Goal: Contribute content: Contribute content

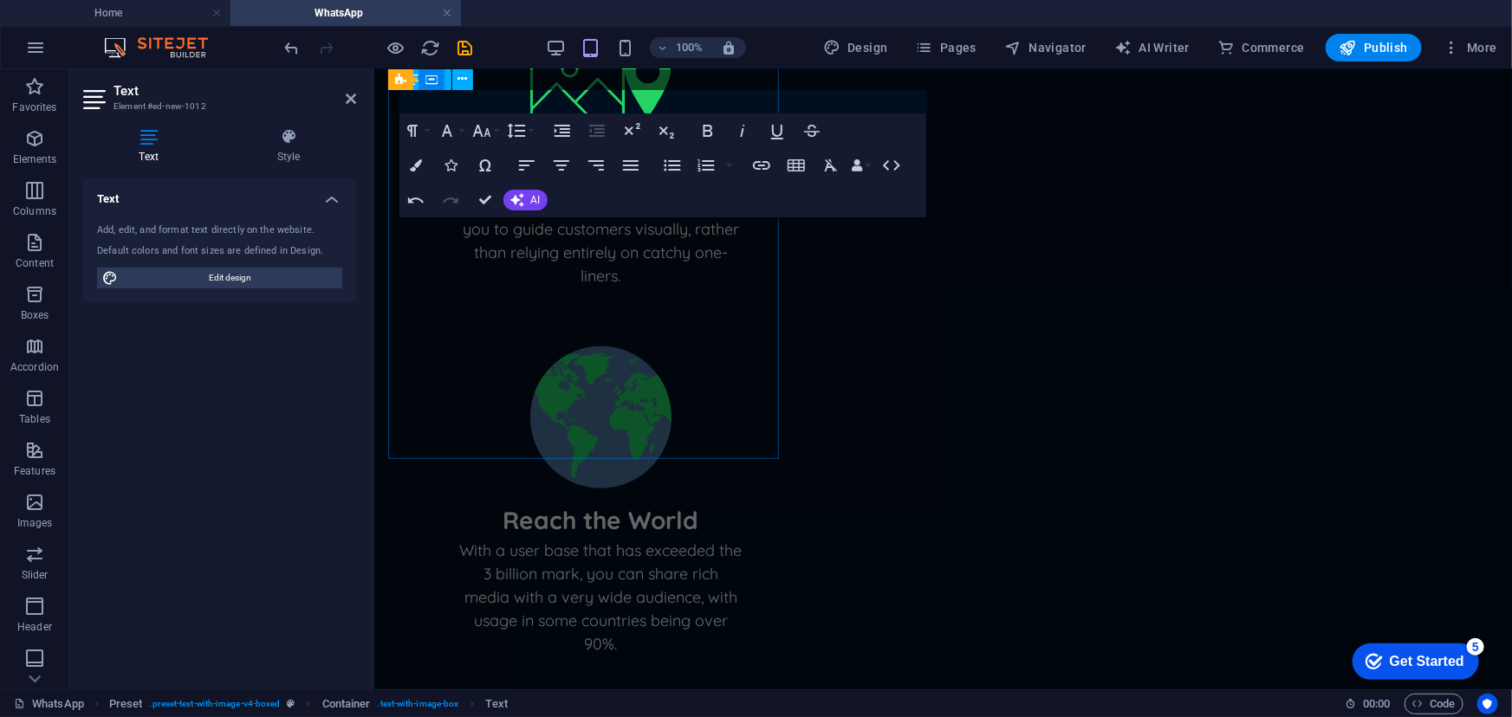
scroll to position [715, 0]
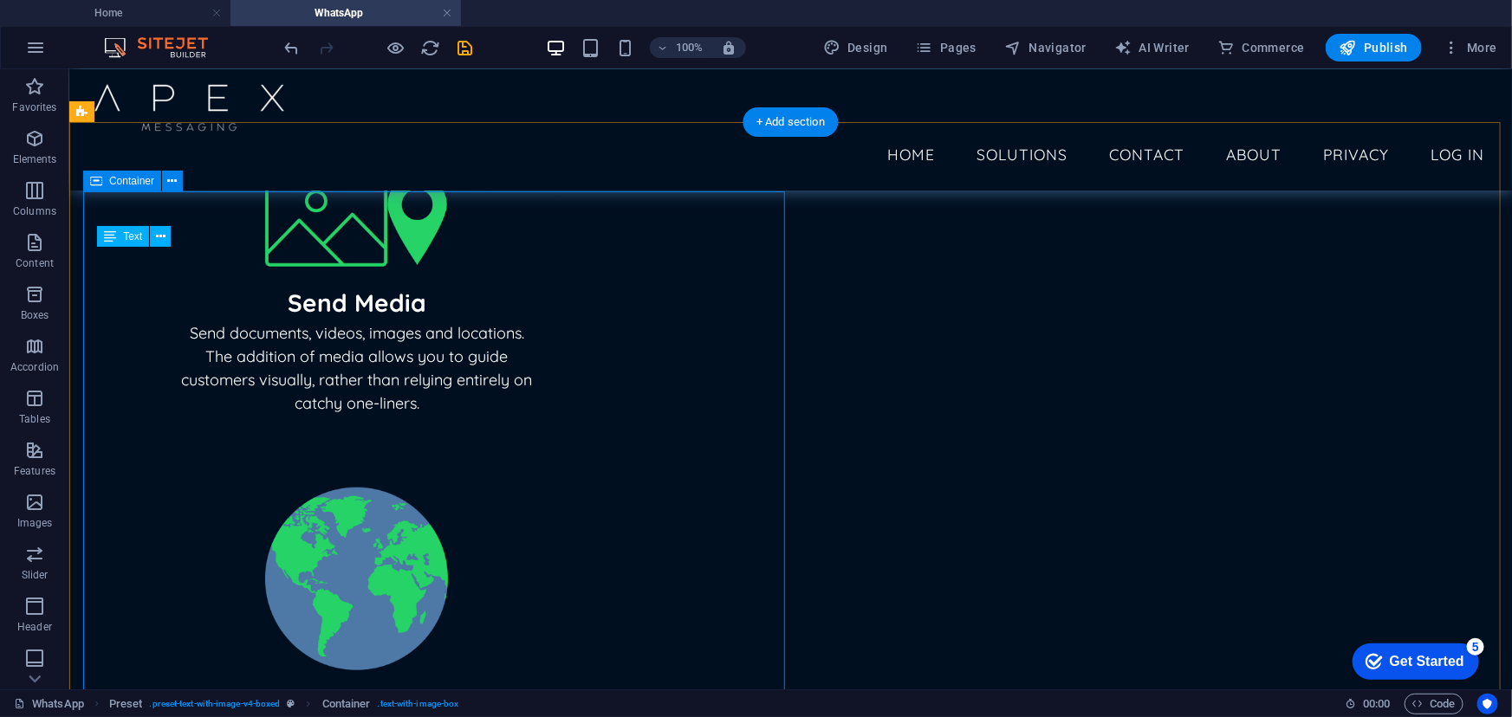
scroll to position [554, 0]
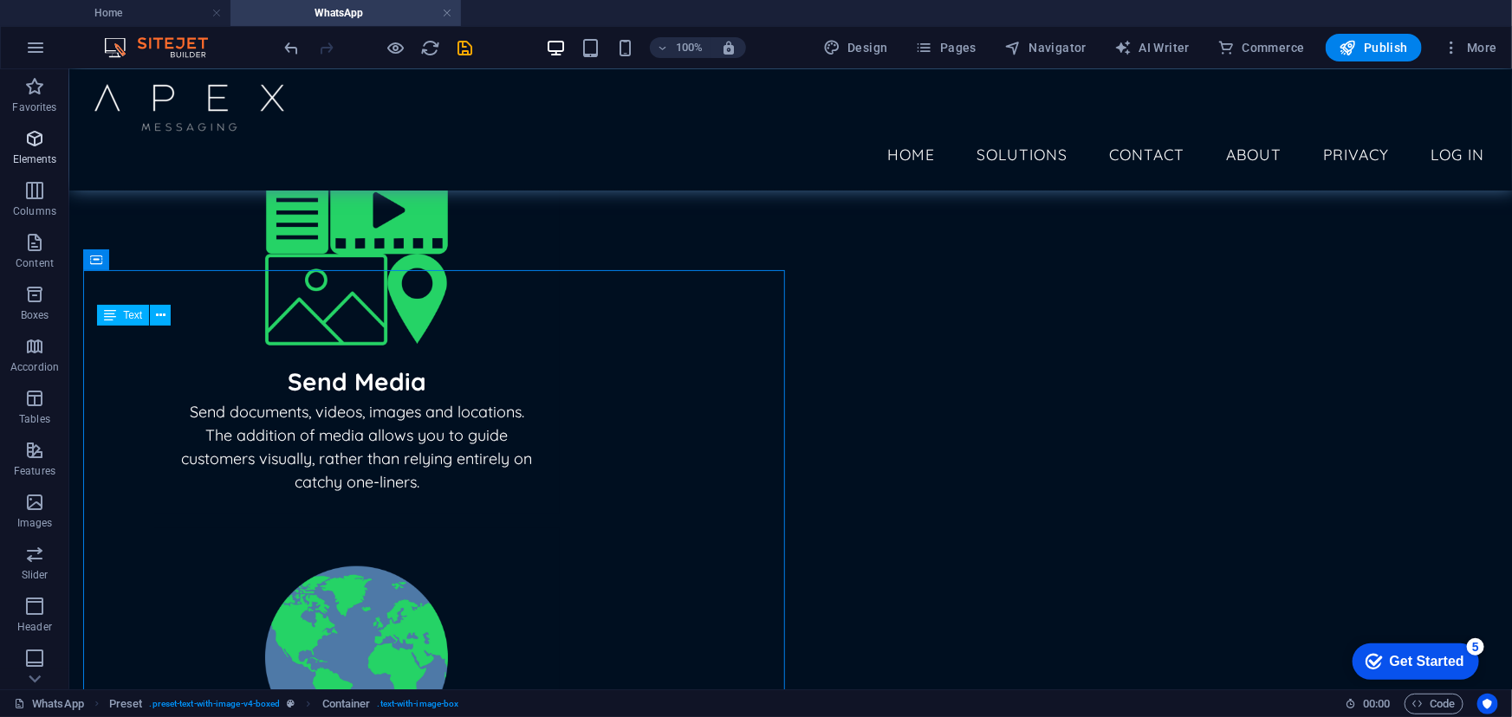
click at [36, 125] on button "Elements" at bounding box center [34, 147] width 69 height 52
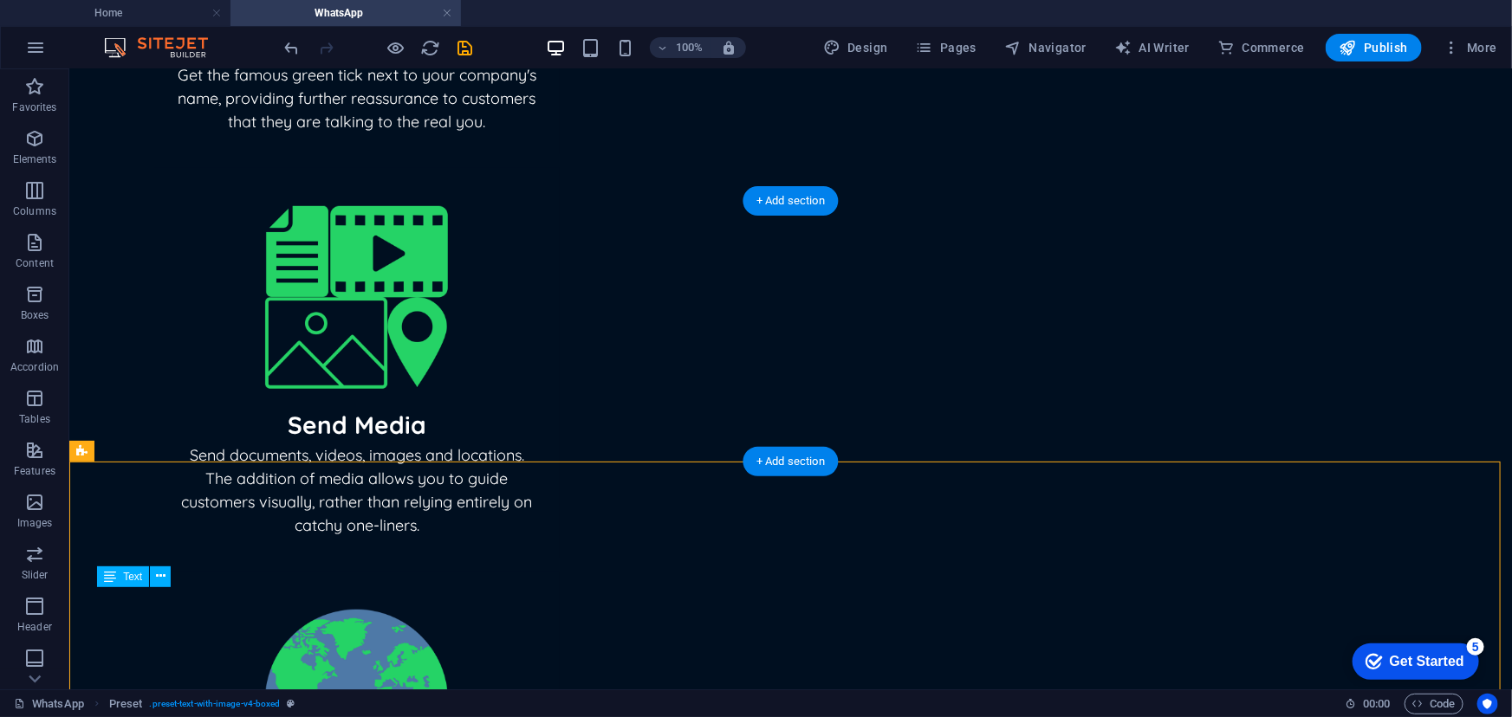
drag, startPoint x: 235, startPoint y: 501, endPoint x: 685, endPoint y: 326, distance: 483.3
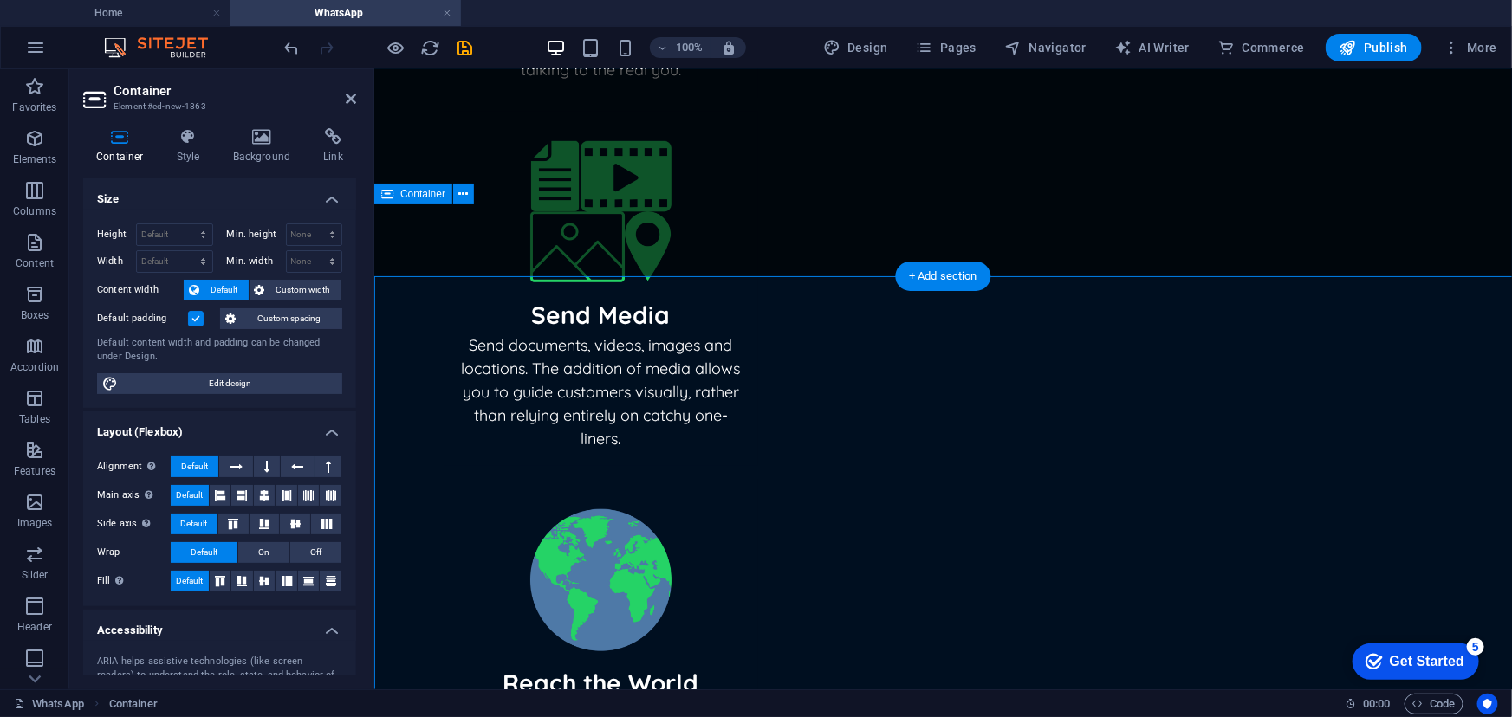
scroll to position [477, 0]
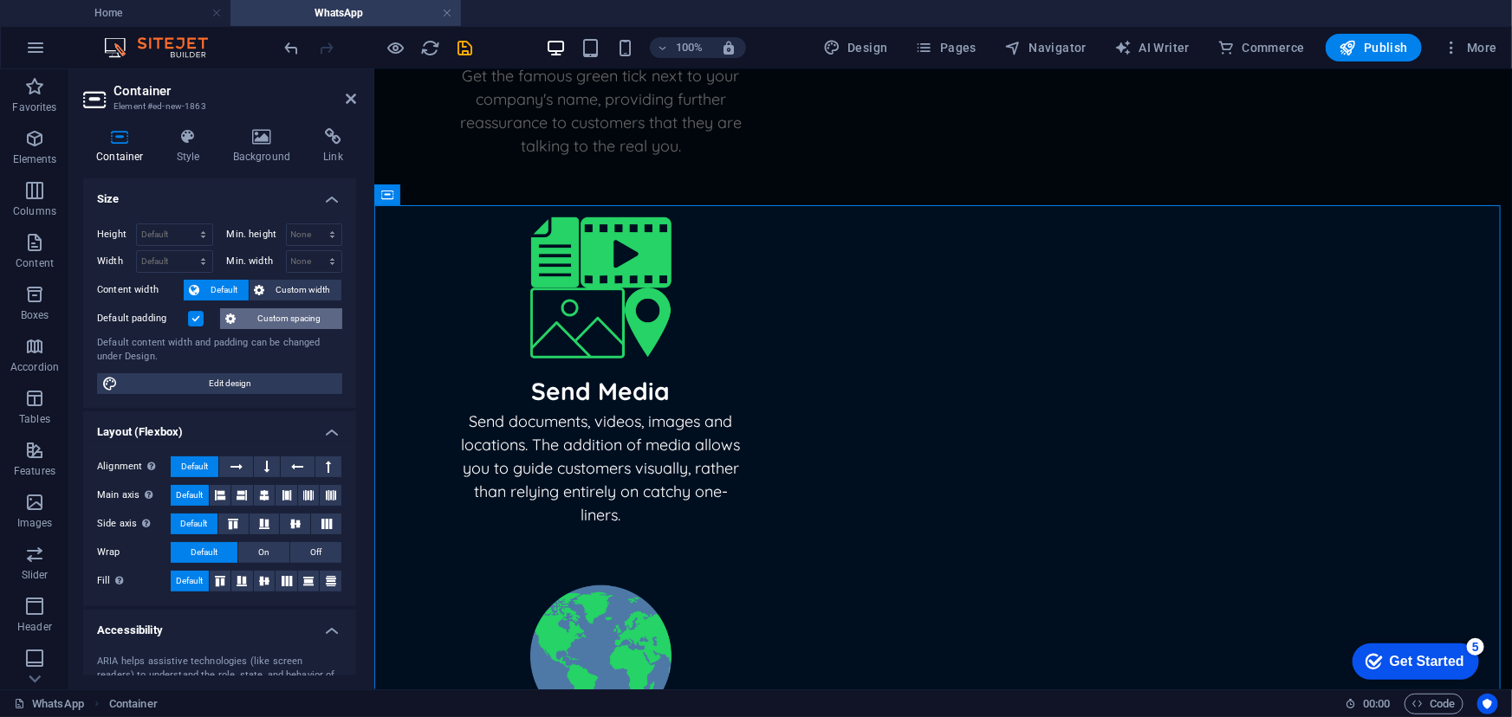
click at [281, 310] on span "Custom spacing" at bounding box center [289, 318] width 96 height 21
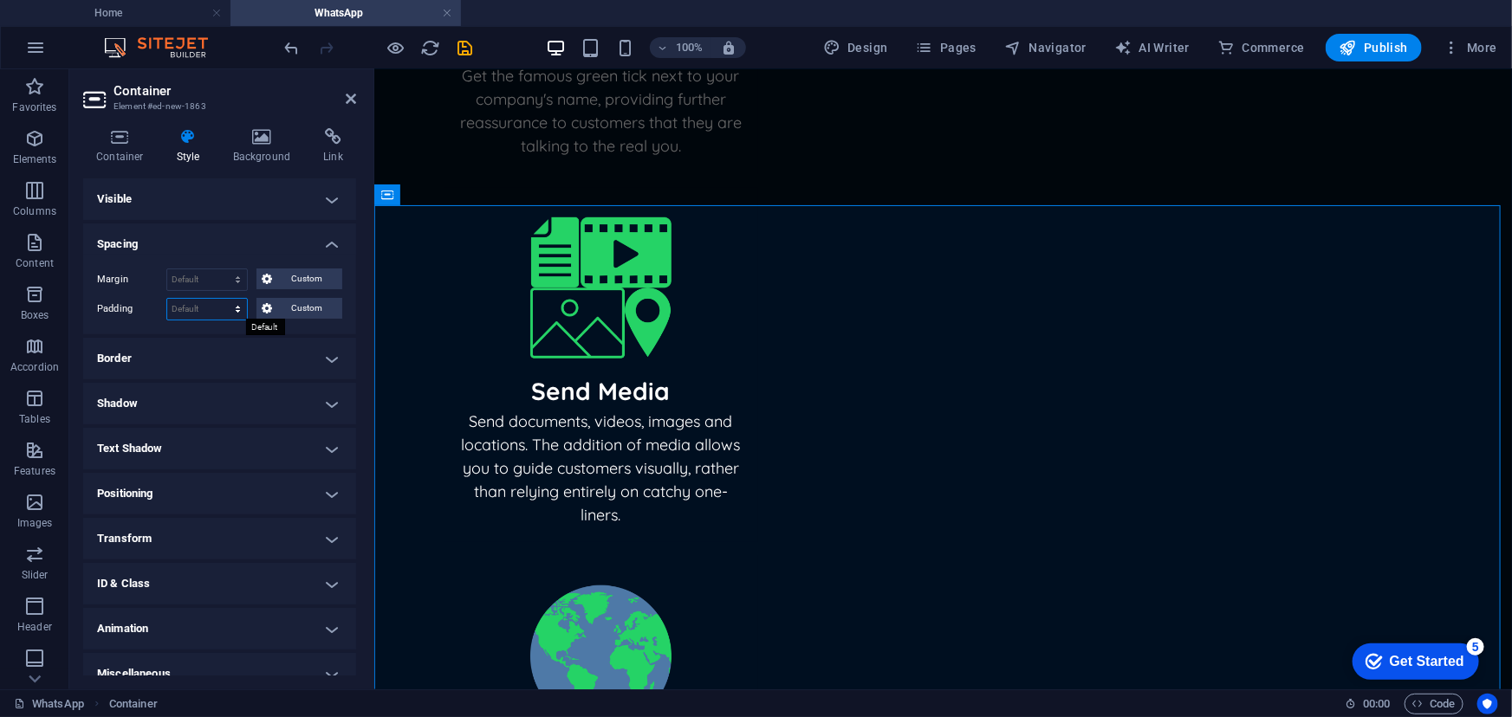
click at [230, 306] on select "Default px rem % vh vw Custom" at bounding box center [207, 309] width 80 height 21
select select "%"
click at [221, 299] on select "Default px rem % vh vw Custom" at bounding box center [207, 309] width 80 height 21
type input "5"
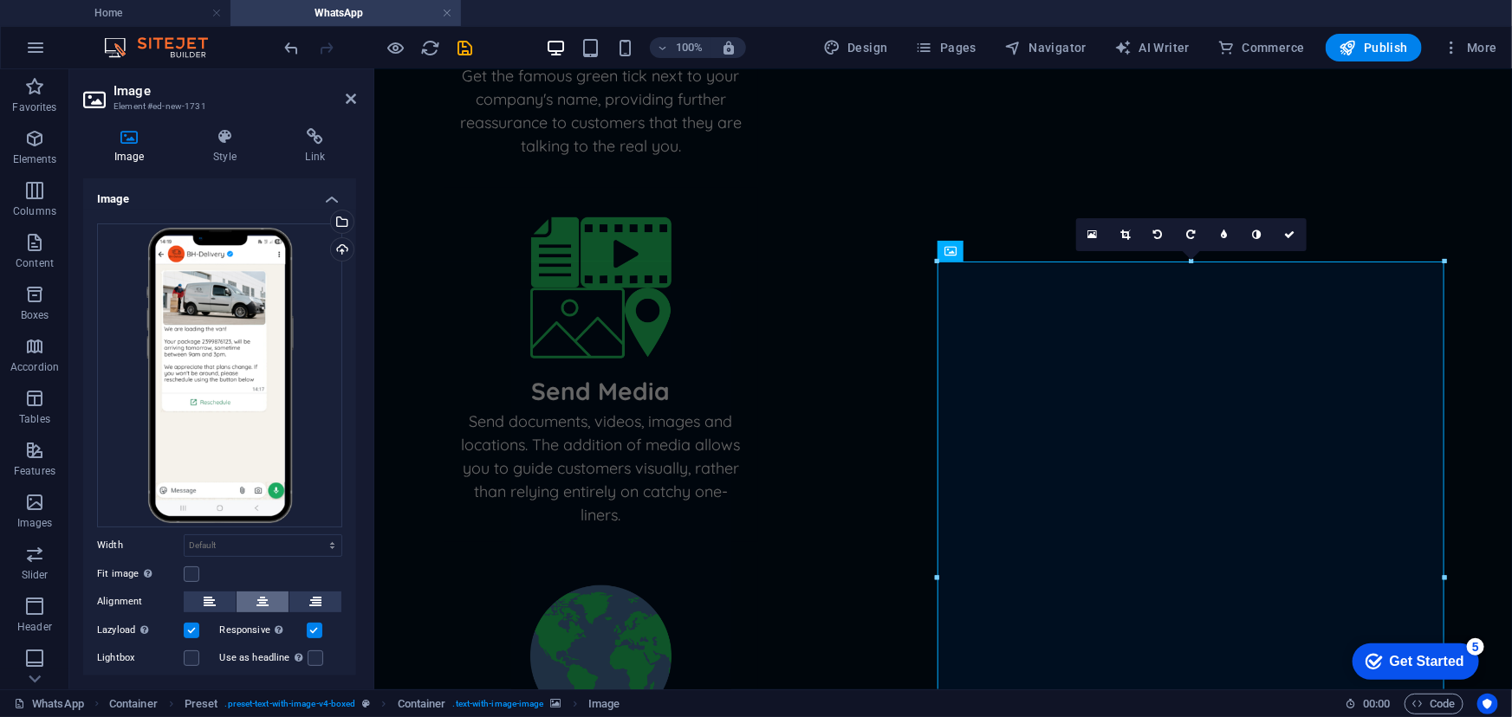
click at [262, 547] on icon at bounding box center [262, 602] width 12 height 21
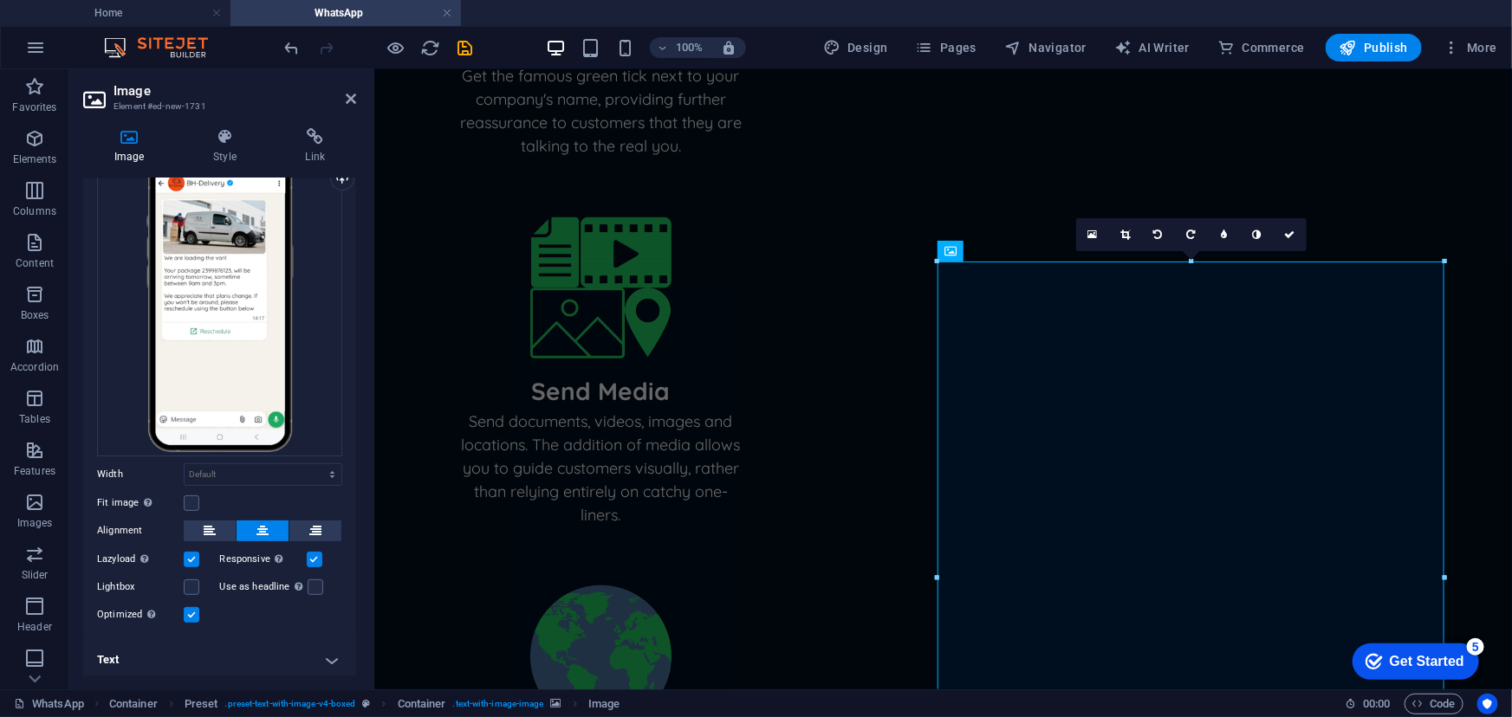
scroll to position [0, 0]
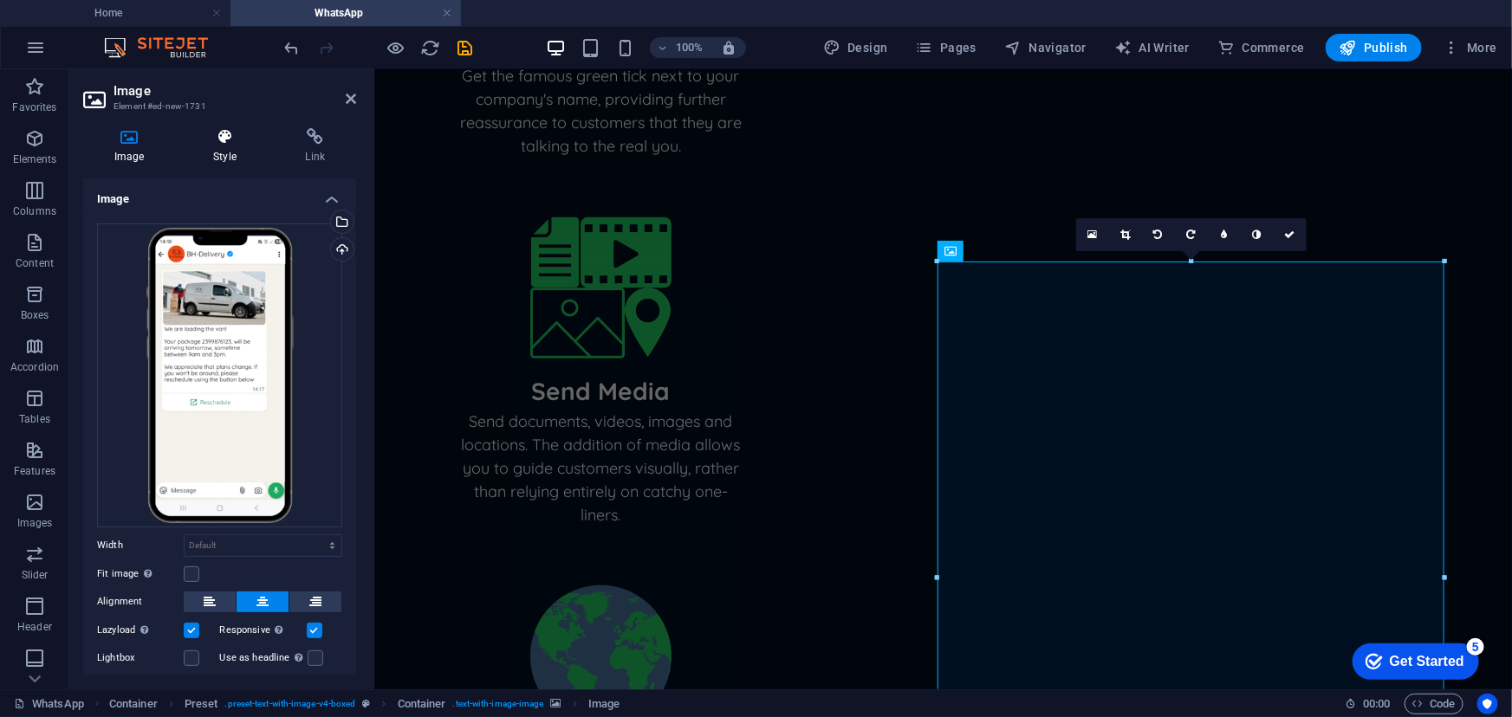
click at [216, 130] on icon at bounding box center [224, 136] width 85 height 17
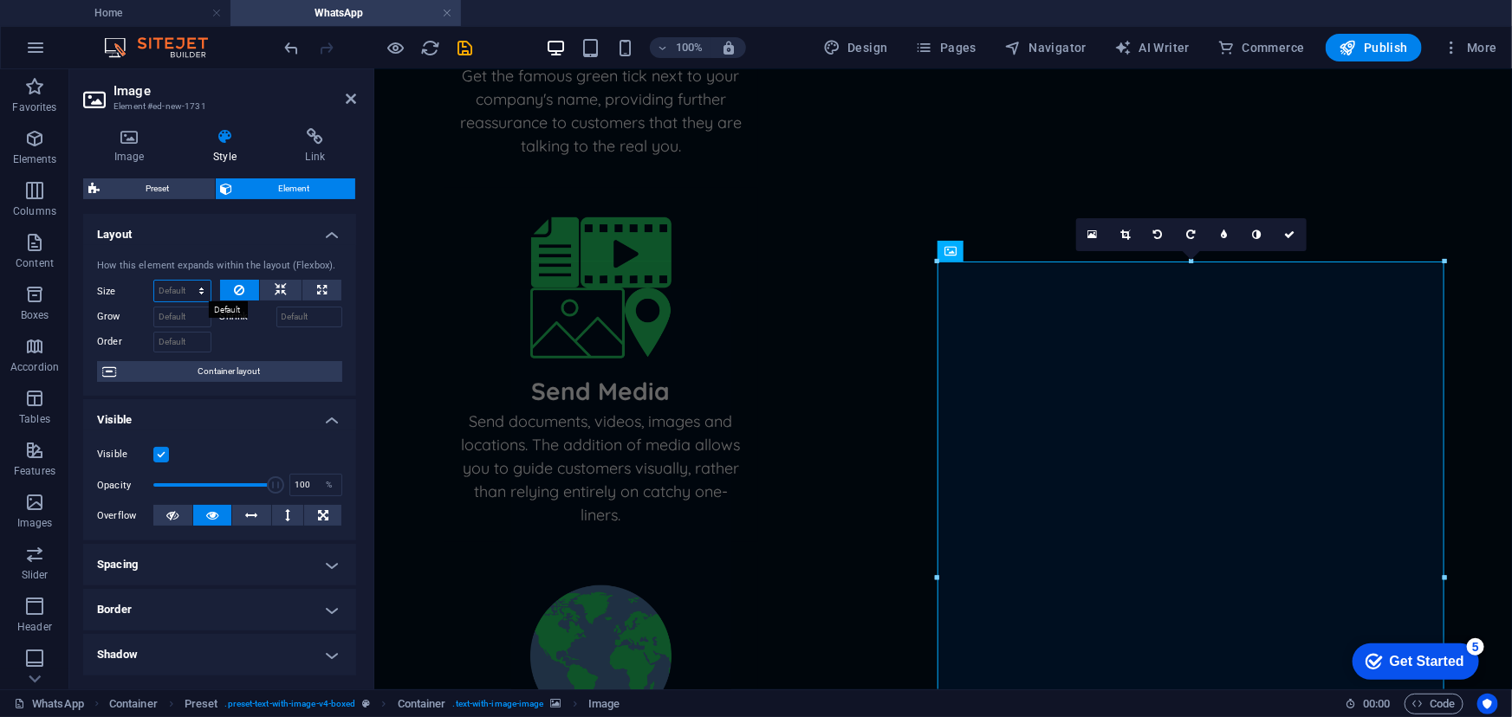
click at [207, 288] on select "Default auto px % 1/1 1/2 1/3 1/4 1/5 1/6 1/7 1/8 1/9 1/10" at bounding box center [182, 291] width 56 height 21
select select "%"
click at [184, 281] on select "Default auto px % 1/1 1/2 1/3 1/4 1/5 1/6 1/7 1/8 1/9 1/10" at bounding box center [182, 291] width 56 height 21
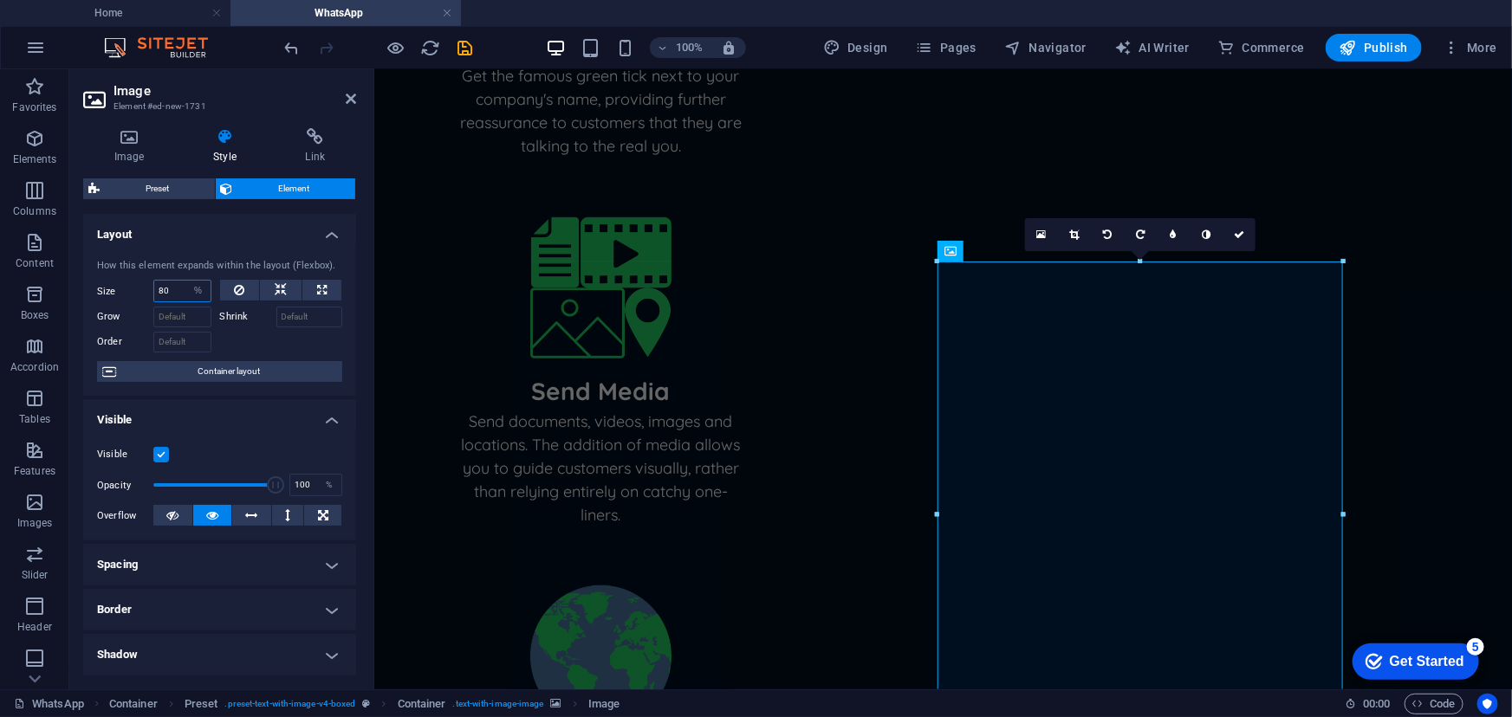
drag, startPoint x: 173, startPoint y: 294, endPoint x: 154, endPoint y: 292, distance: 19.1
click at [154, 292] on input "80" at bounding box center [182, 291] width 56 height 21
type input "60"
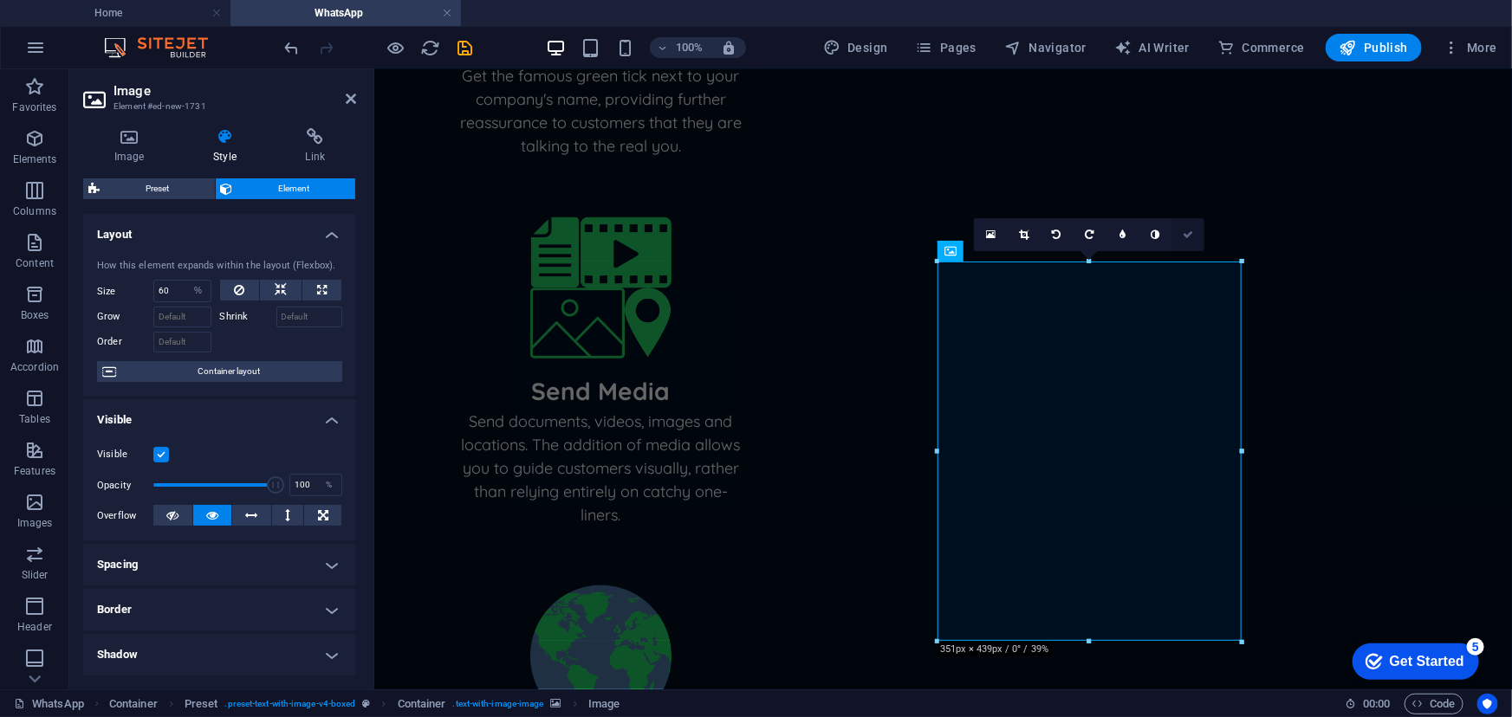
click at [1196, 234] on link at bounding box center [1187, 234] width 33 height 33
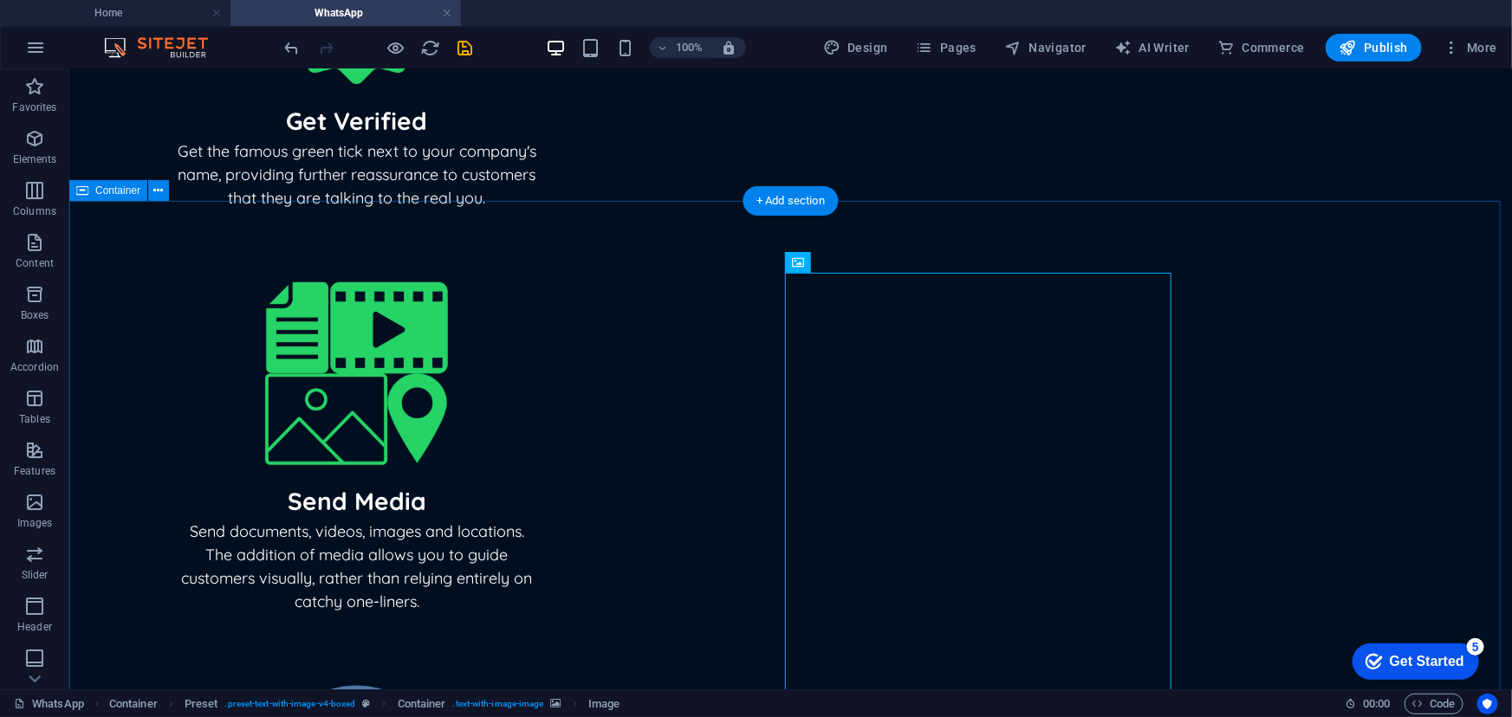
scroll to position [554, 0]
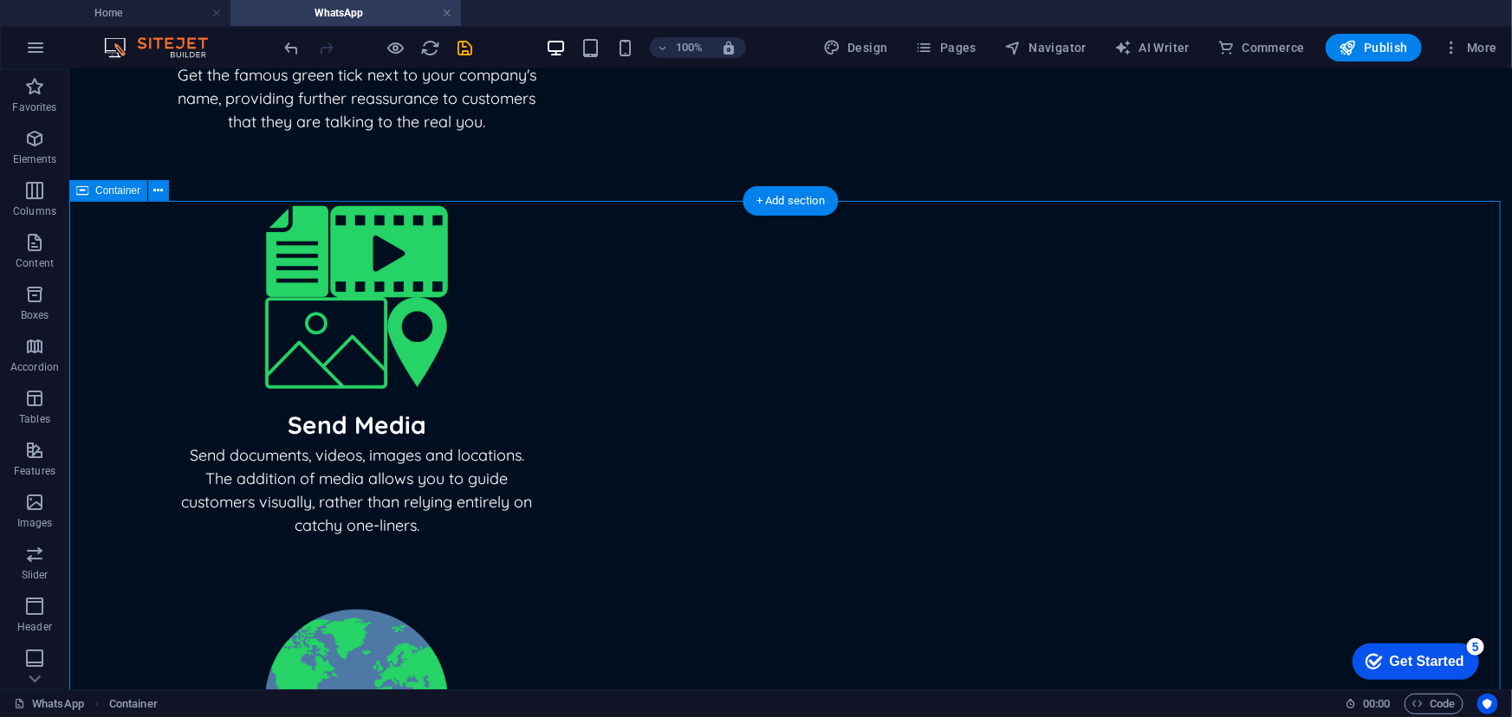
scroll to position [632, 0]
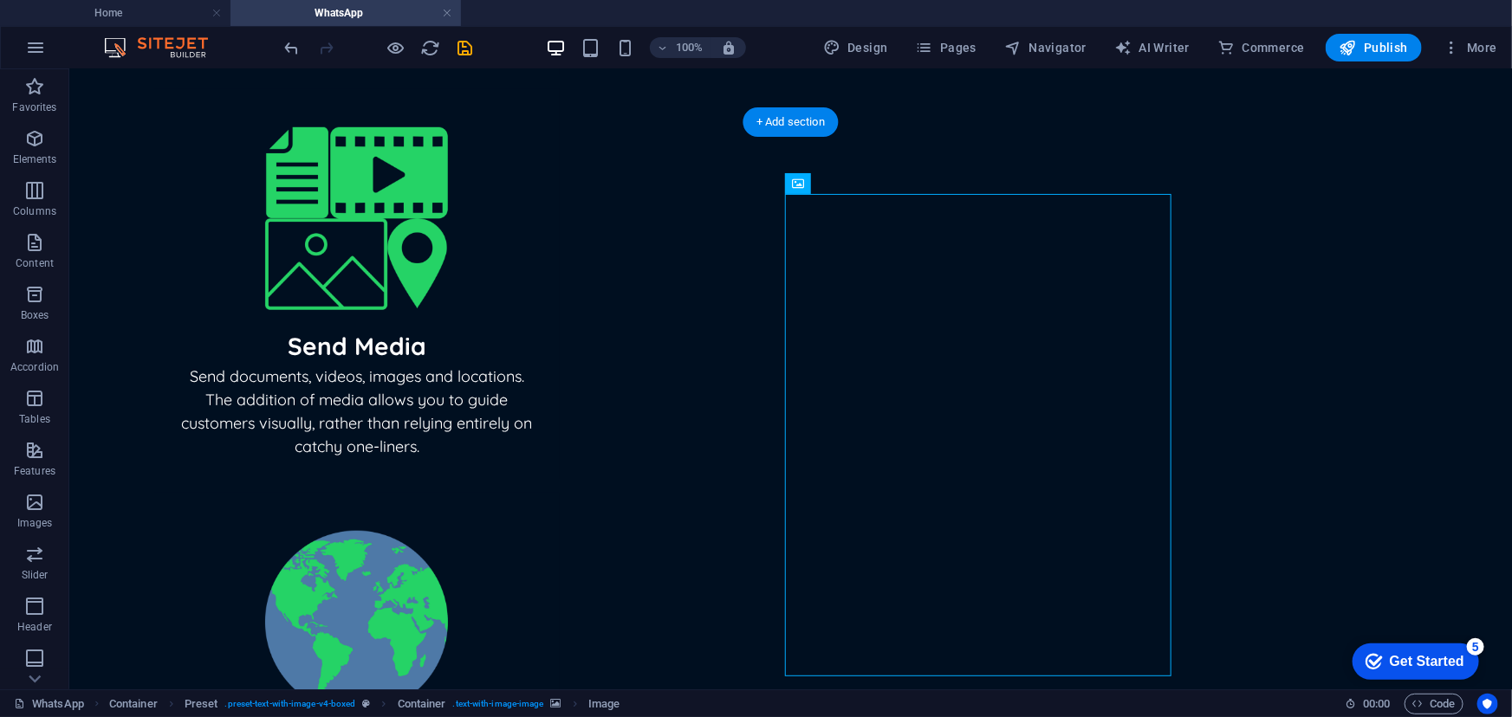
select select "%"
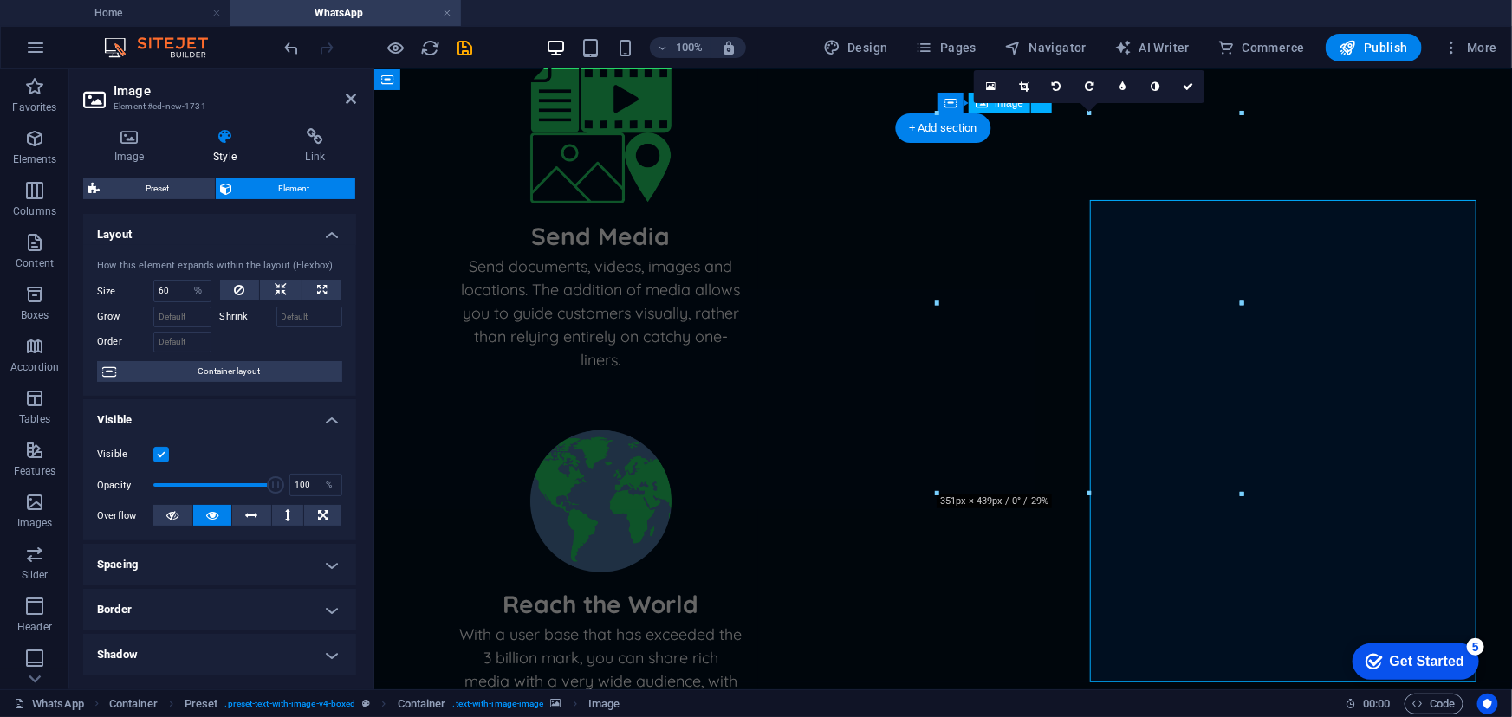
scroll to position [625, 0]
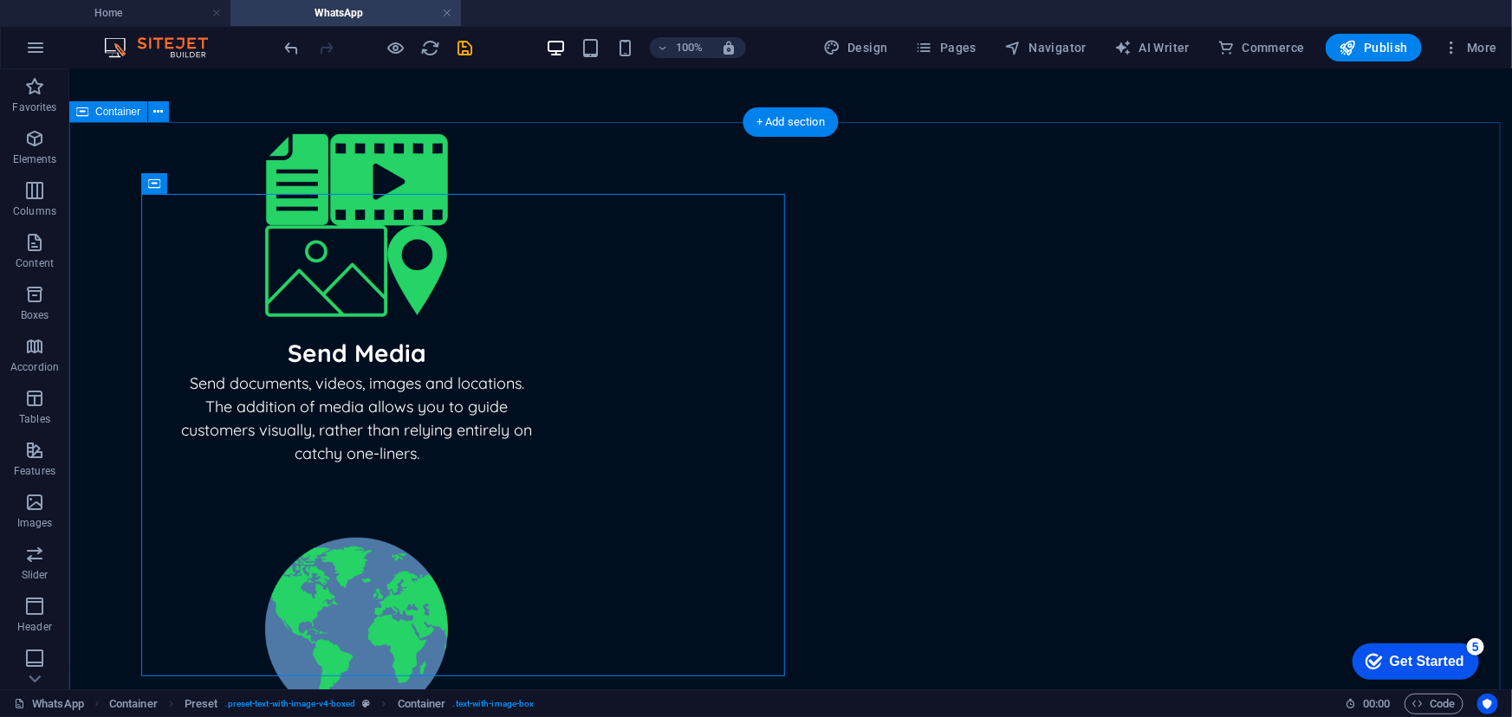
scroll to position [632, 0]
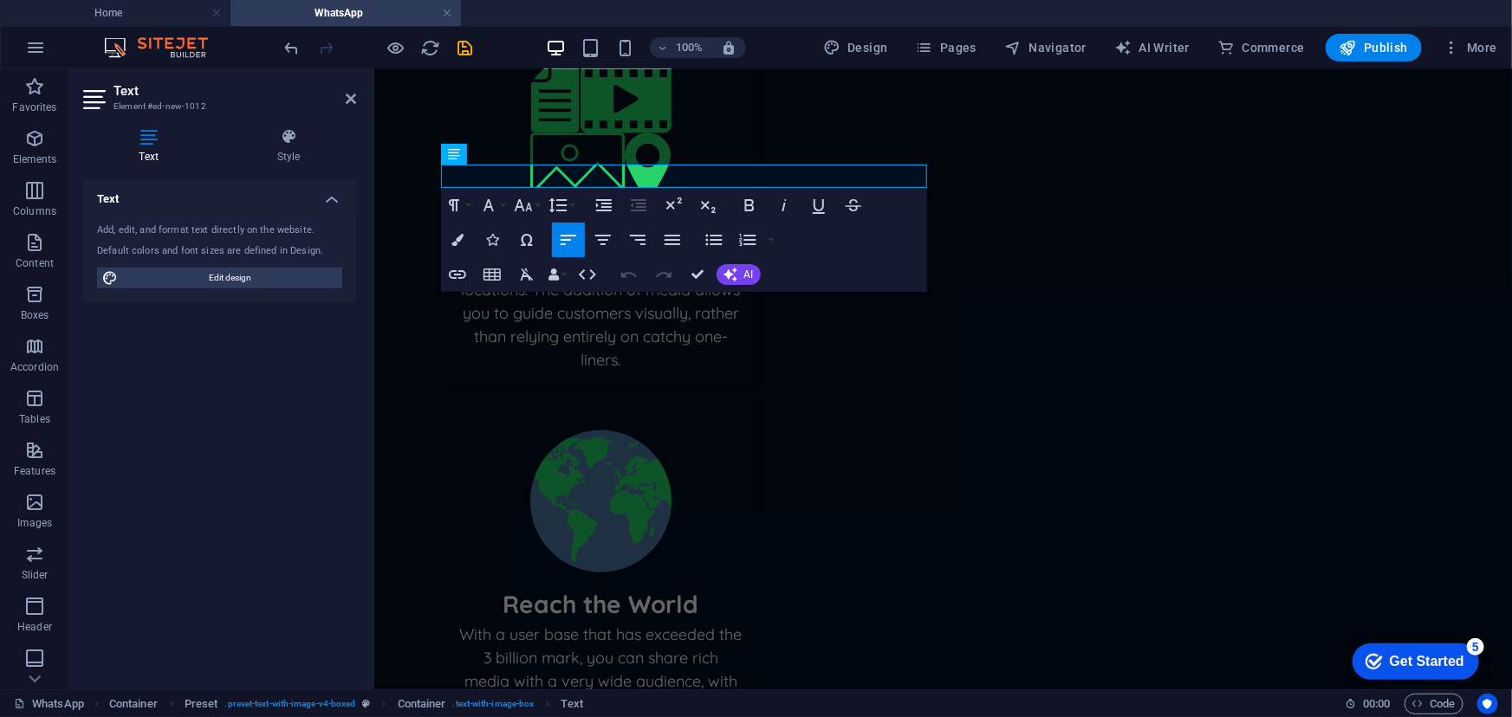
scroll to position [625, 0]
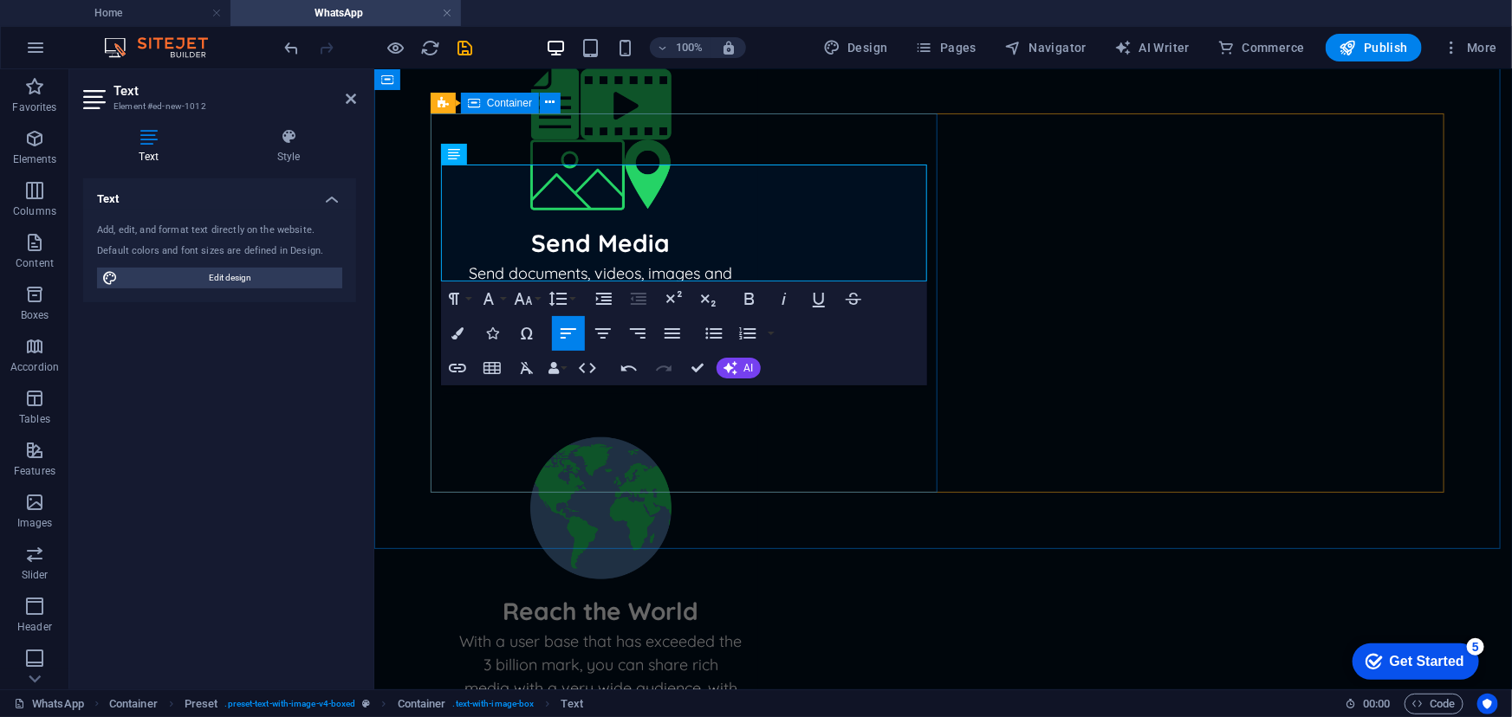
drag, startPoint x: 523, startPoint y: 269, endPoint x: 438, endPoint y: 235, distance: 91.4
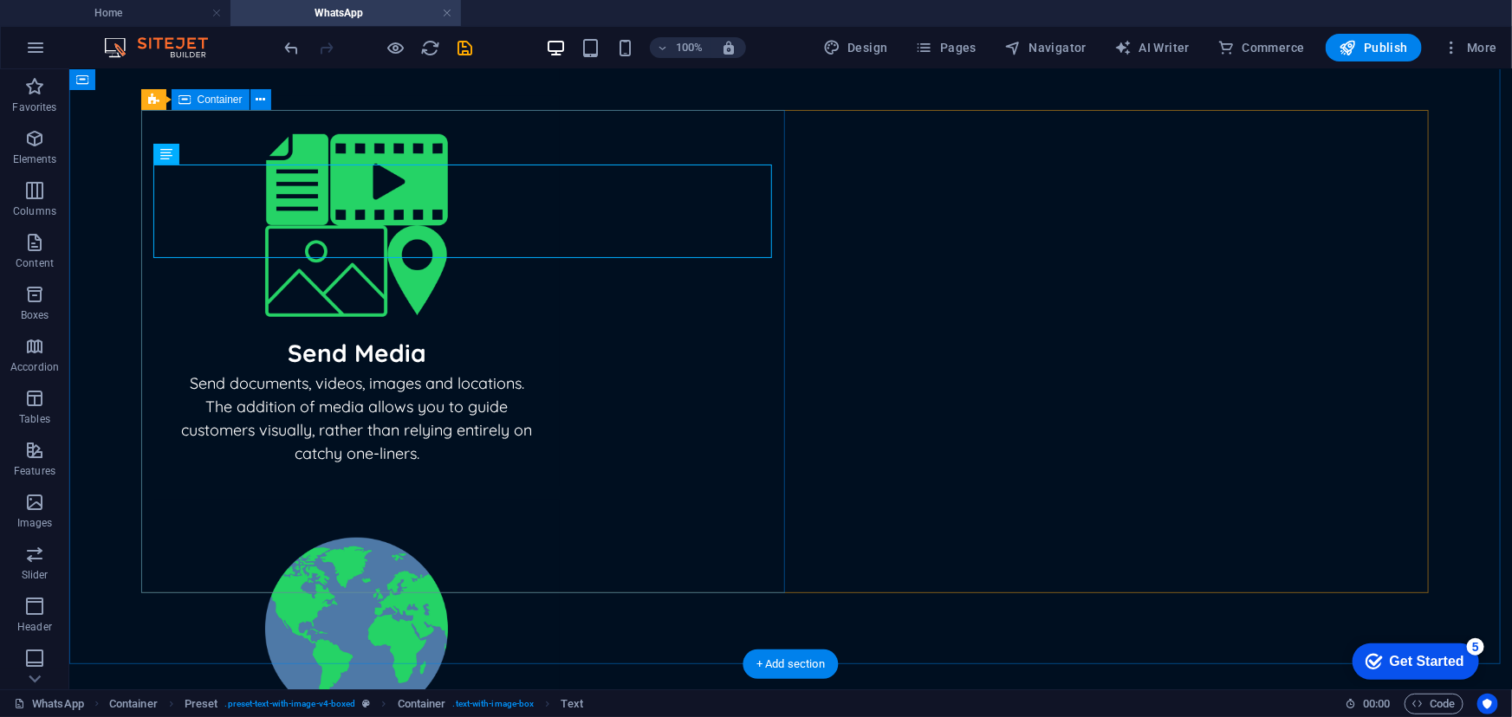
scroll to position [716, 0]
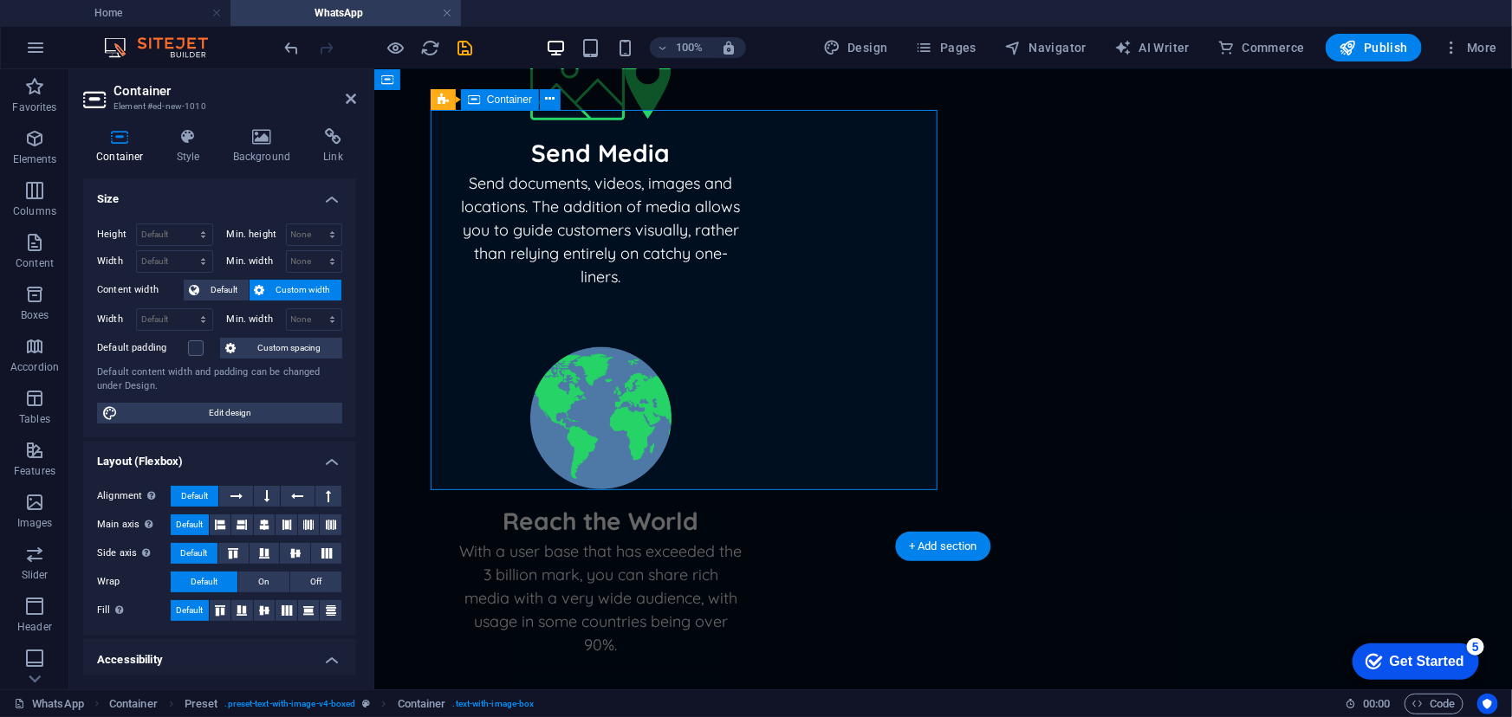
scroll to position [629, 0]
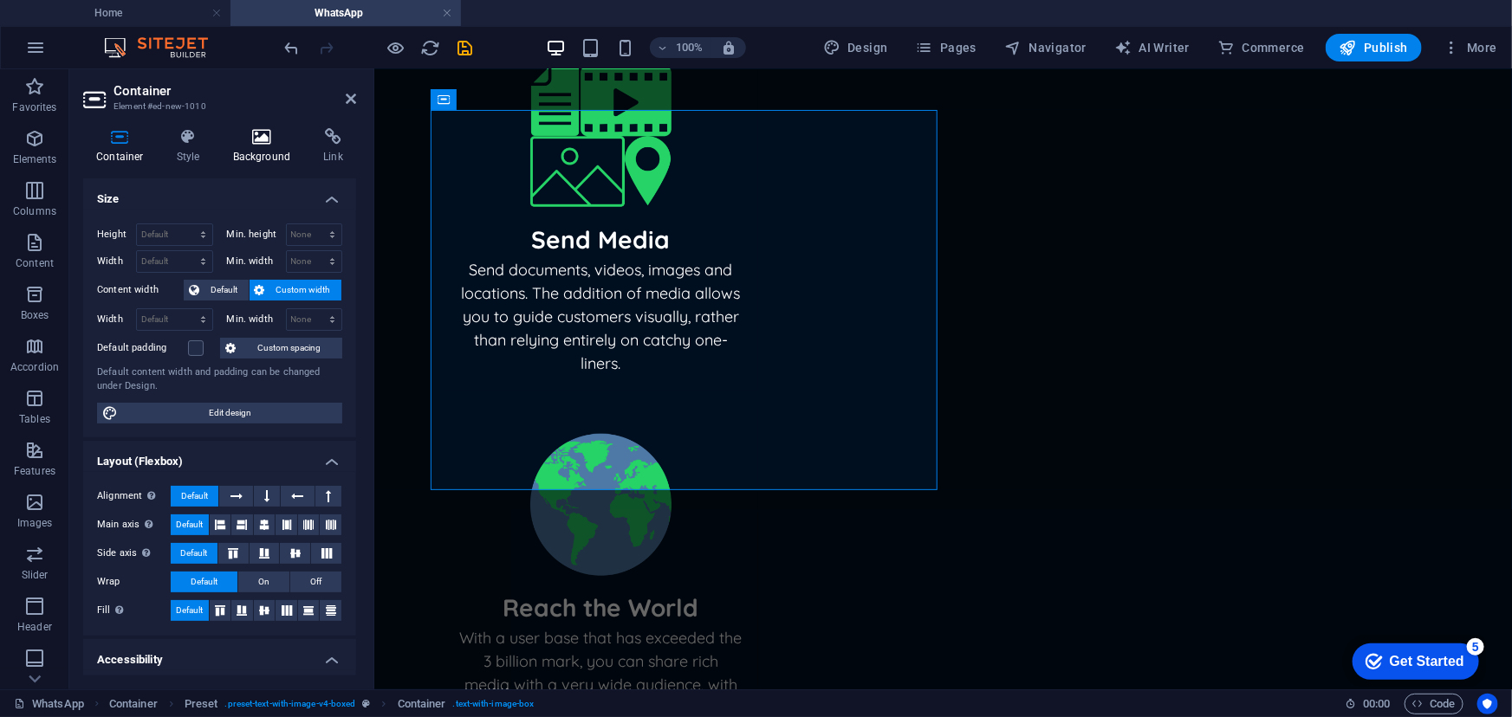
click at [231, 144] on icon at bounding box center [262, 136] width 84 height 17
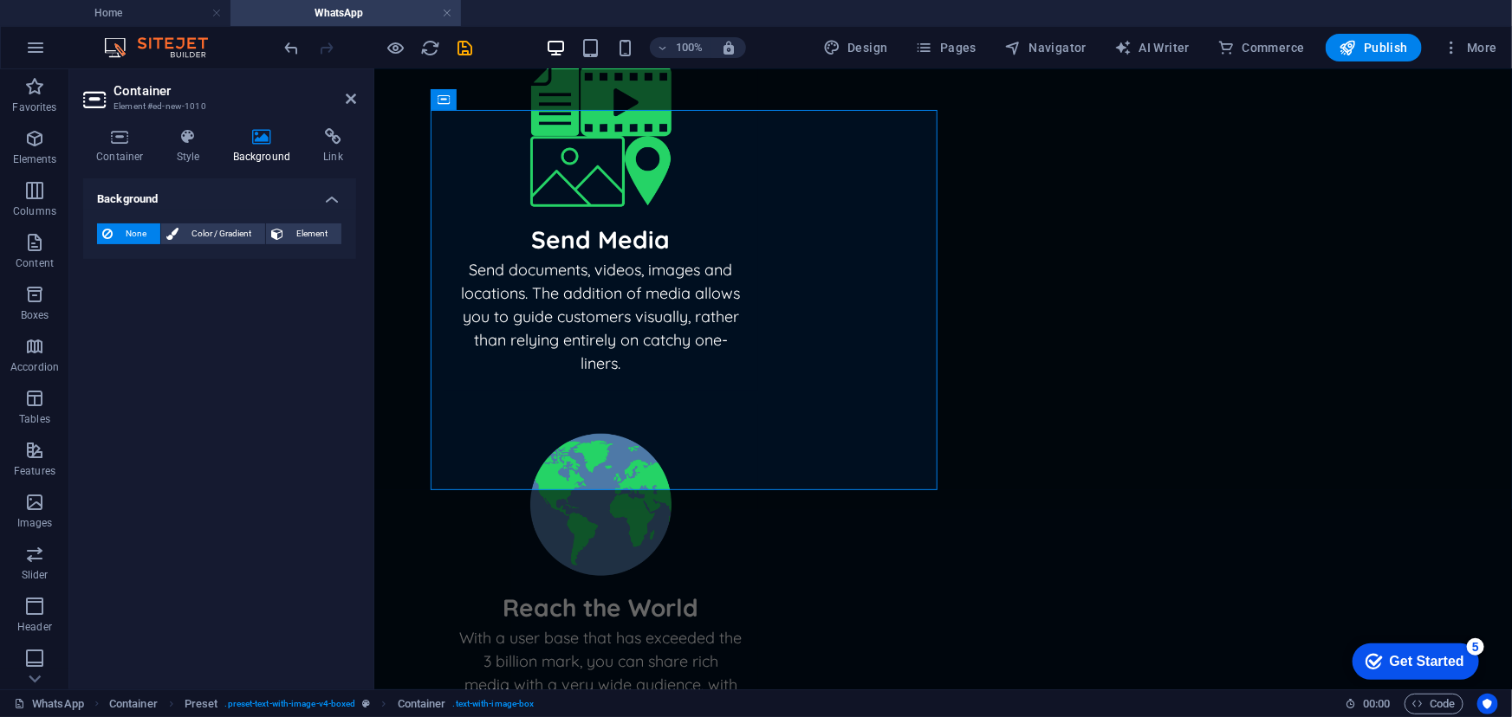
click at [116, 224] on button "None" at bounding box center [128, 234] width 63 height 21
click at [178, 235] on button "Color / Gradient" at bounding box center [213, 234] width 104 height 21
click at [102, 309] on span at bounding box center [108, 303] width 19 height 19
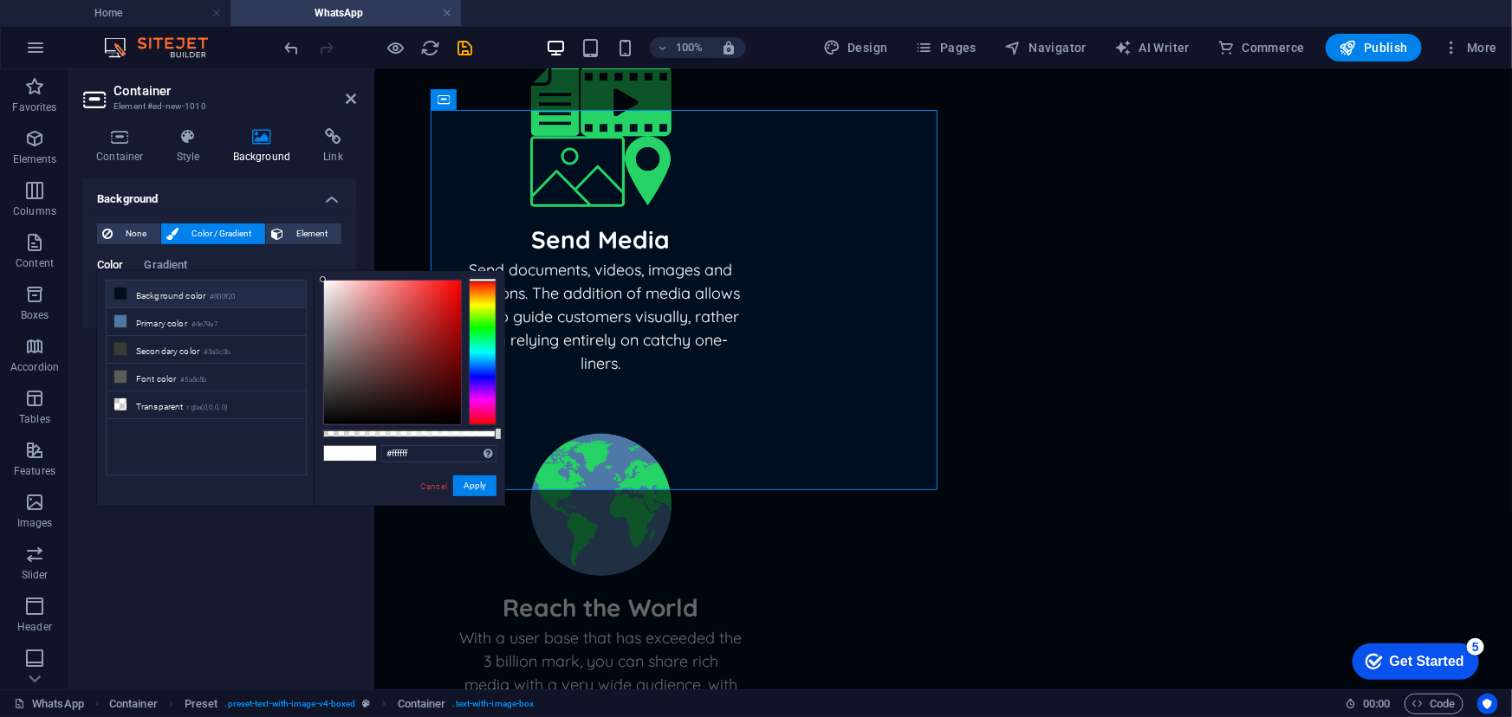
click at [142, 298] on li "Background color #000f20" at bounding box center [206, 295] width 199 height 28
type input "#000f20"
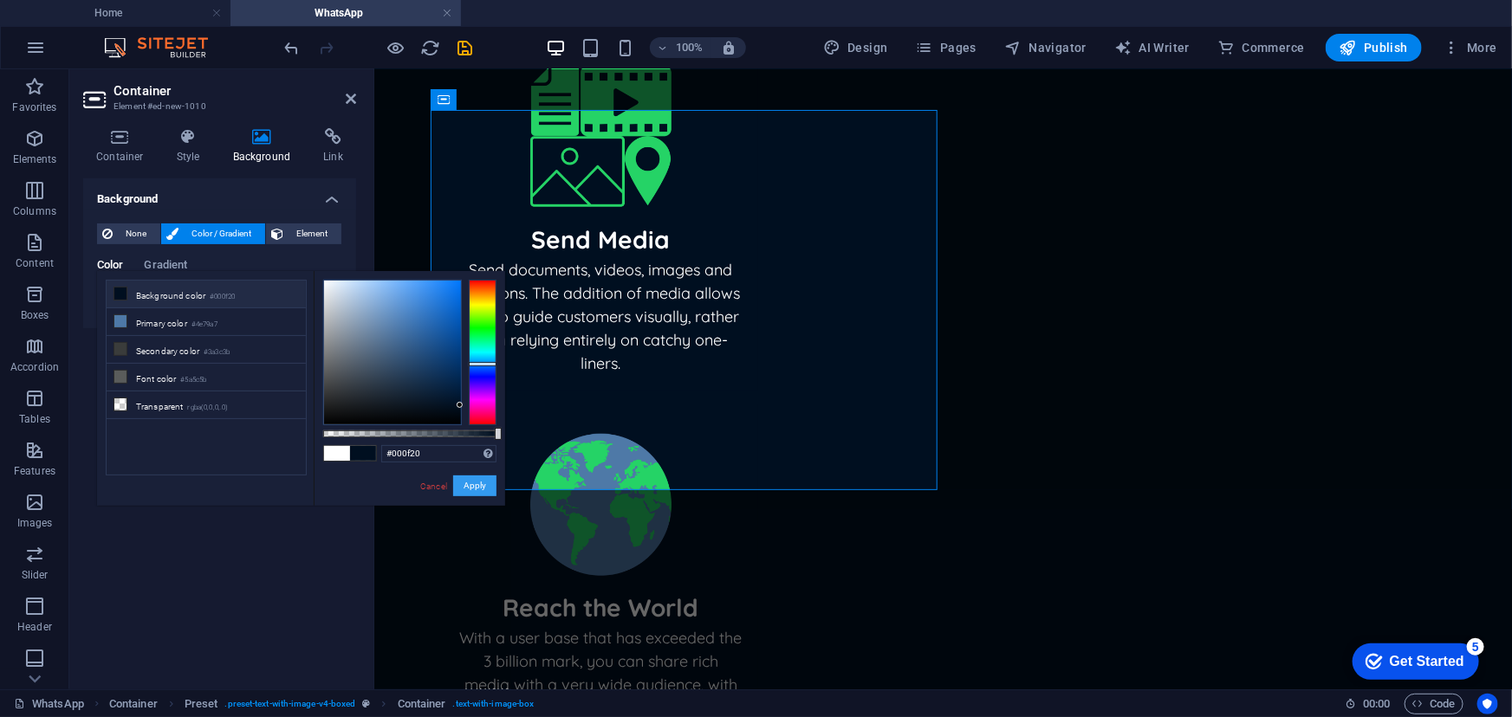
click at [482, 483] on button "Apply" at bounding box center [474, 486] width 43 height 21
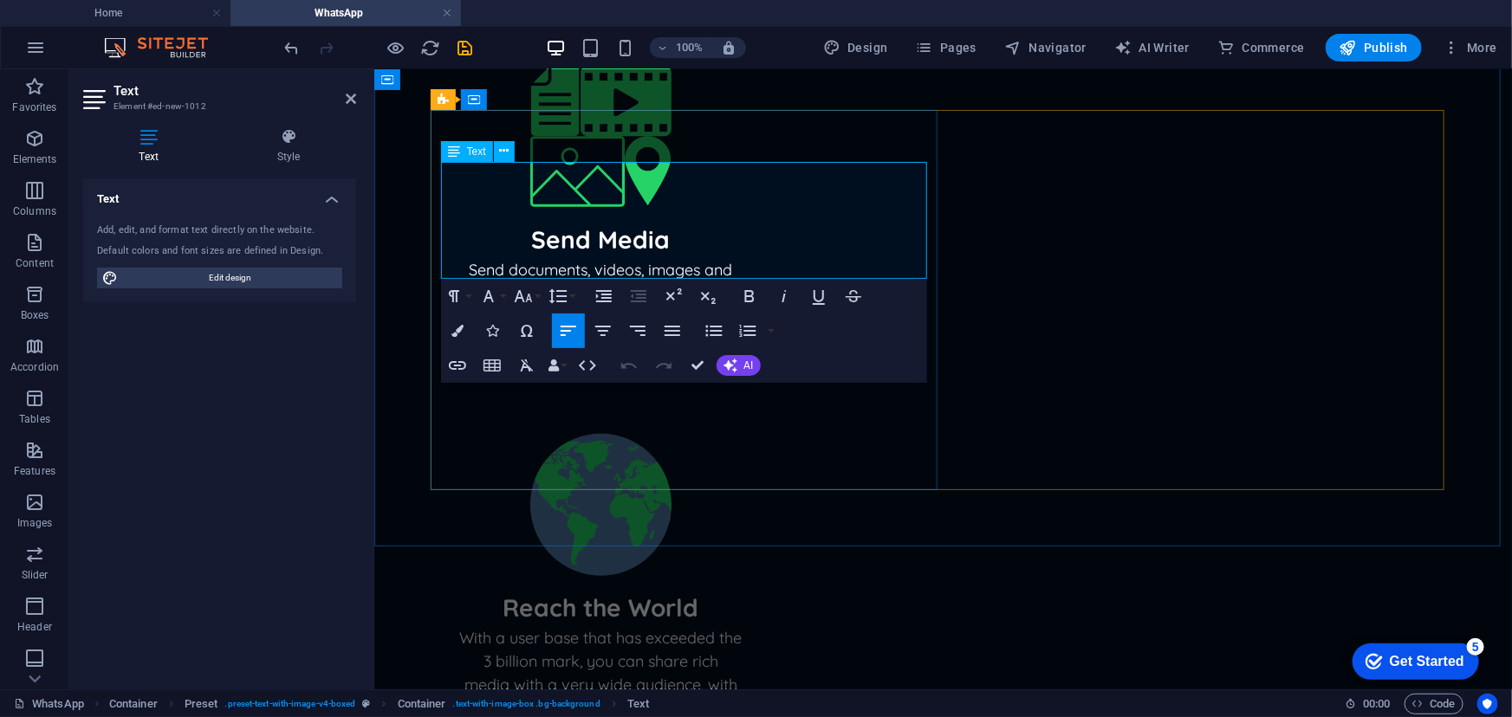
drag, startPoint x: 826, startPoint y: 269, endPoint x: 578, endPoint y: 185, distance: 262.7
drag, startPoint x: 896, startPoint y: 266, endPoint x: 434, endPoint y: 168, distance: 472.0
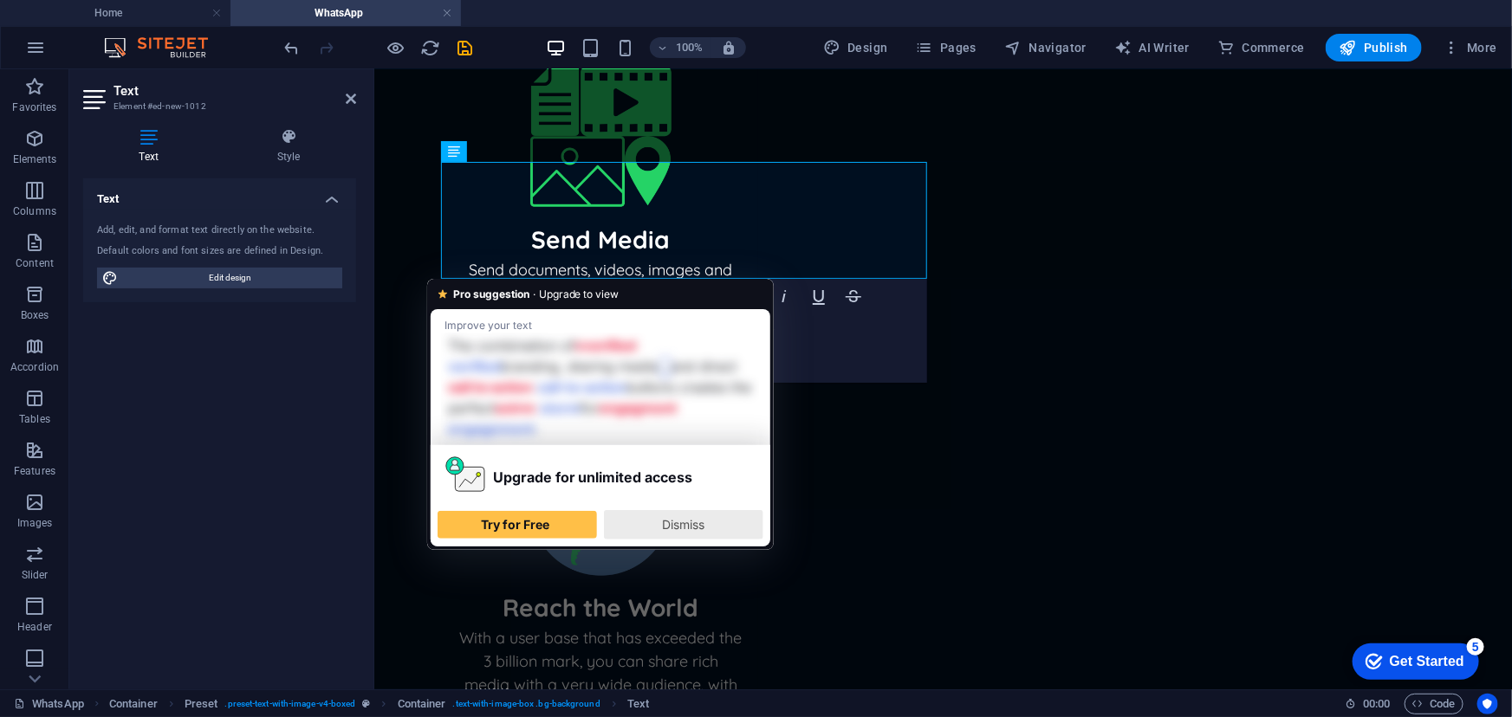
click at [674, 528] on span "Dismiss" at bounding box center [683, 524] width 42 height 15
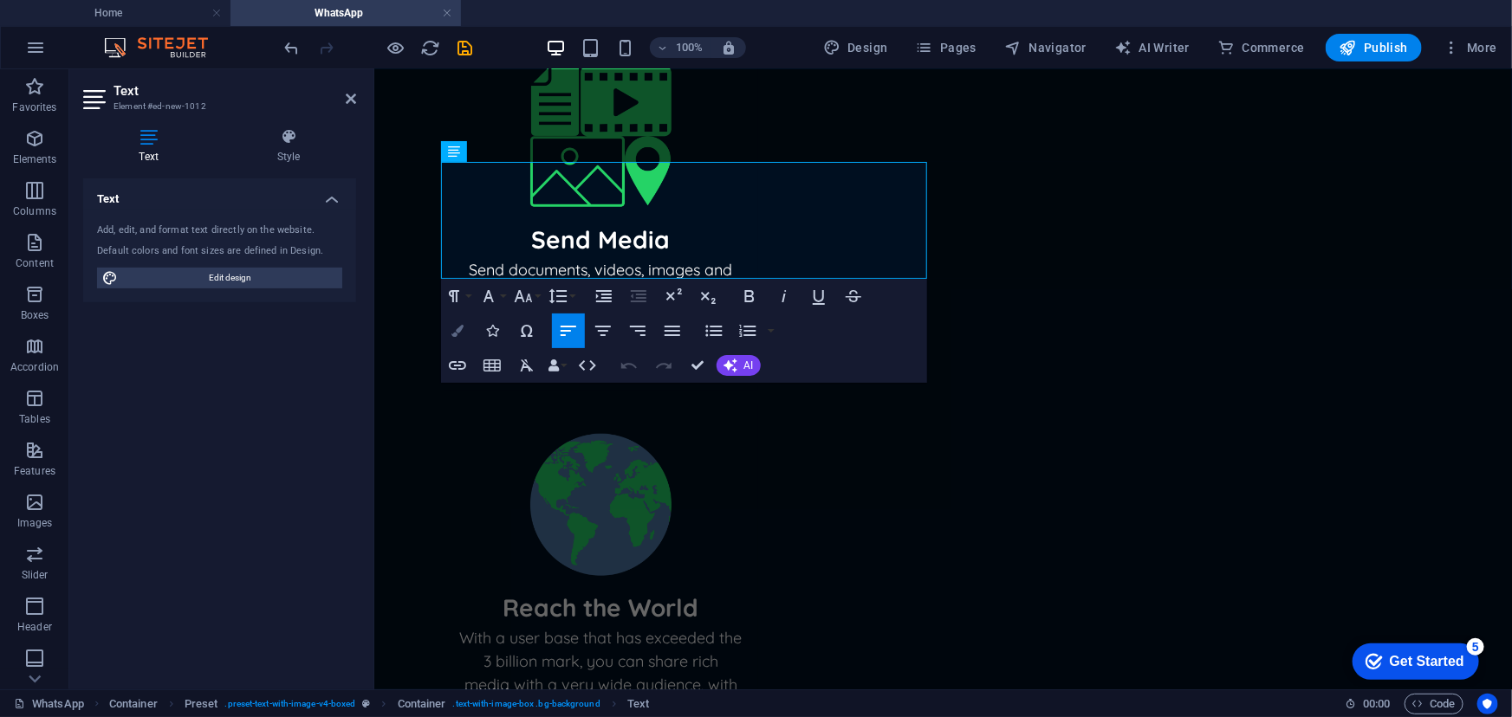
click at [457, 332] on icon "button" at bounding box center [457, 331] width 12 height 12
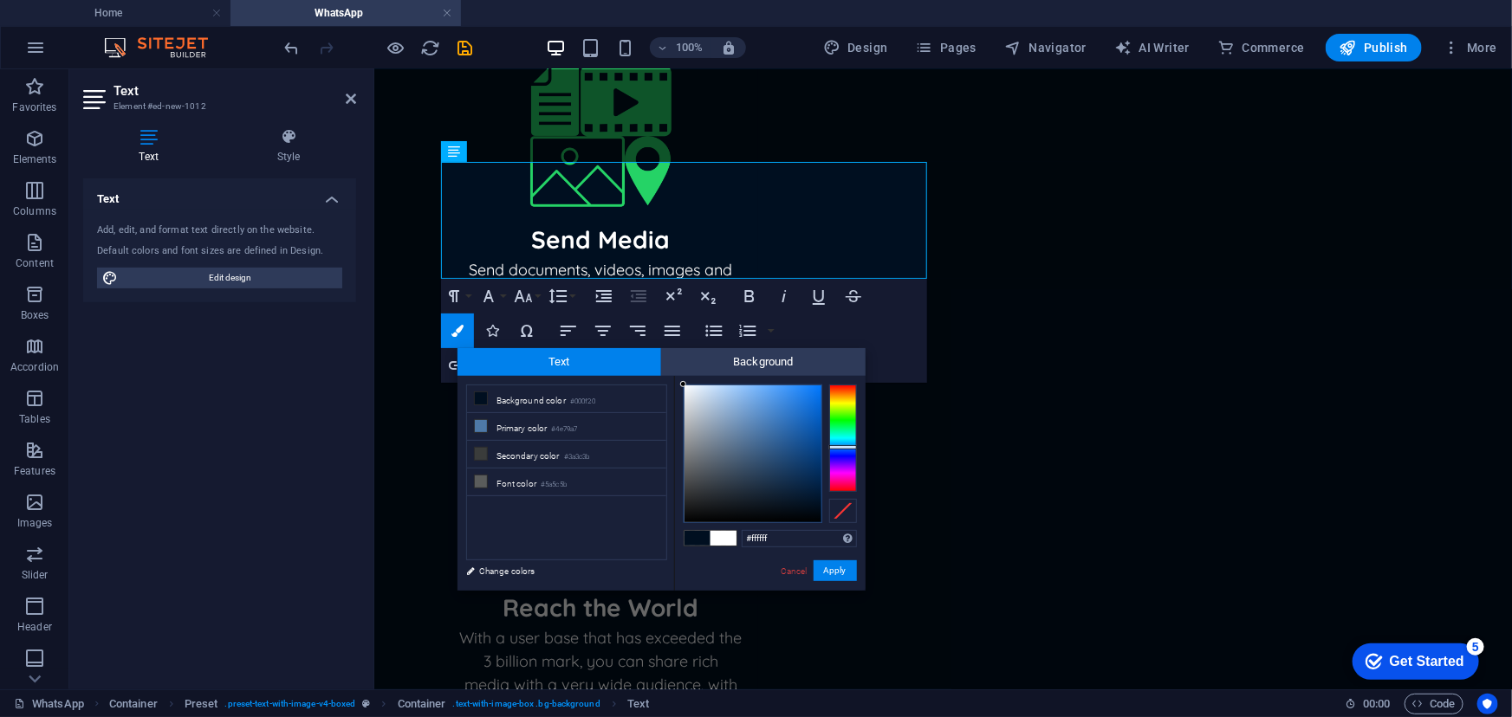
drag, startPoint x: 733, startPoint y: 470, endPoint x: 637, endPoint y: 353, distance: 150.7
click at [644, 354] on div "Text Background less Background color #000f20 Primary color #4e79a7 Secondary c…" at bounding box center [661, 469] width 408 height 243
click at [661, 377] on div "less Background color #000f20 Primary color #4e79a7 Secondary color #3a3c3b Fon…" at bounding box center [661, 483] width 408 height 215
click at [684, 385] on div at bounding box center [684, 384] width 6 height 6
drag, startPoint x: 684, startPoint y: 386, endPoint x: 667, endPoint y: 376, distance: 20.2
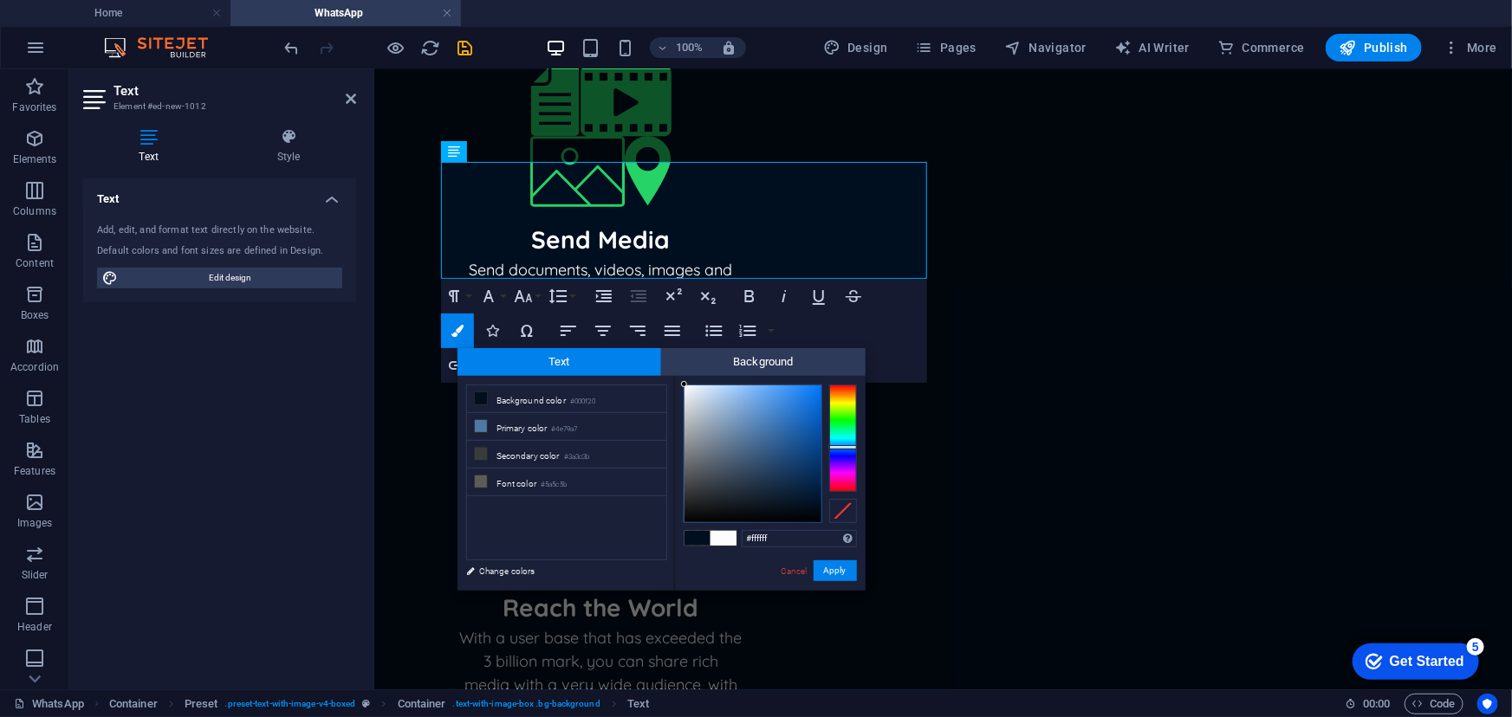
click at [667, 376] on div "less Background color #000f20 Primary color #4e79a7 Secondary color #3a3c3b Fon…" at bounding box center [661, 483] width 408 height 215
type input "#ffffff"
click at [677, 379] on div "#ffffff Supported formats #0852ed rgb(8, 82, 237) rgba(8, 82, 237, 90%) hsv(221…" at bounding box center [769, 609] width 191 height 466
click at [680, 382] on div at bounding box center [683, 384] width 6 height 6
click at [828, 547] on button "Apply" at bounding box center [834, 571] width 43 height 21
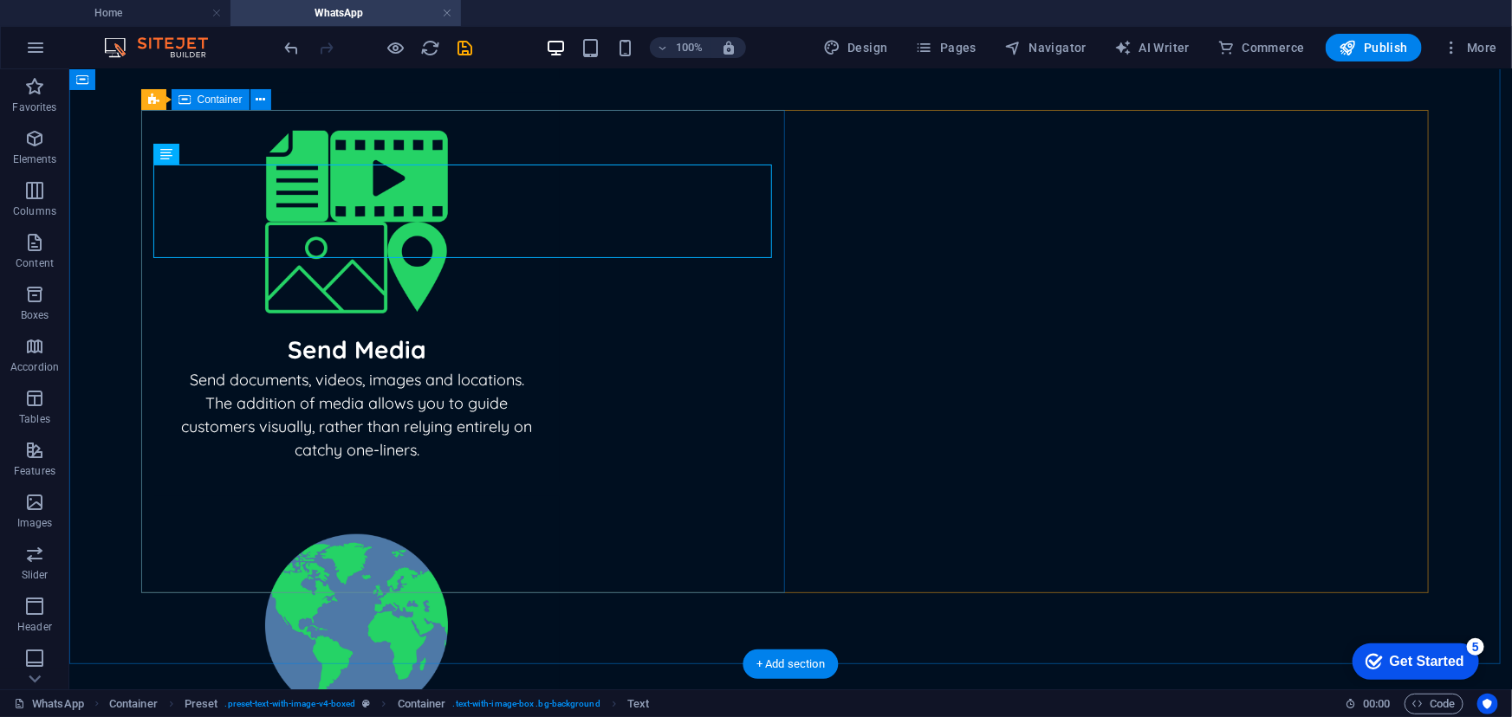
scroll to position [716, 0]
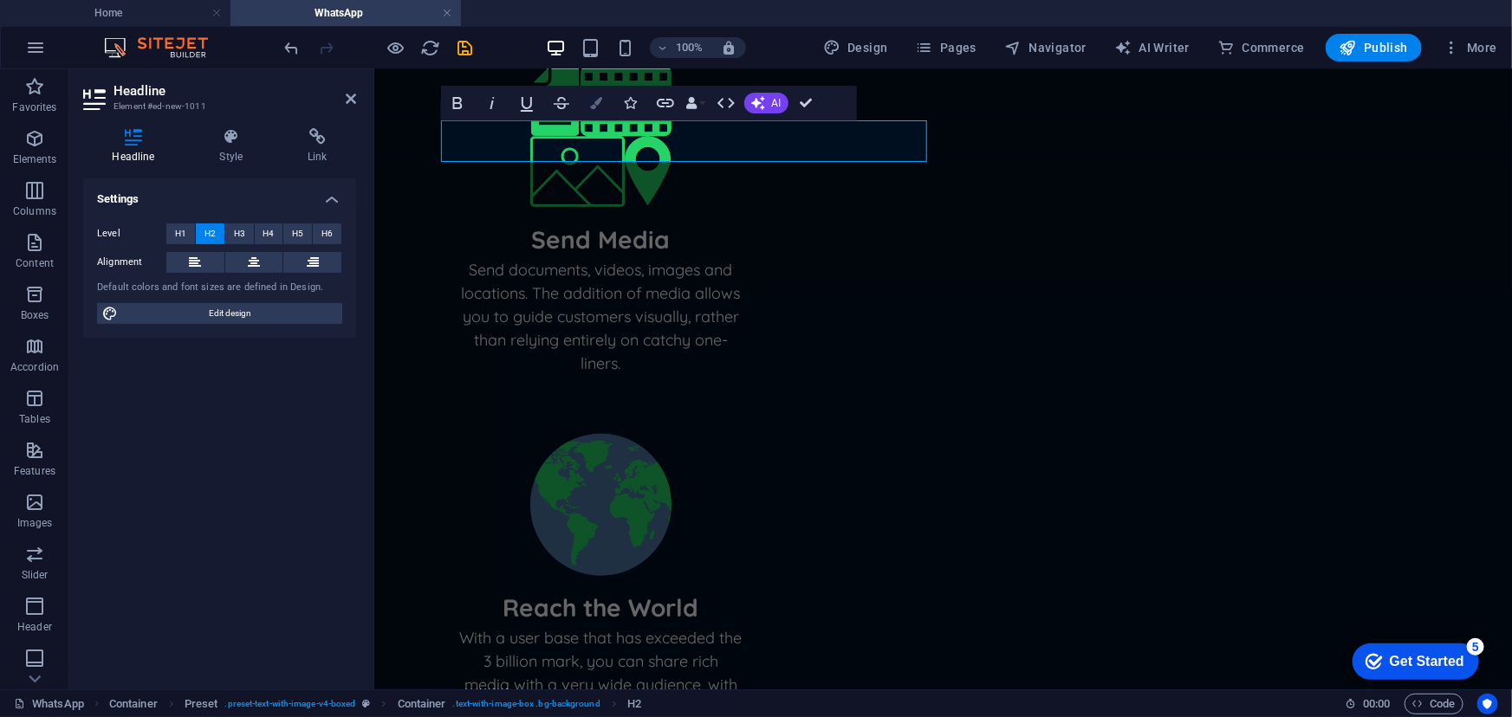
click at [584, 100] on button "Colors" at bounding box center [596, 103] width 33 height 35
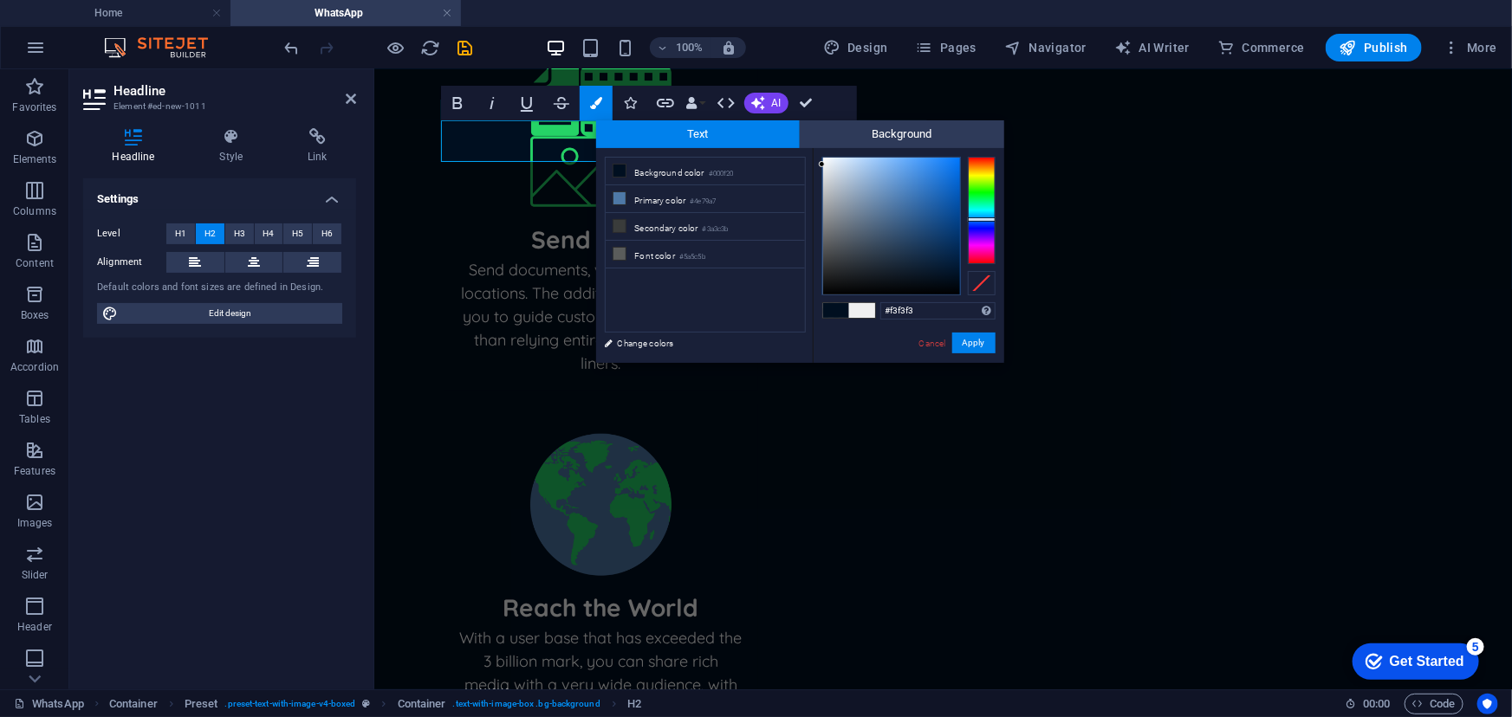
type input "#ffffff"
drag, startPoint x: 879, startPoint y: 235, endPoint x: 807, endPoint y: 147, distance: 113.3
click at [807, 148] on div "less Background color #000f20 Primary color #4e79a7 Secondary color #3a3c3b Fon…" at bounding box center [800, 255] width 408 height 215
click at [821, 154] on div at bounding box center [822, 156] width 6 height 6
click at [972, 334] on button "Apply" at bounding box center [973, 343] width 43 height 21
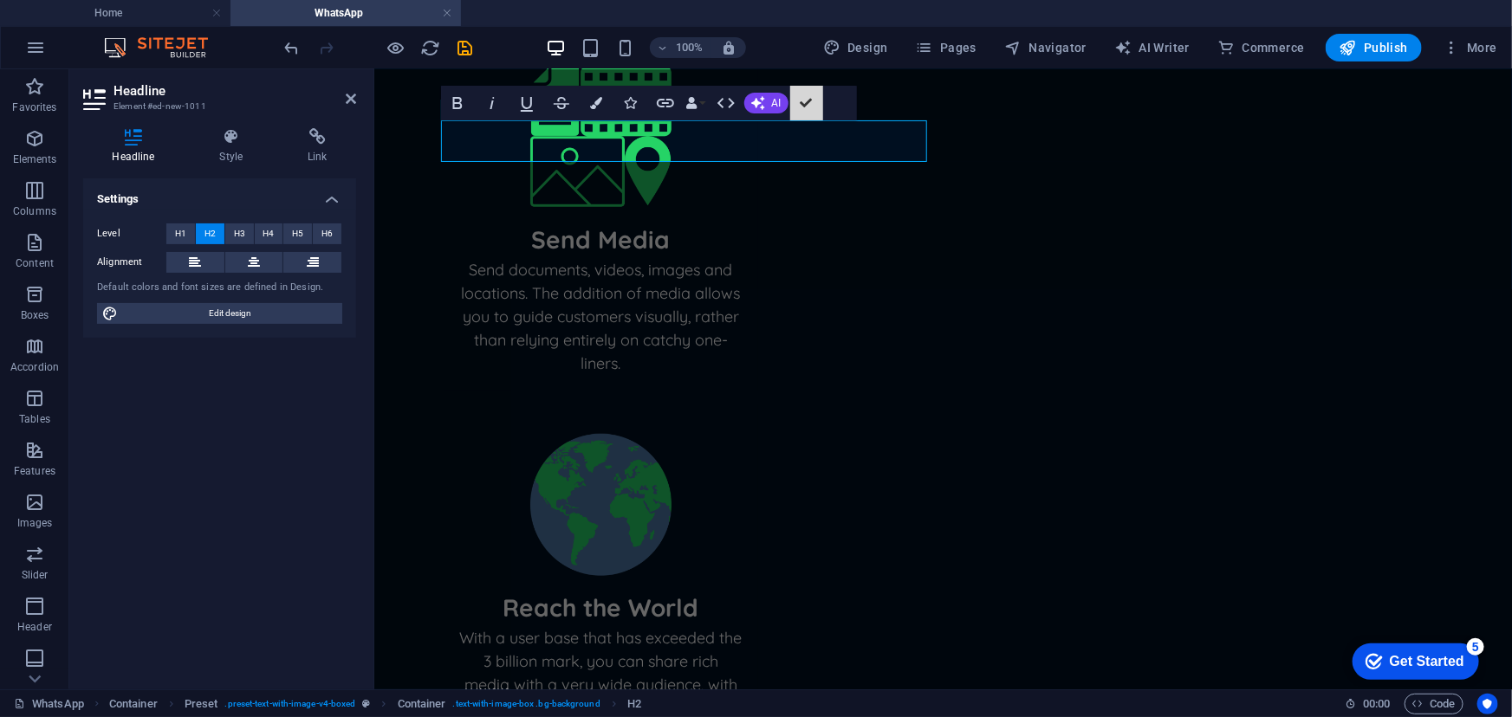
scroll to position [716, 0]
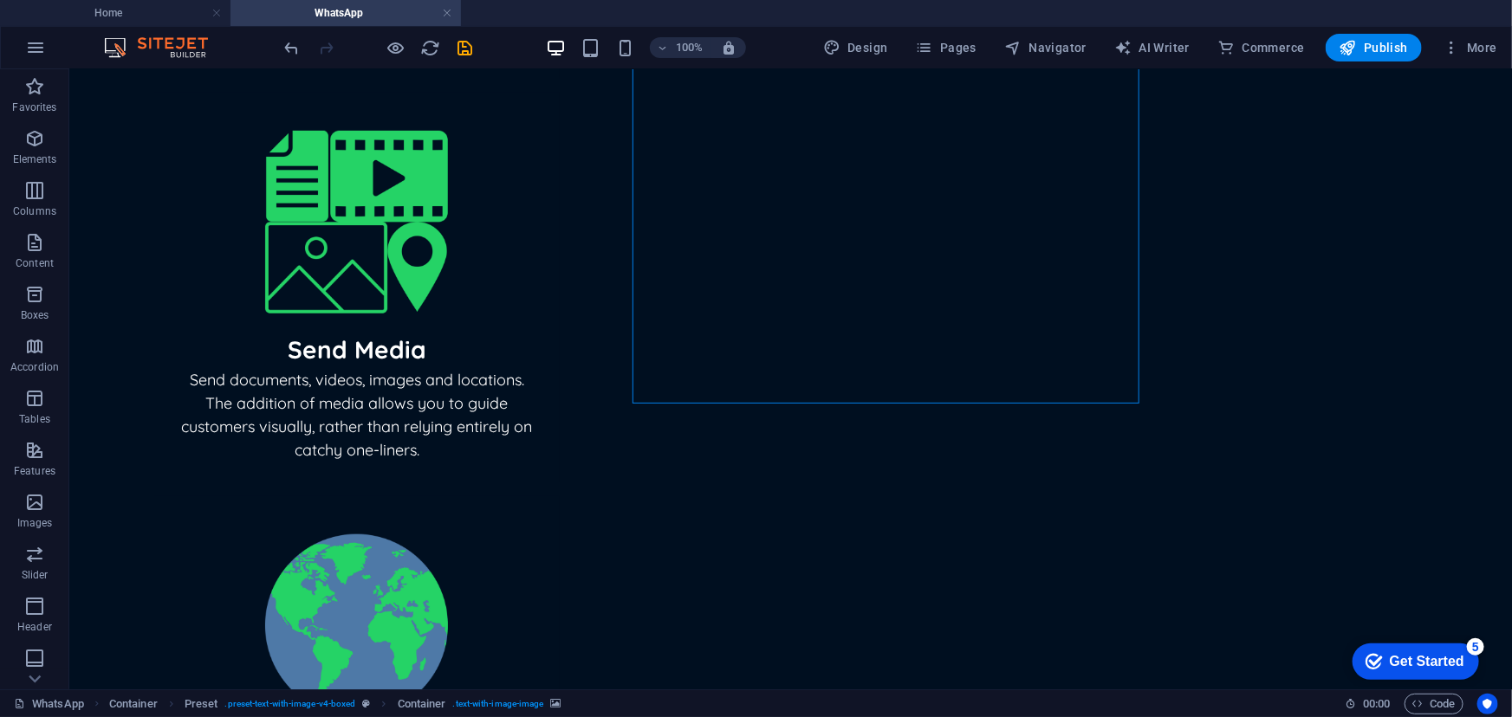
scroll to position [716, 0]
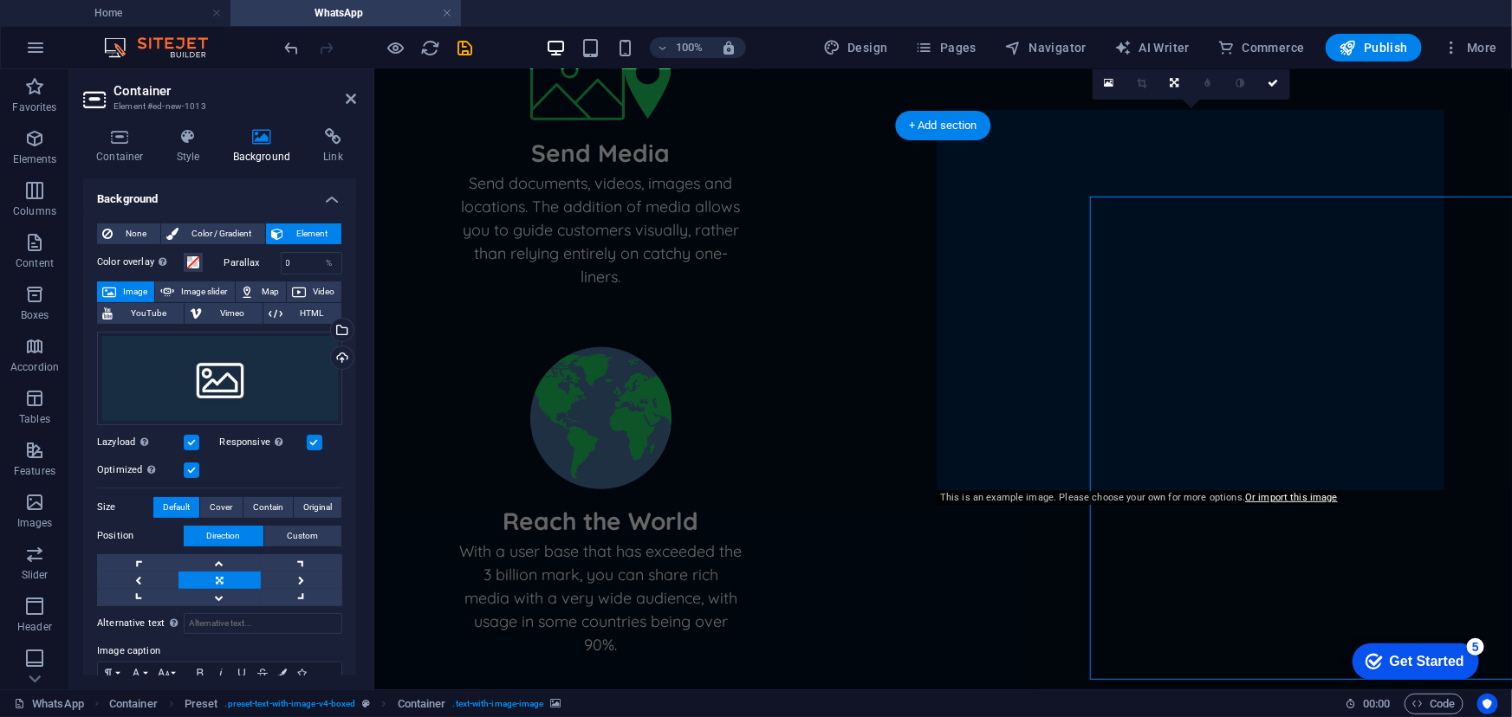
scroll to position [629, 0]
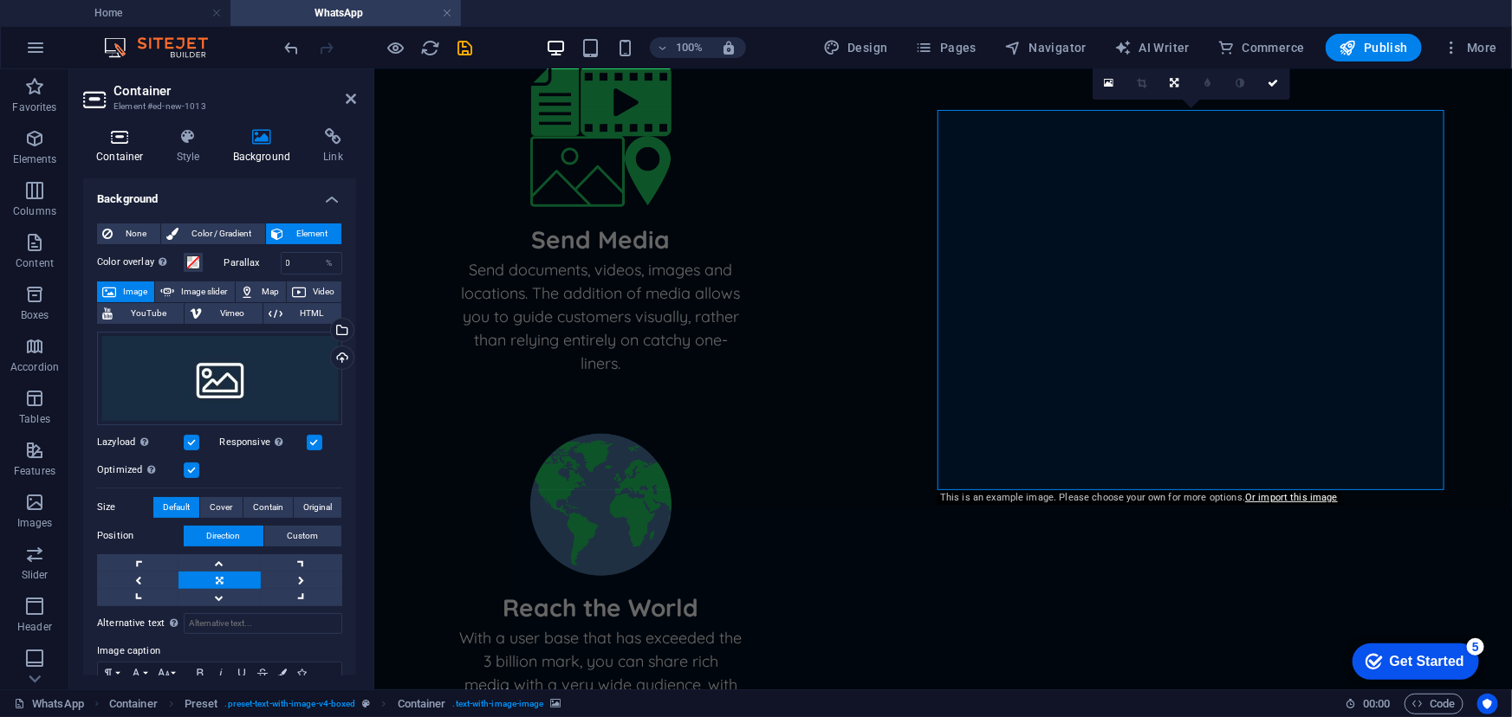
click at [140, 140] on icon at bounding box center [120, 136] width 74 height 17
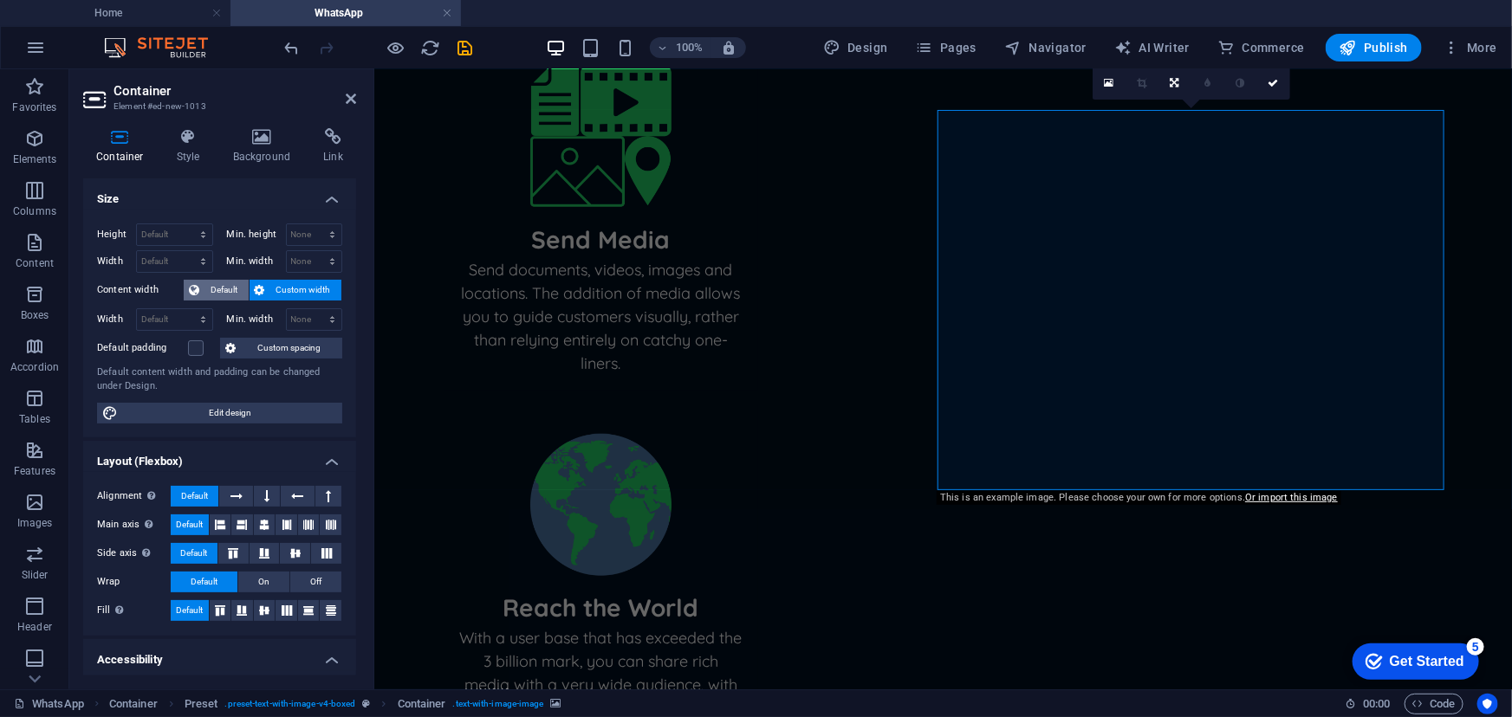
click at [216, 291] on span "Default" at bounding box center [223, 290] width 39 height 21
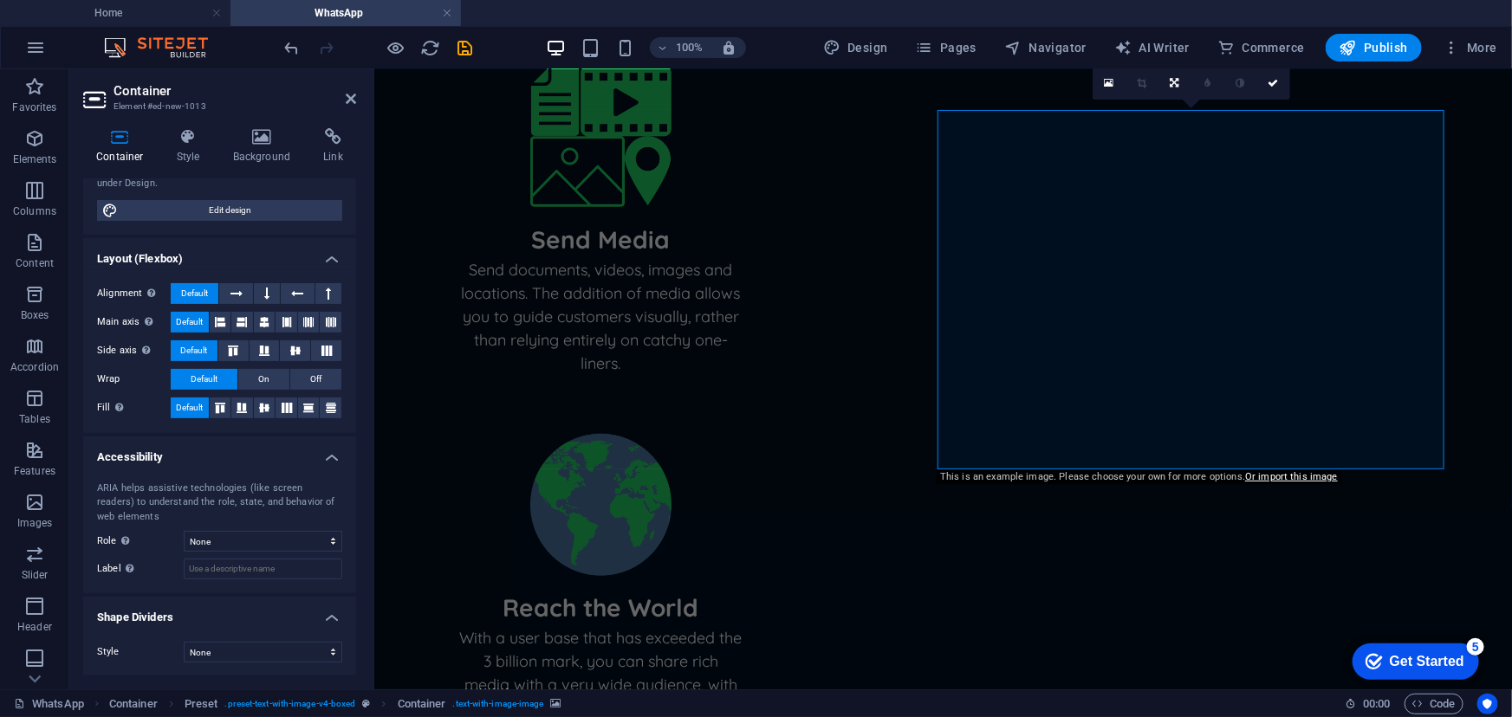
drag, startPoint x: 243, startPoint y: 437, endPoint x: 341, endPoint y: 502, distance: 118.2
click at [341, 502] on div "ARIA helps assistive technologies (like screen readers) to understand the role,…" at bounding box center [219, 531] width 273 height 126
drag, startPoint x: 715, startPoint y: 570, endPoint x: 484, endPoint y: 569, distance: 230.4
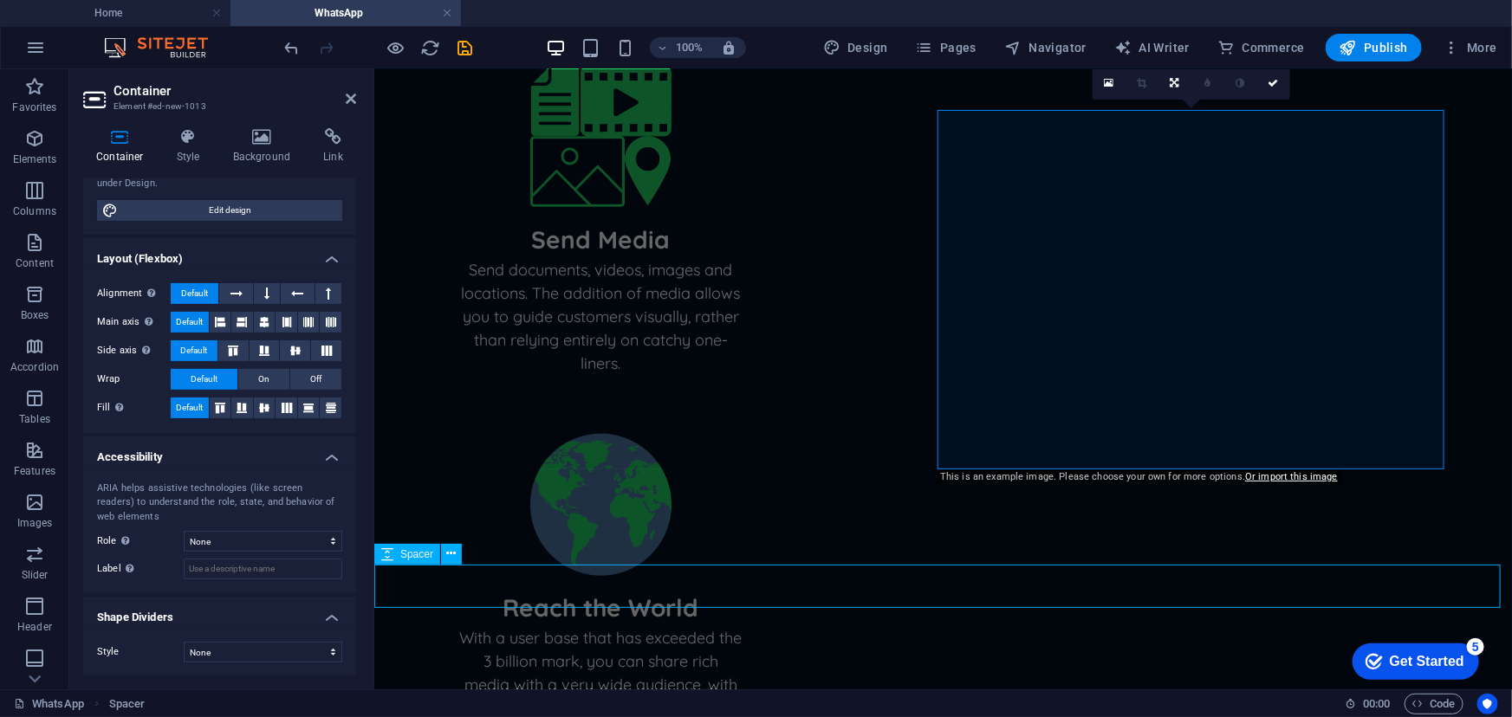
scroll to position [716, 0]
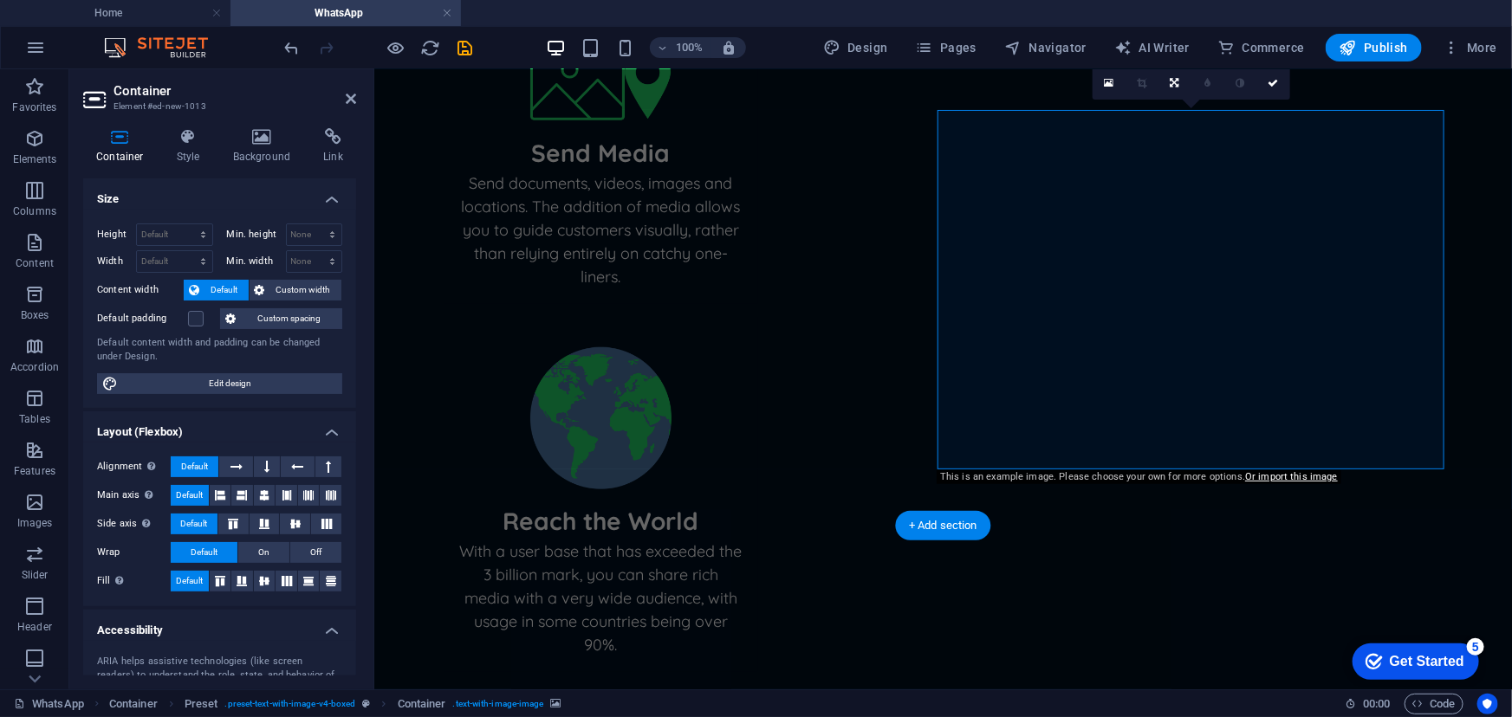
scroll to position [629, 0]
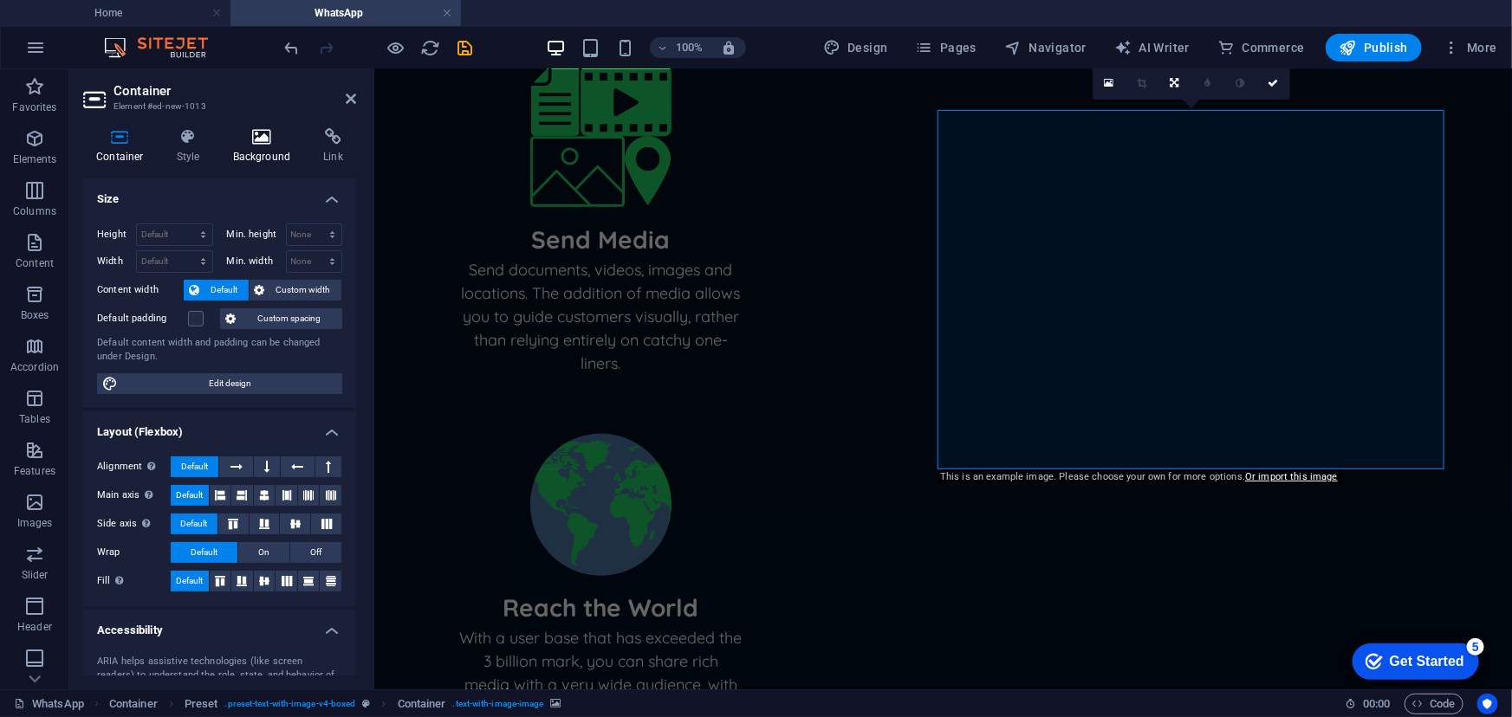
click at [253, 145] on icon at bounding box center [262, 136] width 84 height 17
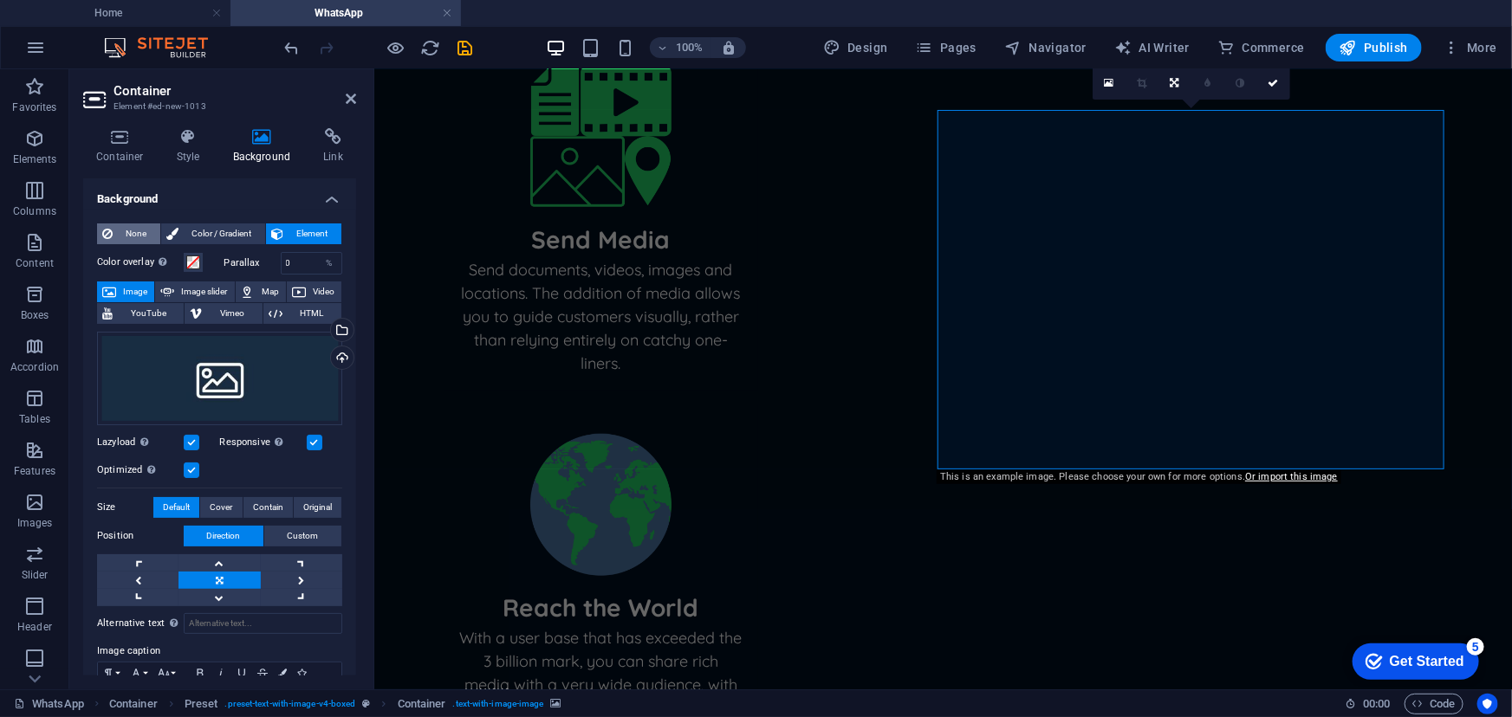
click at [113, 234] on button "None" at bounding box center [128, 234] width 63 height 21
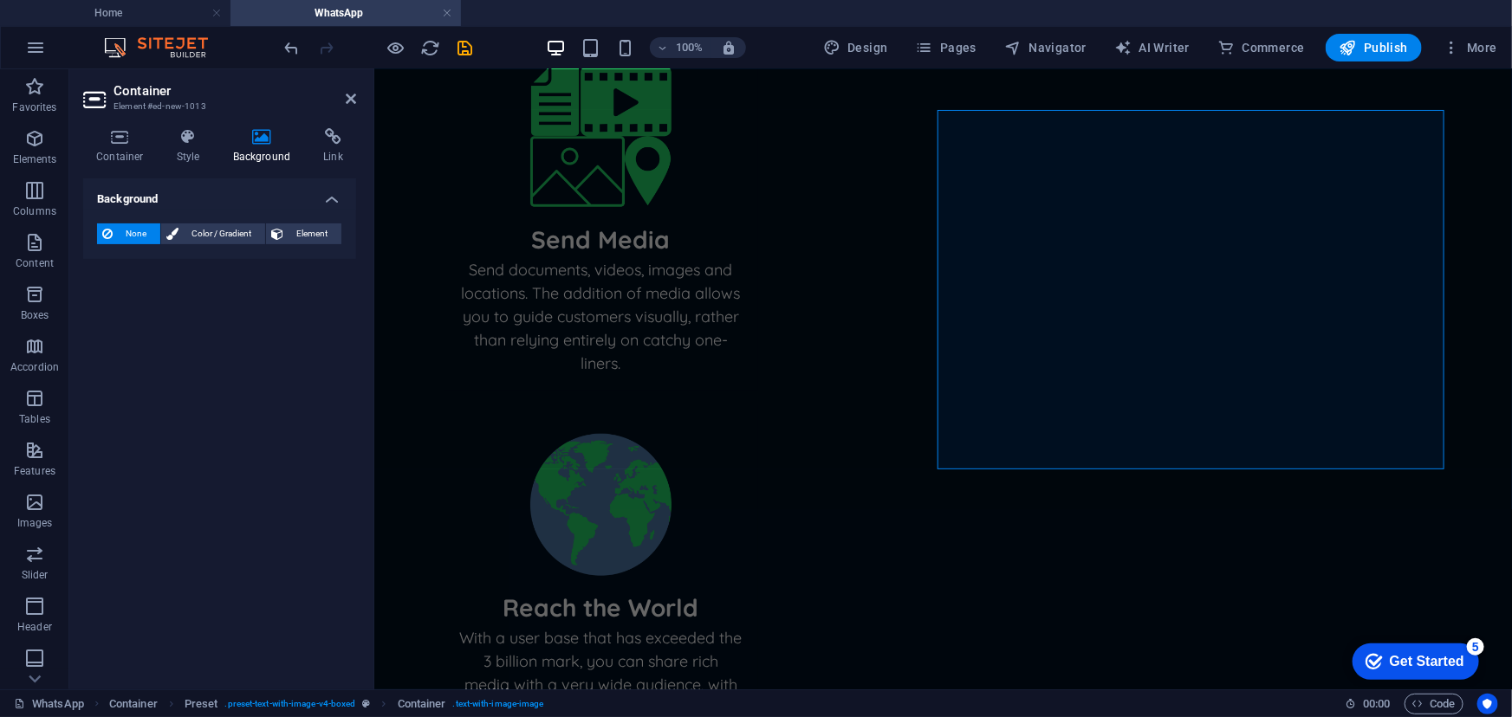
click at [354, 106] on header "Container Element #ed-new-1013" at bounding box center [219, 91] width 273 height 45
click at [352, 98] on icon at bounding box center [351, 99] width 10 height 14
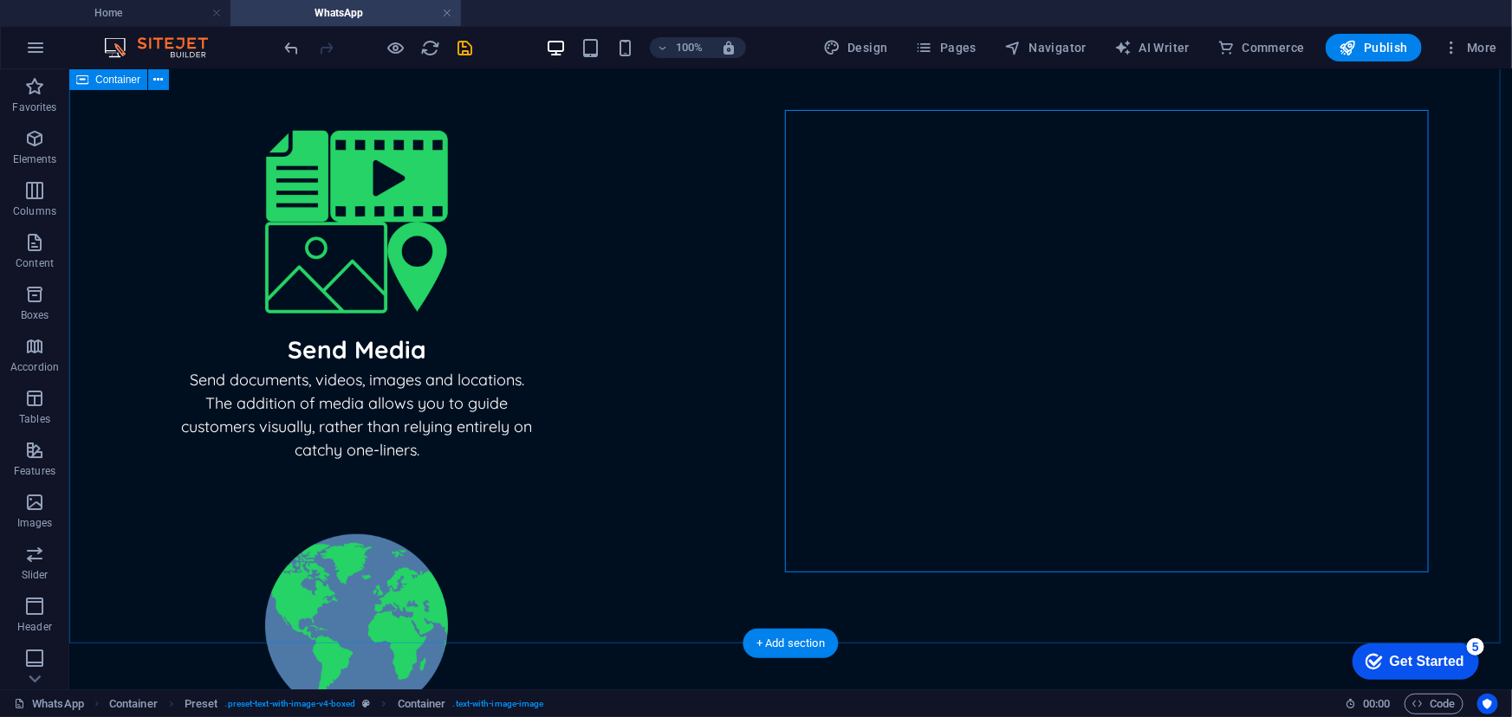
scroll to position [716, 0]
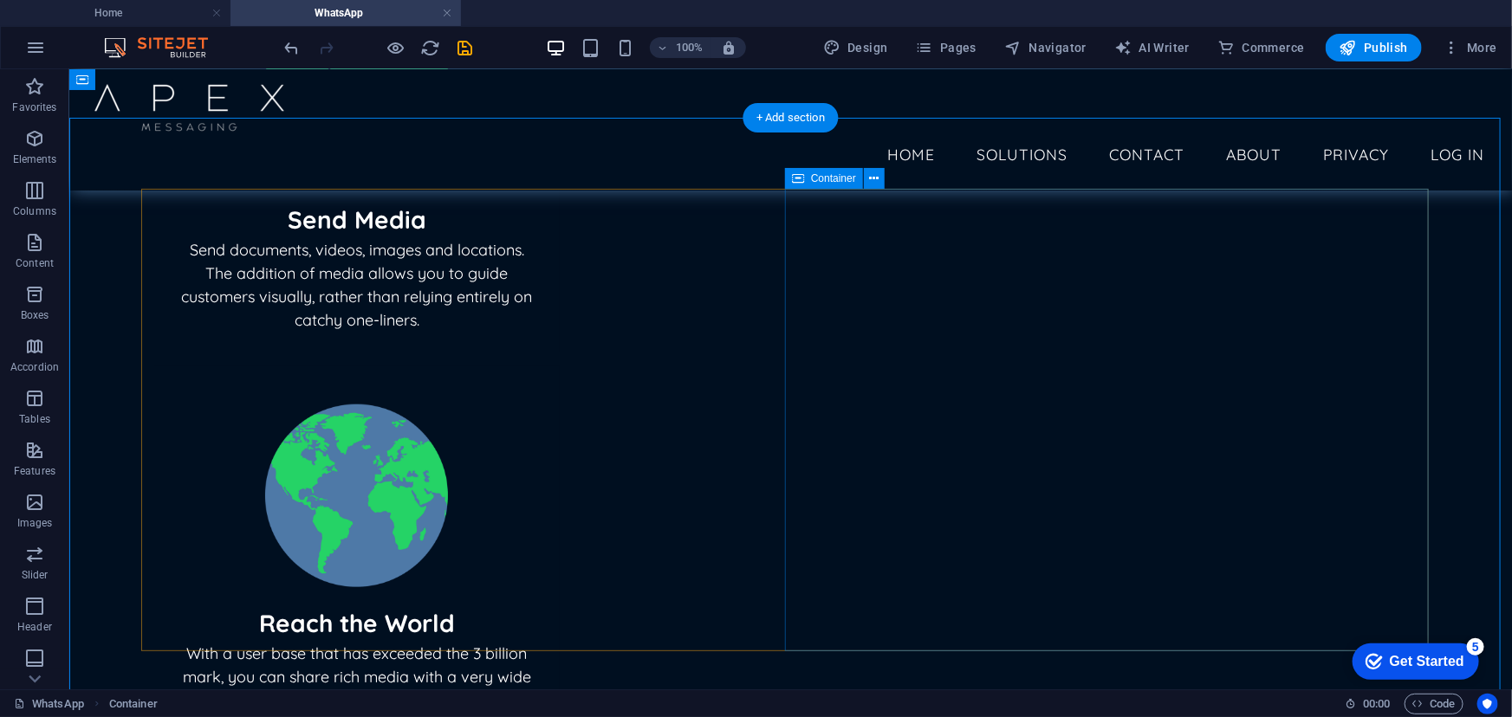
scroll to position [637, 0]
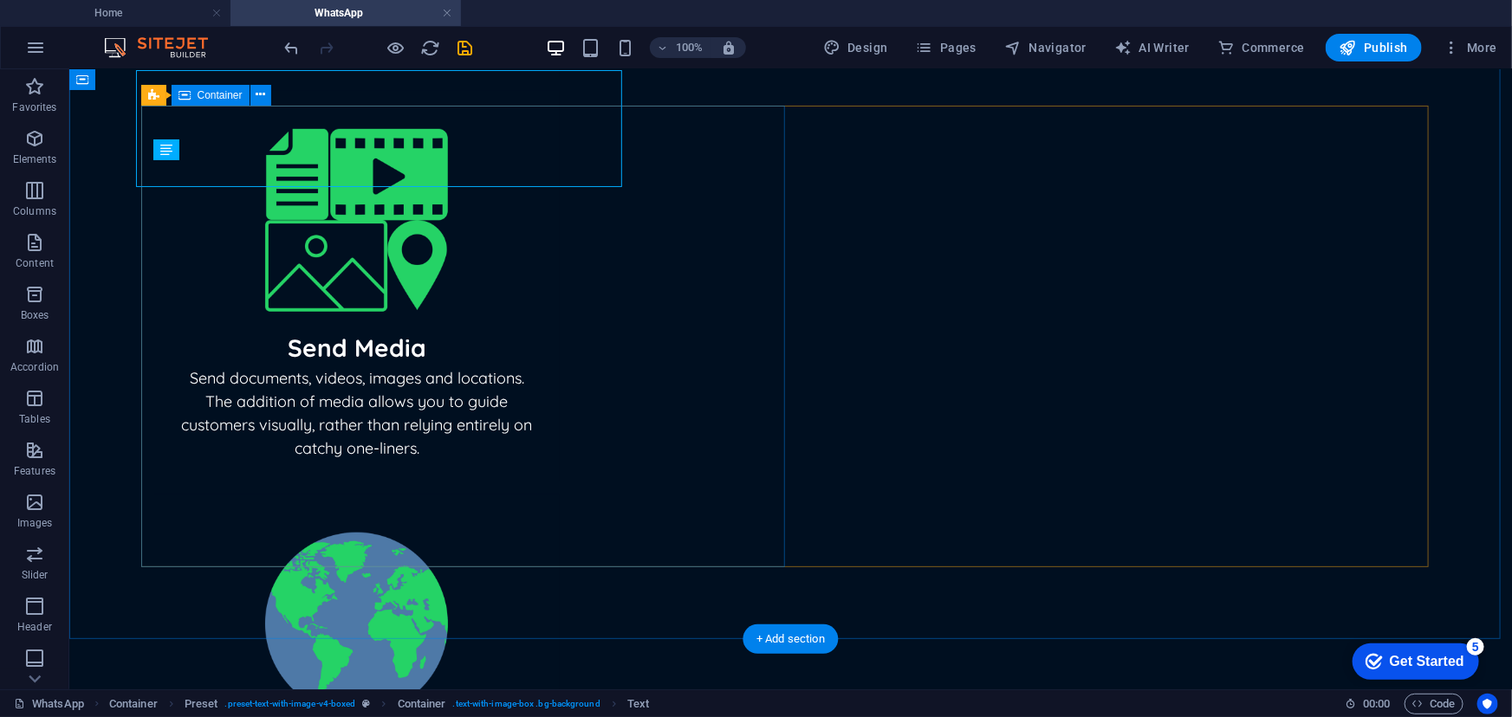
scroll to position [720, 0]
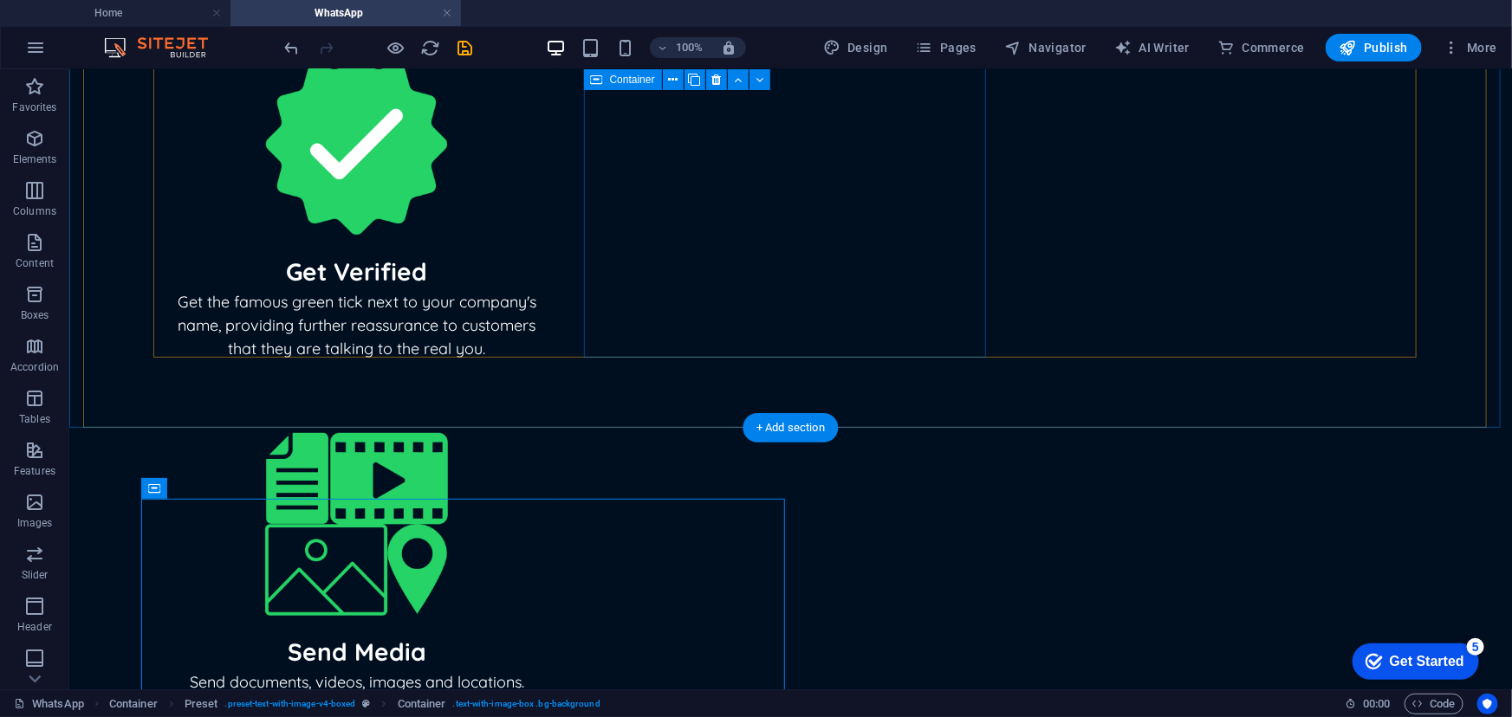
scroll to position [484, 0]
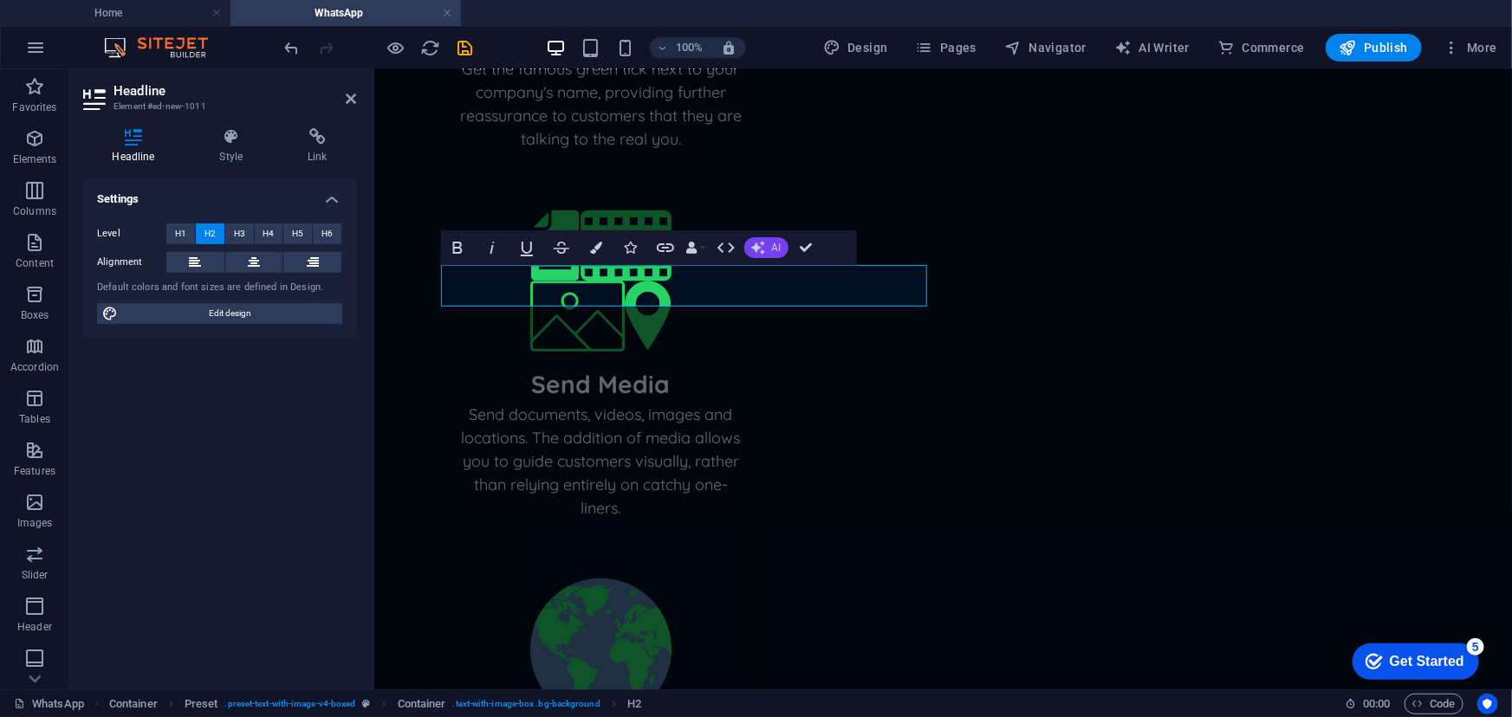
click at [762, 245] on icon "button" at bounding box center [758, 248] width 14 height 14
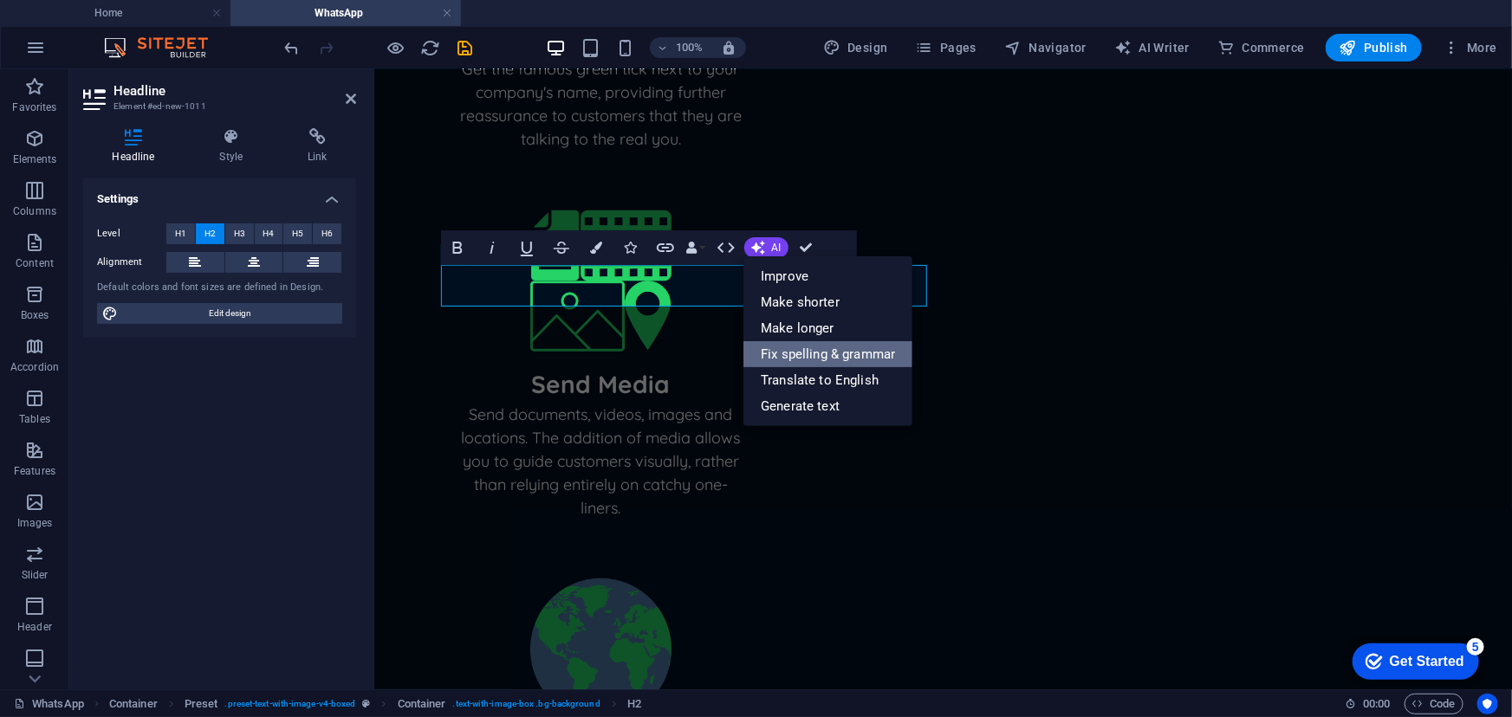
click at [820, 347] on link "Fix spelling & grammar" at bounding box center [827, 354] width 169 height 26
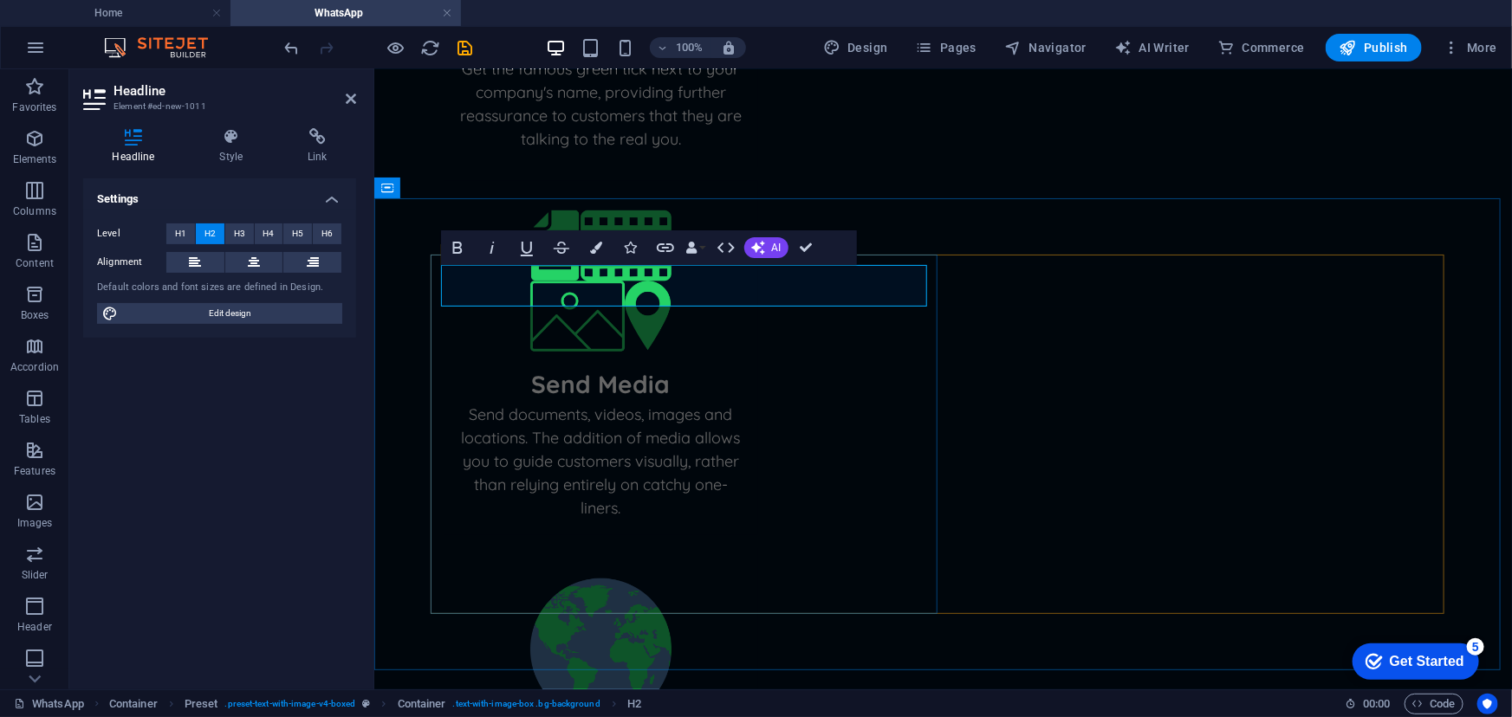
drag, startPoint x: 774, startPoint y: 284, endPoint x: 433, endPoint y: 294, distance: 340.6
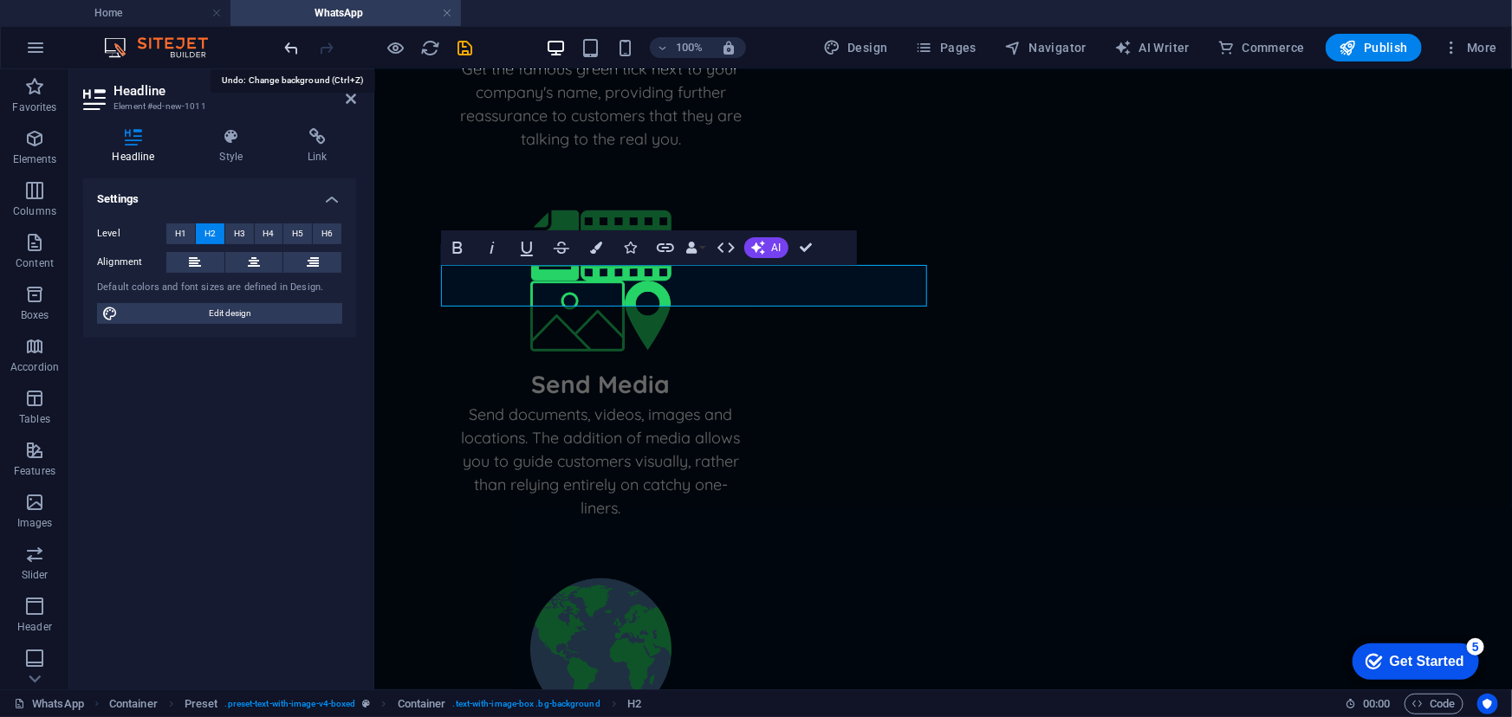
click at [294, 51] on icon "undo" at bounding box center [292, 48] width 20 height 20
click at [289, 48] on icon "undo" at bounding box center [292, 48] width 20 height 20
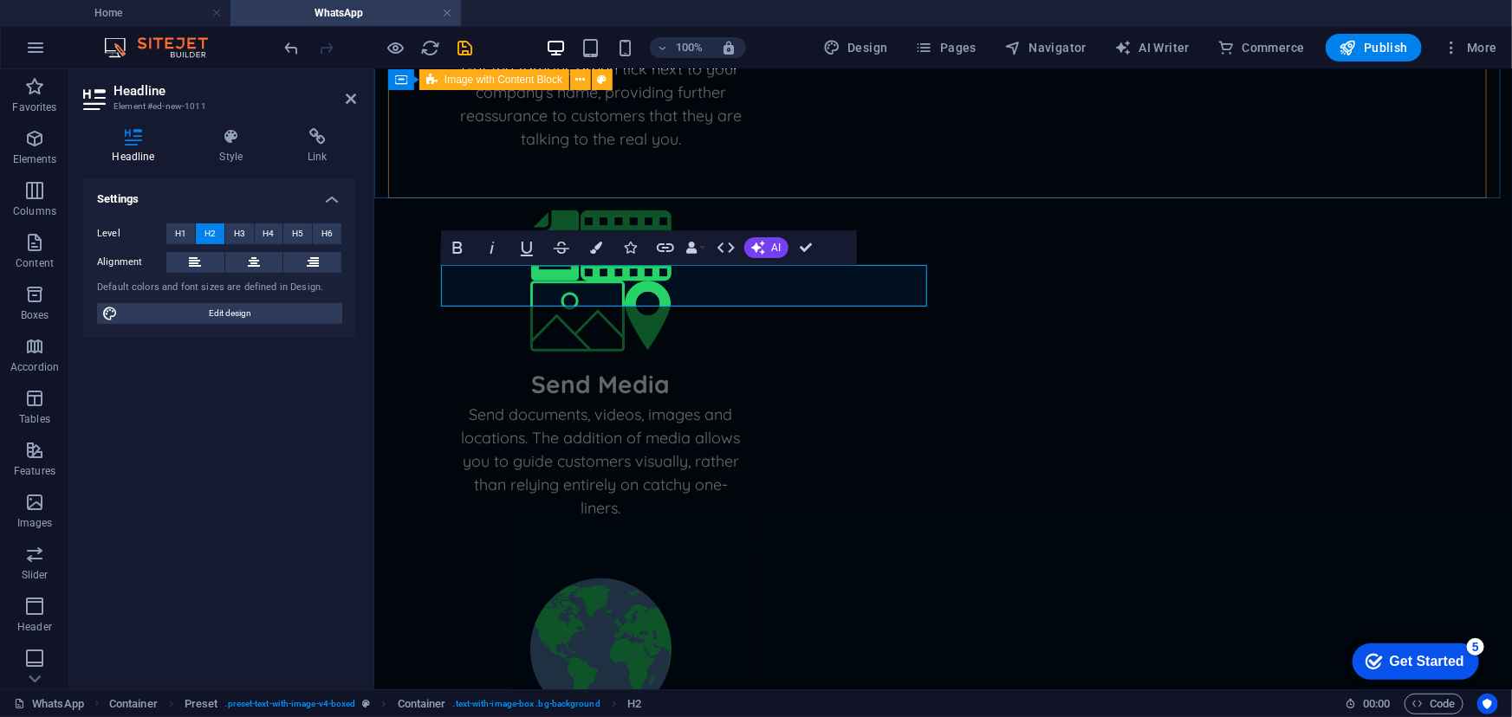
click at [502, 175] on div "Get Verified Get the famous green tick next to your company's name, providing f…" at bounding box center [942, 368] width 1110 height 1179
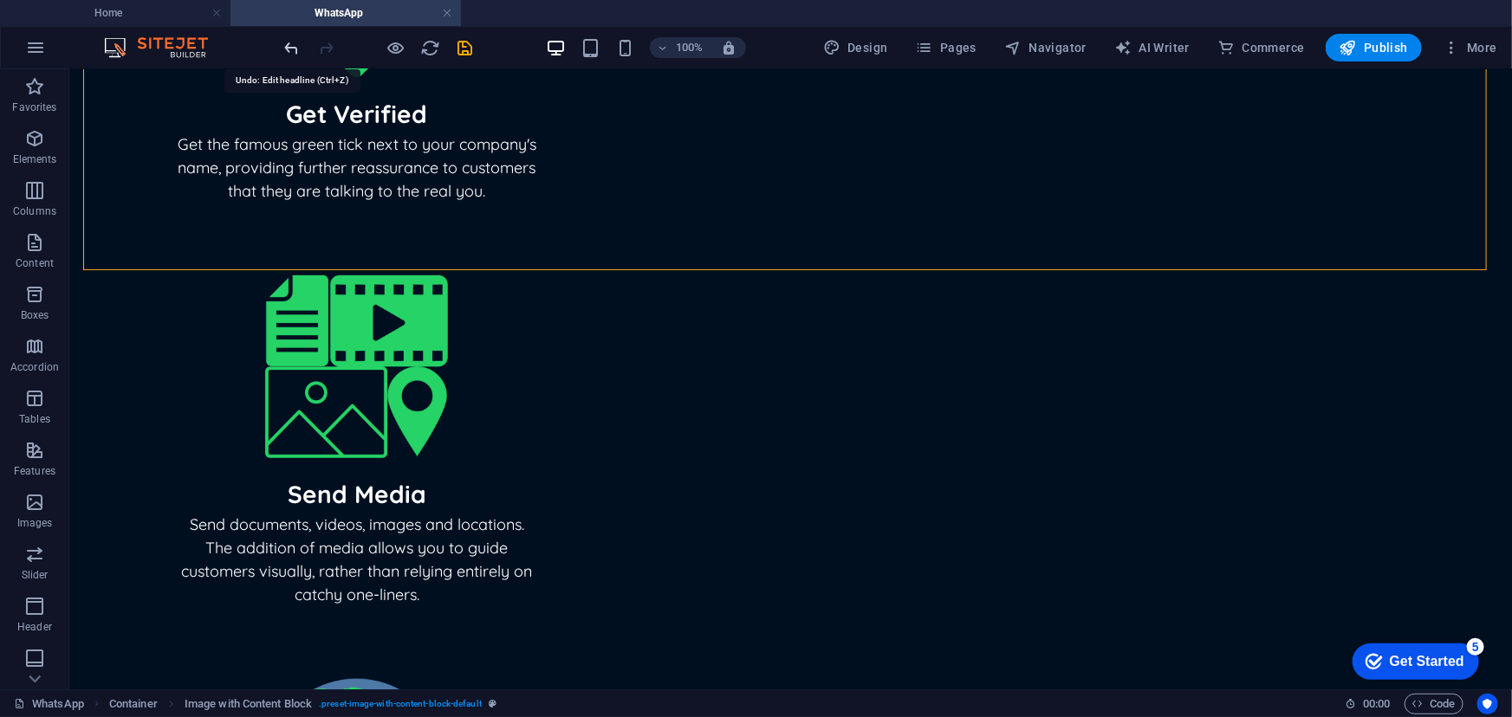
click at [294, 48] on icon "undo" at bounding box center [292, 48] width 20 height 20
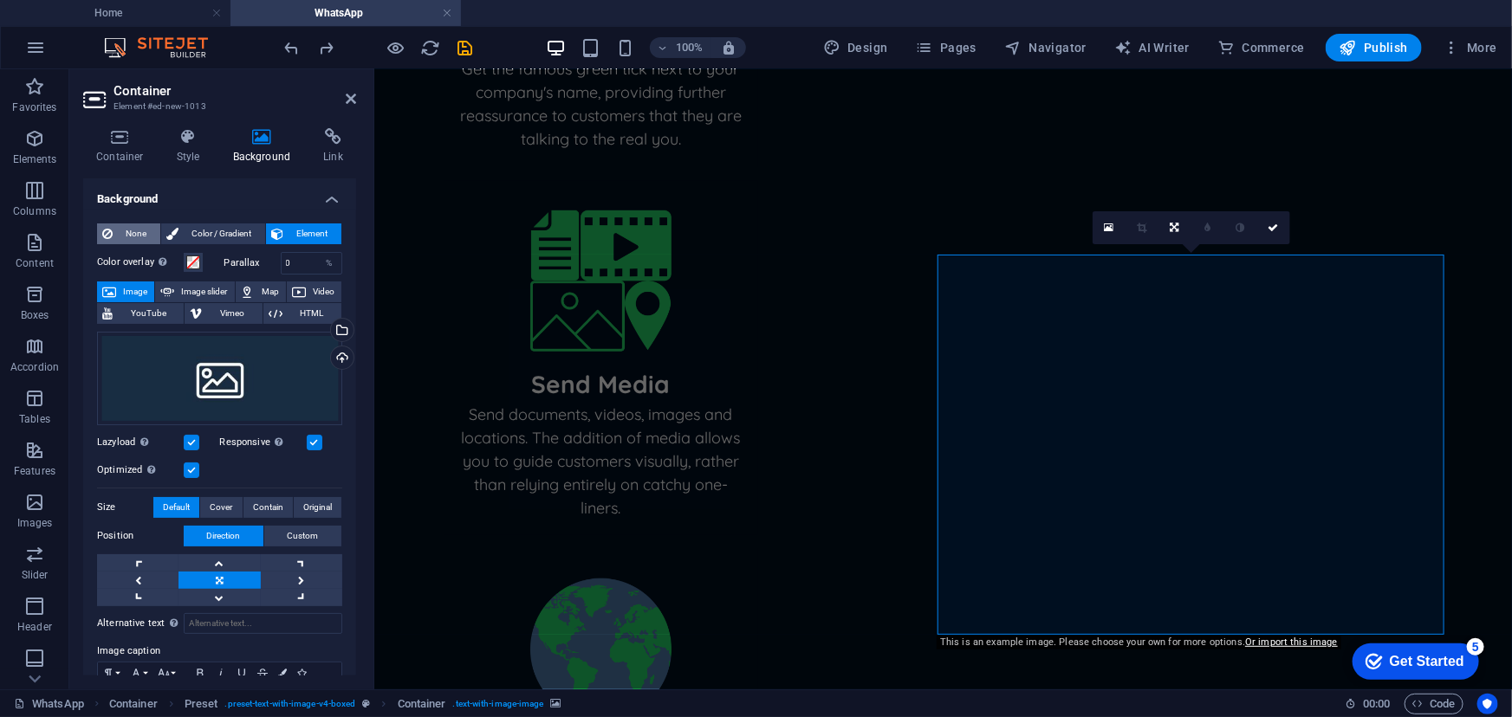
click at [120, 234] on span "None" at bounding box center [136, 234] width 37 height 21
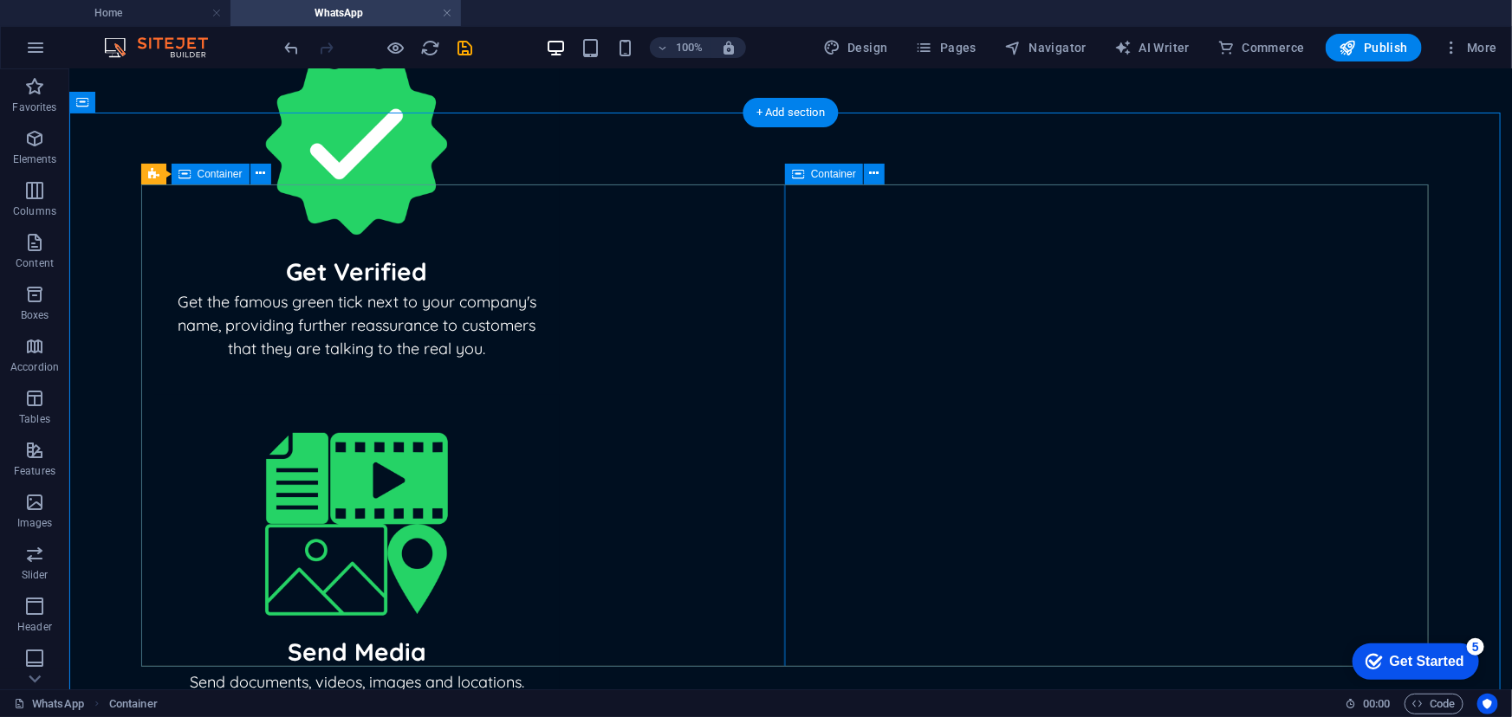
scroll to position [720, 0]
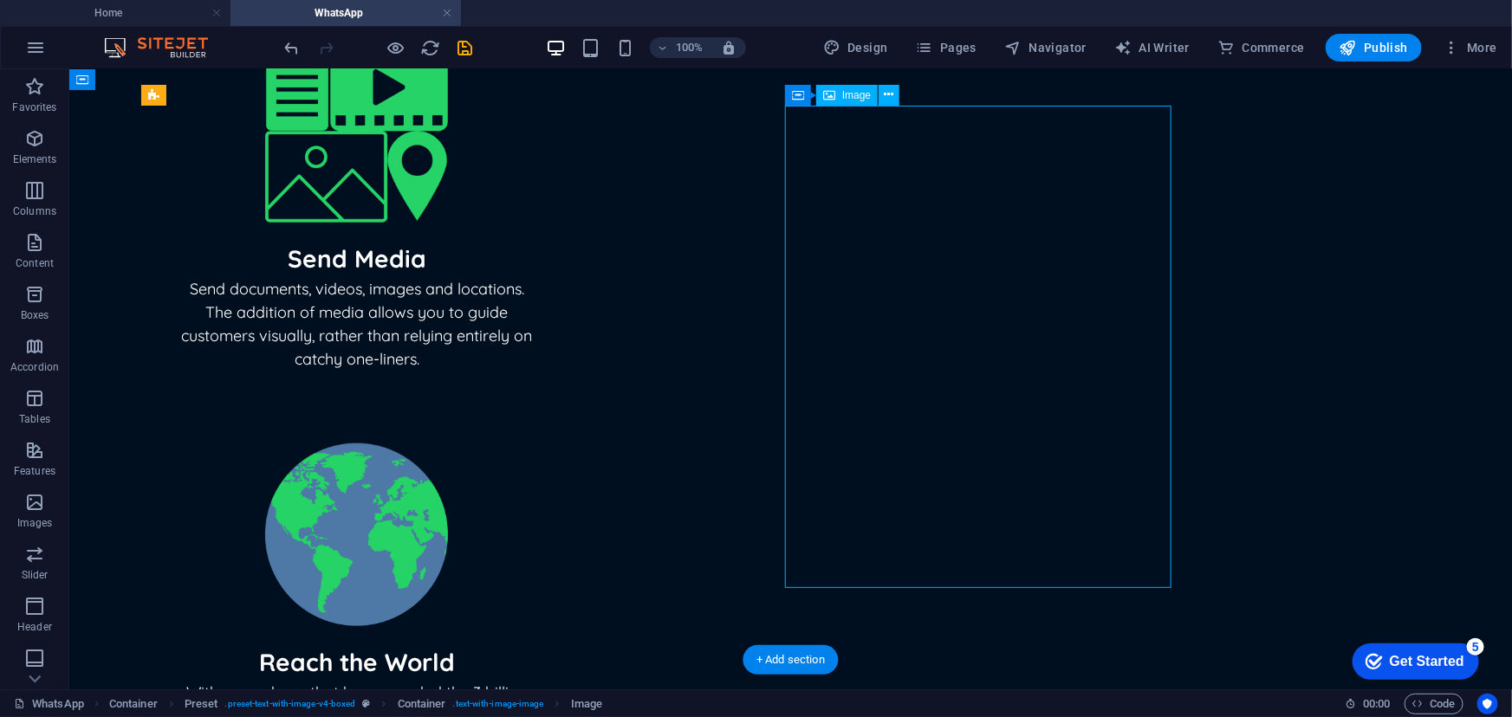
select select "%"
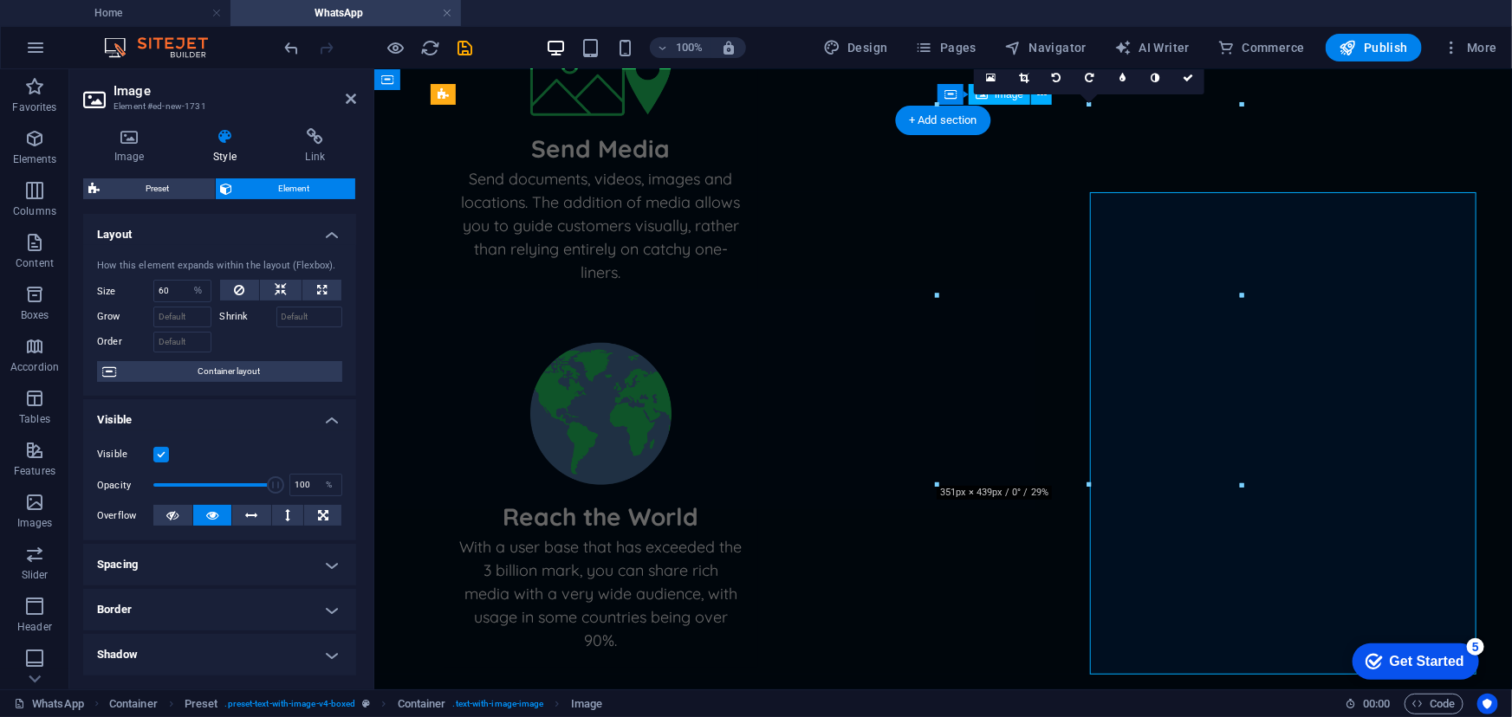
scroll to position [633, 0]
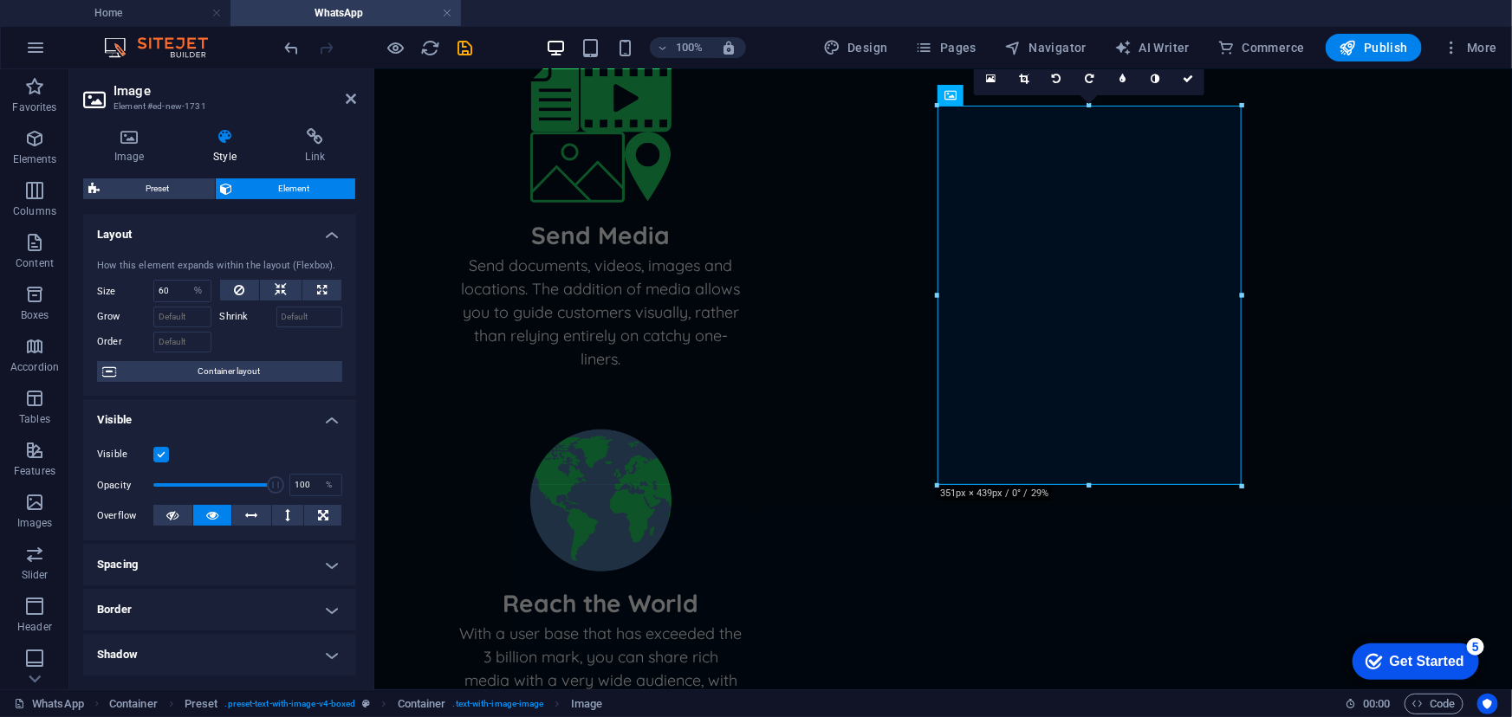
click at [299, 547] on h4 "Spacing" at bounding box center [219, 565] width 273 height 42
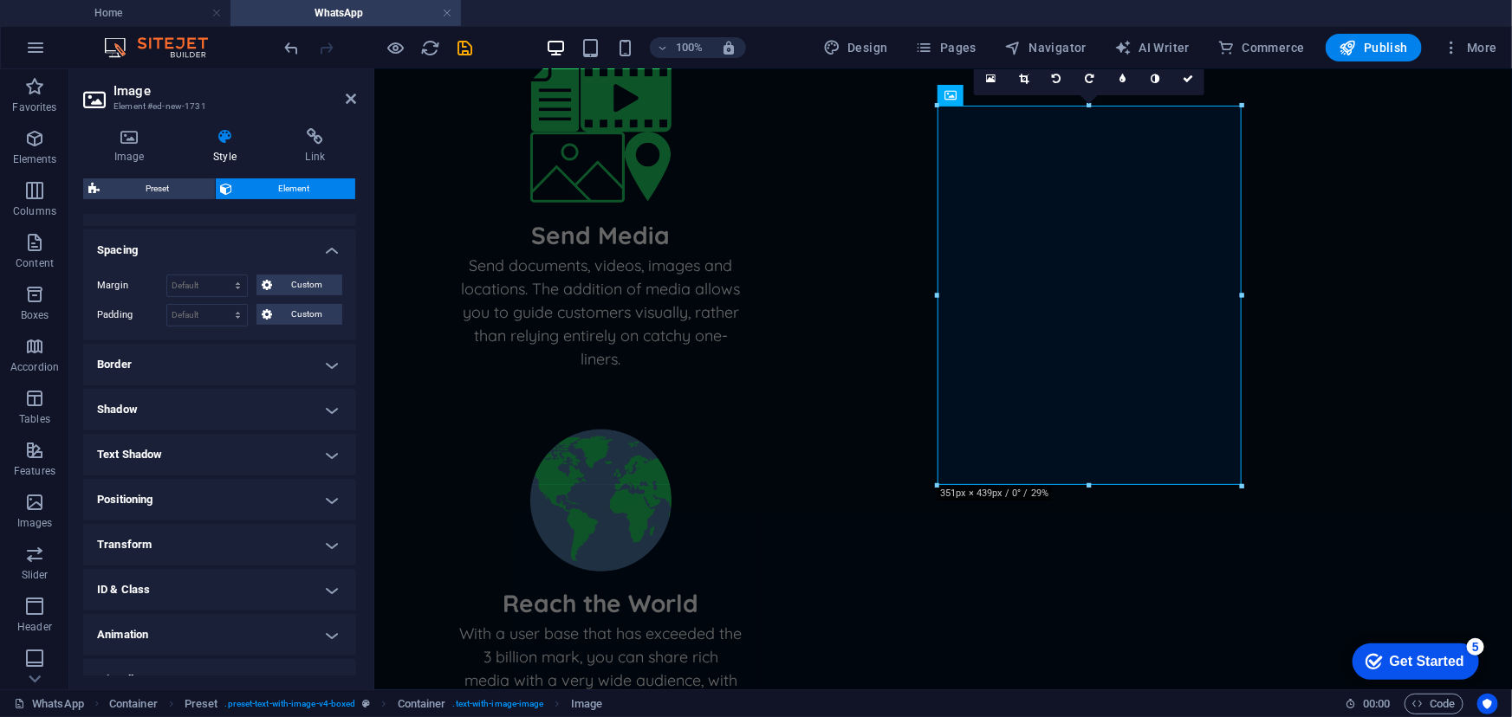
click at [311, 366] on h4 "Border" at bounding box center [219, 365] width 273 height 42
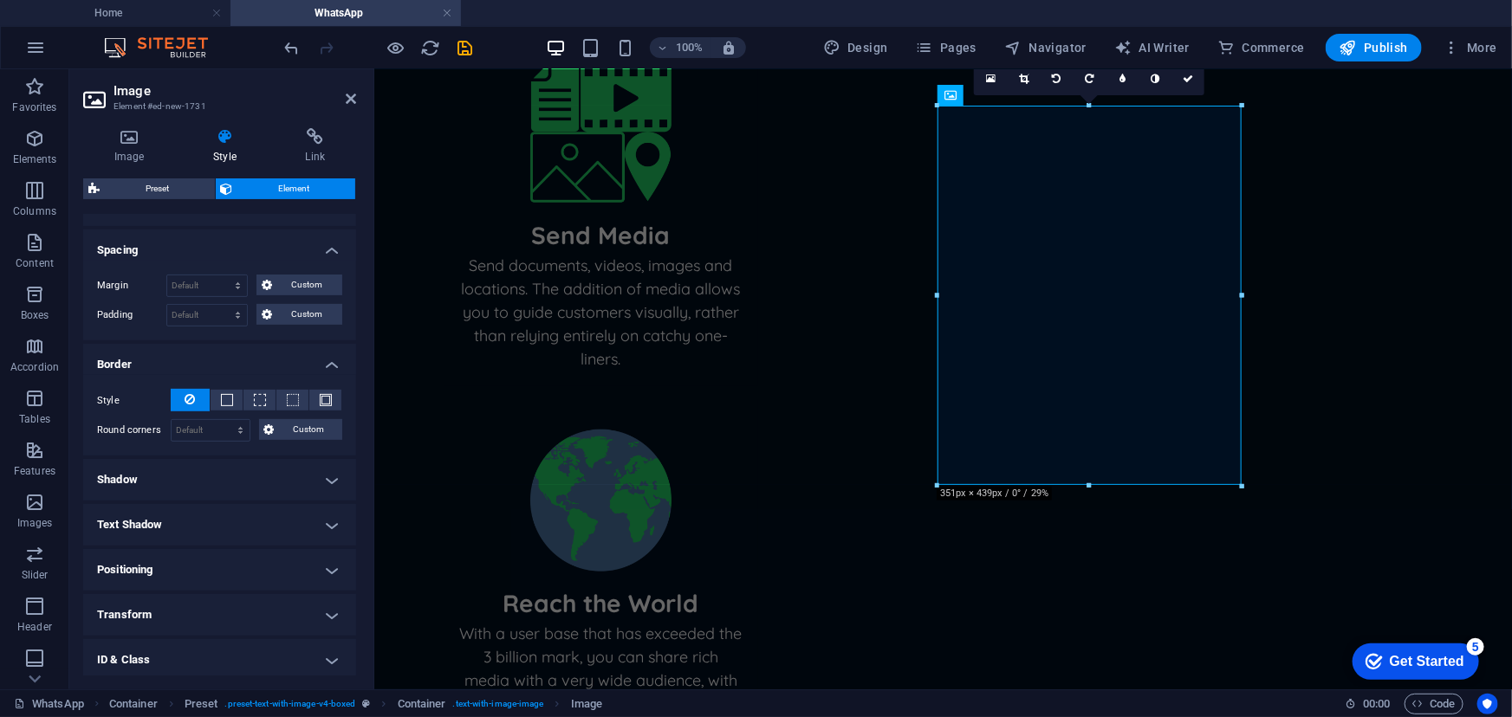
click at [308, 476] on h4 "Shadow" at bounding box center [219, 480] width 273 height 42
click at [295, 547] on h4 "Text Shadow" at bounding box center [219, 564] width 273 height 42
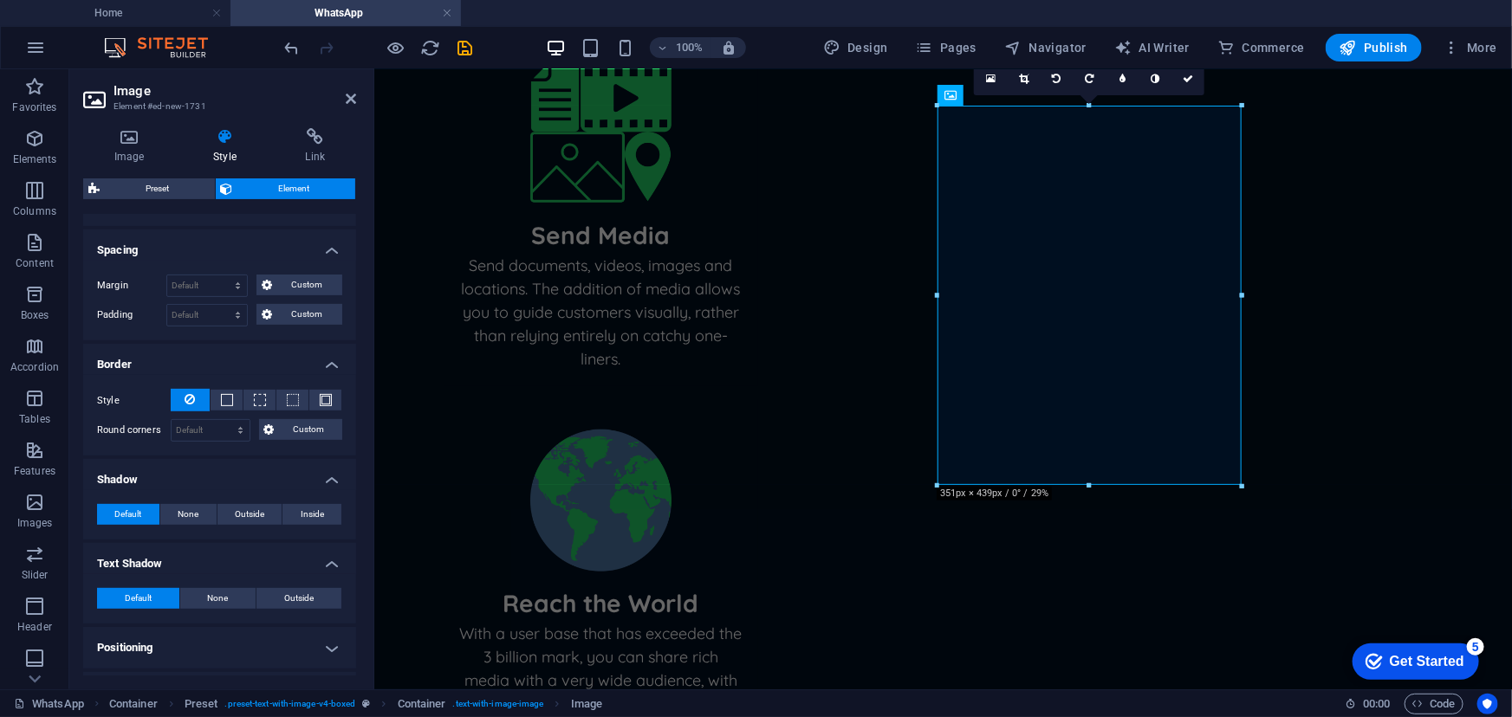
scroll to position [486, 0]
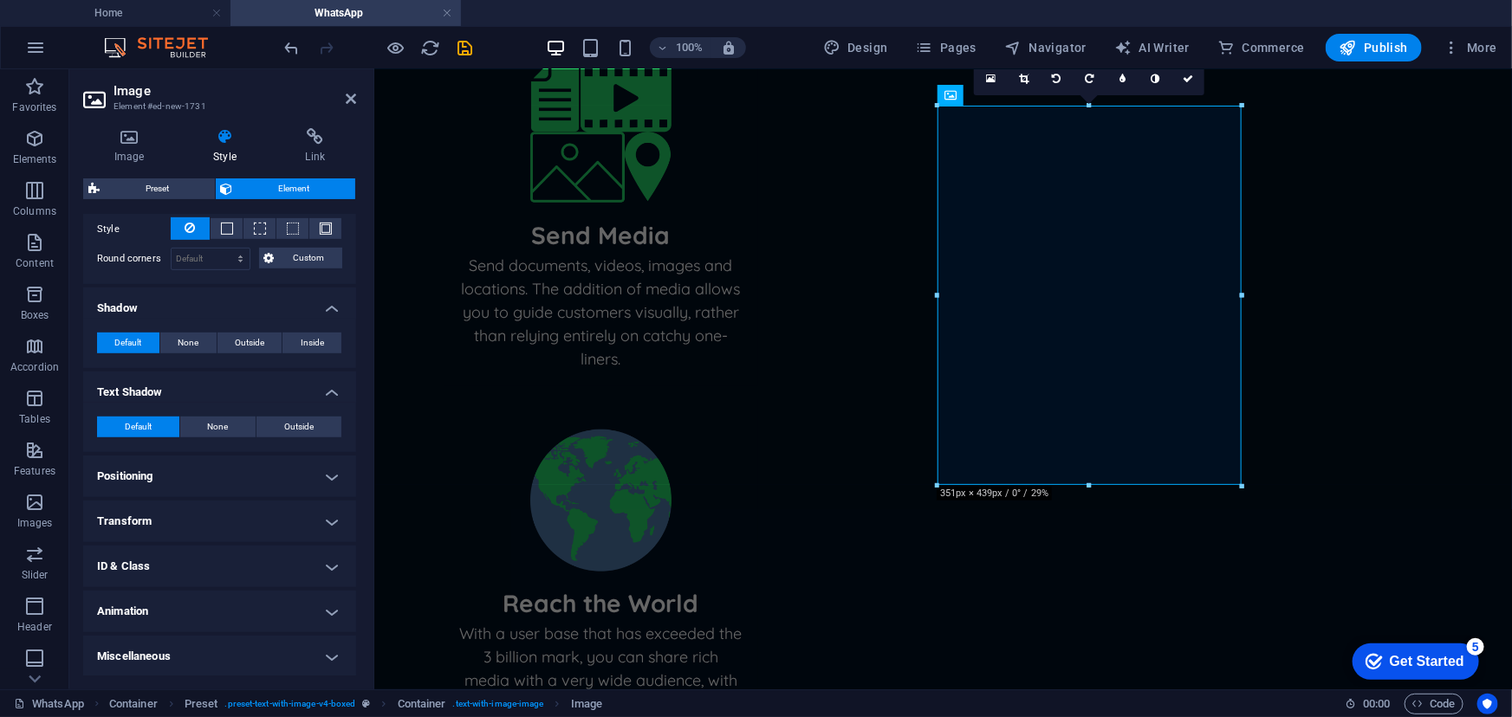
click at [281, 477] on h4 "Positioning" at bounding box center [219, 477] width 273 height 42
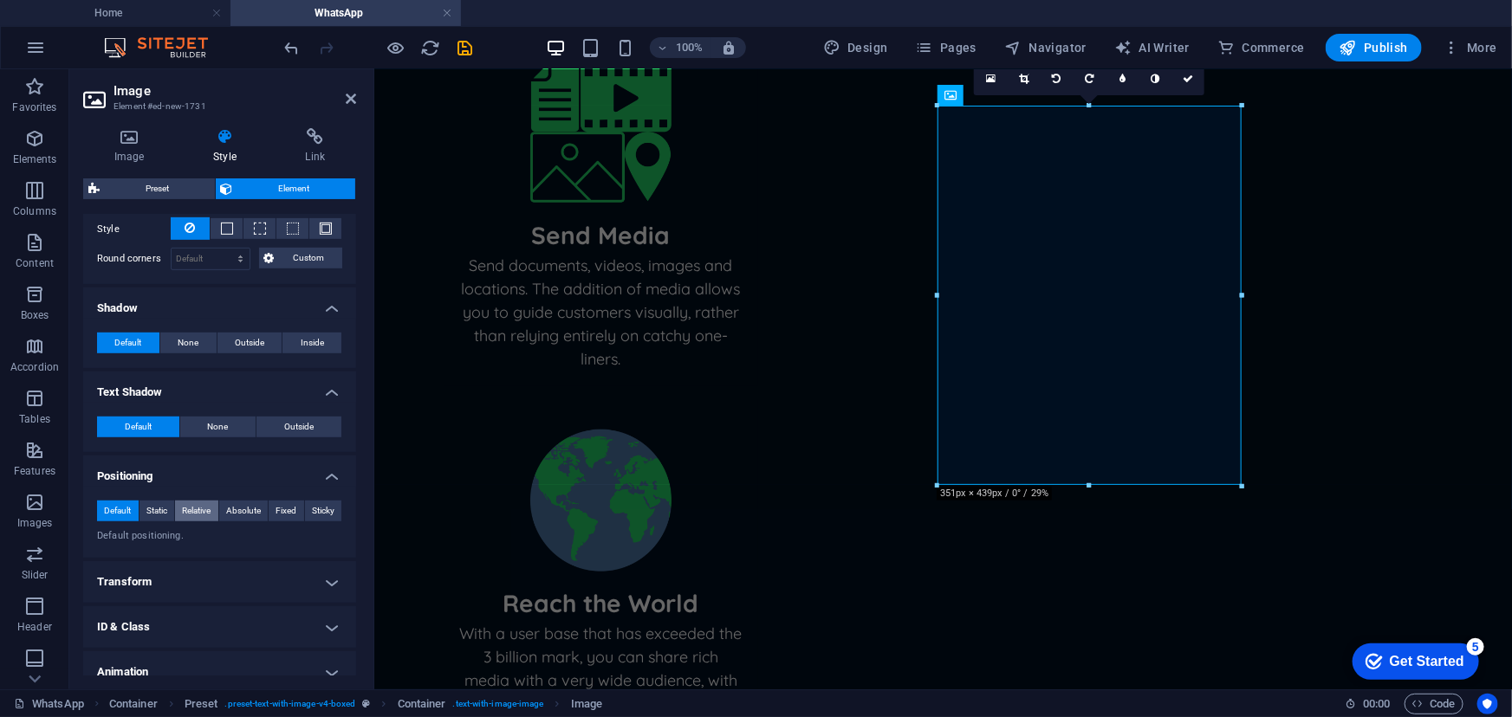
click at [186, 506] on span "Relative" at bounding box center [196, 511] width 29 height 21
click at [175, 509] on button "Relative" at bounding box center [196, 511] width 43 height 21
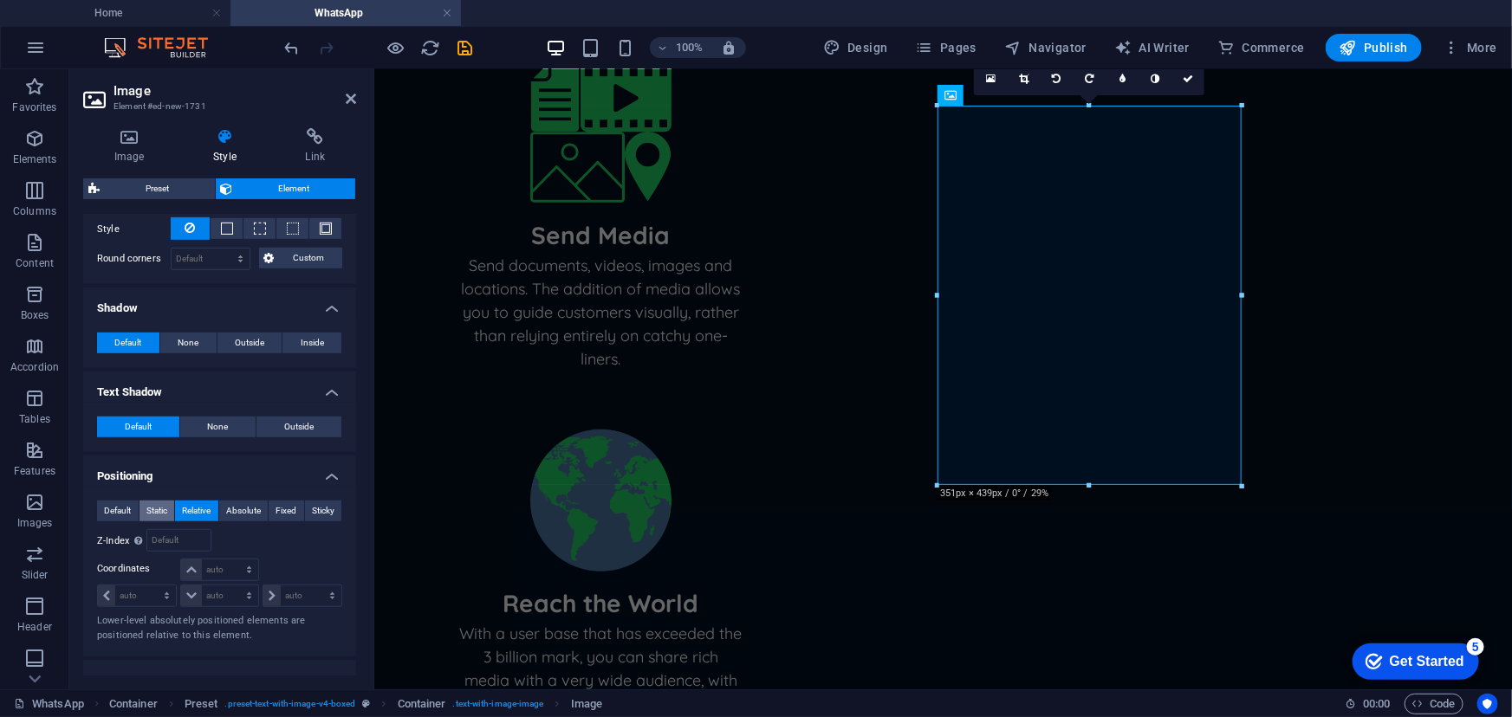
click at [165, 509] on span "Static" at bounding box center [156, 511] width 21 height 21
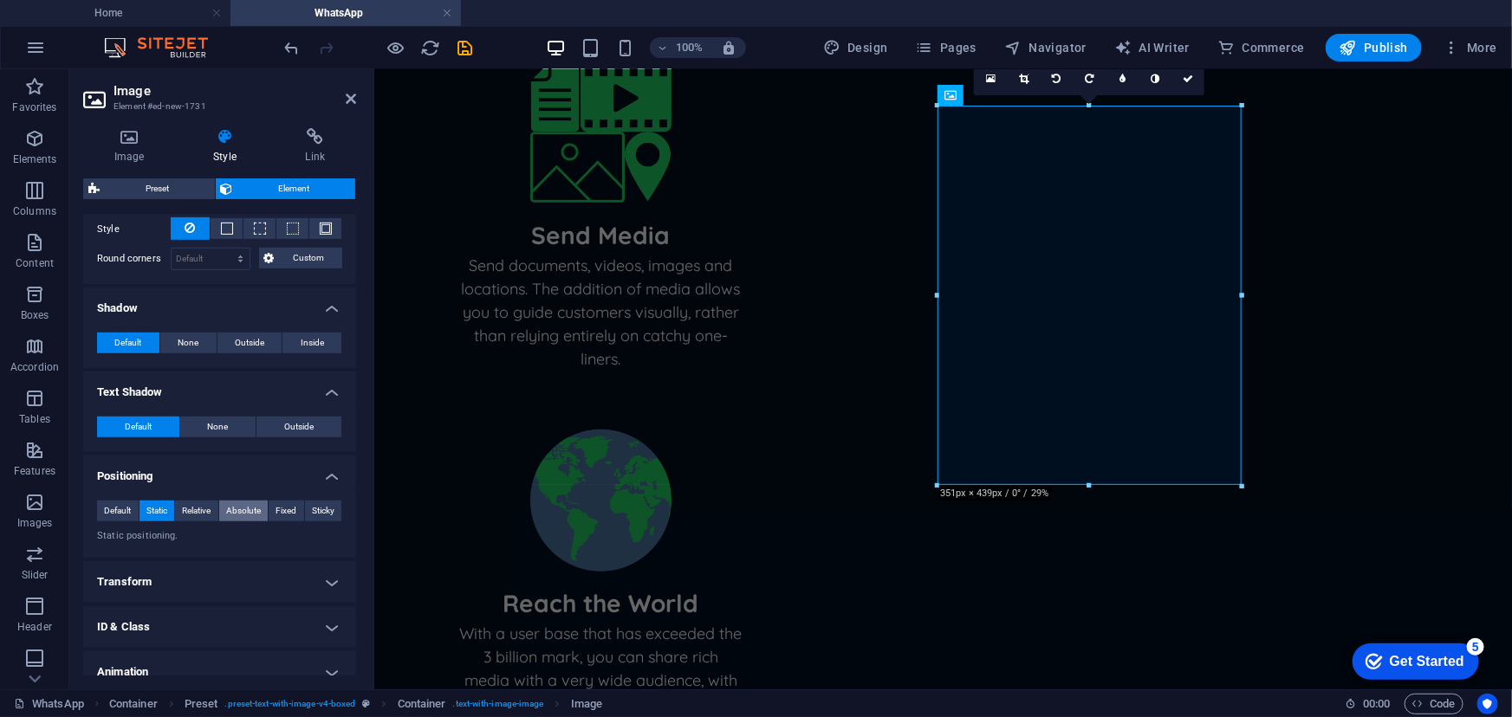
click at [256, 508] on span "Absolute" at bounding box center [243, 511] width 35 height 21
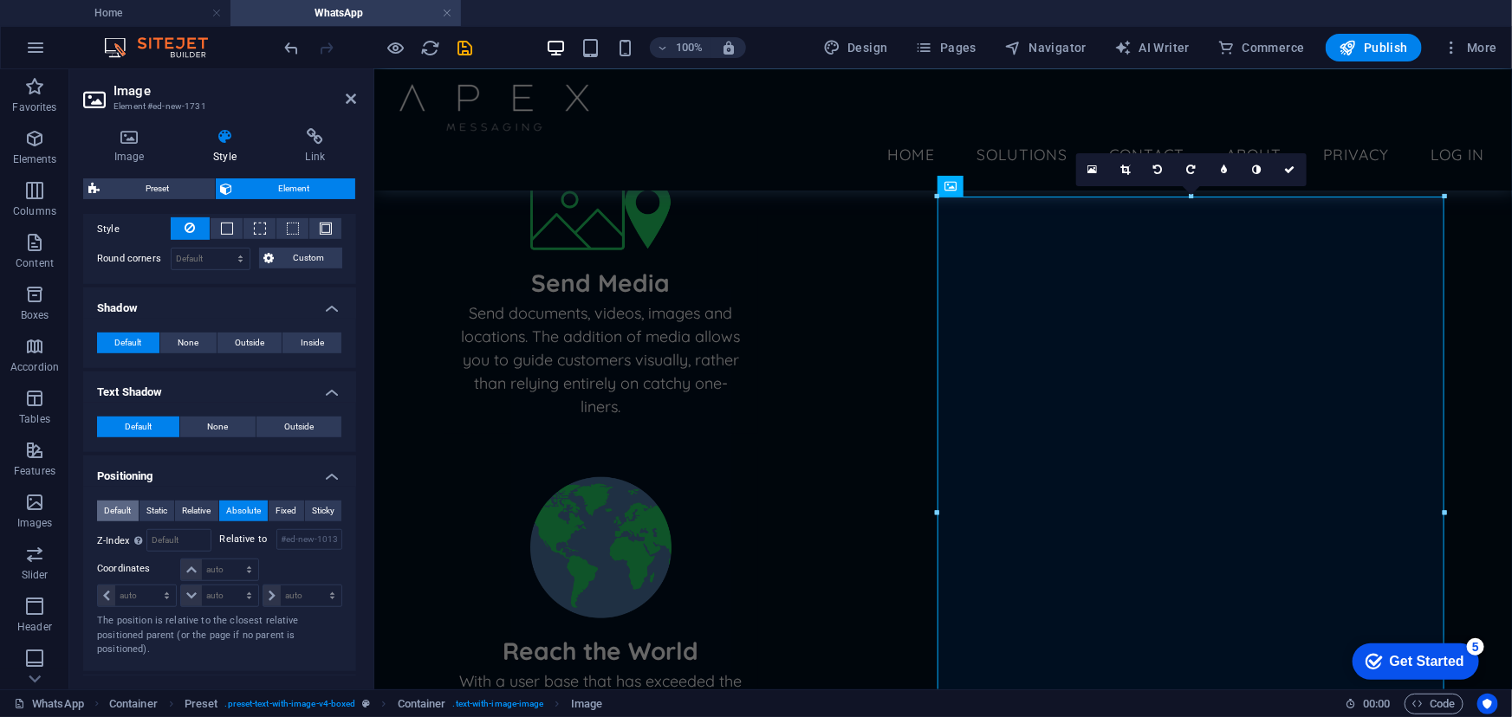
click at [133, 505] on button "Default" at bounding box center [118, 511] width 42 height 21
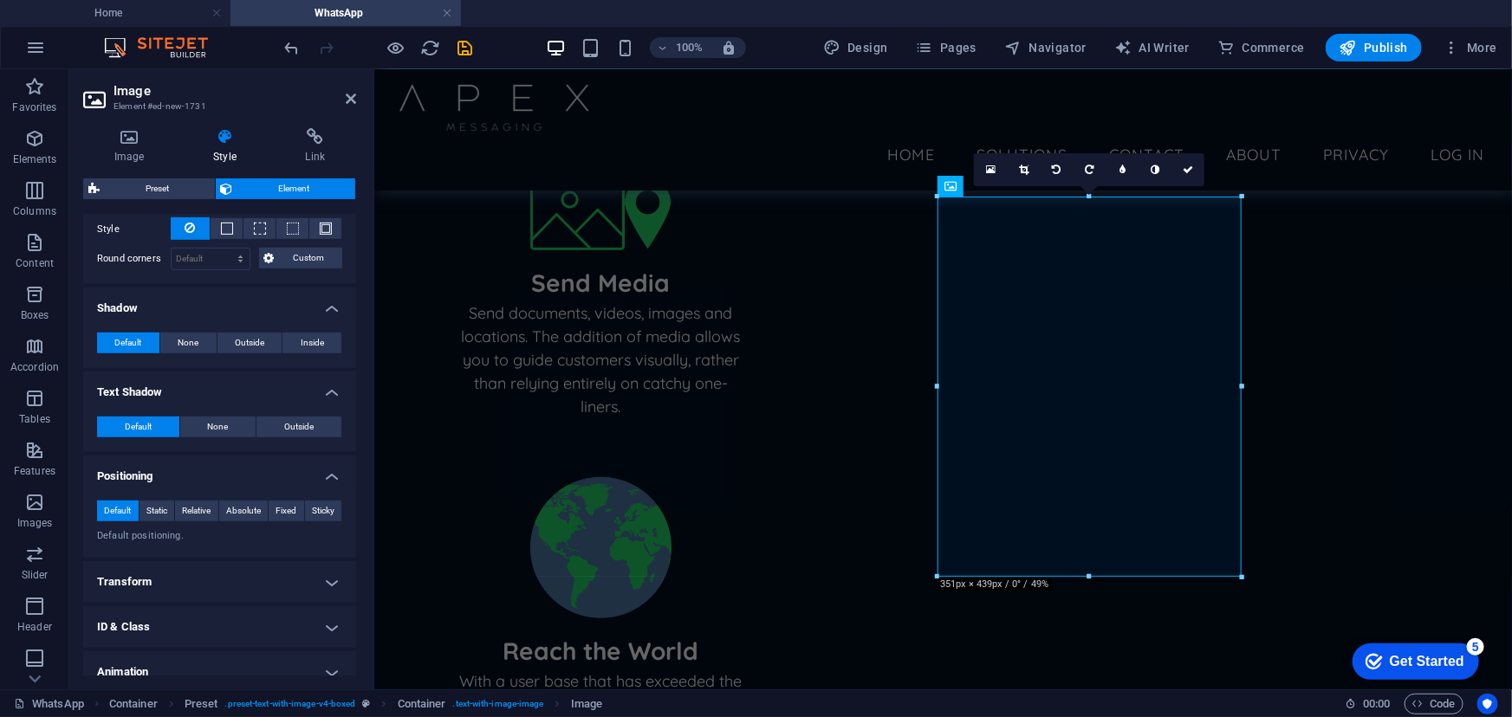
scroll to position [546, 0]
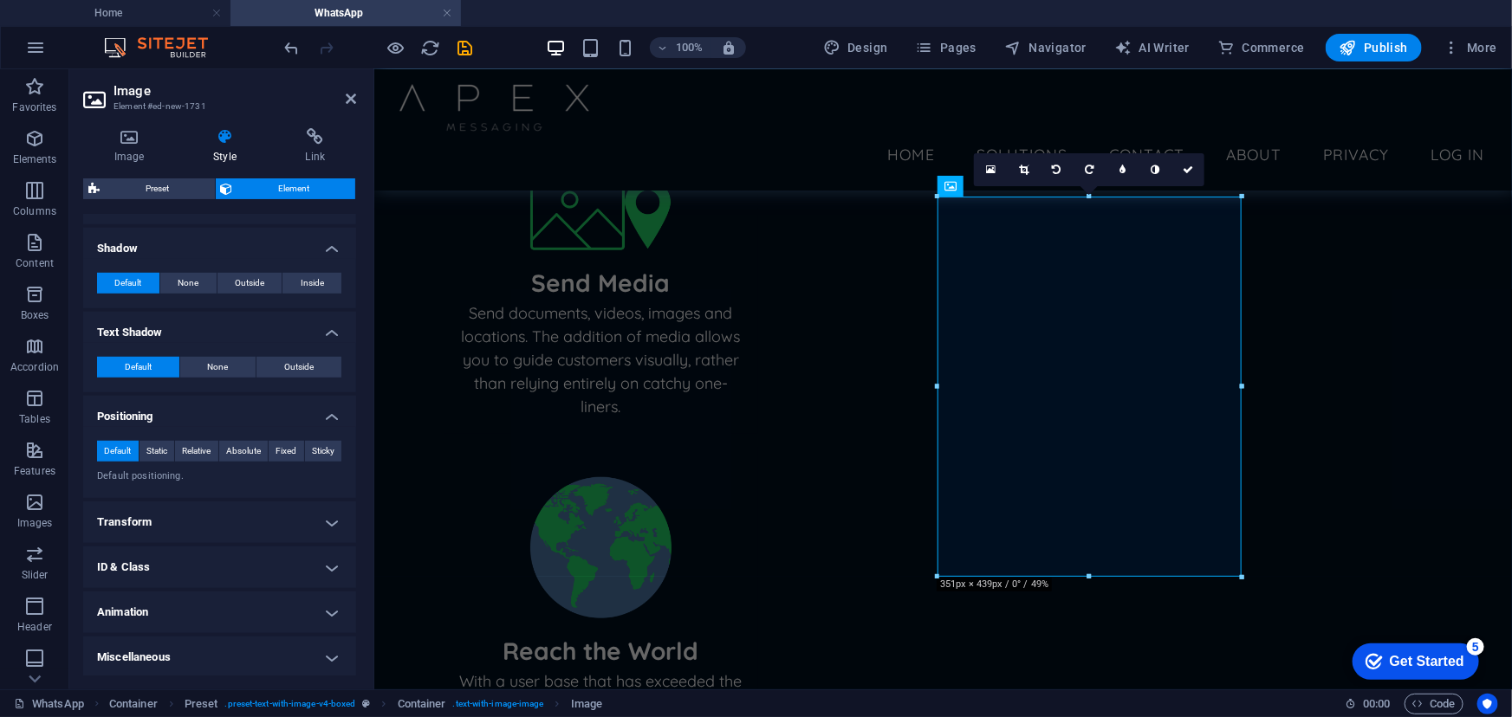
click at [277, 547] on h4 "Miscellaneous" at bounding box center [219, 658] width 273 height 42
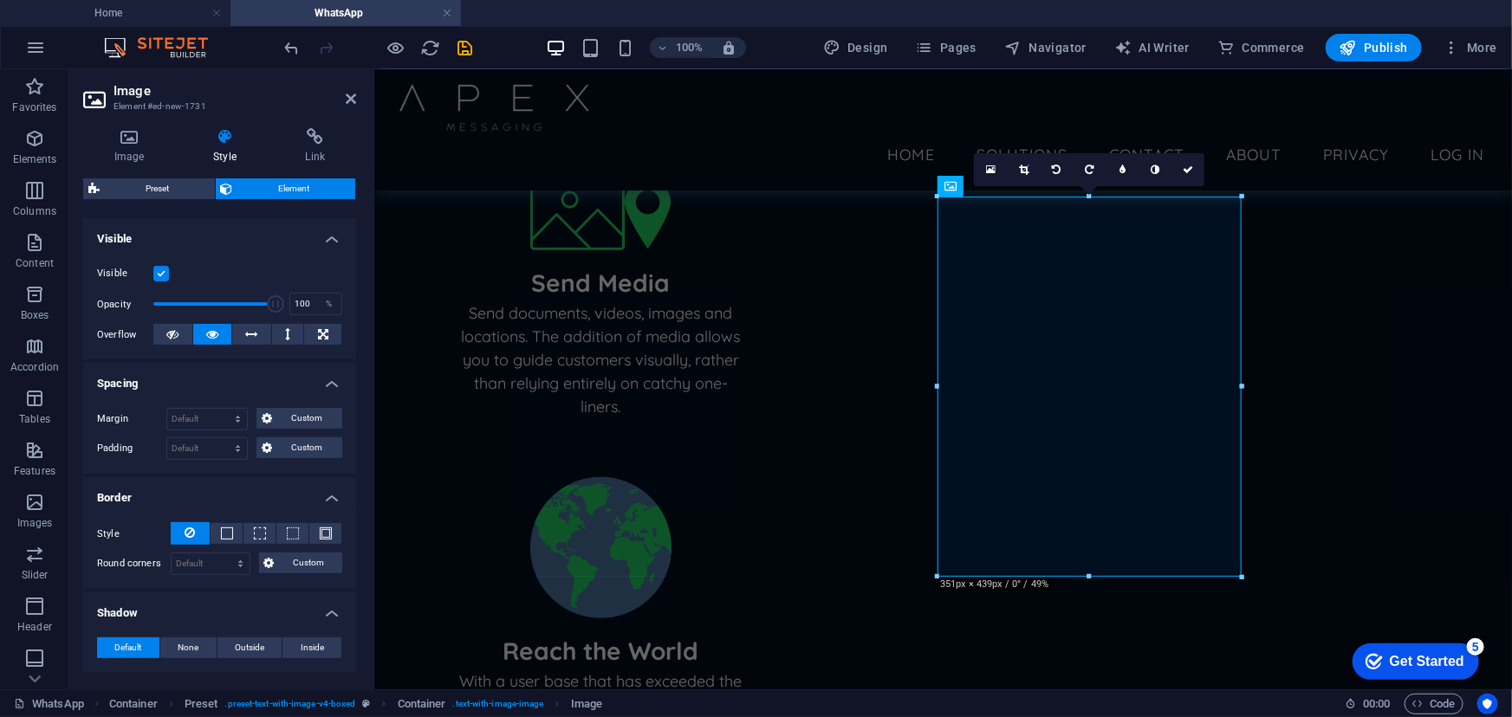
scroll to position [0, 0]
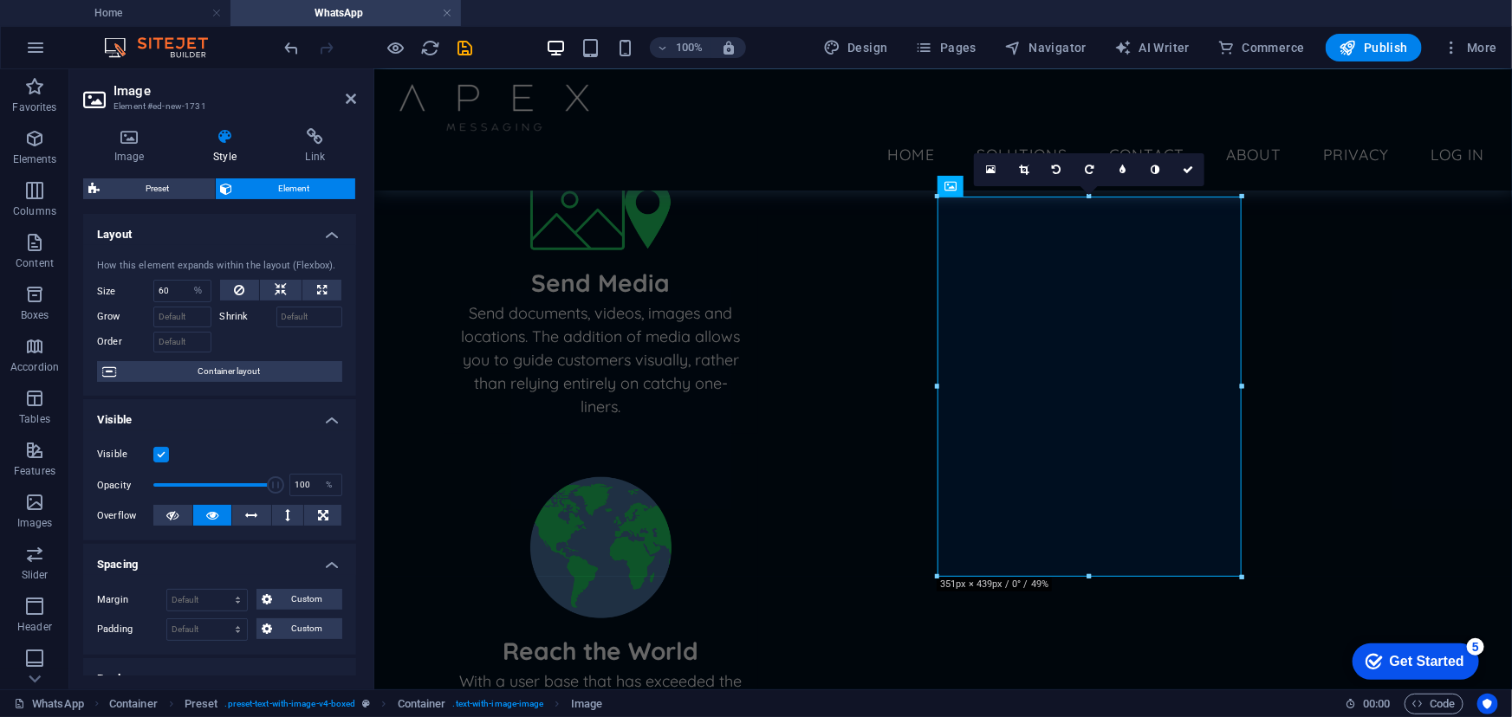
click at [327, 224] on h4 "Layout" at bounding box center [219, 229] width 273 height 31
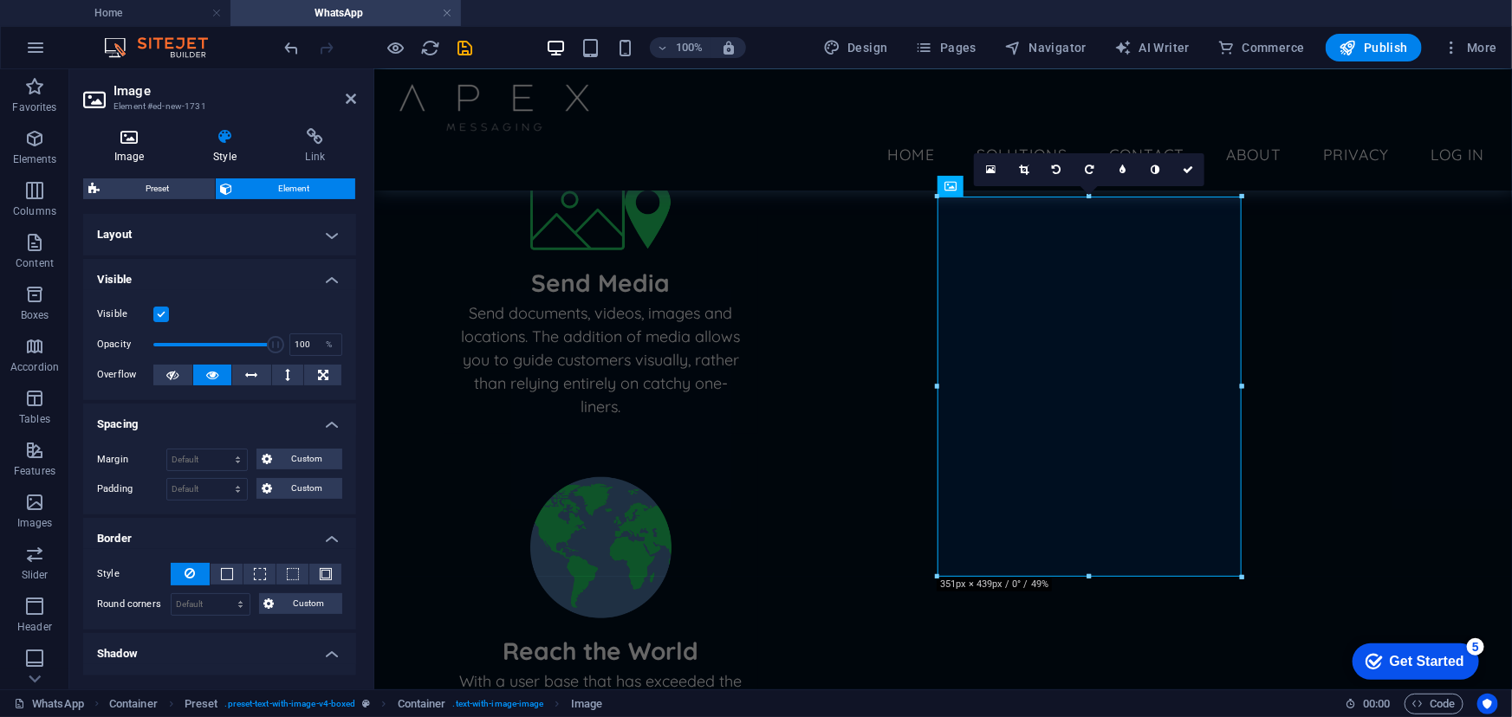
click at [140, 139] on icon at bounding box center [129, 136] width 92 height 17
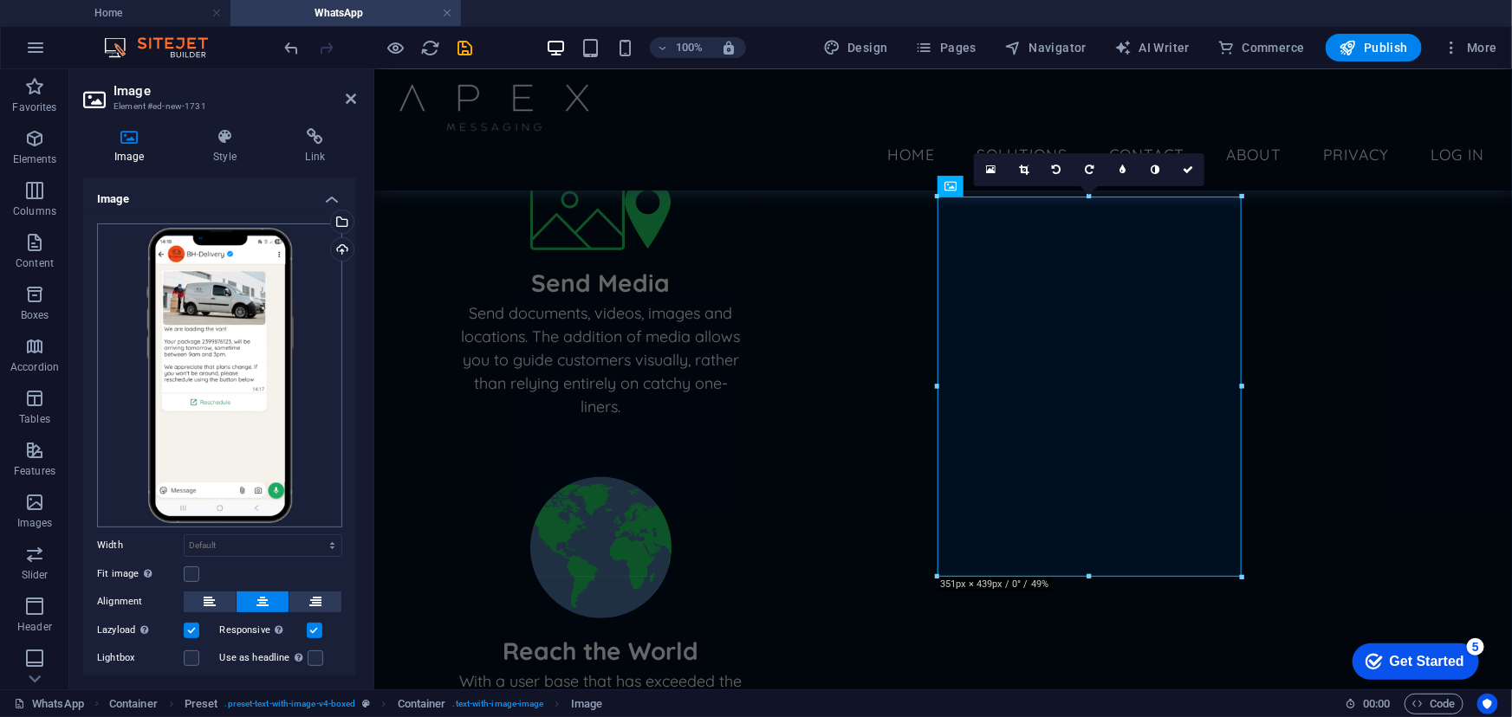
scroll to position [71, 0]
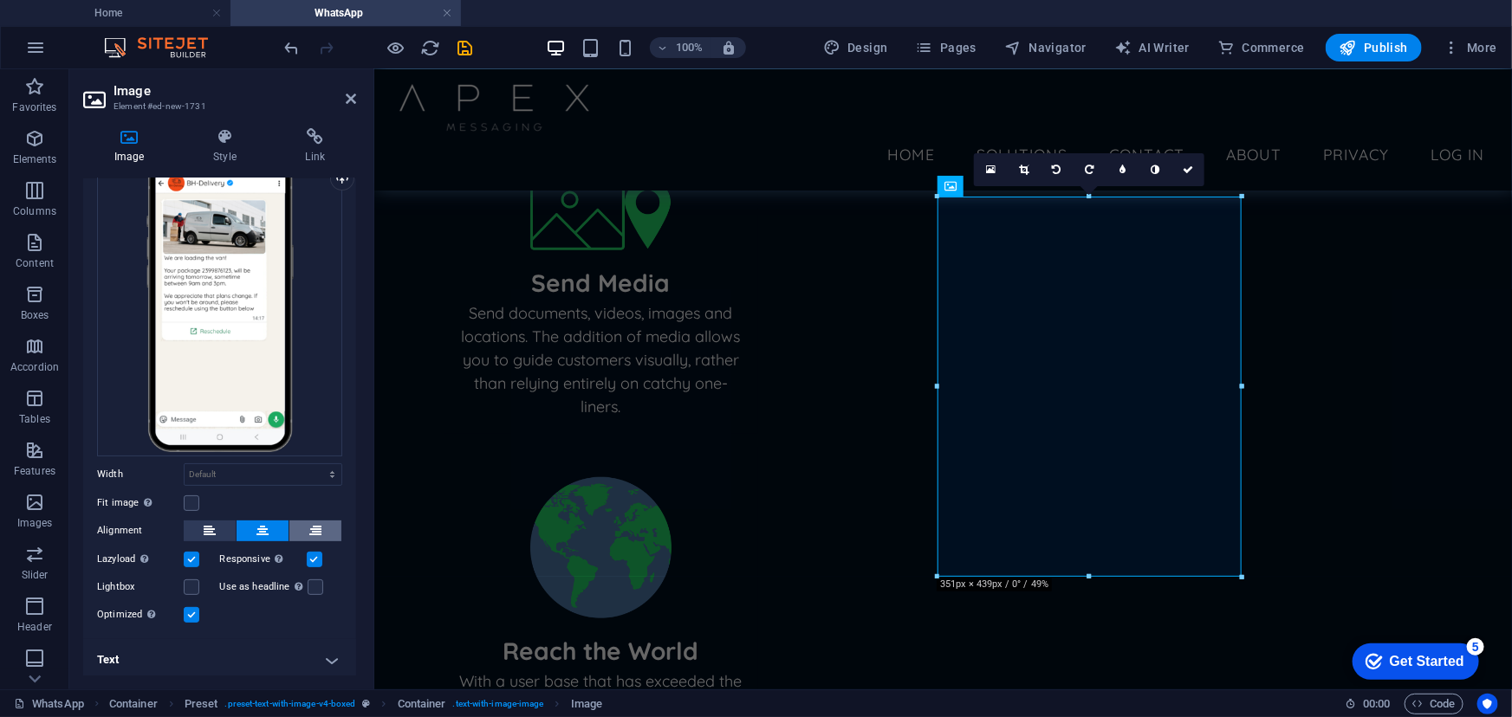
click at [321, 521] on button at bounding box center [315, 531] width 52 height 21
click at [240, 528] on button at bounding box center [263, 531] width 52 height 21
click at [211, 528] on icon at bounding box center [210, 531] width 12 height 21
click at [256, 528] on icon at bounding box center [262, 531] width 12 height 21
click at [224, 142] on icon at bounding box center [224, 136] width 85 height 17
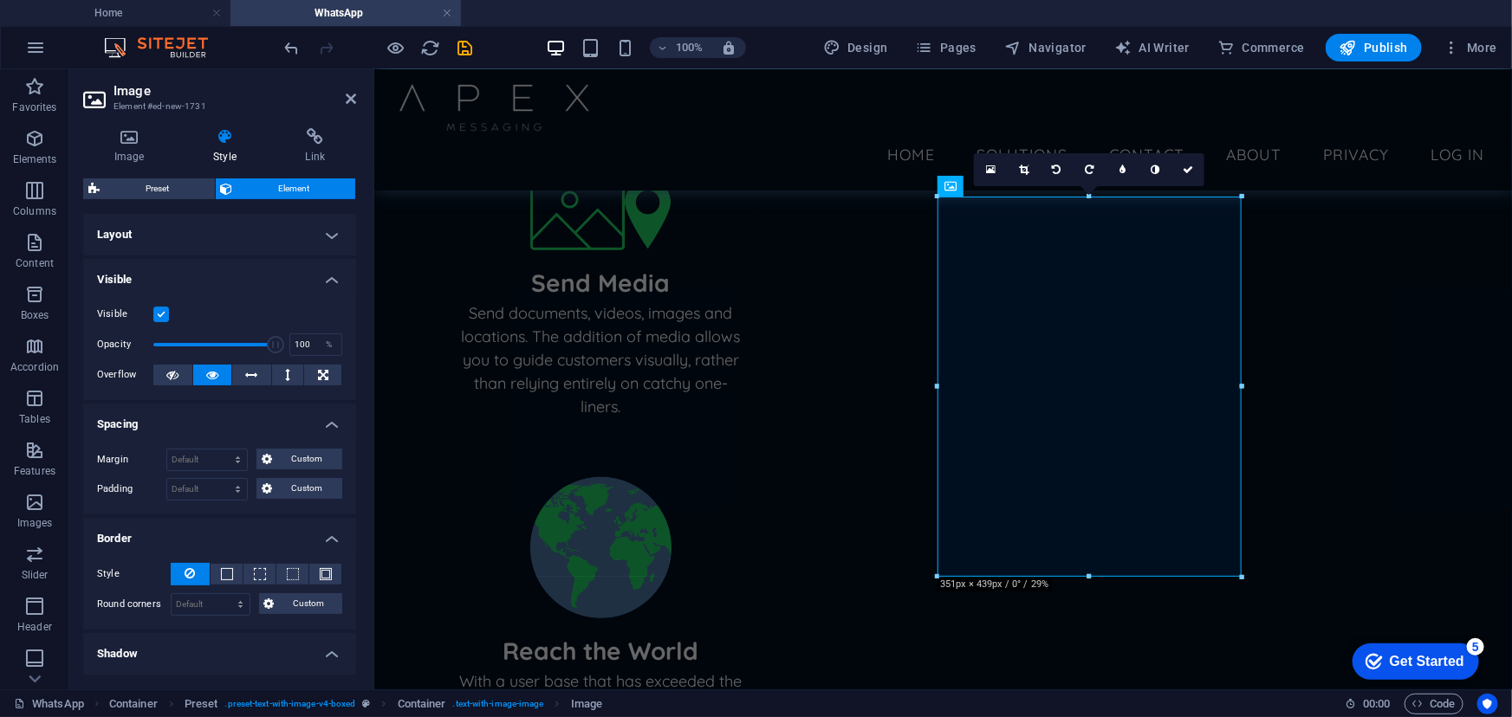
click at [342, 101] on header "Image Element #ed-new-1731" at bounding box center [219, 91] width 273 height 45
click at [353, 97] on icon at bounding box center [351, 99] width 10 height 14
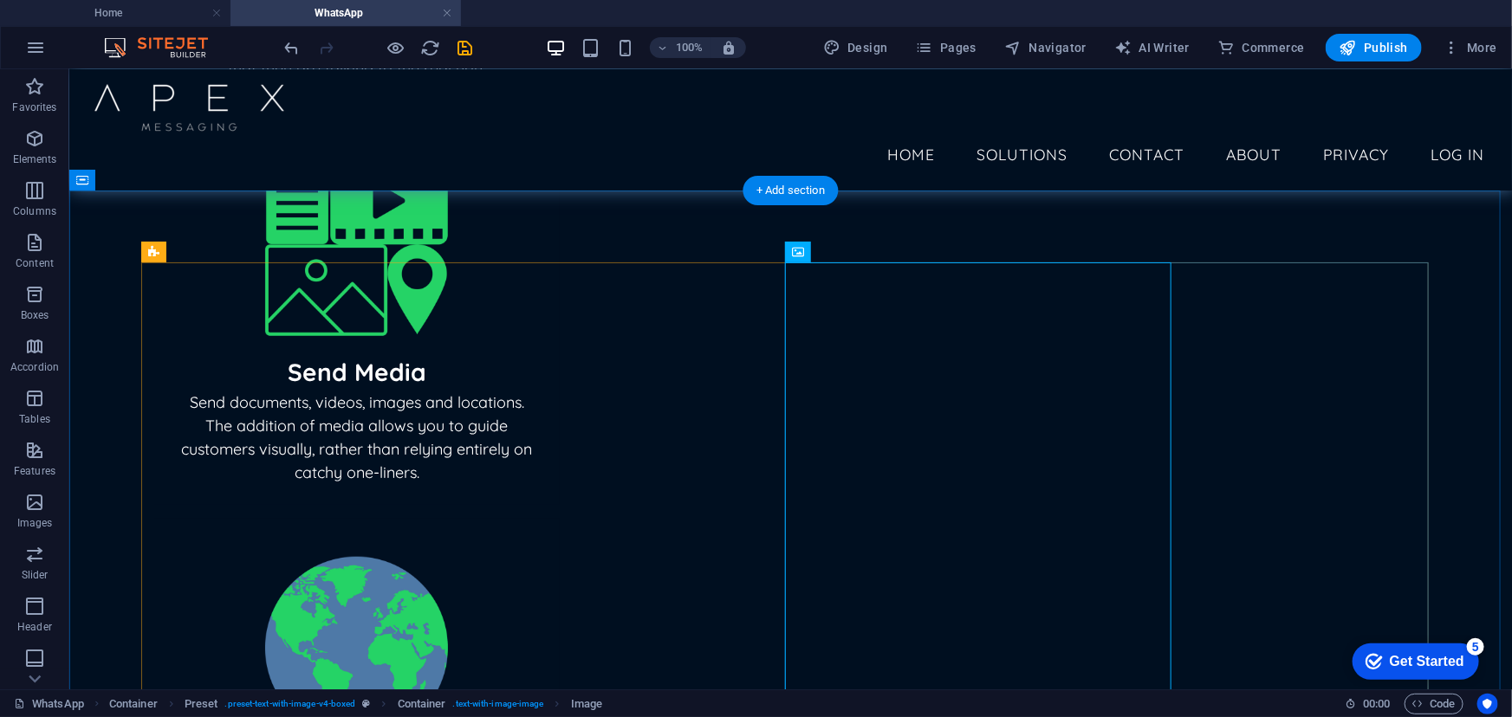
scroll to position [642, 0]
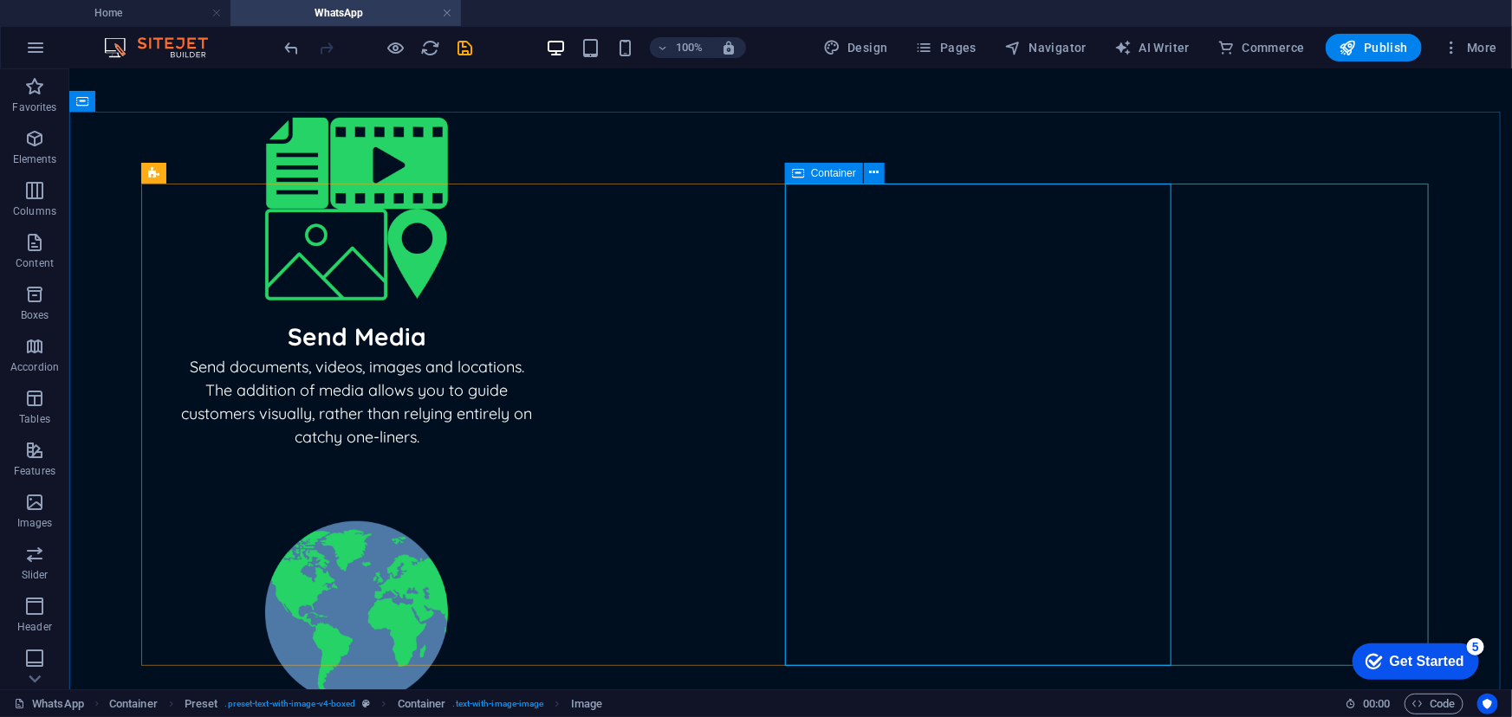
click at [805, 172] on div "Container" at bounding box center [824, 173] width 78 height 21
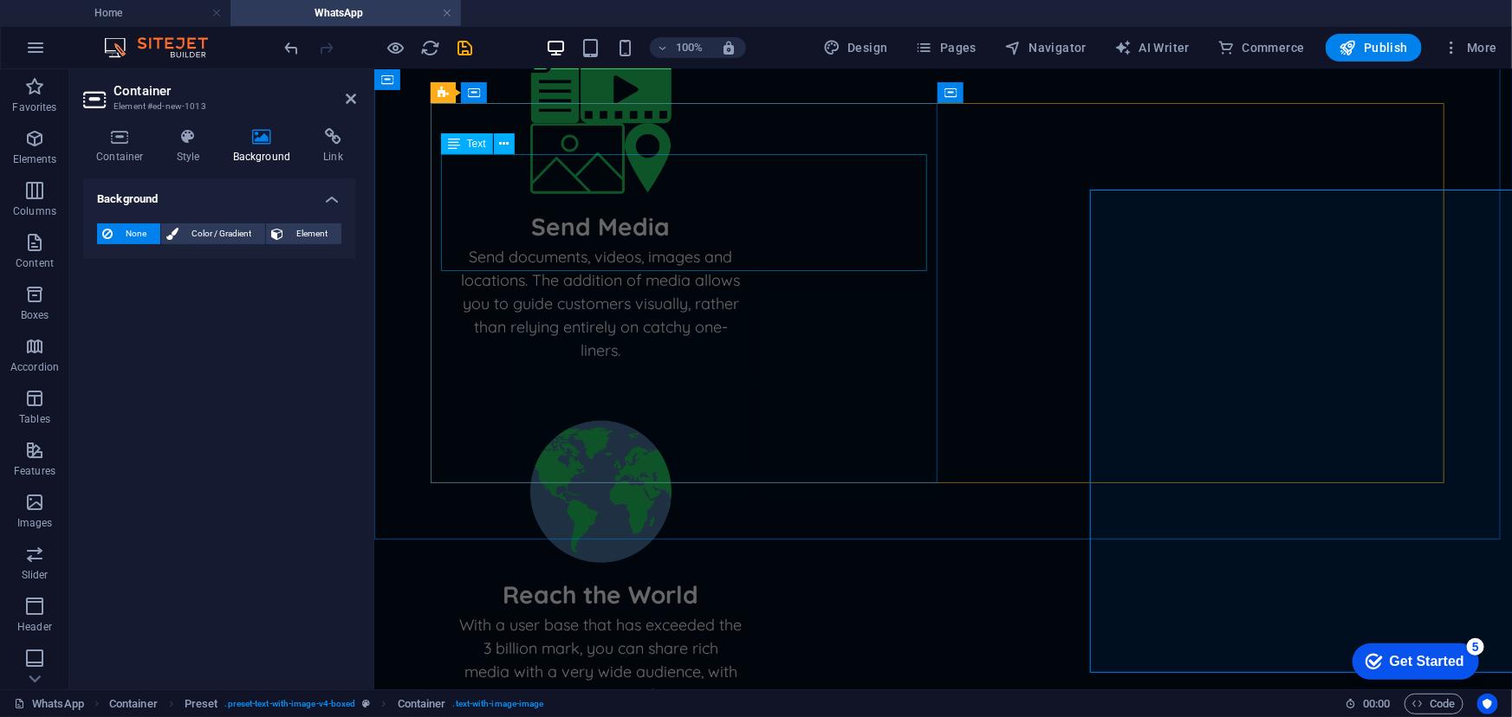
scroll to position [636, 0]
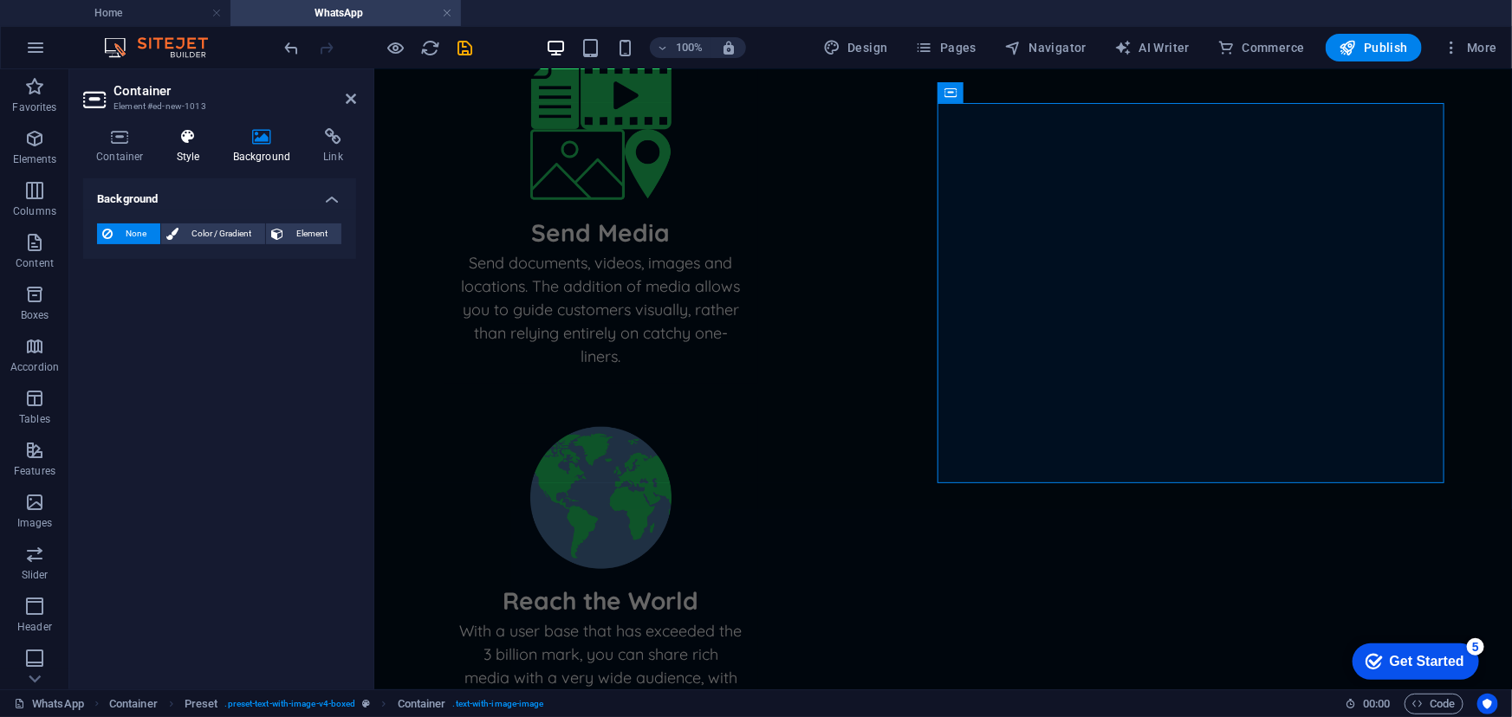
click at [197, 158] on h4 "Style" at bounding box center [192, 146] width 56 height 36
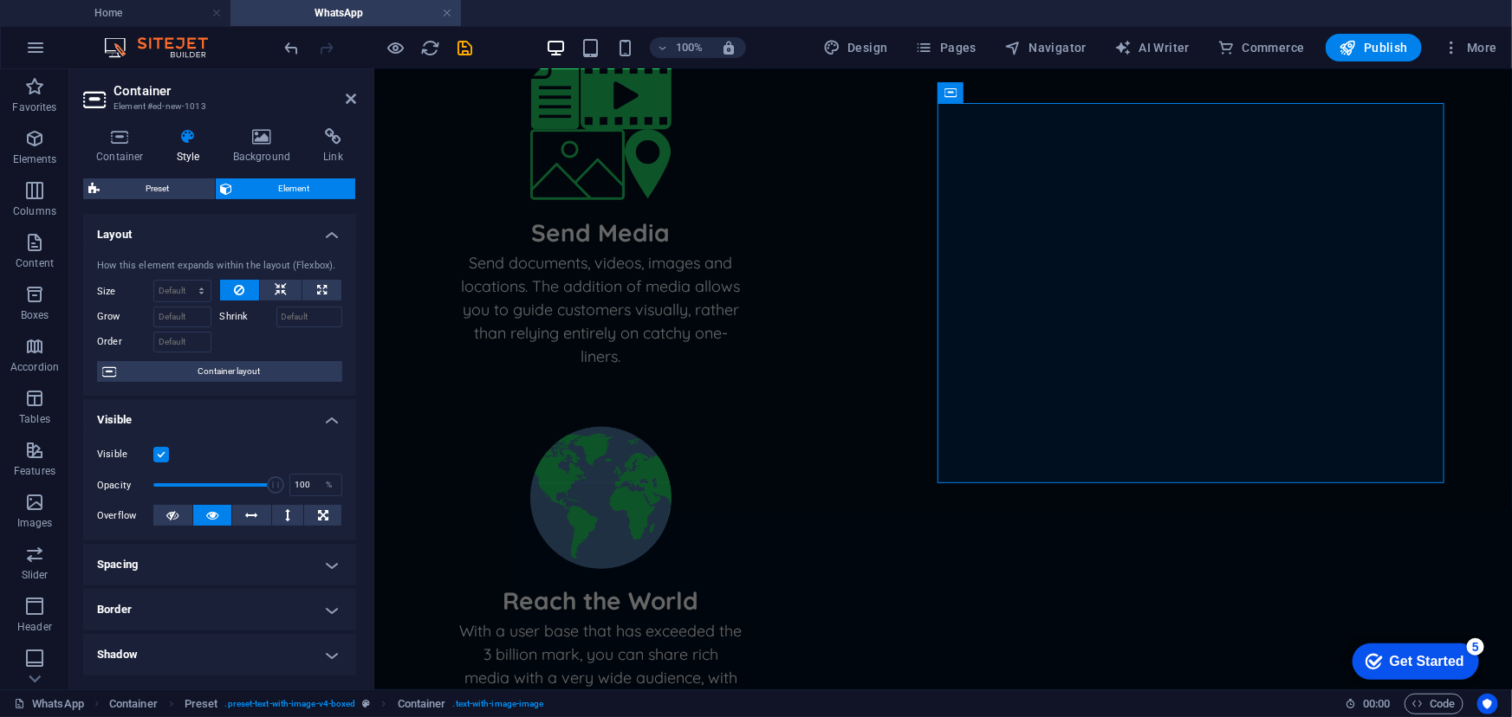
click at [343, 547] on h4 "Spacing" at bounding box center [219, 565] width 273 height 42
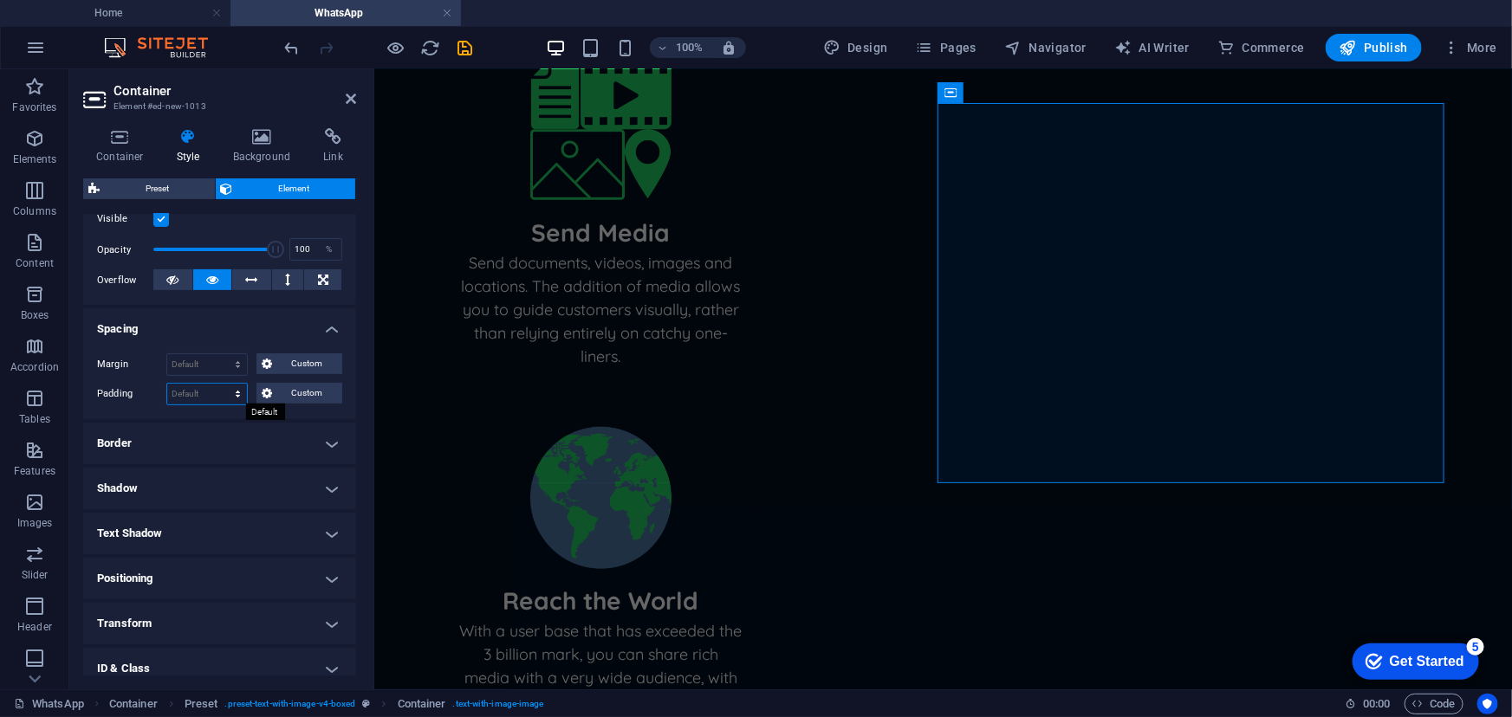
click at [223, 386] on select "Default px rem % vh vw Custom" at bounding box center [207, 394] width 80 height 21
select select "%"
click at [221, 384] on select "Default px rem % vh vw Custom" at bounding box center [207, 394] width 80 height 21
drag, startPoint x: 201, startPoint y: 392, endPoint x: 155, endPoint y: 397, distance: 46.2
click at [155, 397] on div "Padding 1 Default px rem % vh vw Custom Custom" at bounding box center [219, 394] width 245 height 23
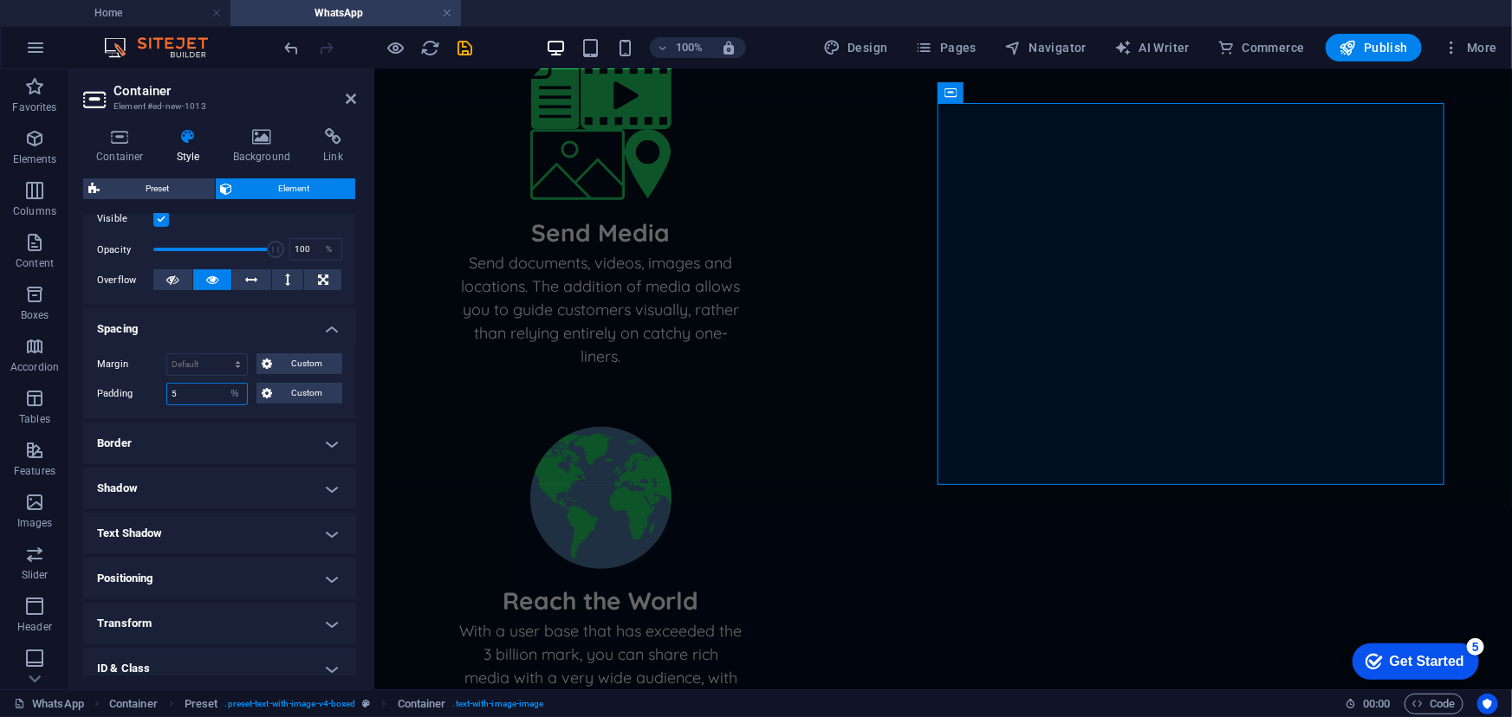
type input "5"
click at [235, 392] on select "Default px rem % vh vw Custom" at bounding box center [235, 394] width 24 height 21
select select "default"
click at [223, 384] on select "Default px rem % vh vw Custom" at bounding box center [235, 394] width 24 height 21
select select "DISABLED_OPTION_VALUE"
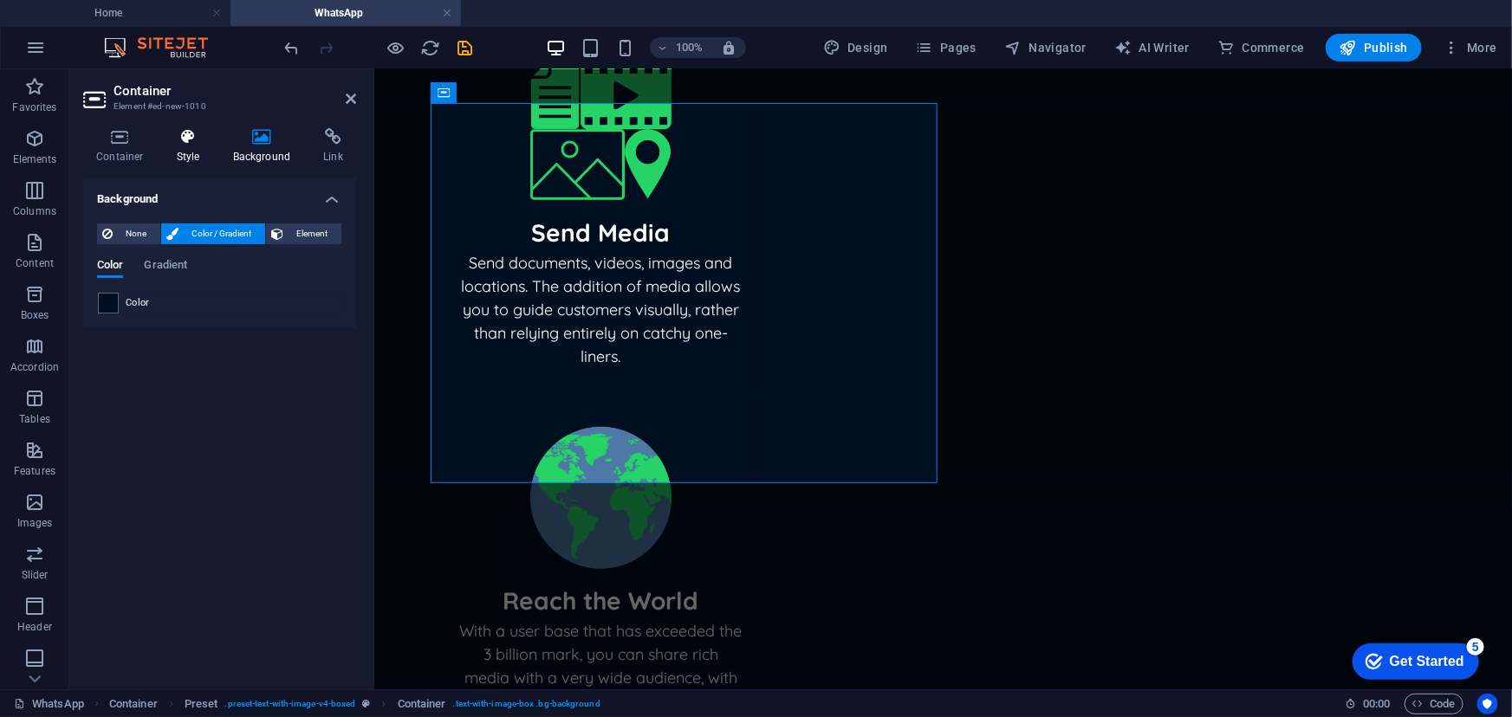
click at [173, 147] on h4 "Style" at bounding box center [192, 146] width 56 height 36
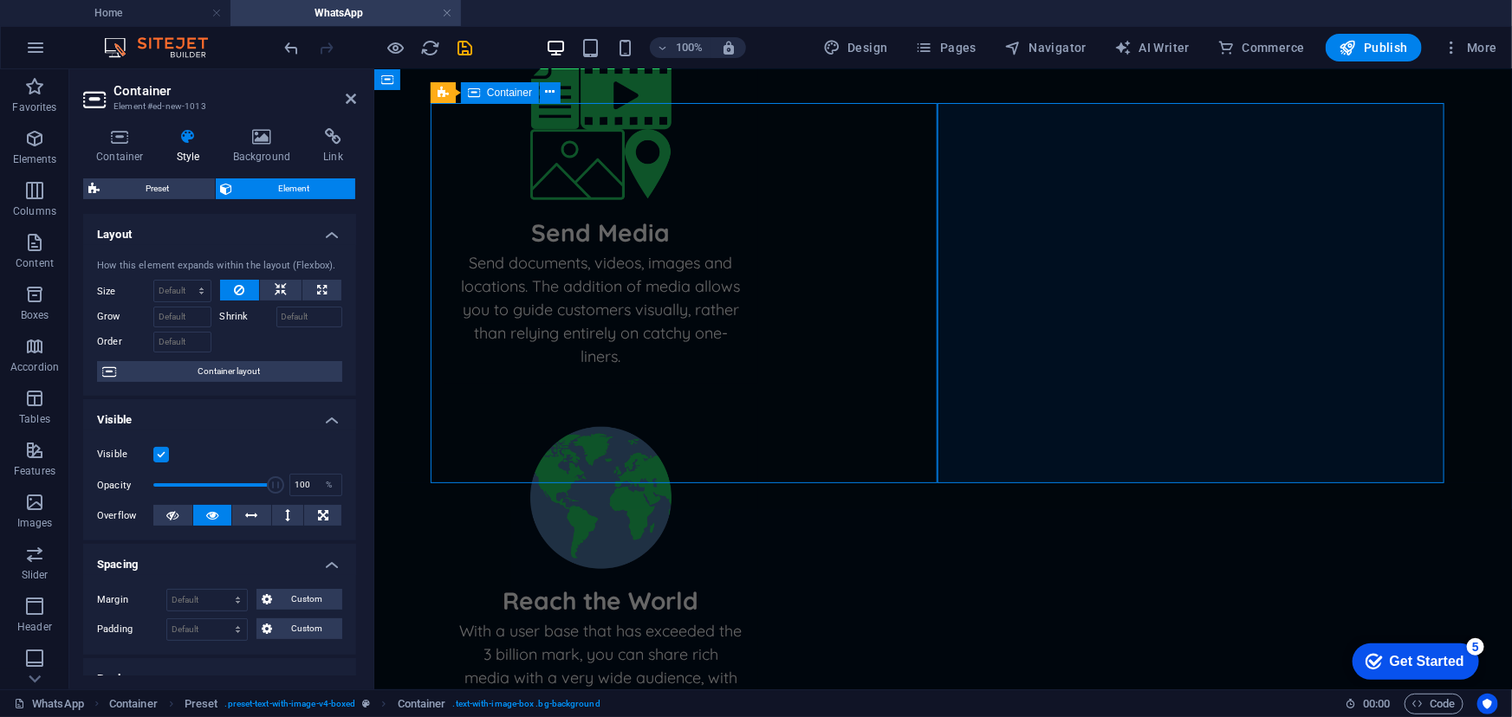
scroll to position [642, 0]
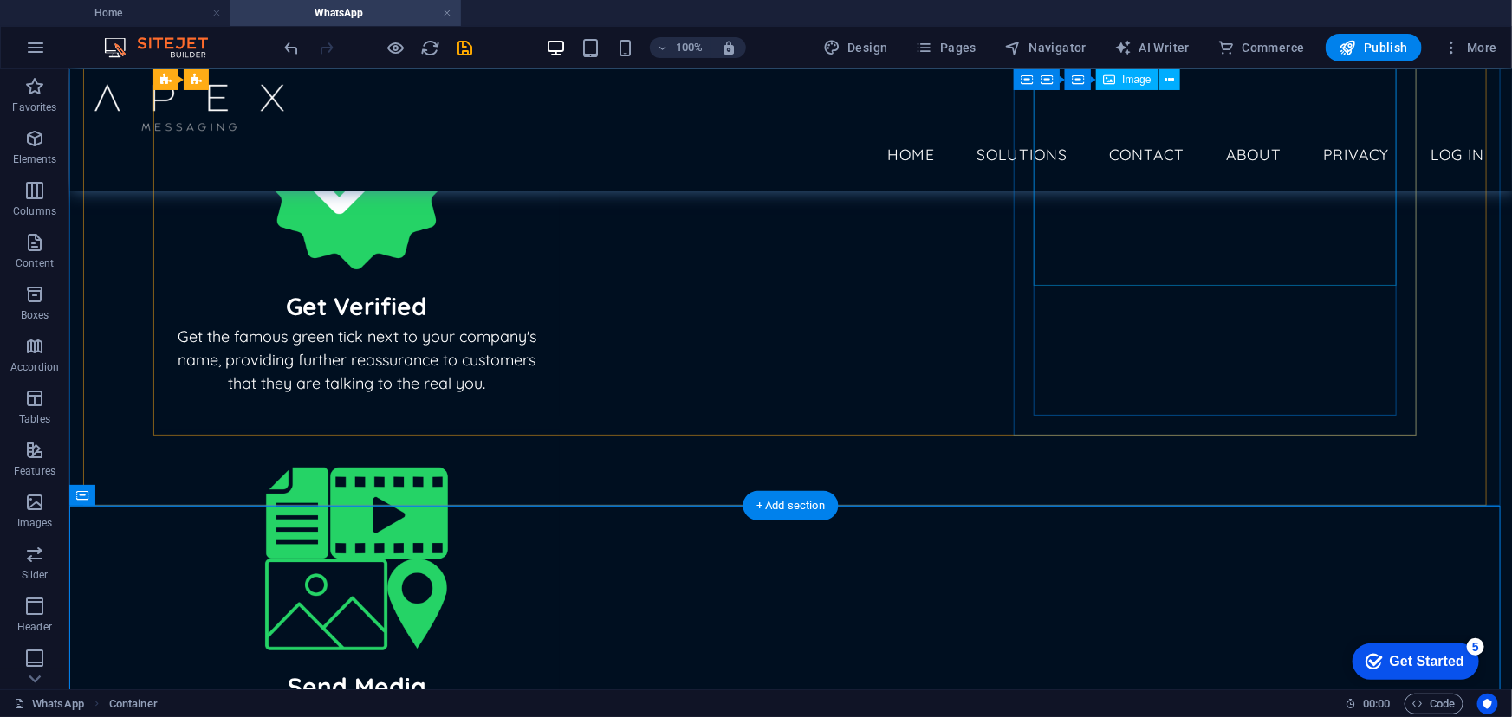
scroll to position [12, 0]
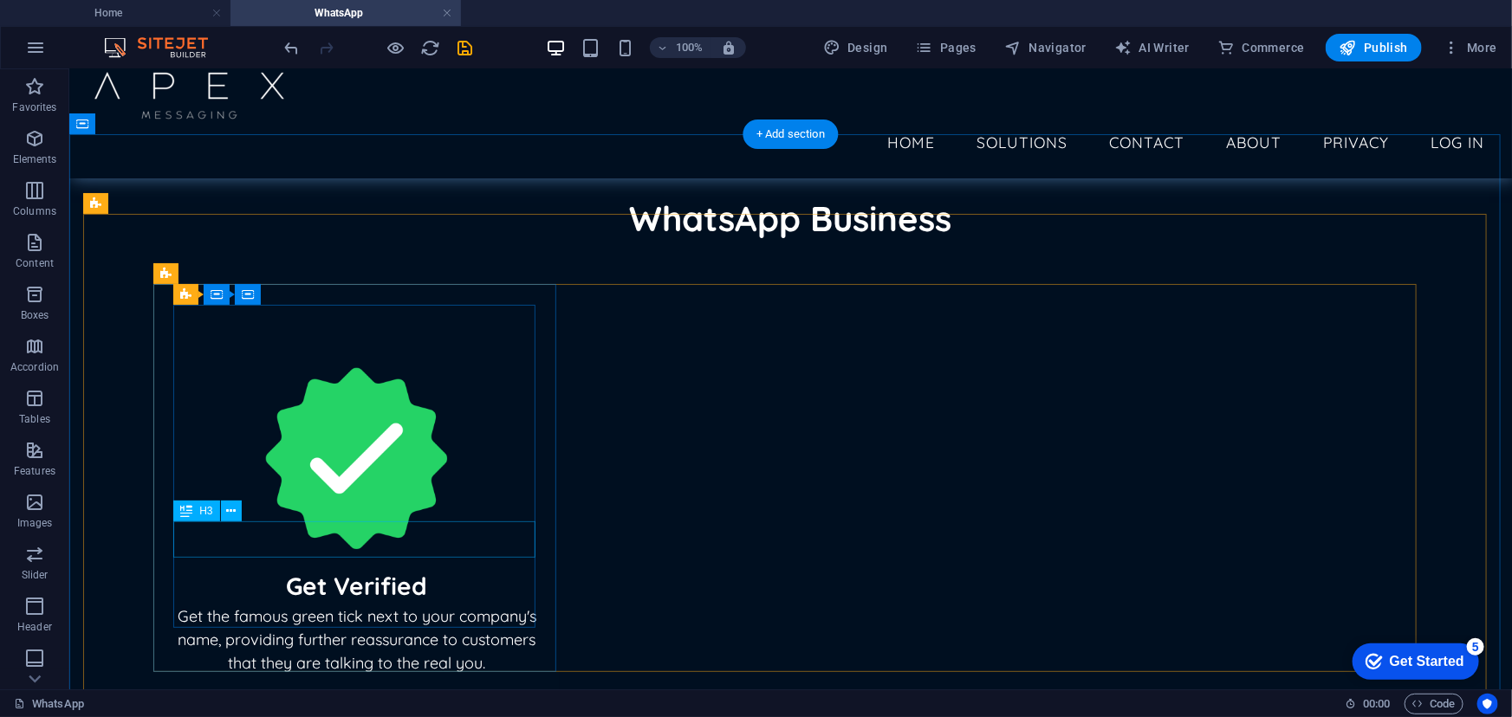
click at [354, 547] on div "Get Verified" at bounding box center [356, 585] width 366 height 36
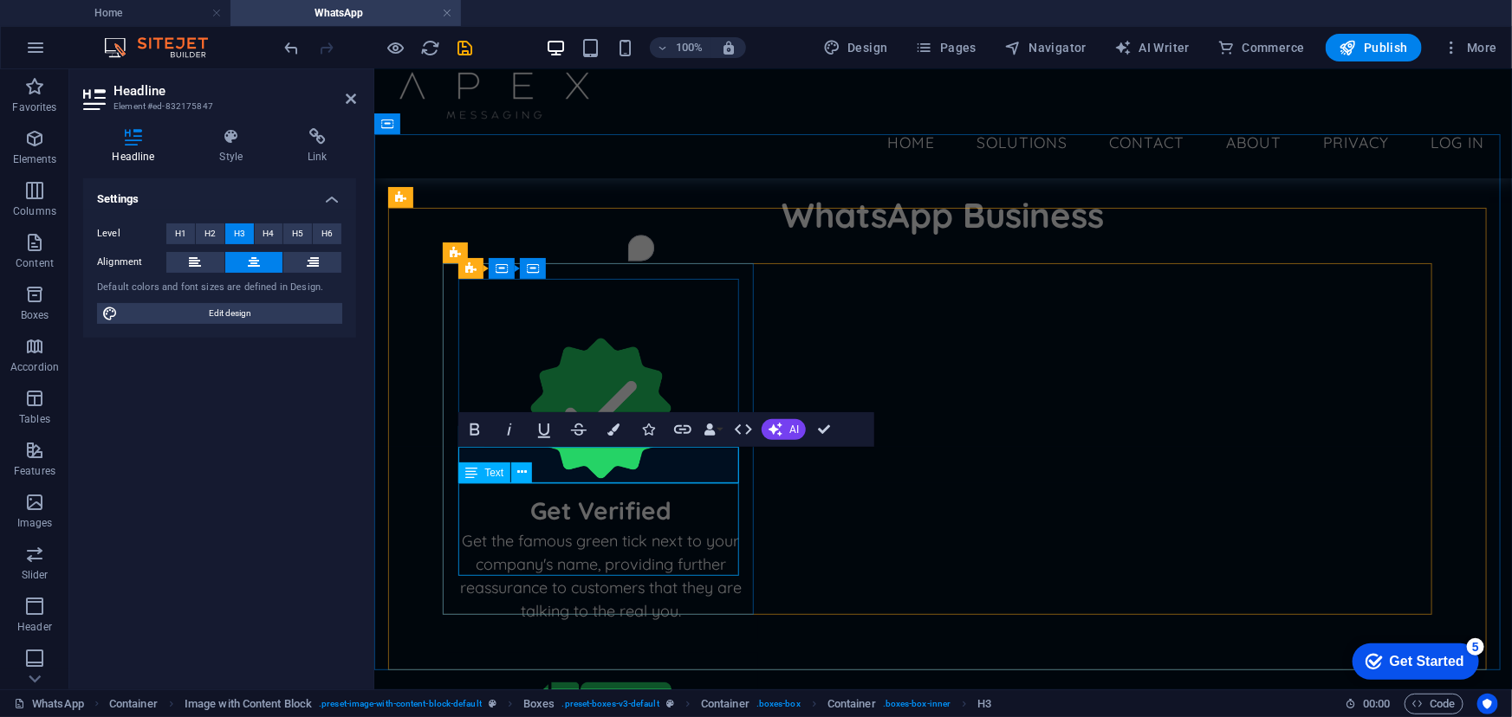
click at [583, 492] on h3 "Get Verified" at bounding box center [599, 510] width 283 height 36
drag, startPoint x: 578, startPoint y: 464, endPoint x: 517, endPoint y: 465, distance: 60.6
click at [517, 492] on h3 "Get Verified" at bounding box center [599, 510] width 283 height 36
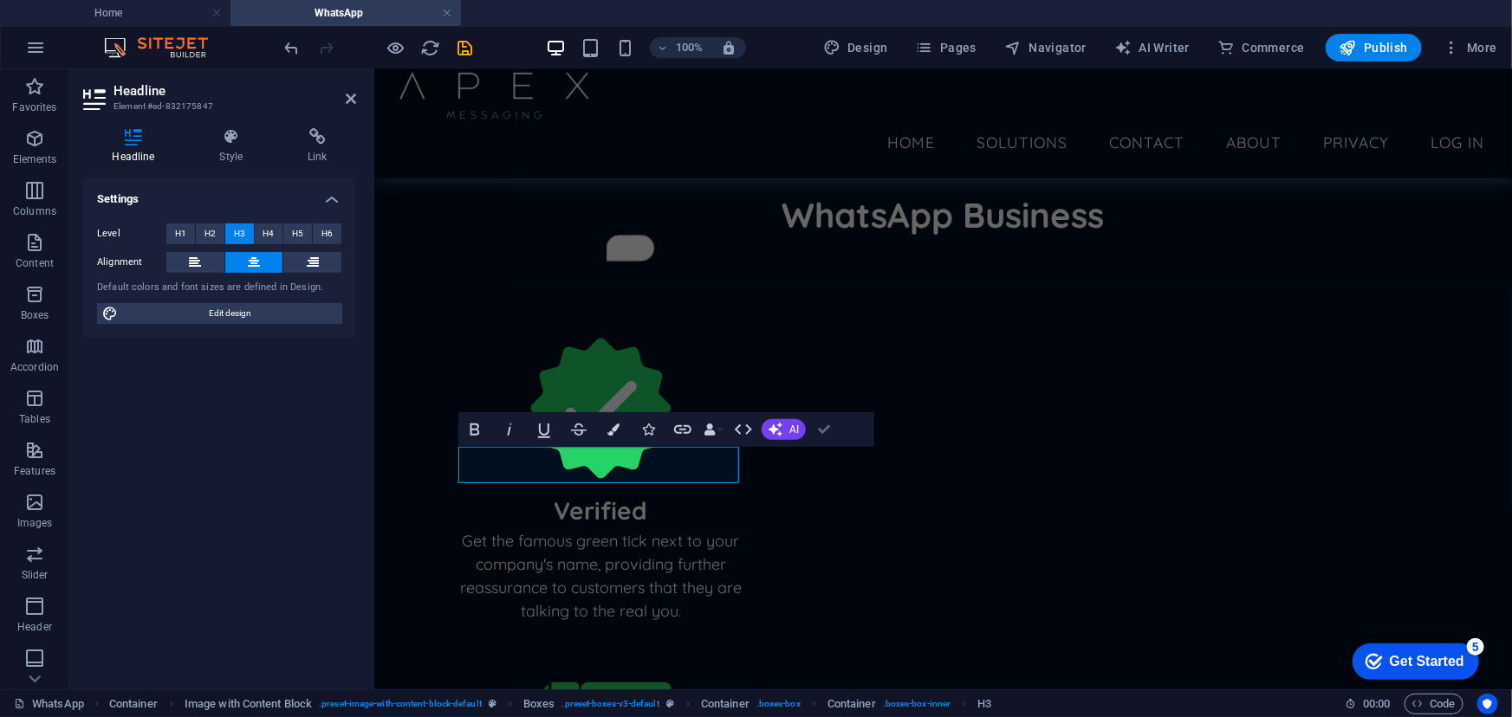
scroll to position [87, 0]
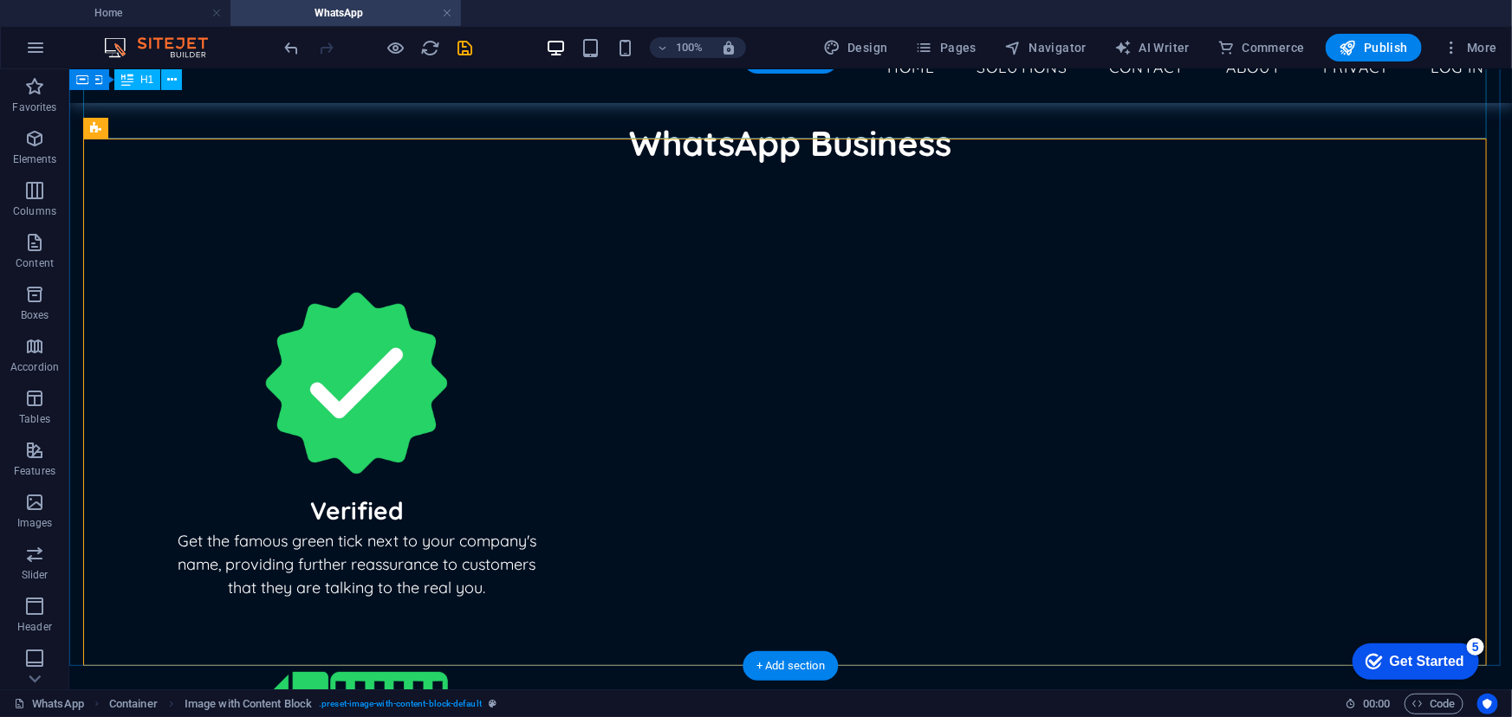
click at [1087, 116] on div "WhatsApp Business" at bounding box center [789, 142] width 1415 height 81
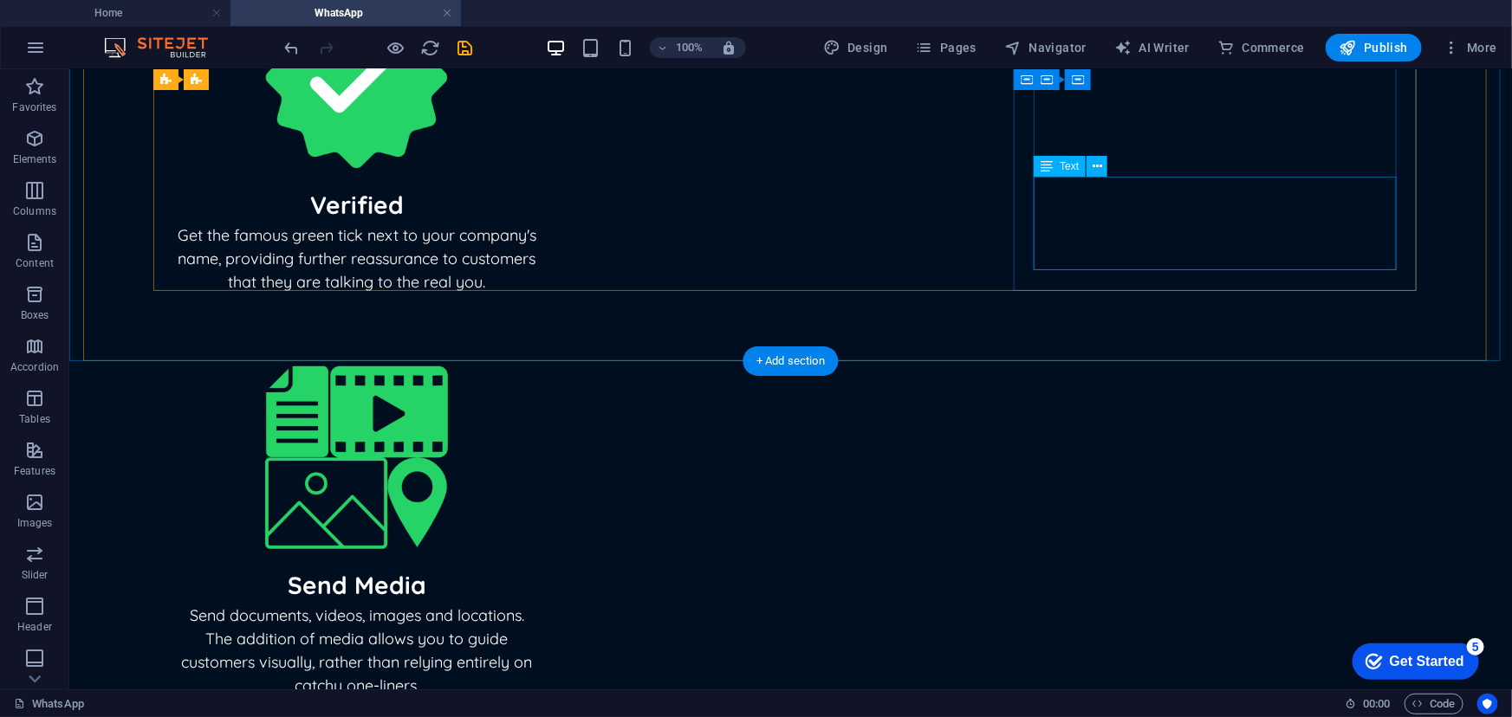
scroll to position [551, 0]
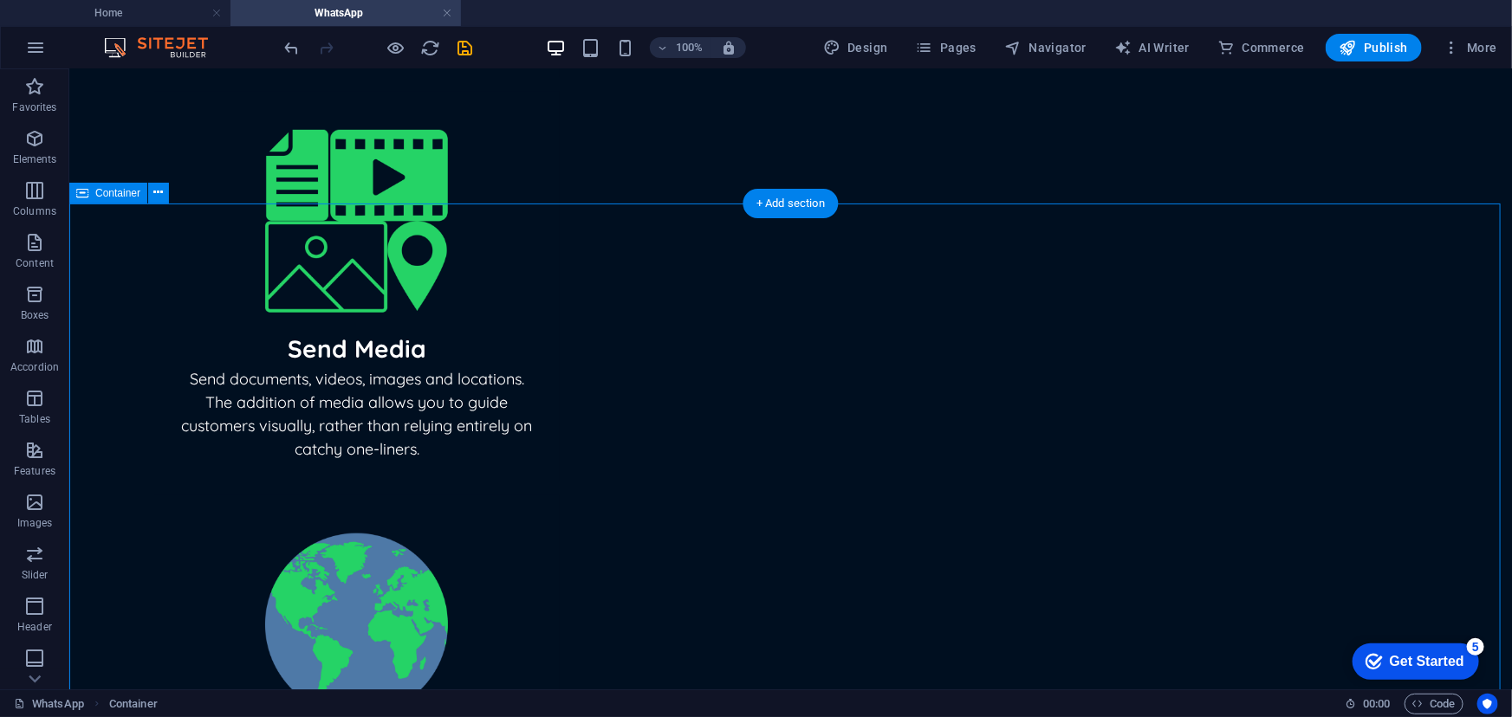
scroll to position [709, 0]
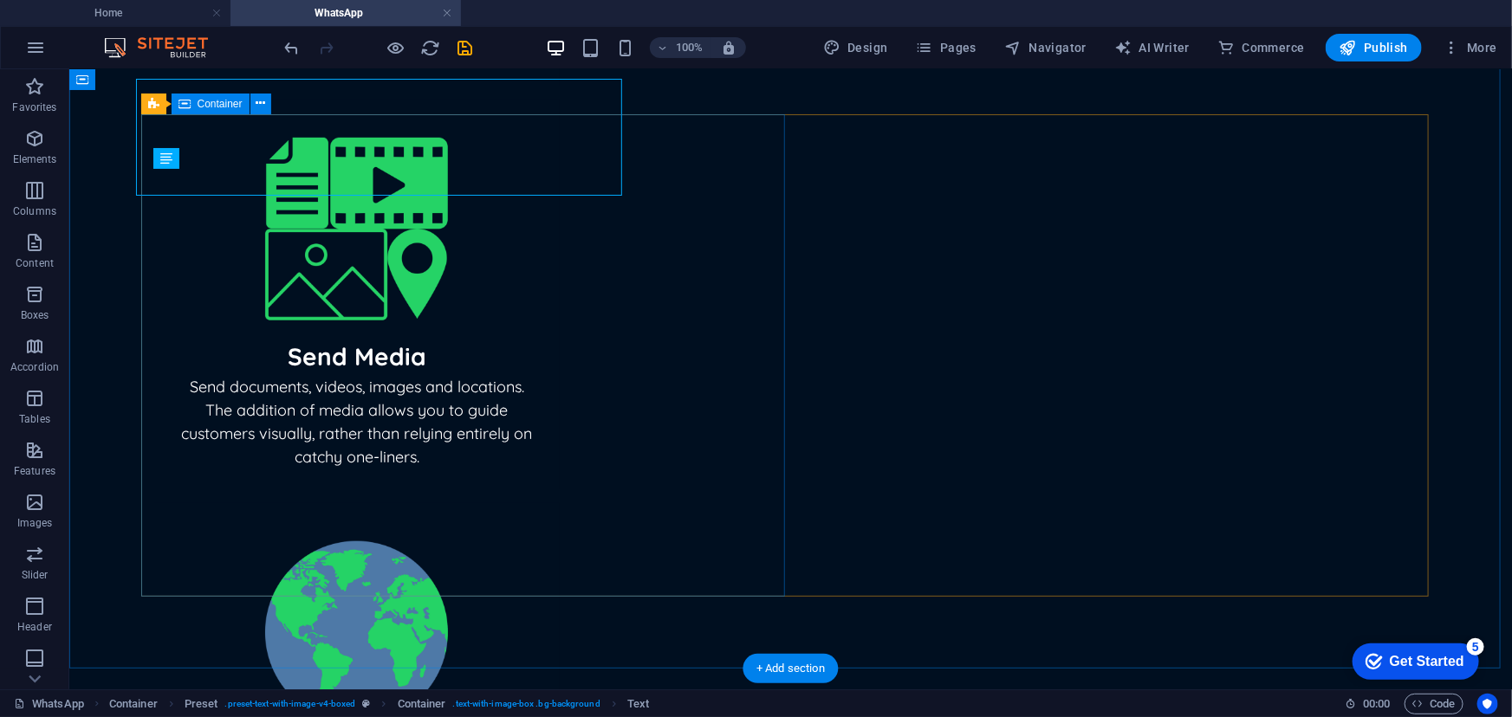
scroll to position [711, 0]
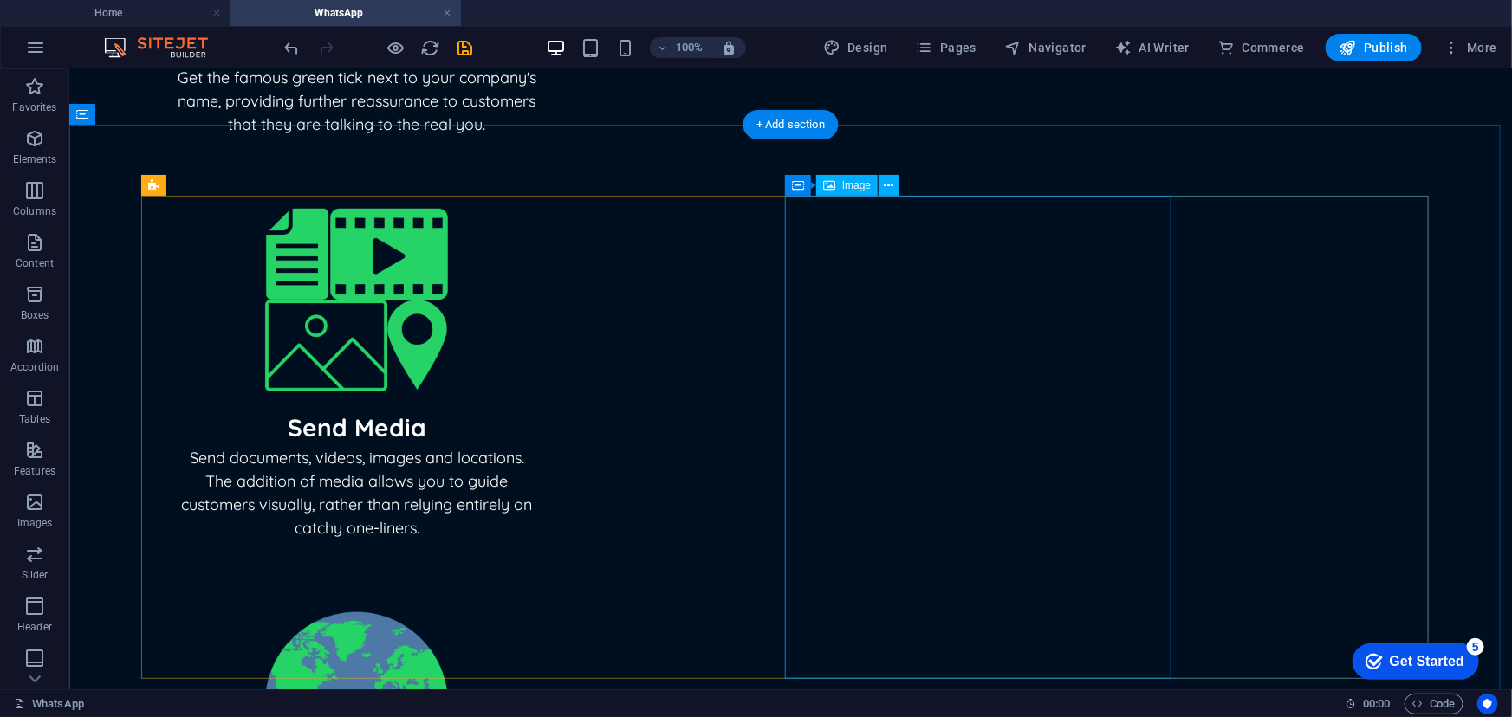
scroll to position [630, 0]
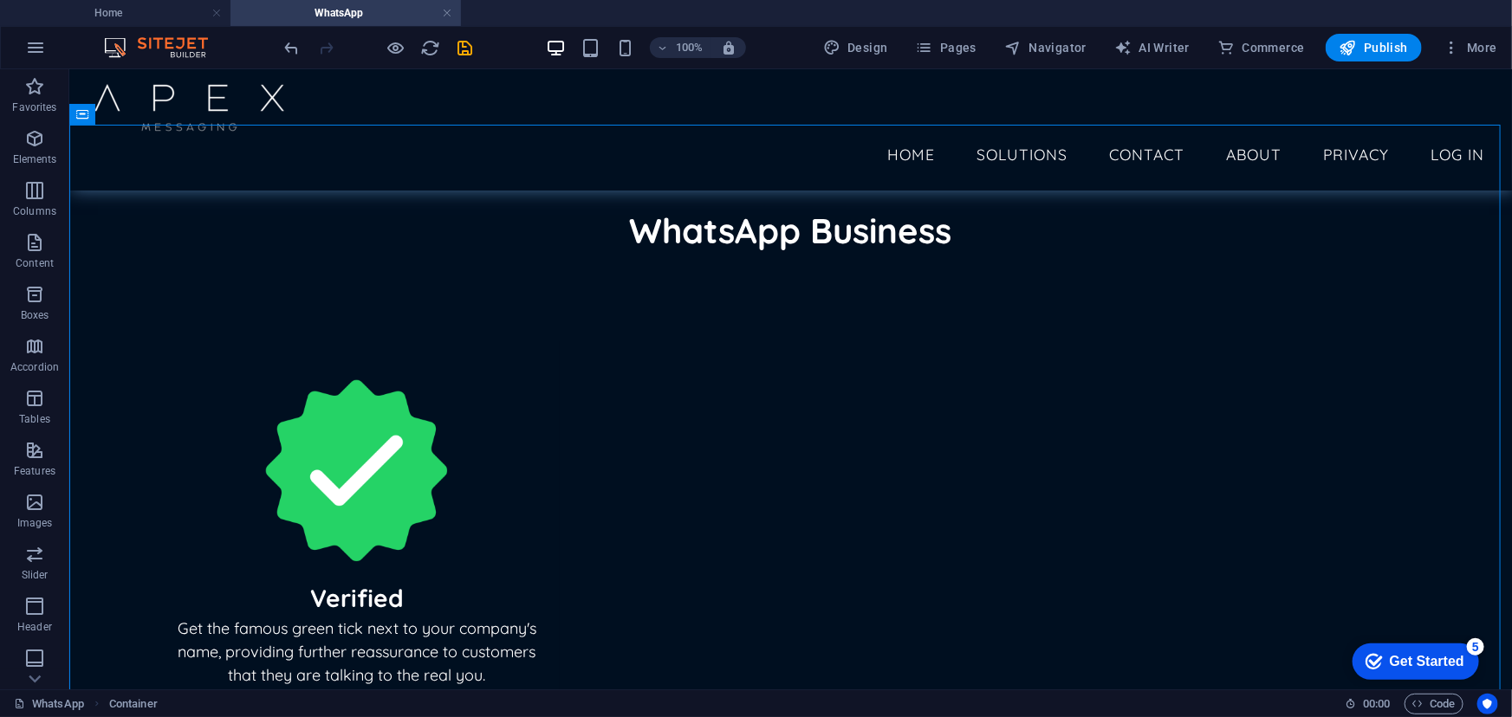
scroll to position [630, 0]
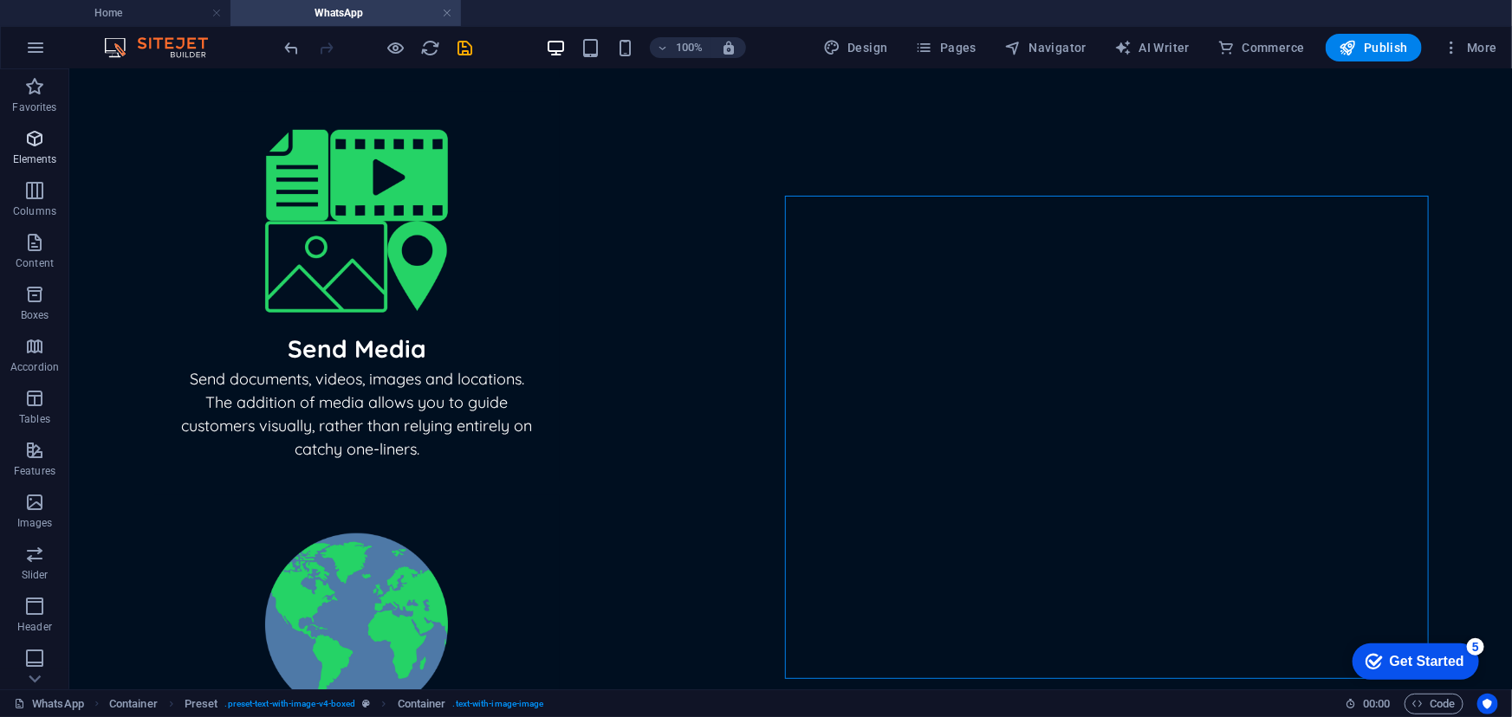
click at [50, 139] on span "Elements" at bounding box center [34, 149] width 69 height 42
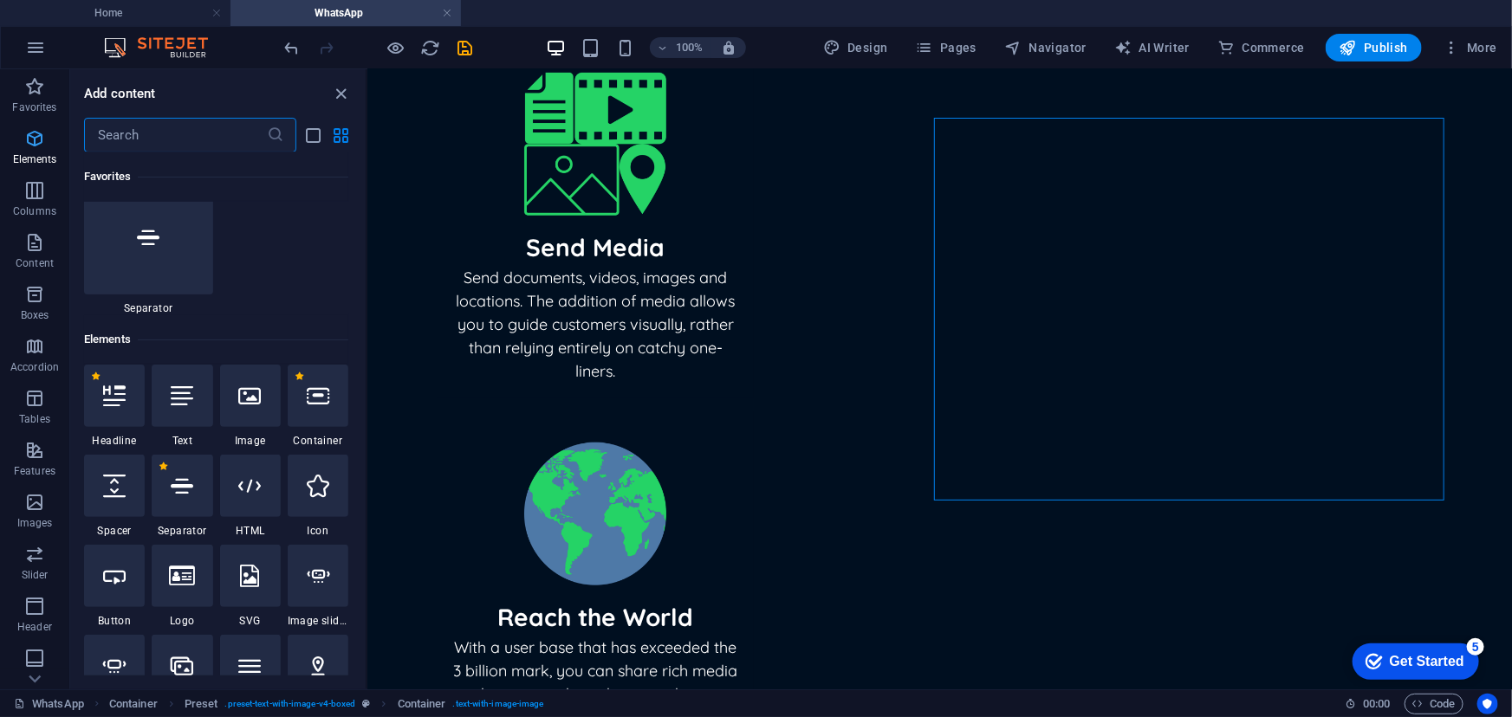
scroll to position [327, 0]
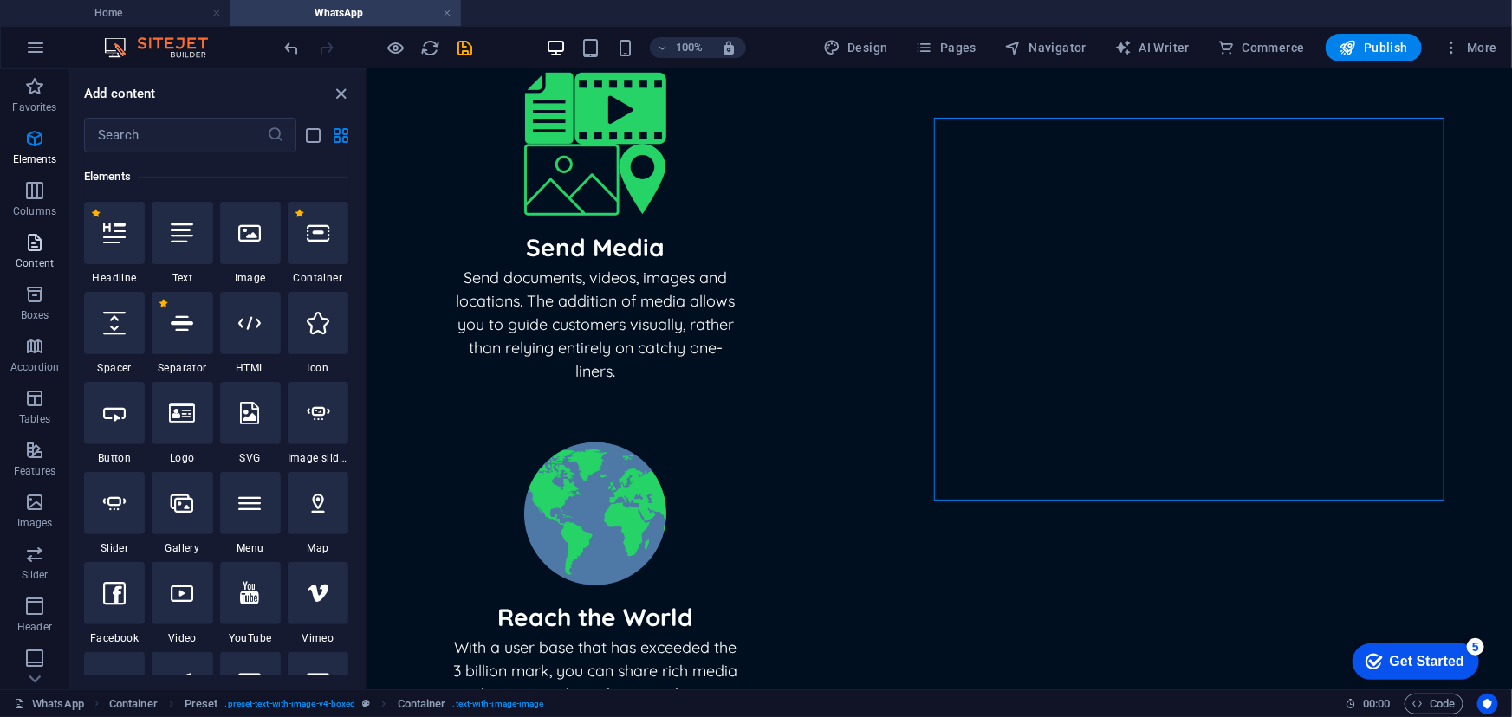
click at [35, 246] on icon "button" at bounding box center [34, 242] width 21 height 21
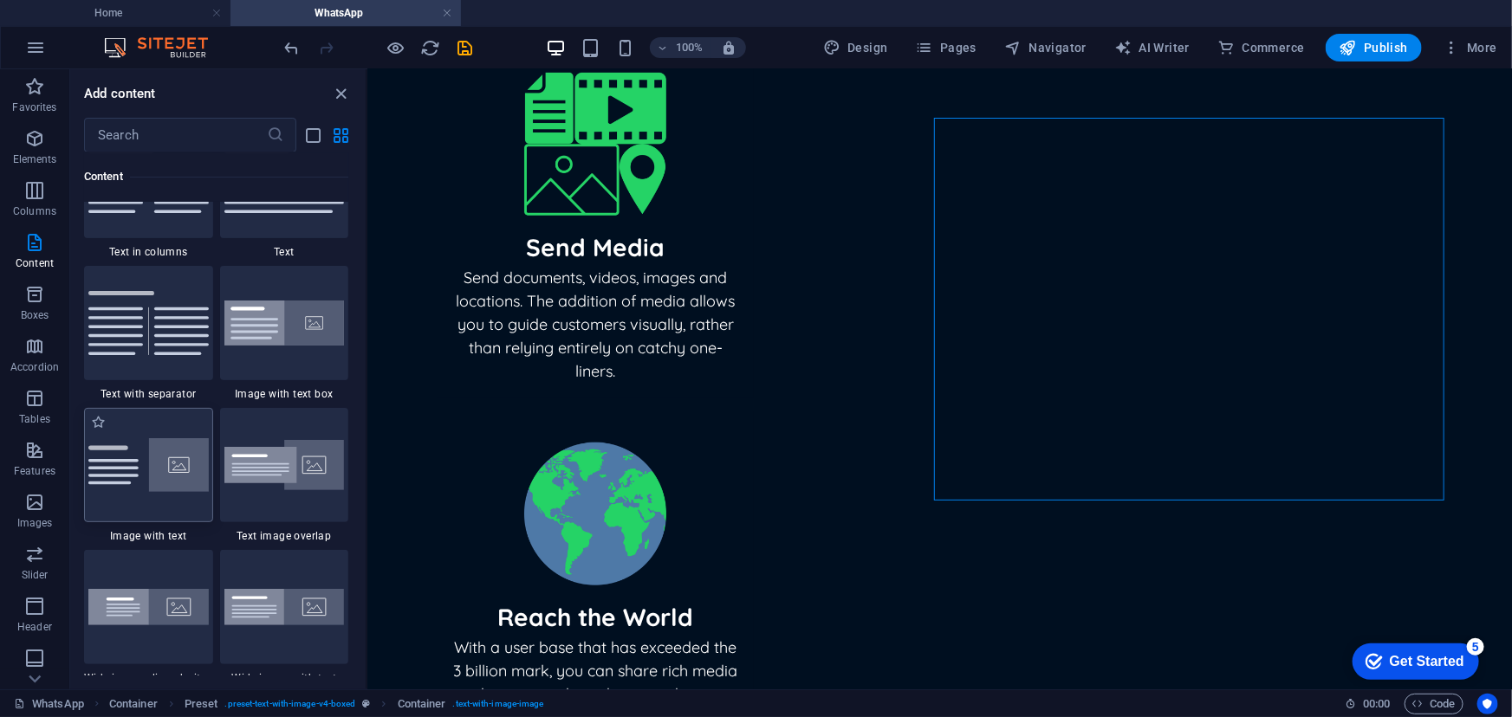
scroll to position [3409, 0]
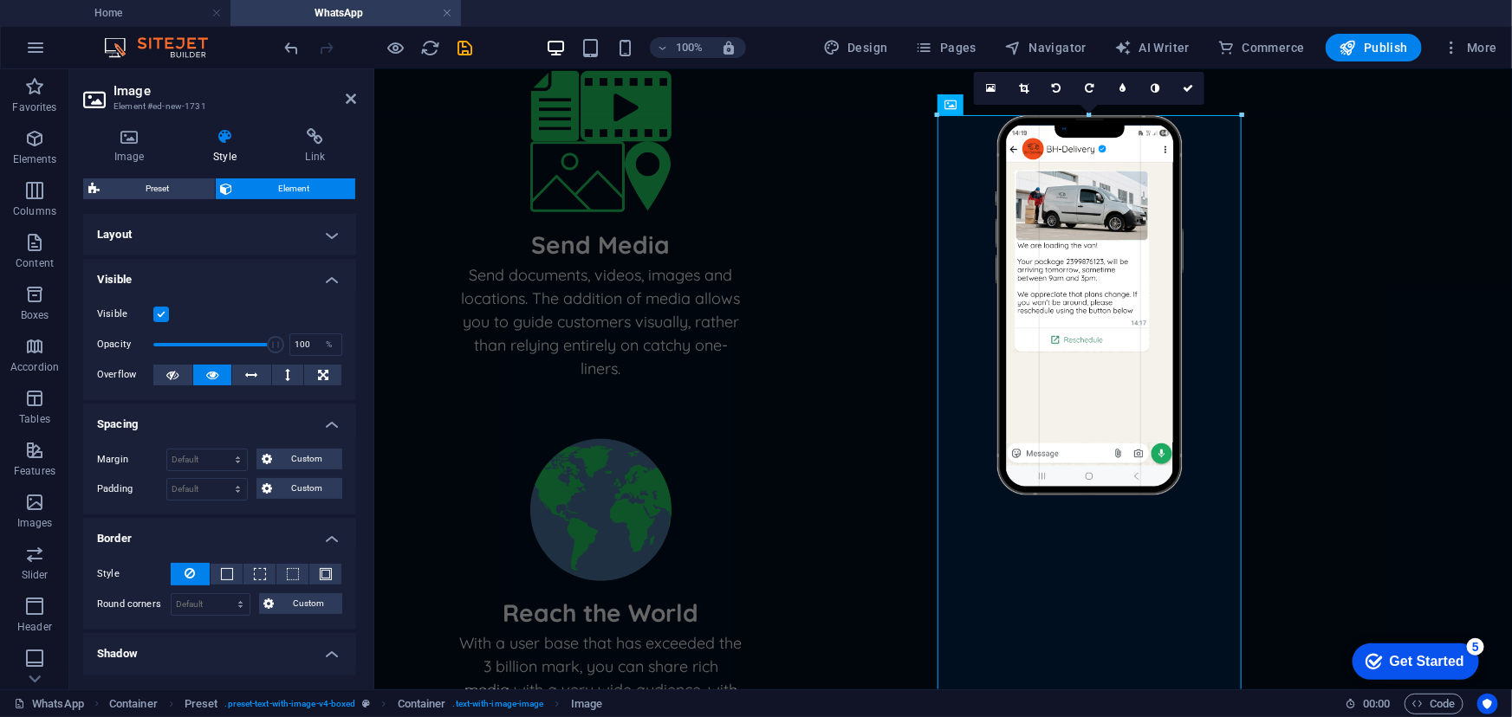
drag, startPoint x: 1240, startPoint y: 303, endPoint x: 1288, endPoint y: 306, distance: 48.6
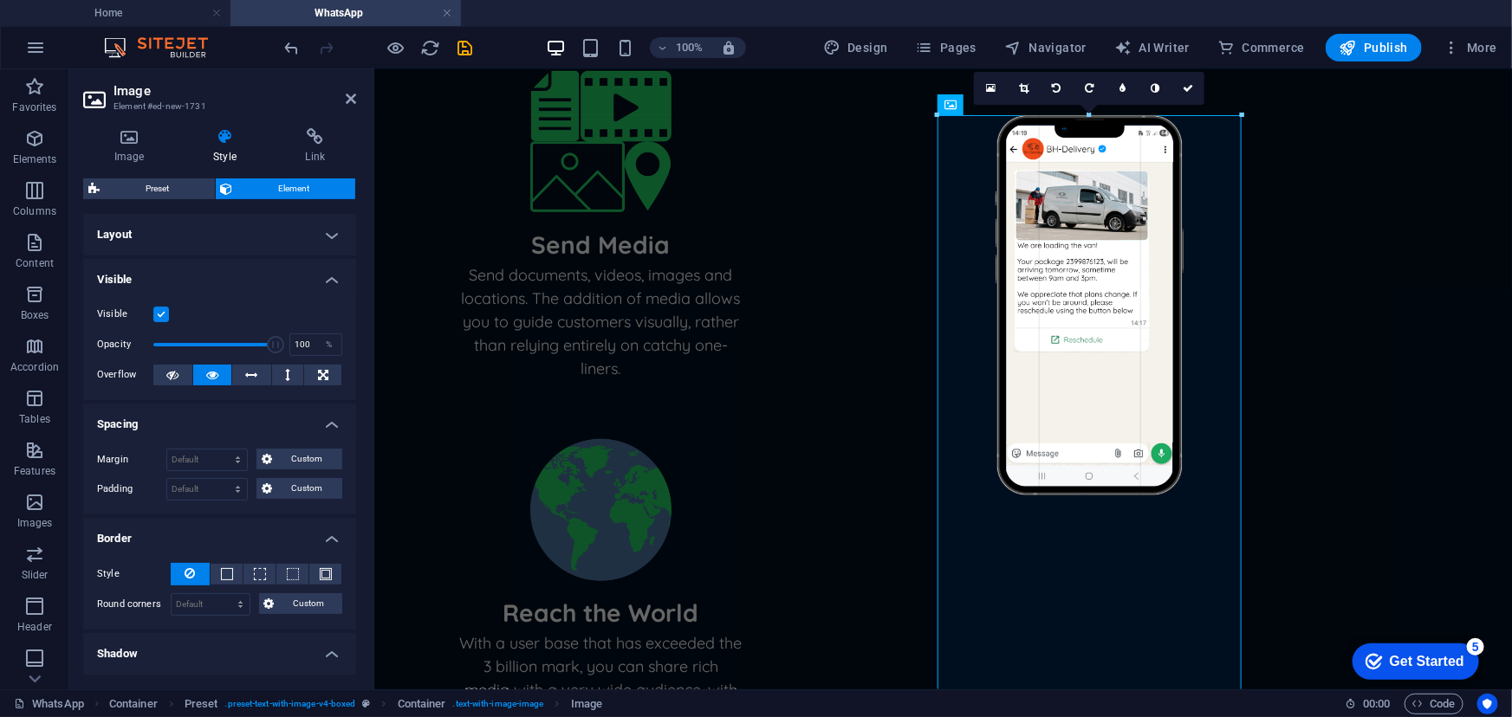
drag, startPoint x: 1239, startPoint y: 304, endPoint x: 1118, endPoint y: 262, distance: 128.2
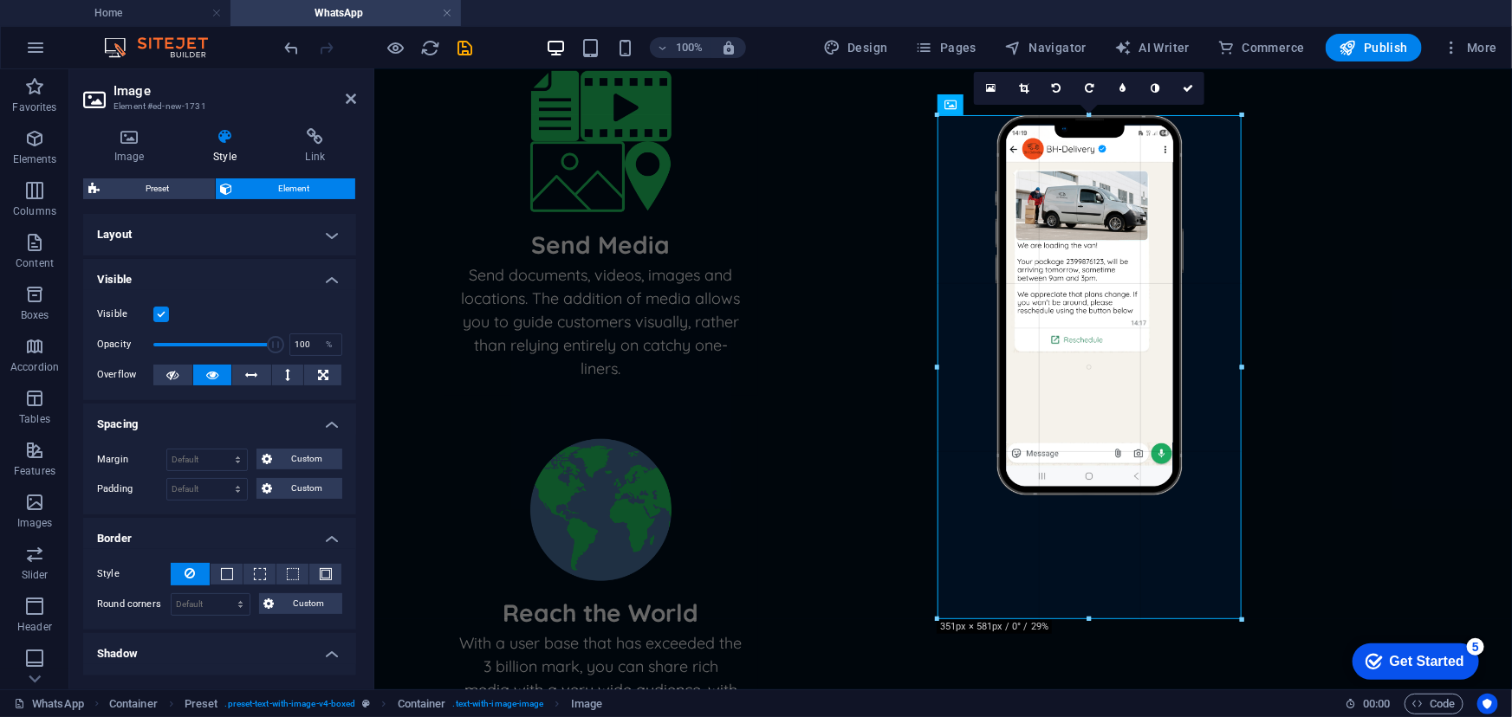
drag, startPoint x: 1241, startPoint y: 494, endPoint x: 1246, endPoint y: 472, distance: 22.1
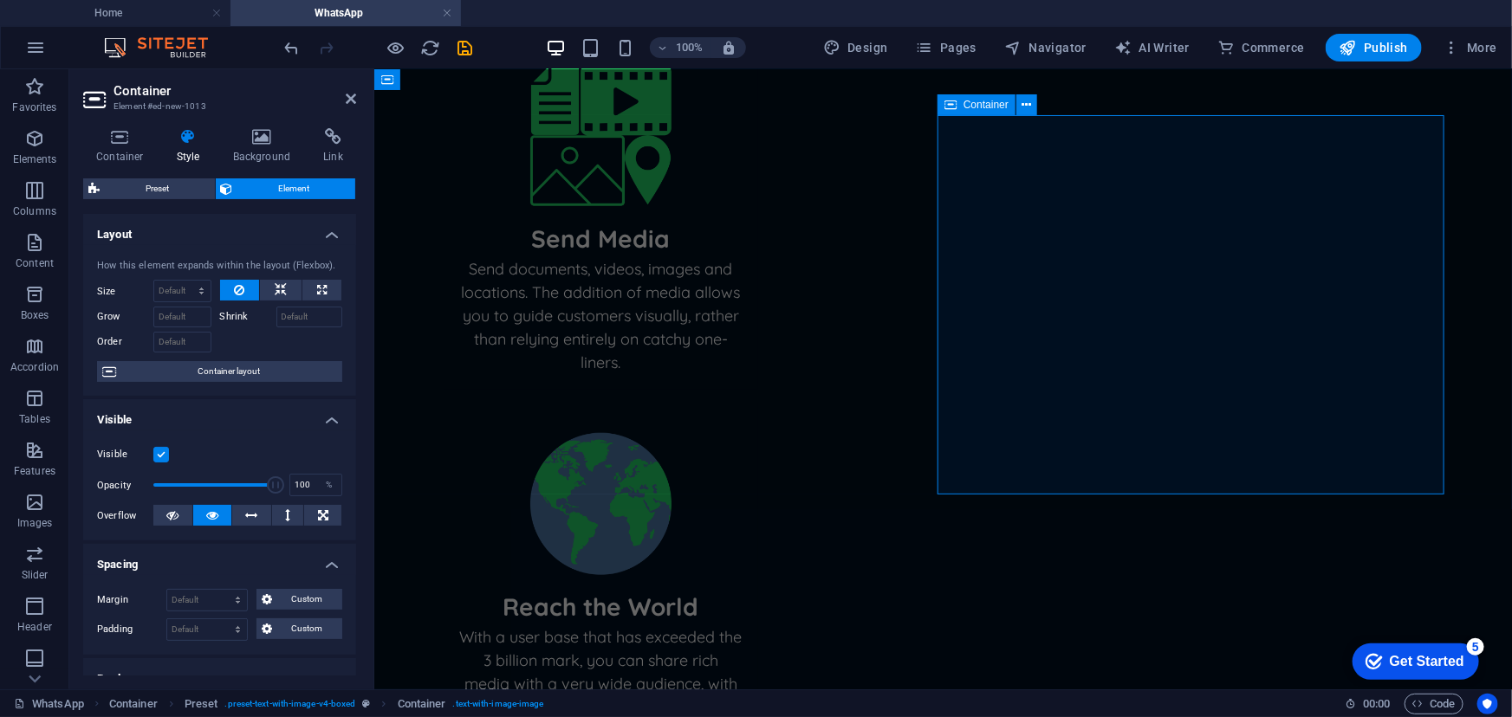
scroll to position [624, 0]
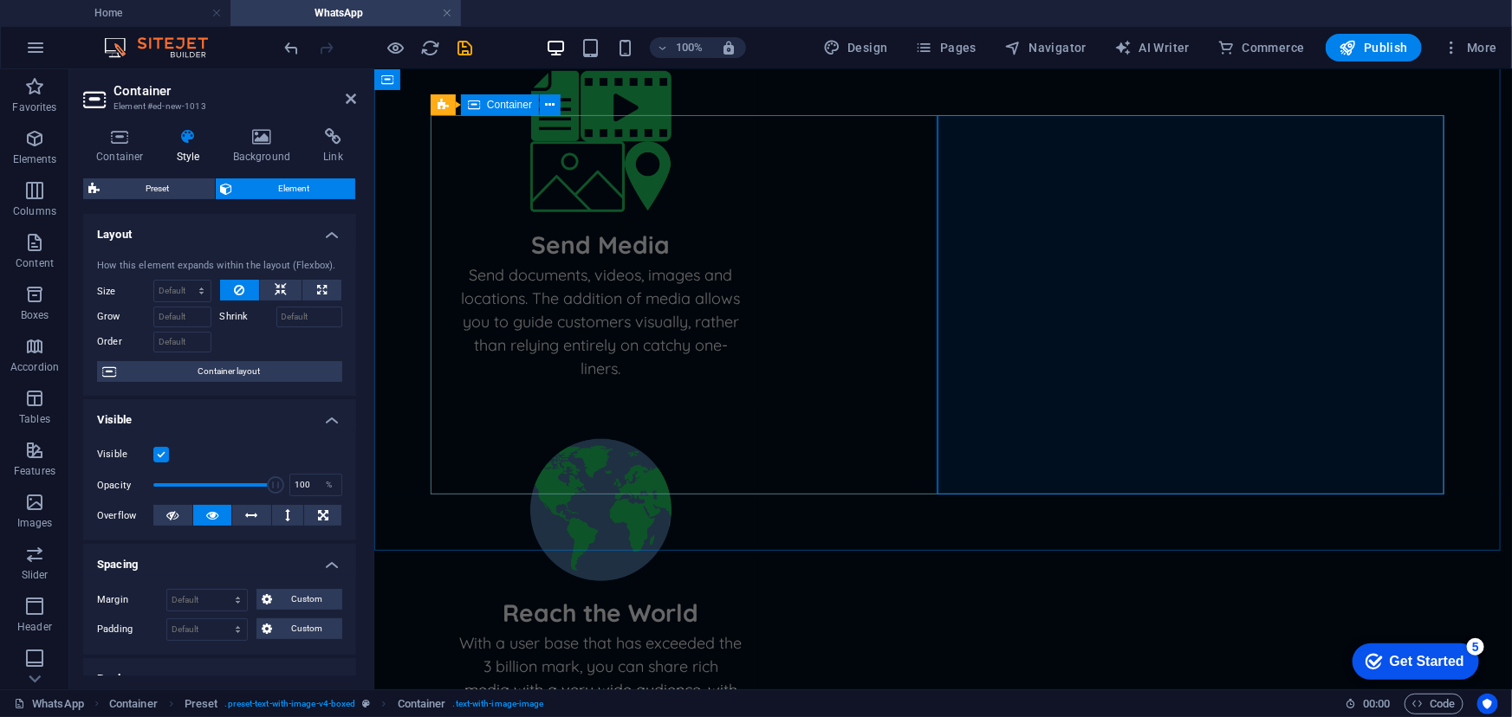
select select "px"
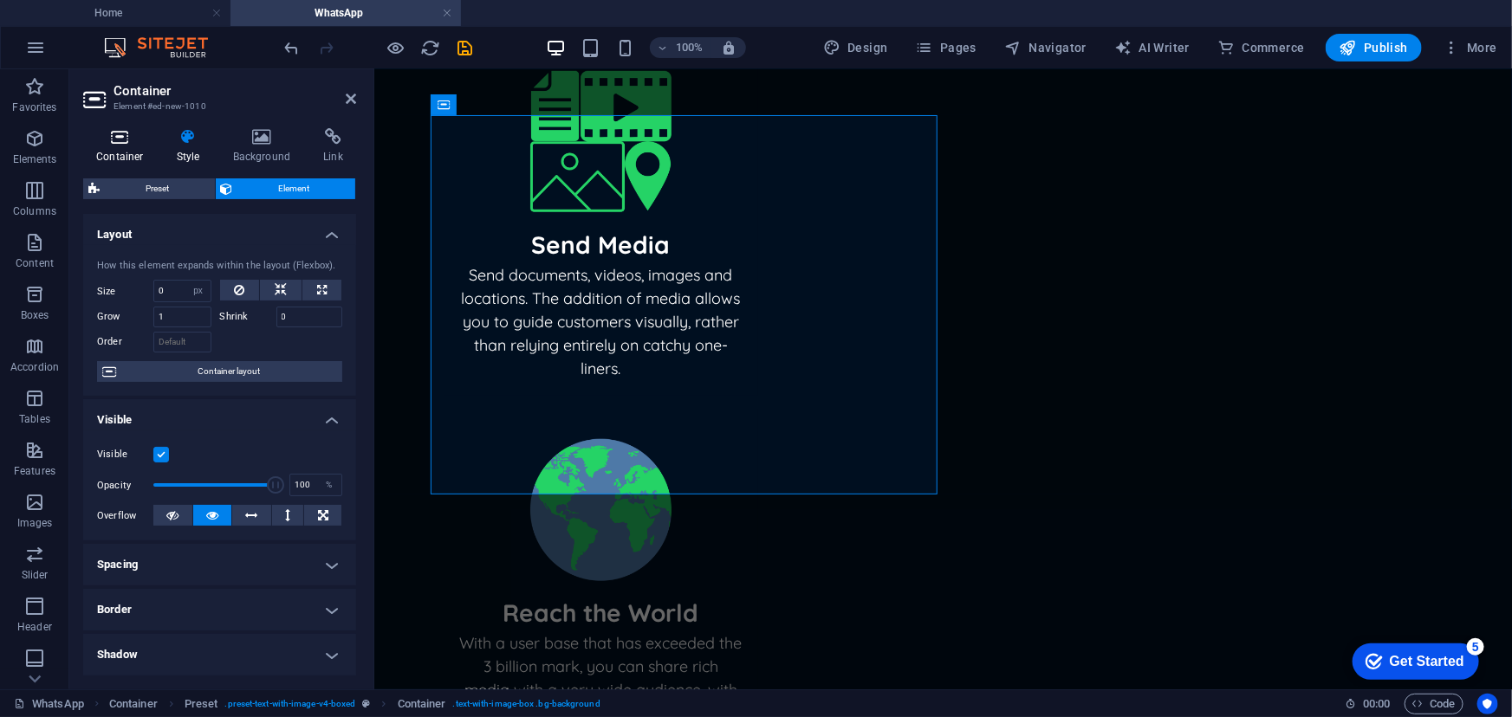
click at [124, 139] on icon at bounding box center [120, 136] width 74 height 17
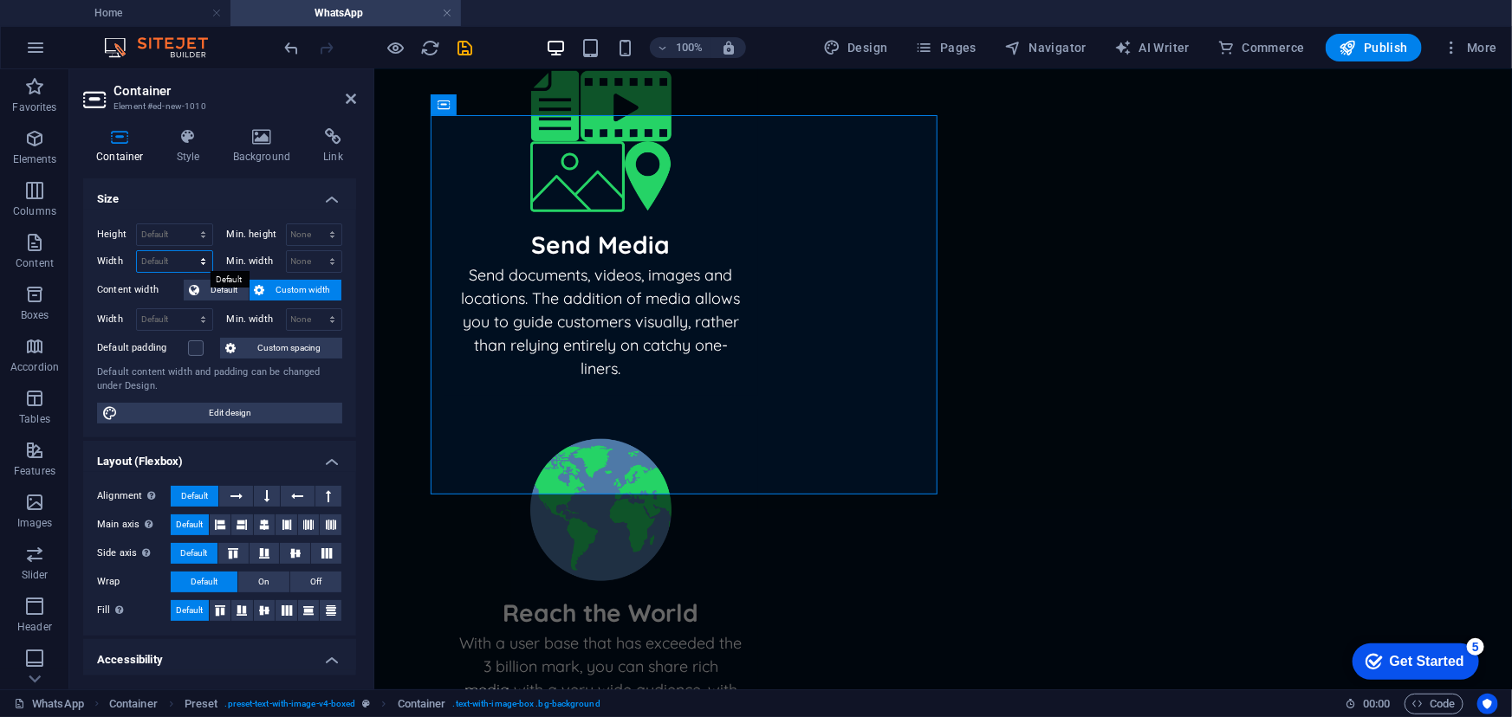
click at [198, 258] on select "Default px rem % em vh vw" at bounding box center [174, 261] width 75 height 21
select select "%"
click at [185, 251] on select "Default px rem % em vh vw" at bounding box center [174, 261] width 75 height 21
type input "80"
click at [215, 287] on span "Default" at bounding box center [223, 290] width 39 height 21
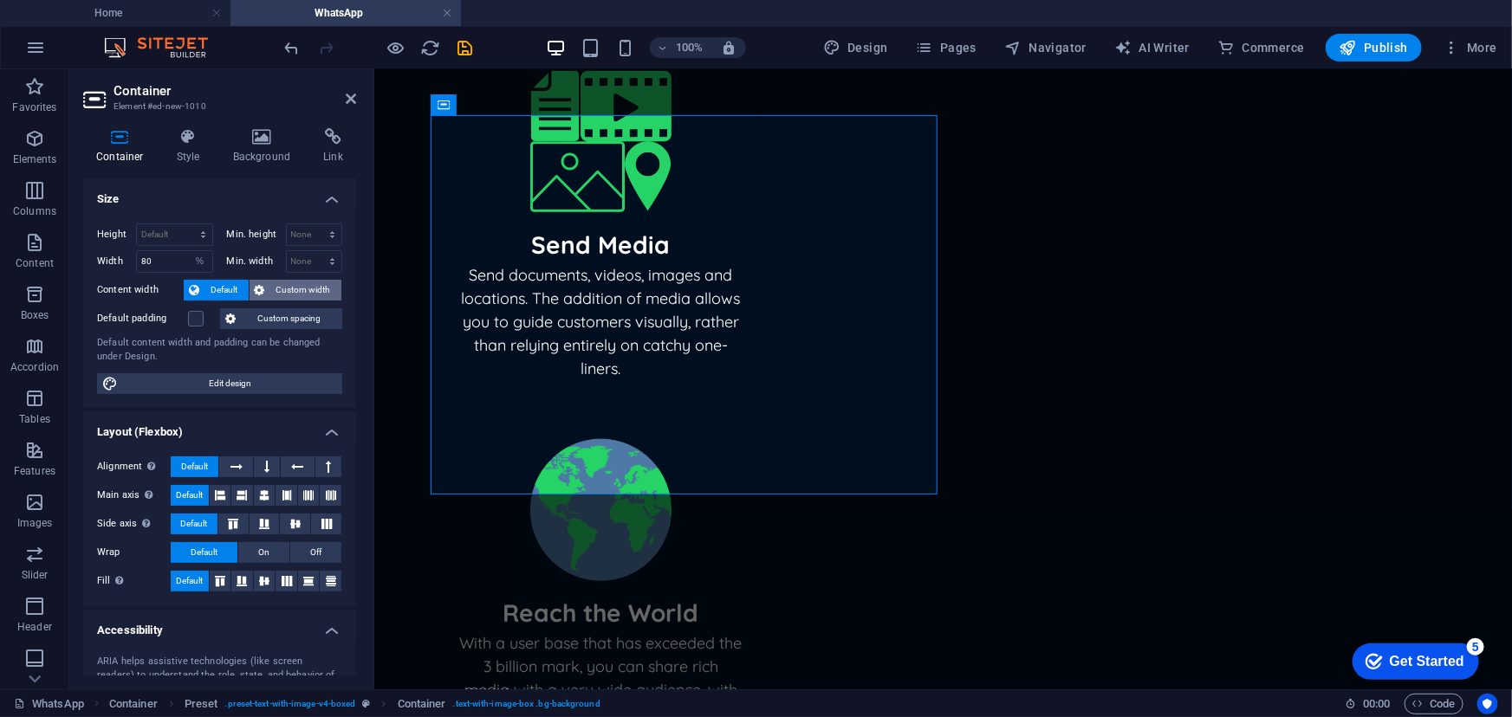
click at [296, 280] on span "Custom width" at bounding box center [303, 290] width 67 height 21
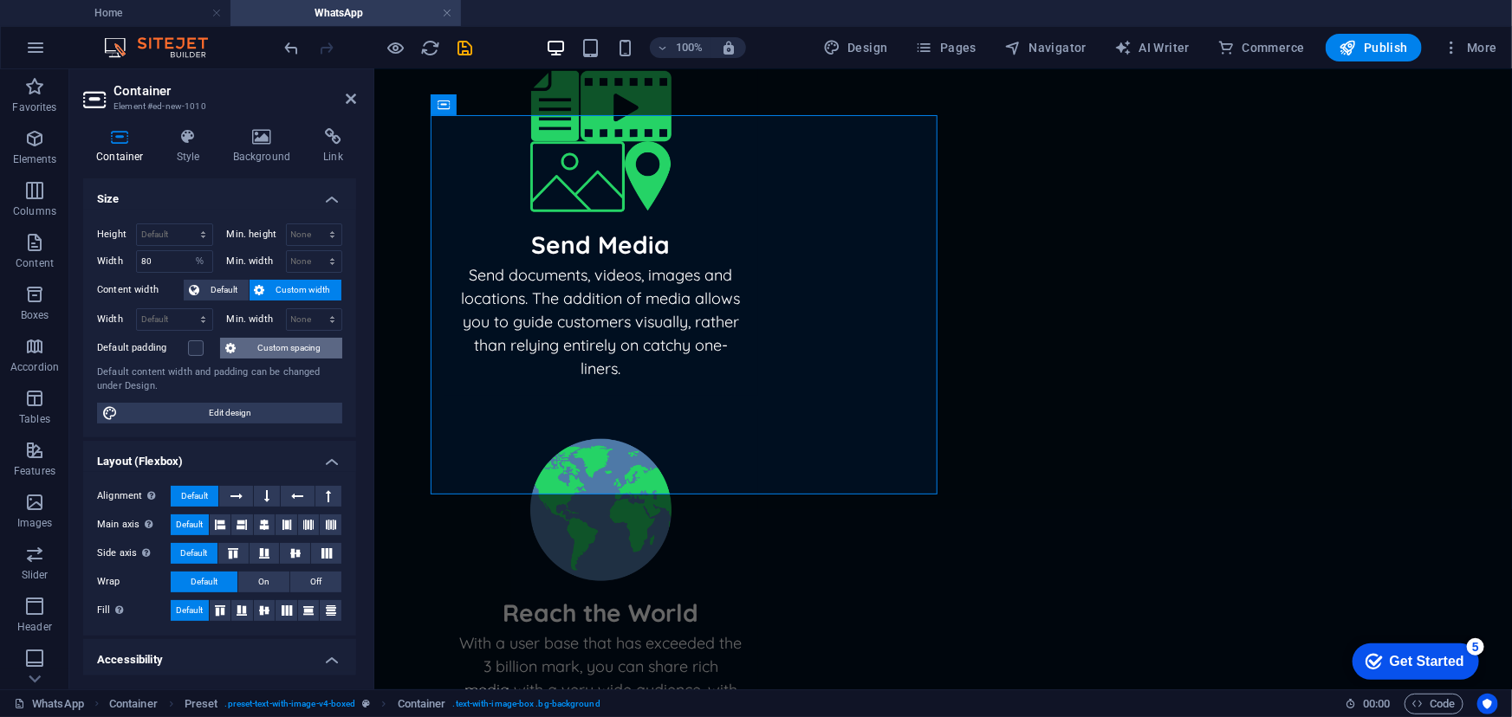
click at [276, 340] on span "Custom spacing" at bounding box center [289, 348] width 96 height 21
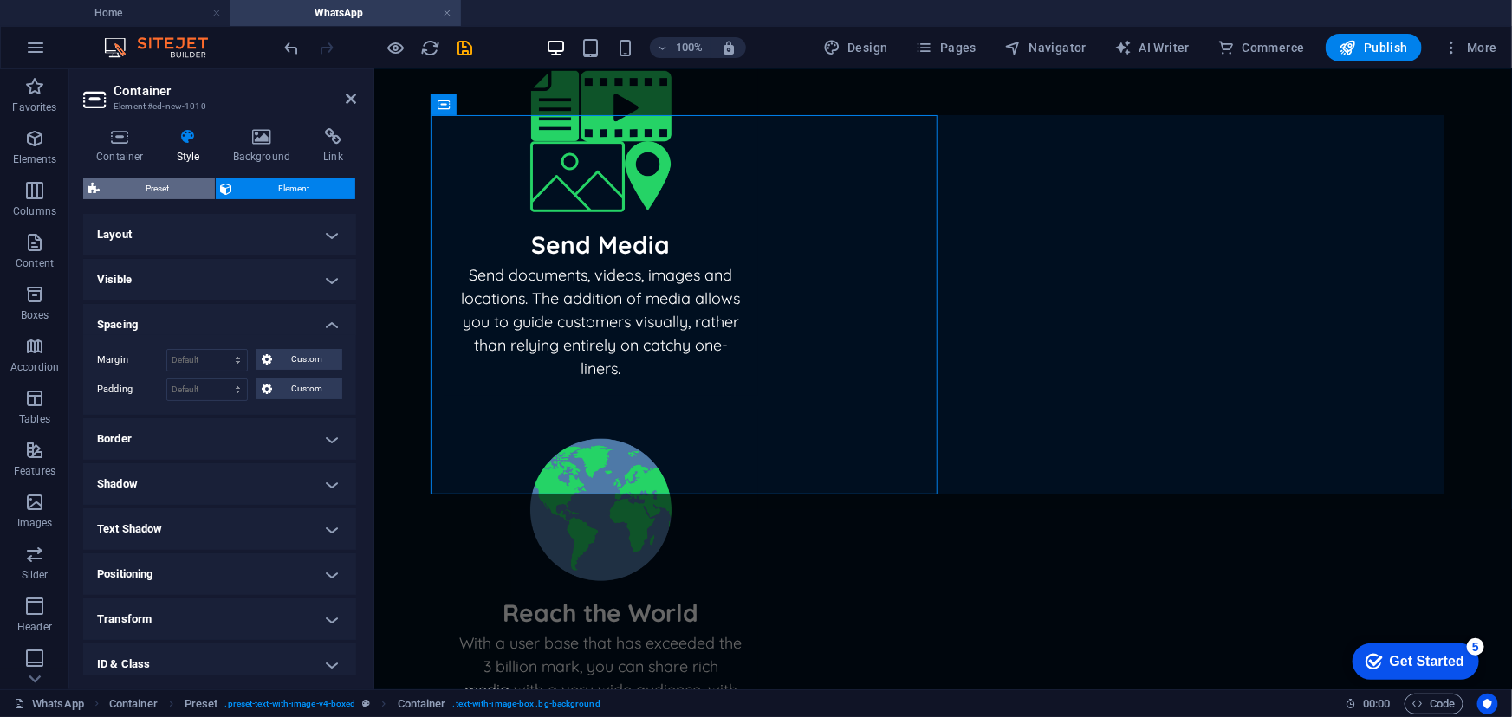
click at [163, 187] on span "Preset" at bounding box center [157, 188] width 105 height 21
select select "rem"
select select "%"
select select "px"
select select "preset-text-with-image-v4-boxed"
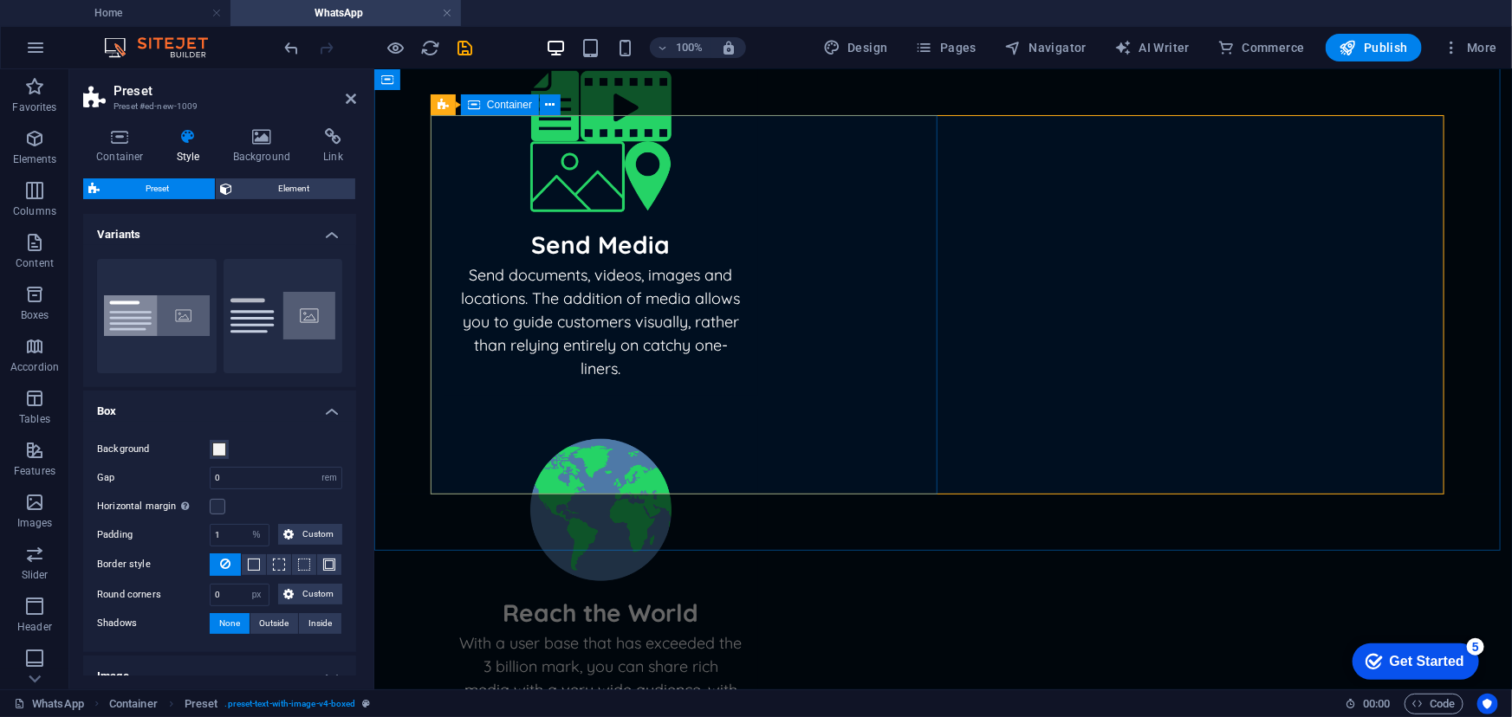
click at [474, 104] on icon at bounding box center [474, 104] width 12 height 21
click at [444, 105] on icon at bounding box center [442, 104] width 11 height 21
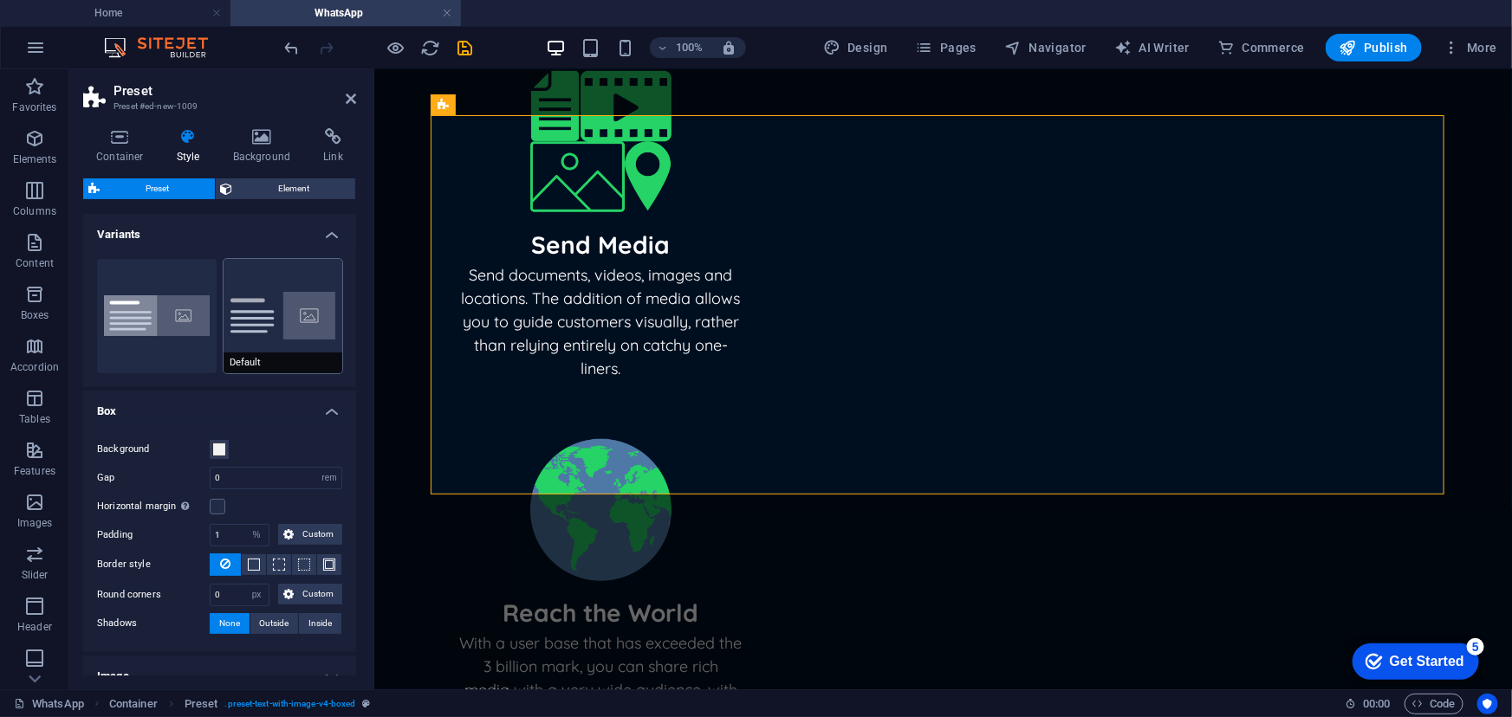
click at [294, 321] on button "Default" at bounding box center [284, 316] width 120 height 114
select select "rem"
click at [159, 325] on button "Boxed" at bounding box center [157, 316] width 120 height 114
click at [283, 312] on button "Default" at bounding box center [284, 316] width 120 height 114
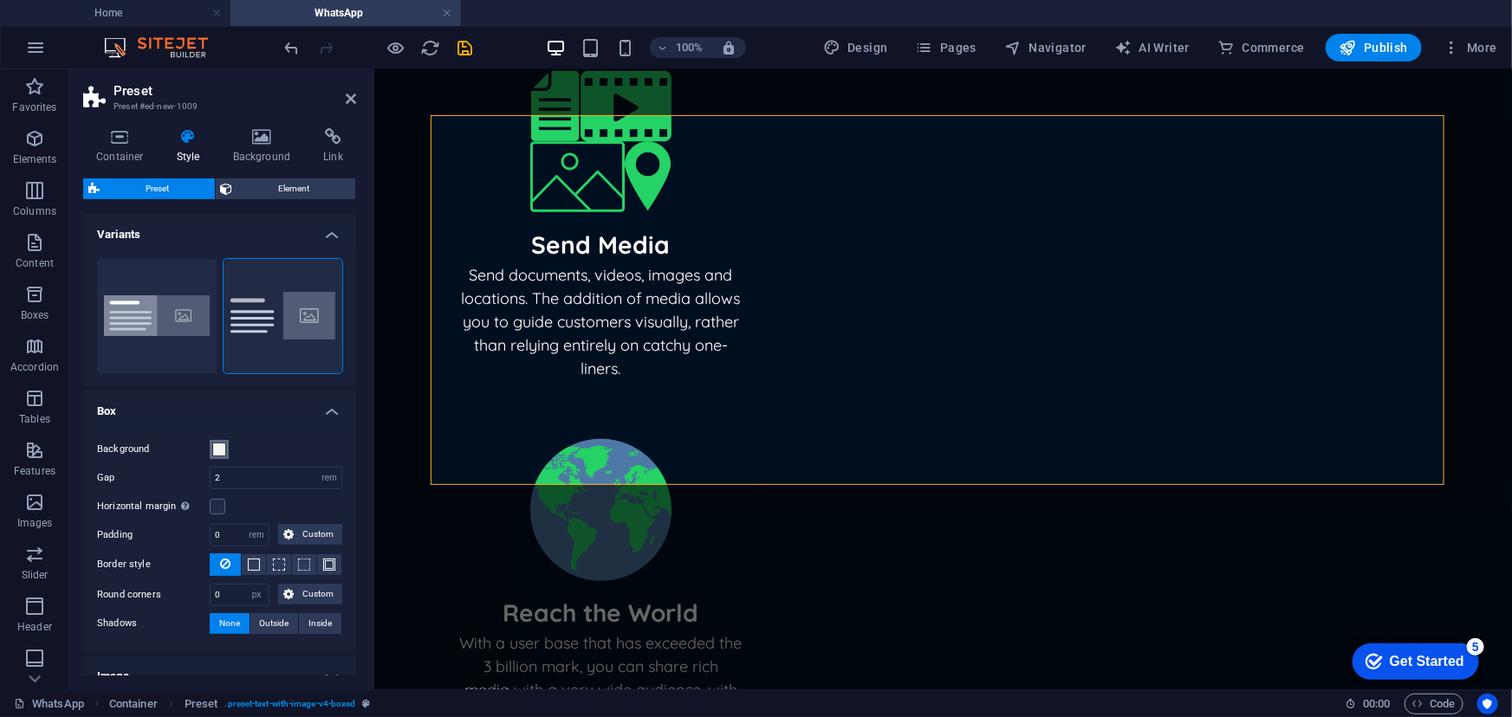
scroll to position [89, 0]
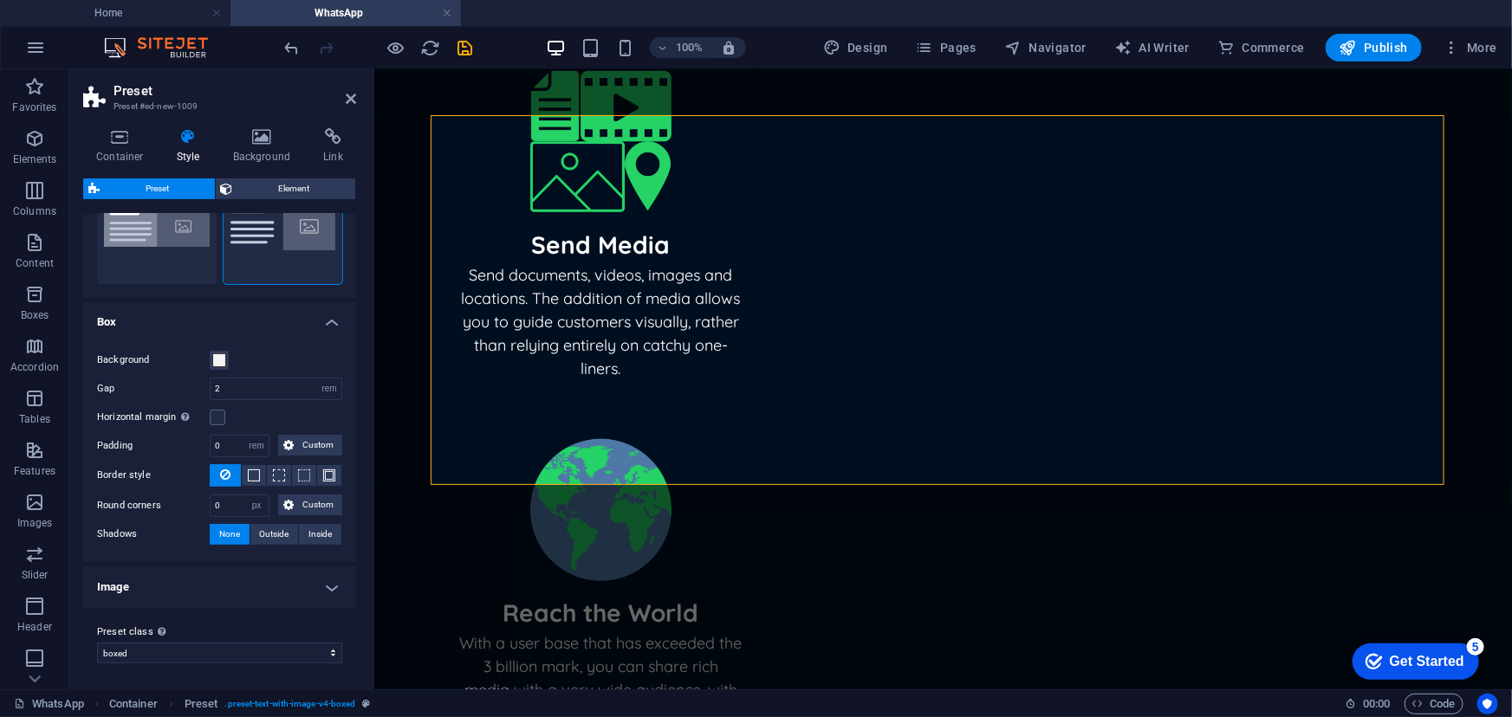
click at [310, 581] on h4 "Image" at bounding box center [219, 588] width 273 height 42
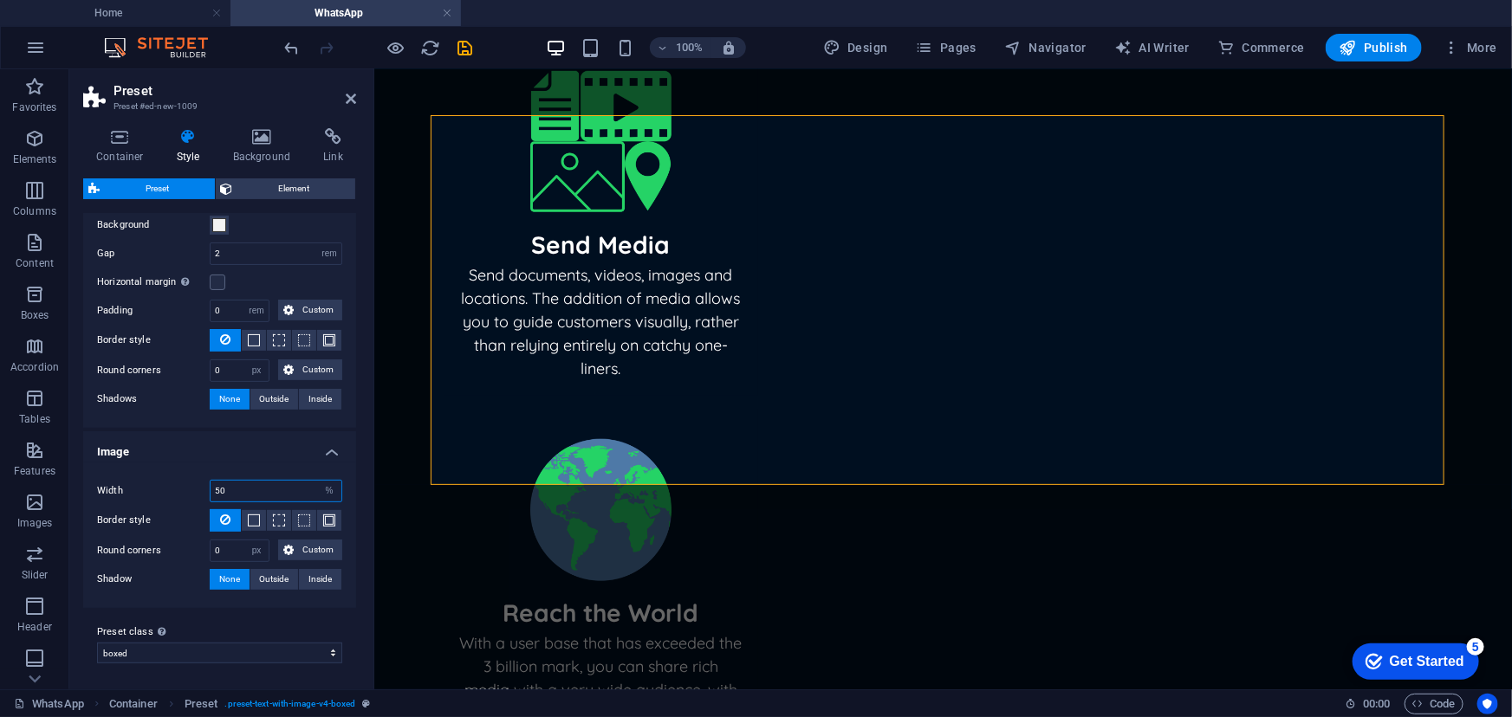
drag, startPoint x: 269, startPoint y: 491, endPoint x: 213, endPoint y: 488, distance: 55.6
click at [213, 488] on input "50" at bounding box center [276, 491] width 131 height 21
type input "30"
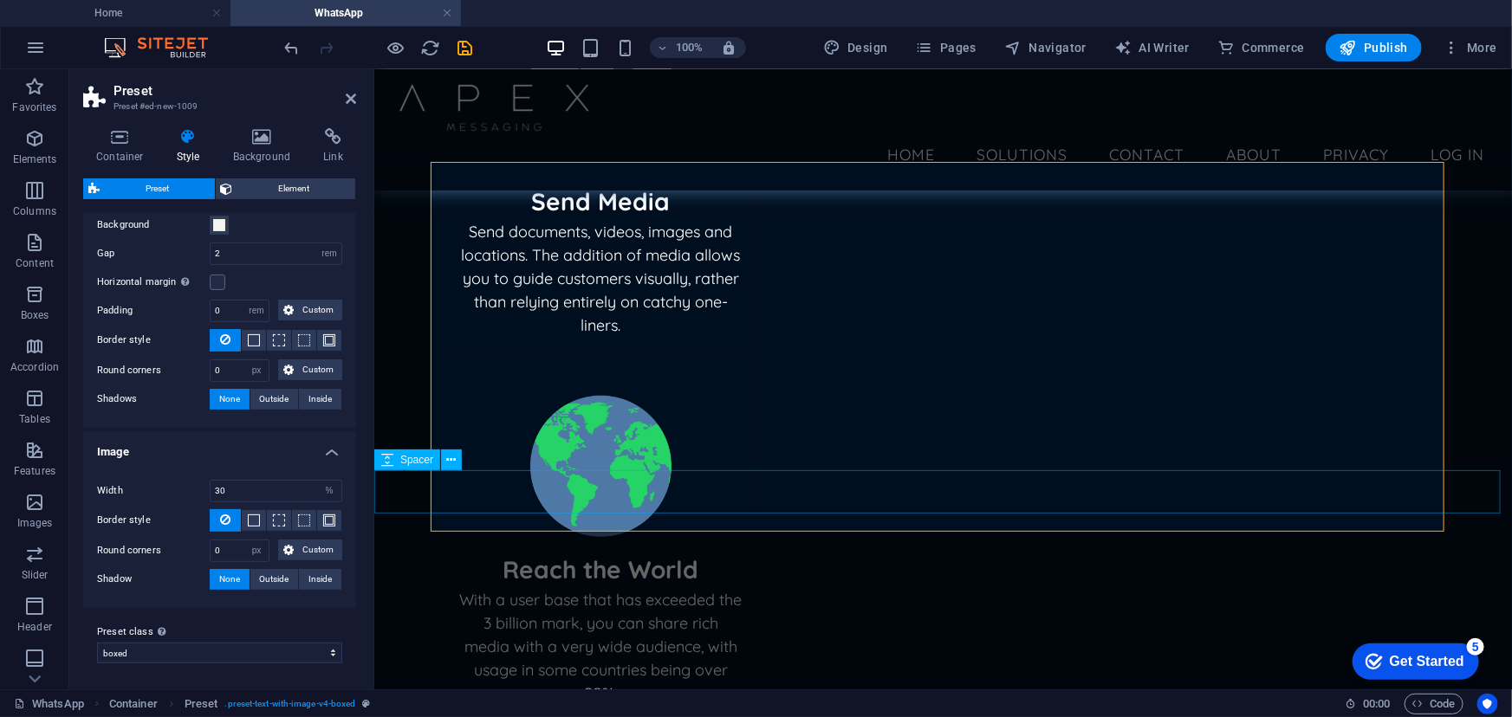
scroll to position [577, 0]
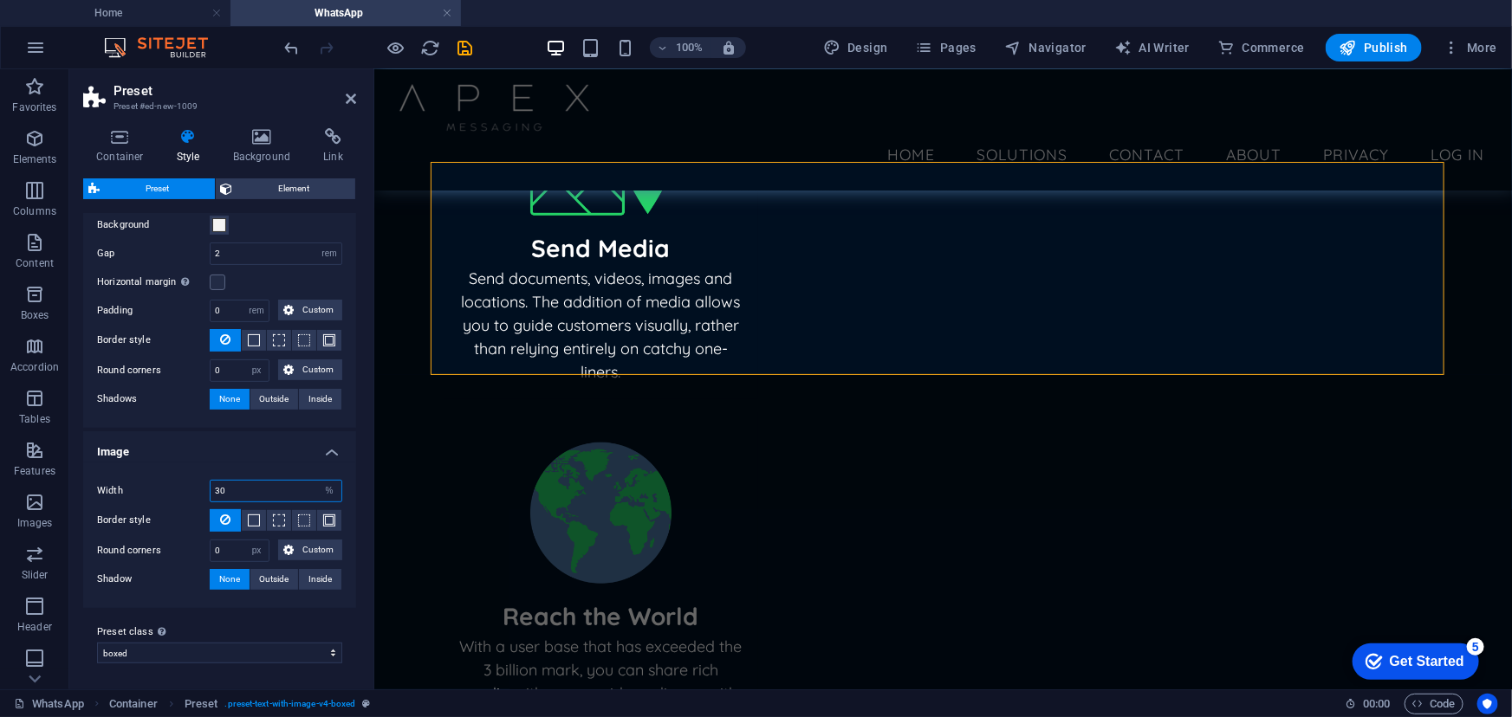
drag, startPoint x: 240, startPoint y: 496, endPoint x: 195, endPoint y: 494, distance: 45.1
click at [195, 494] on div "Width 30 rem px % vh vw" at bounding box center [219, 491] width 245 height 23
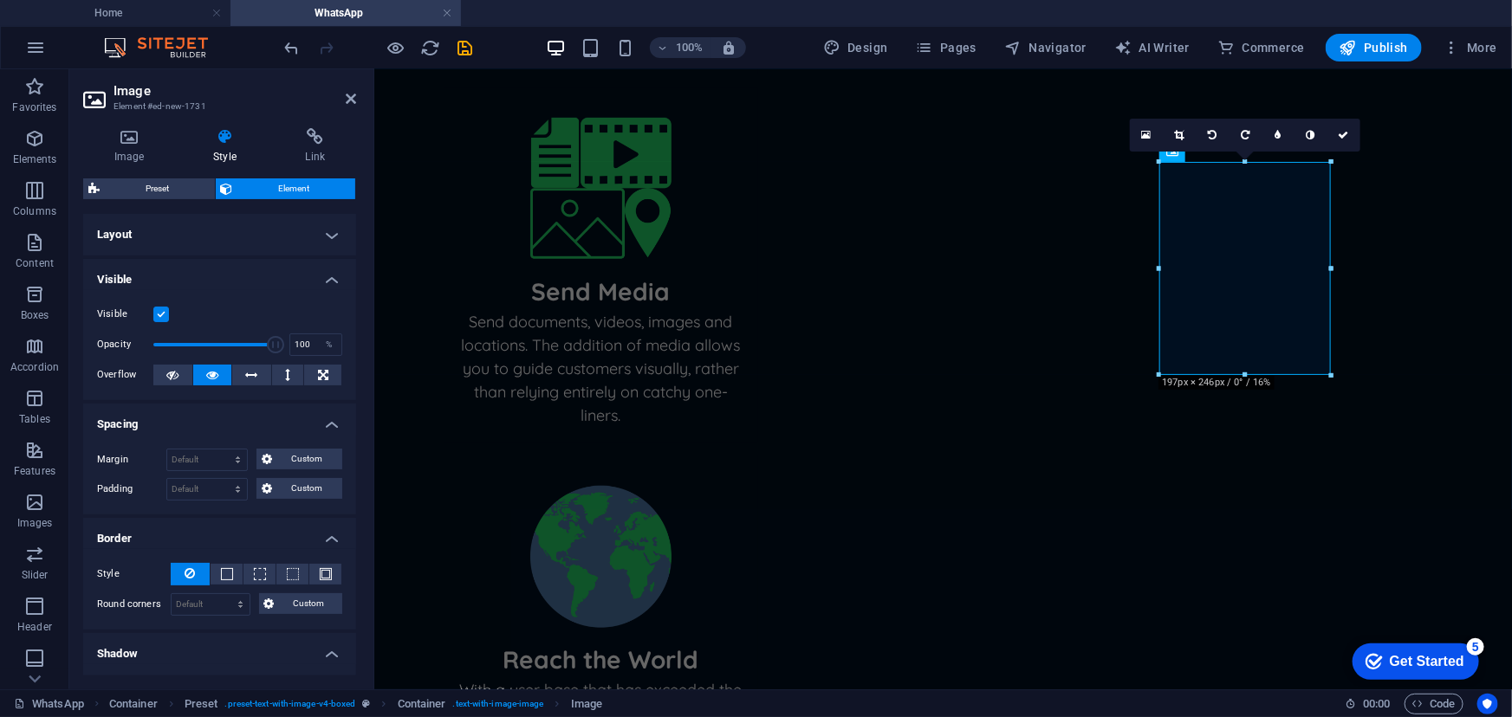
click at [196, 233] on h4 "Layout" at bounding box center [219, 235] width 273 height 42
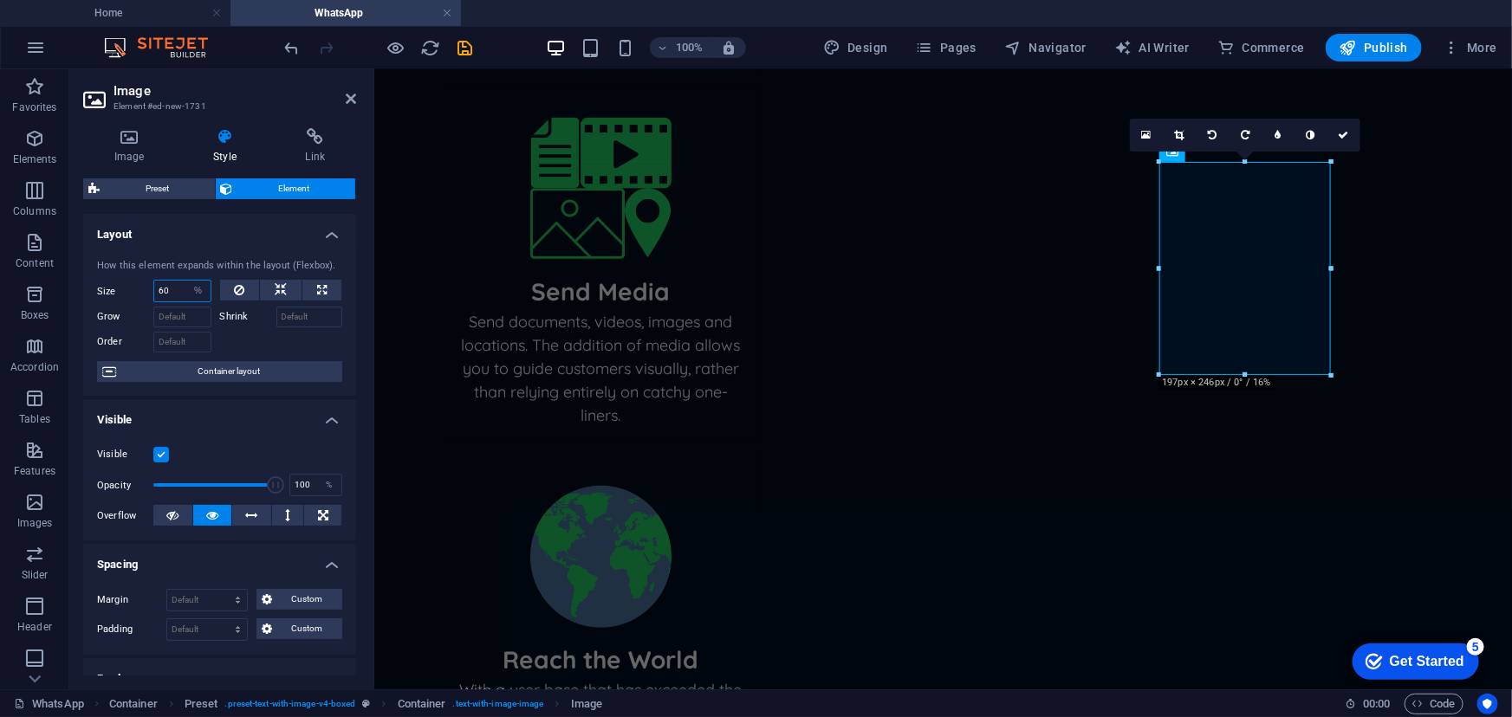
drag, startPoint x: 174, startPoint y: 291, endPoint x: 139, endPoint y: 288, distance: 34.7
click at [139, 288] on div "Size 60 Default auto px % 1/1 1/2 1/3 1/4 1/5 1/6 1/7 1/8 1/9 1/10" at bounding box center [154, 291] width 114 height 23
type input "100"
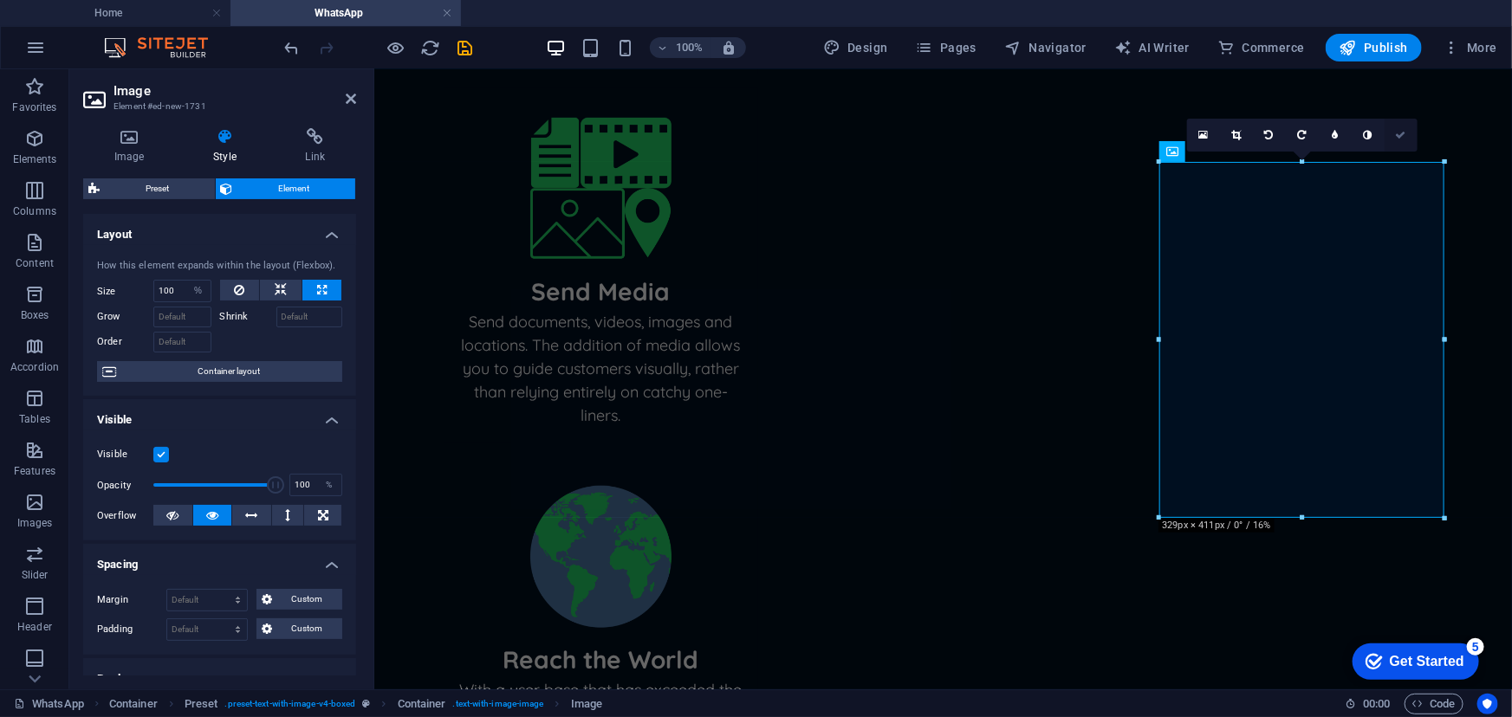
click at [1397, 139] on link at bounding box center [1400, 135] width 33 height 33
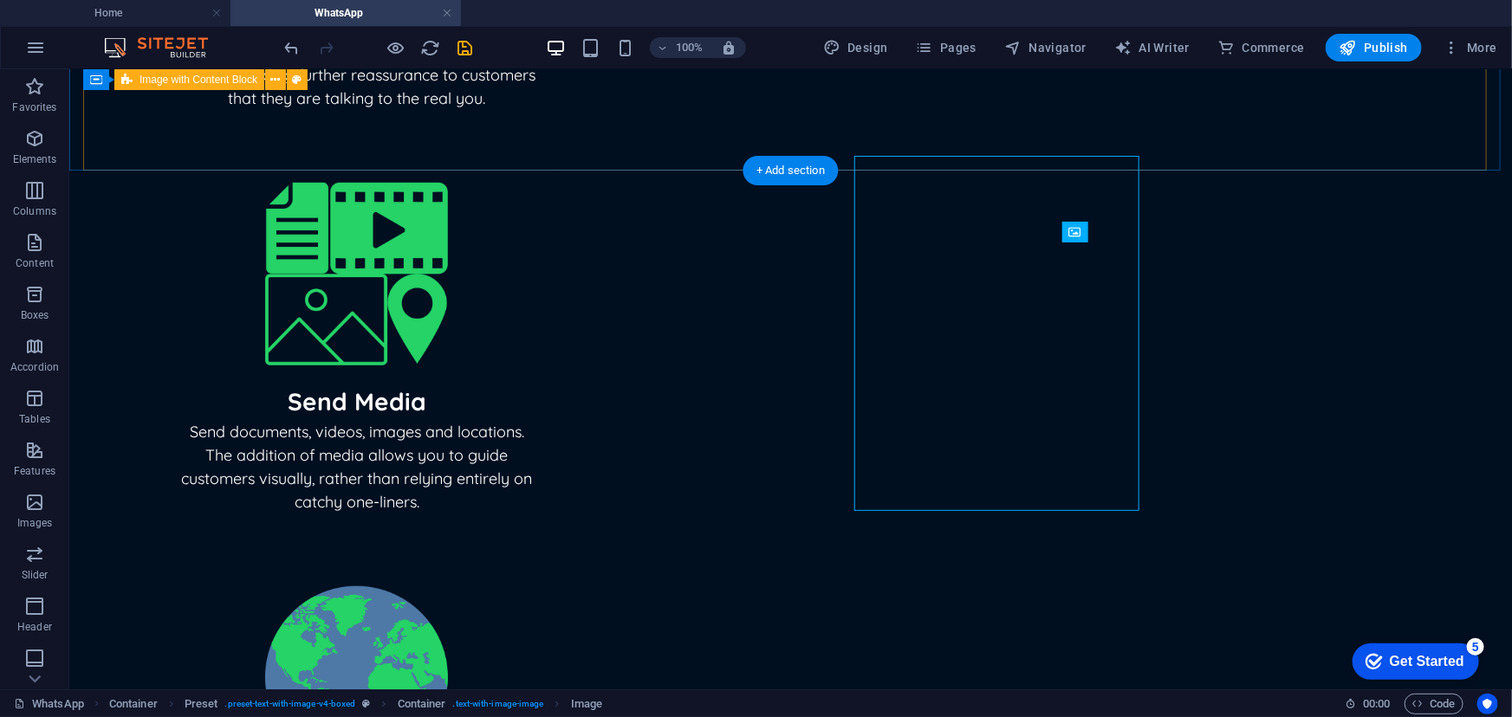
scroll to position [583, 0]
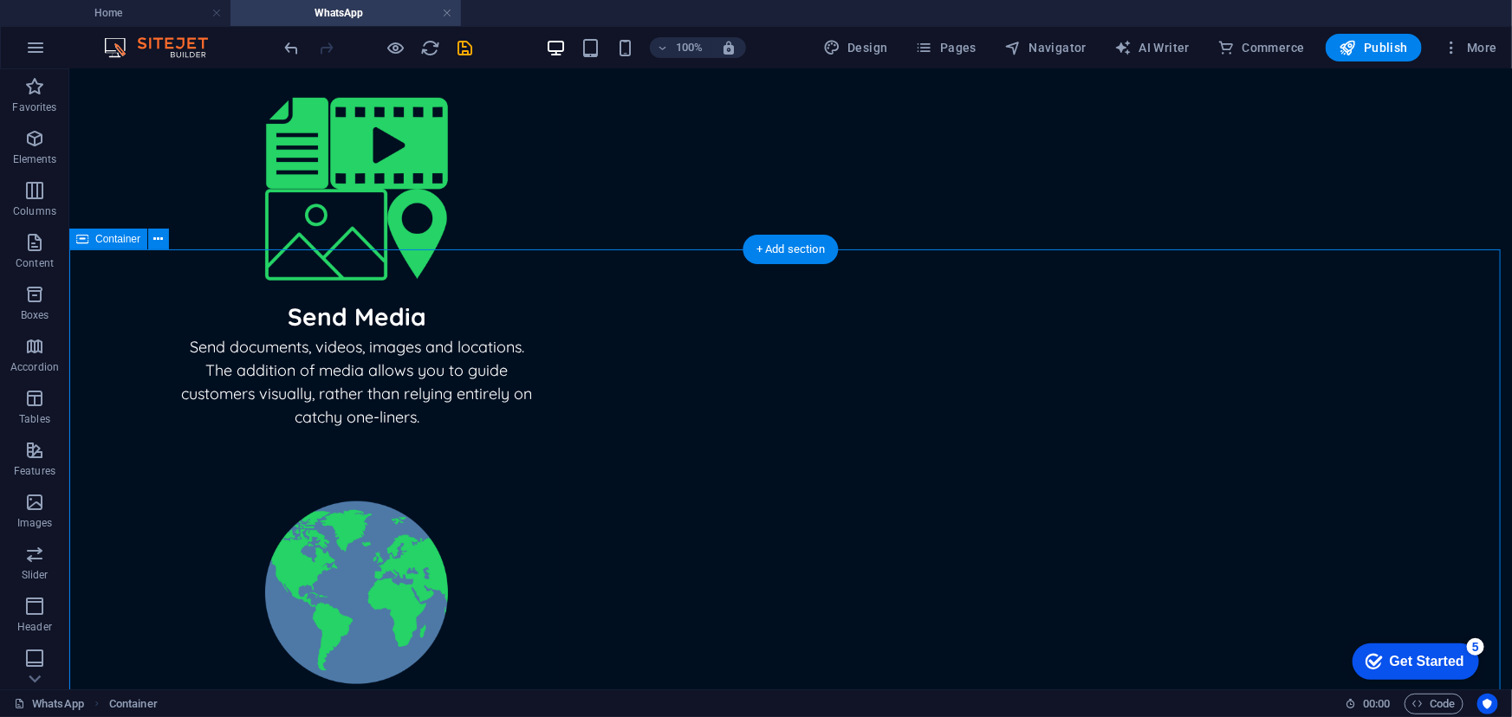
scroll to position [504, 0]
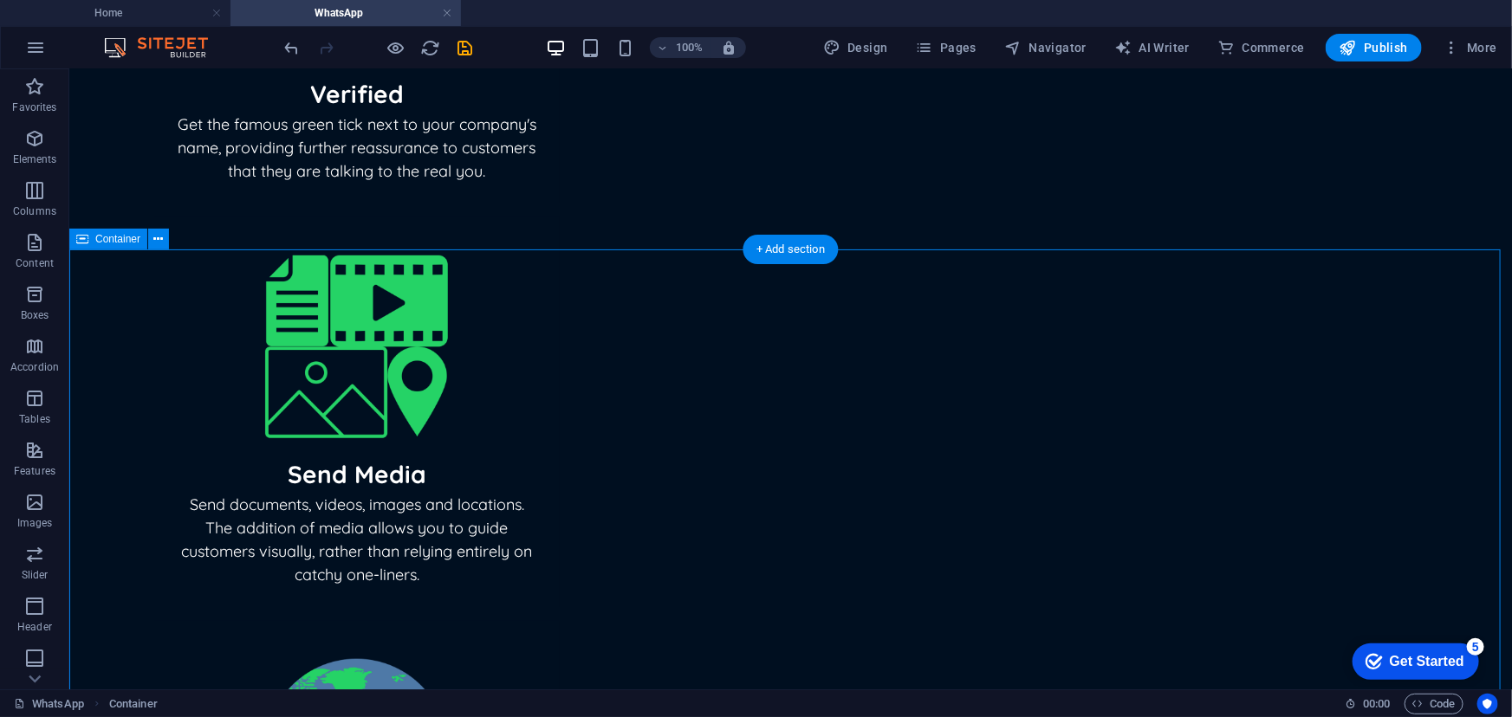
scroll to position [583, 0]
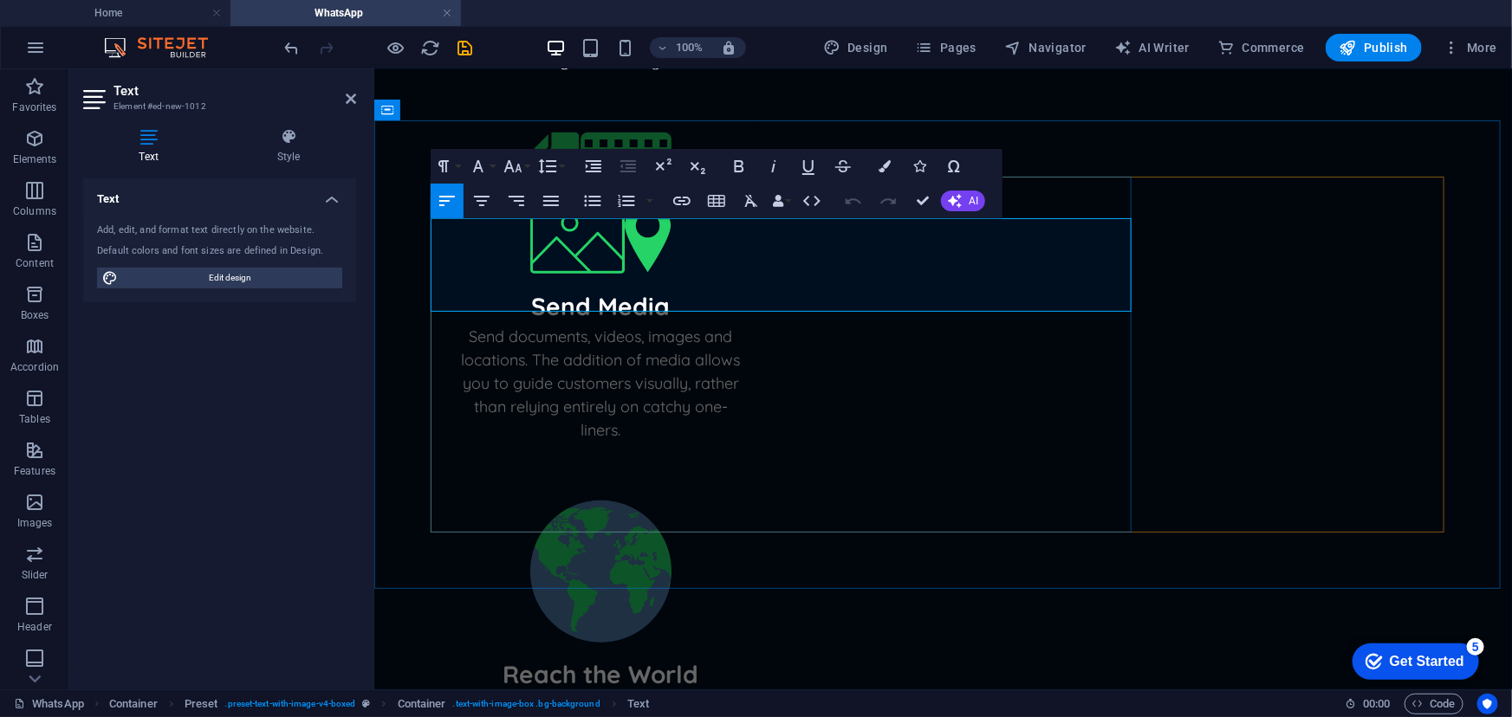
drag, startPoint x: 584, startPoint y: 224, endPoint x: 508, endPoint y: 228, distance: 76.3
drag, startPoint x: 667, startPoint y: 229, endPoint x: 623, endPoint y: 232, distance: 44.3
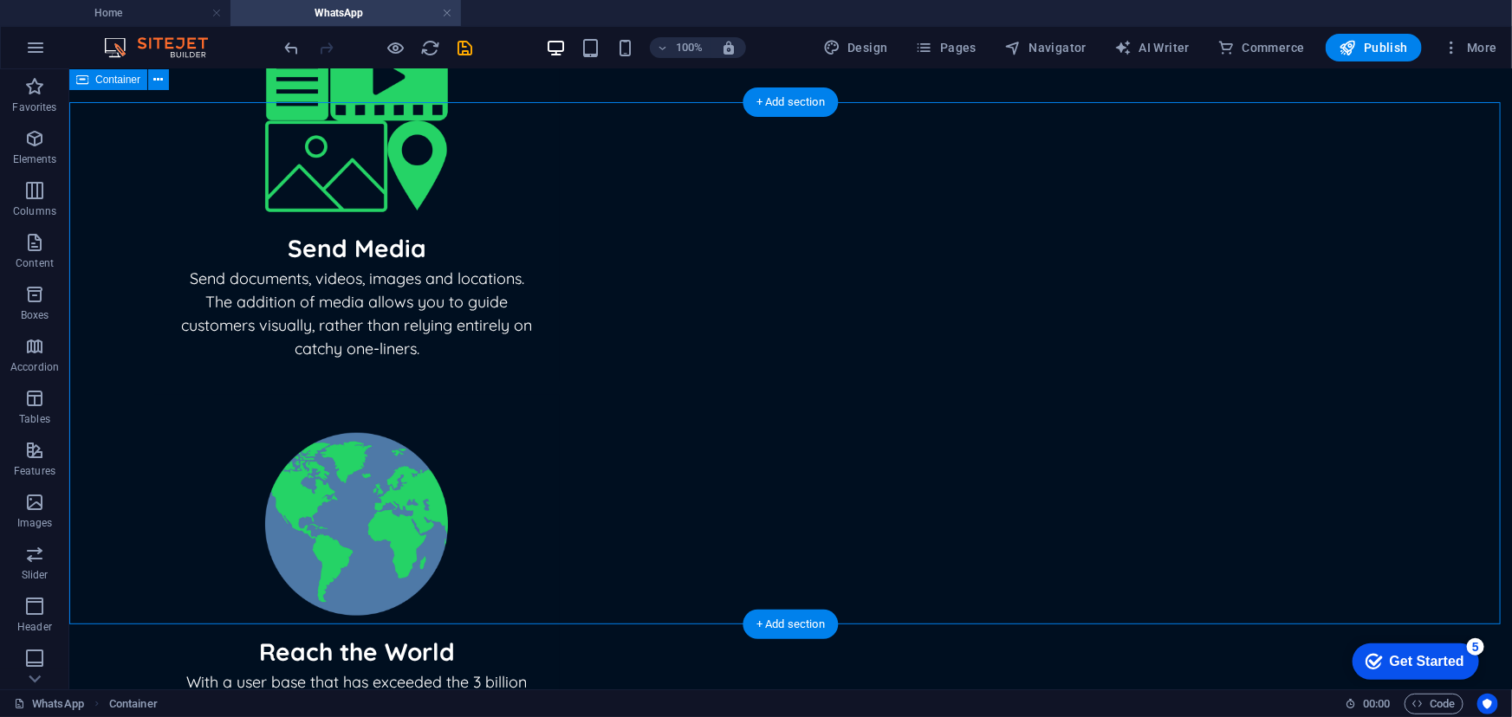
scroll to position [651, 0]
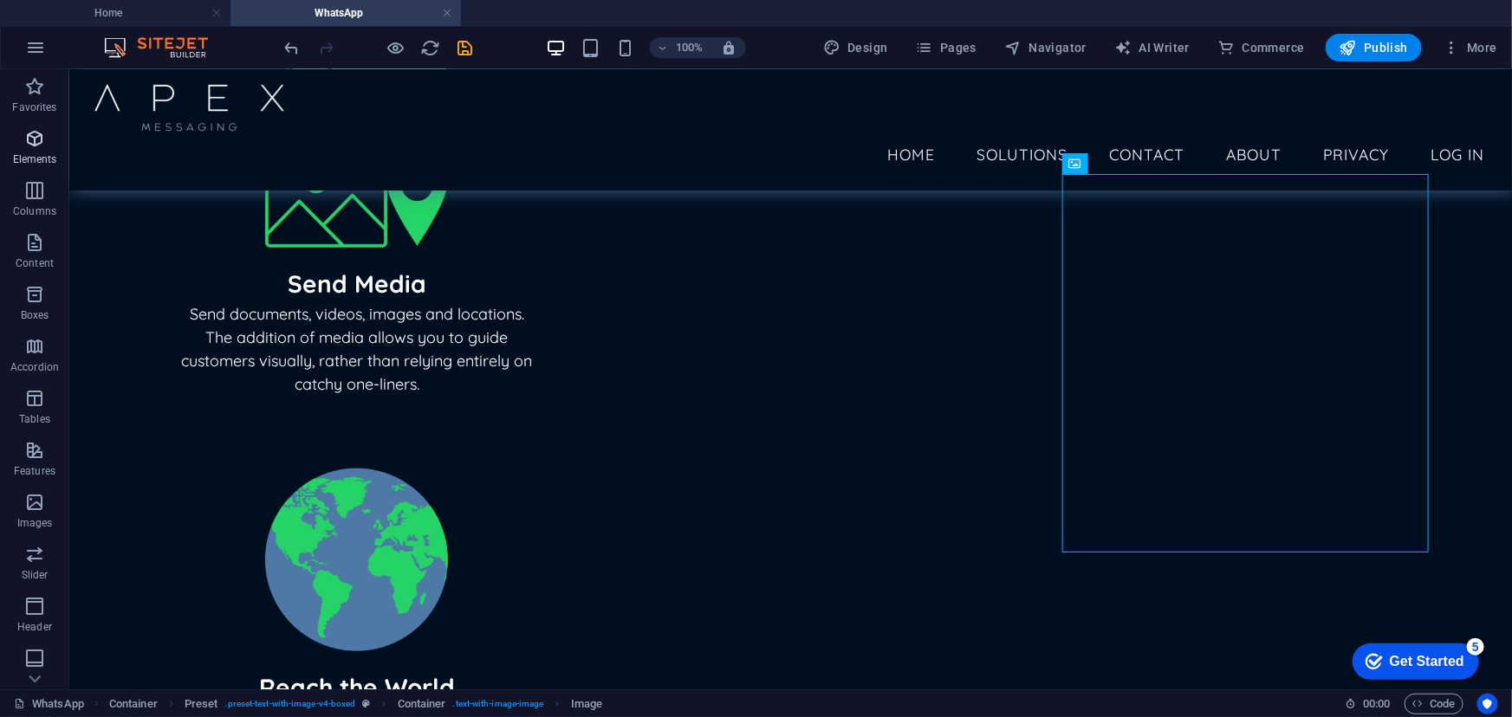
click at [38, 156] on p "Elements" at bounding box center [35, 159] width 44 height 14
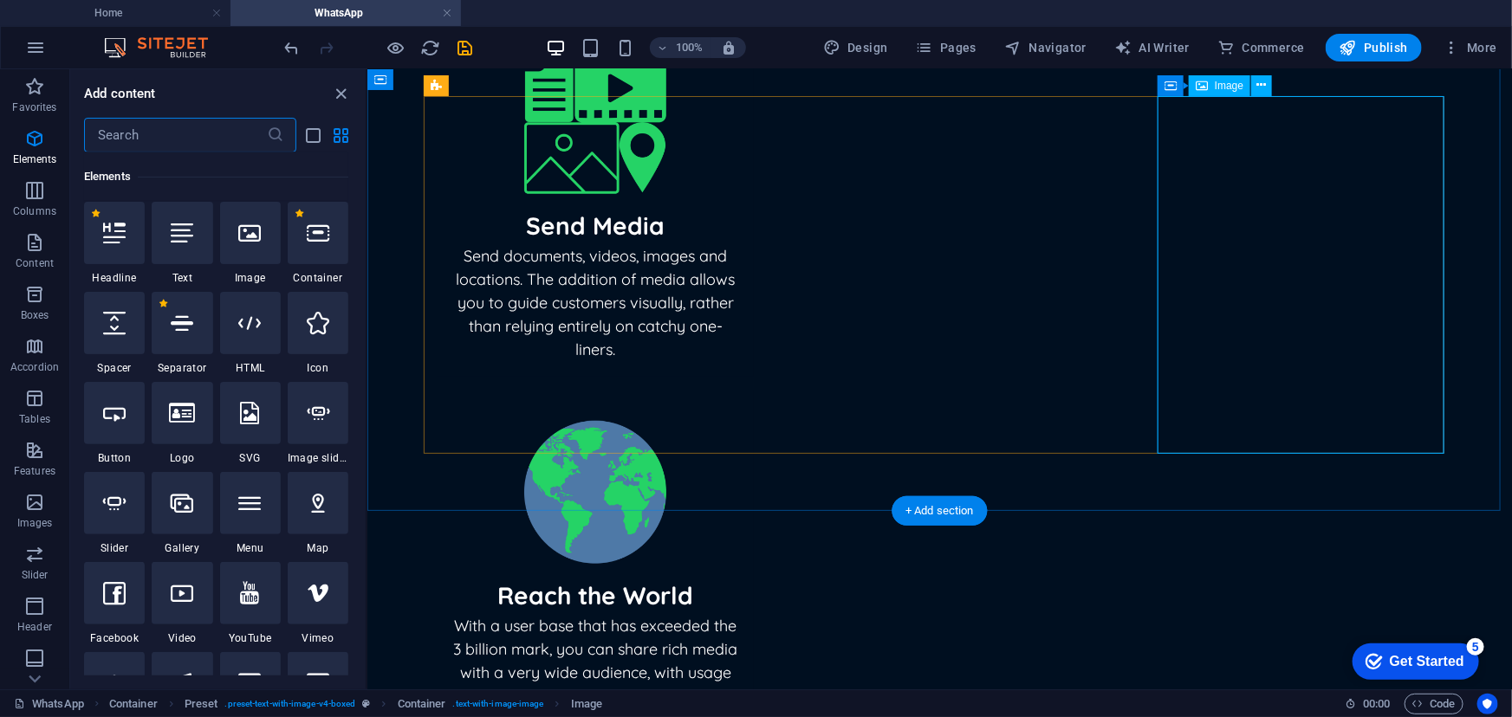
scroll to position [488, 0]
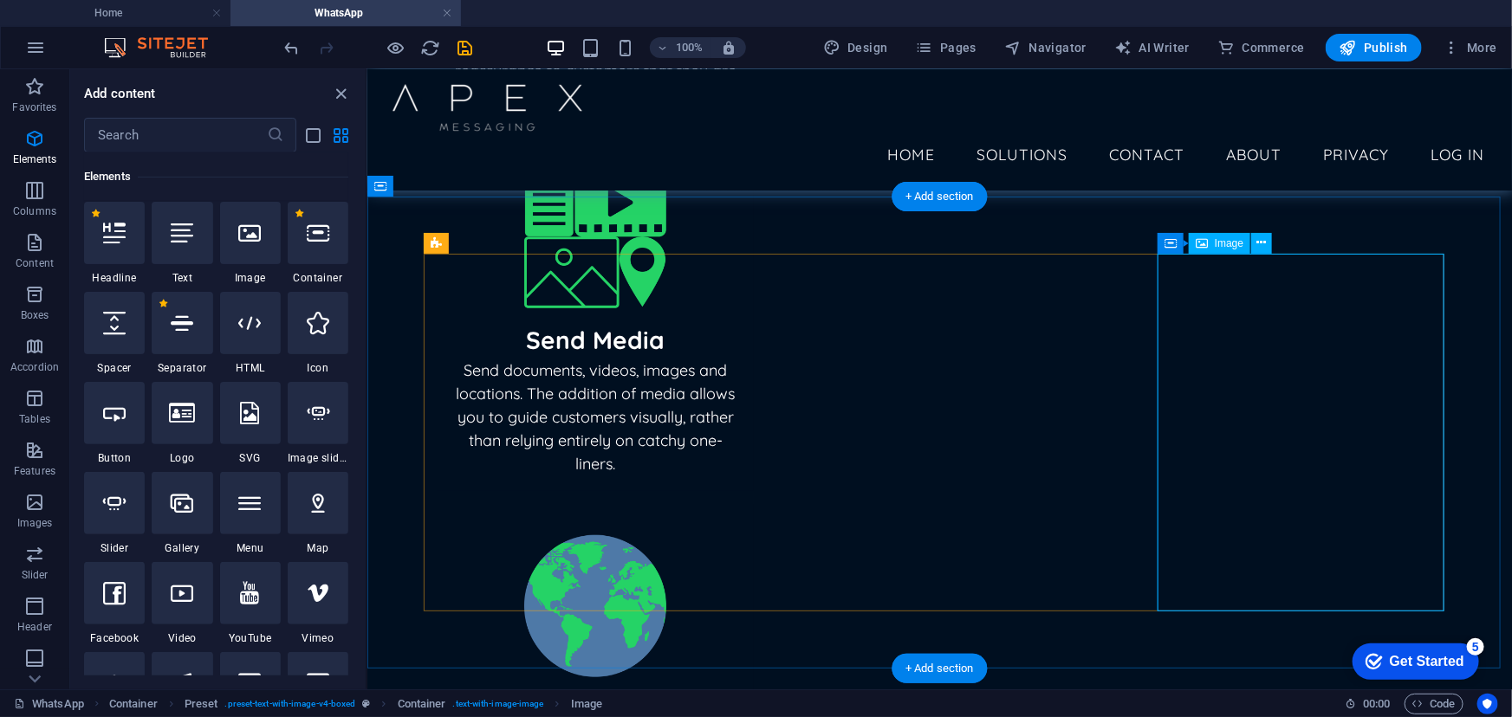
select select "%"
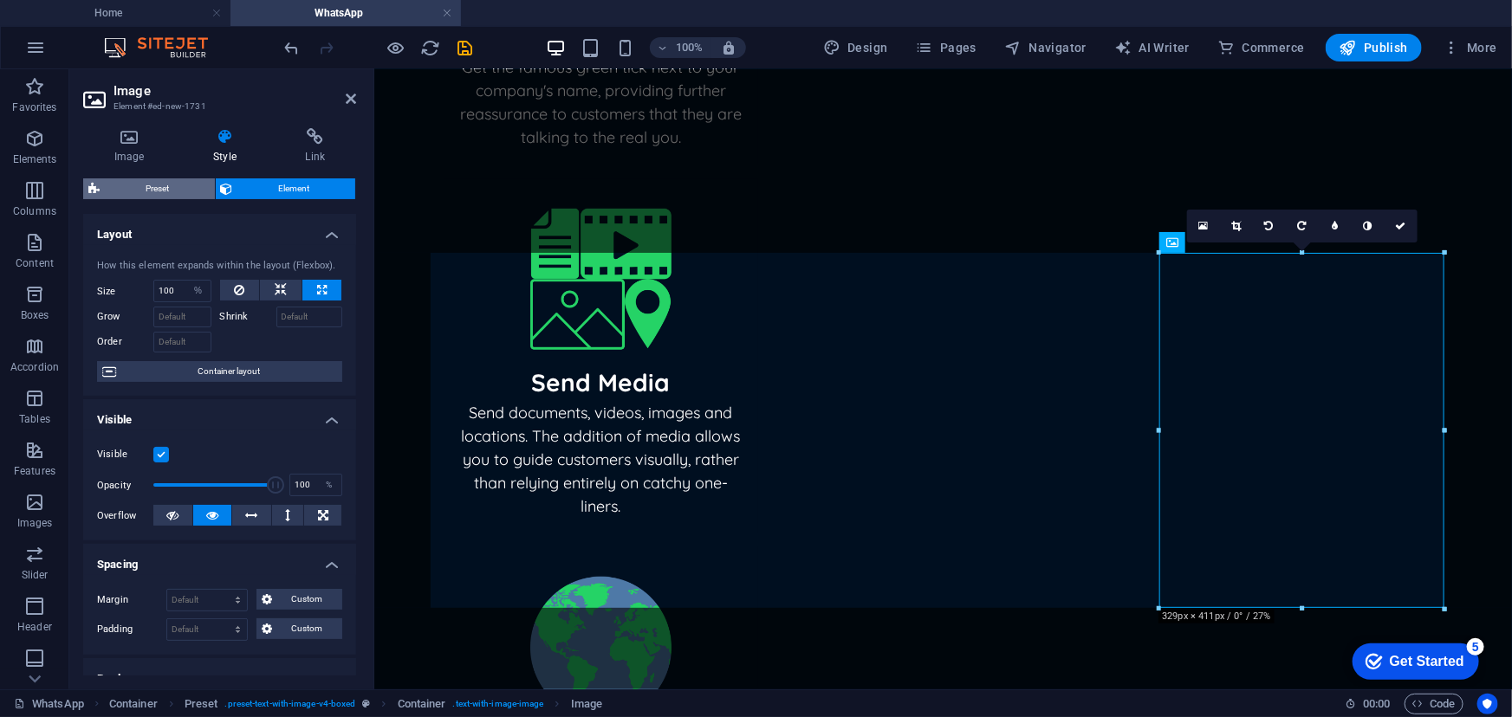
click at [150, 192] on span "Preset" at bounding box center [157, 188] width 105 height 21
select select "rem"
select select "px"
select select "%"
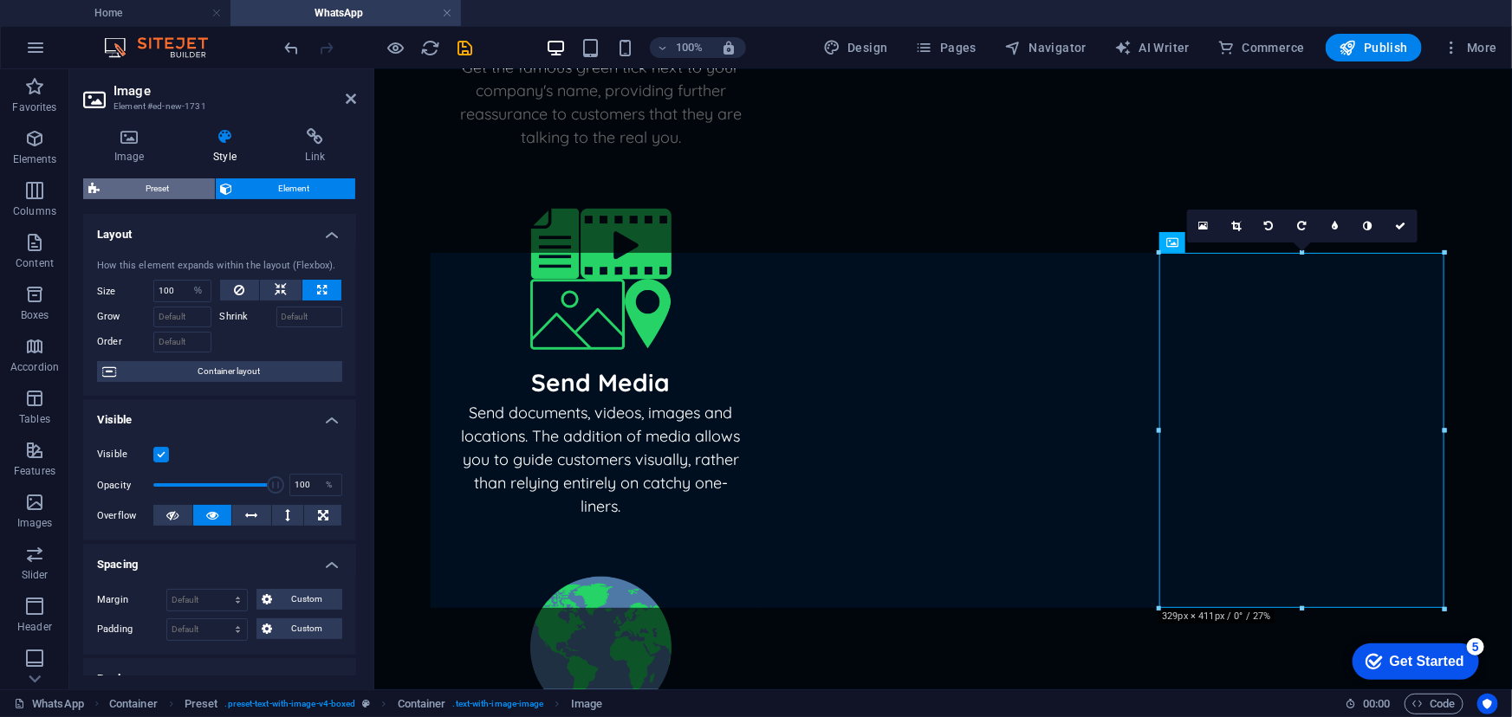
select select "px"
select select "preset-text-with-image-v4-boxed"
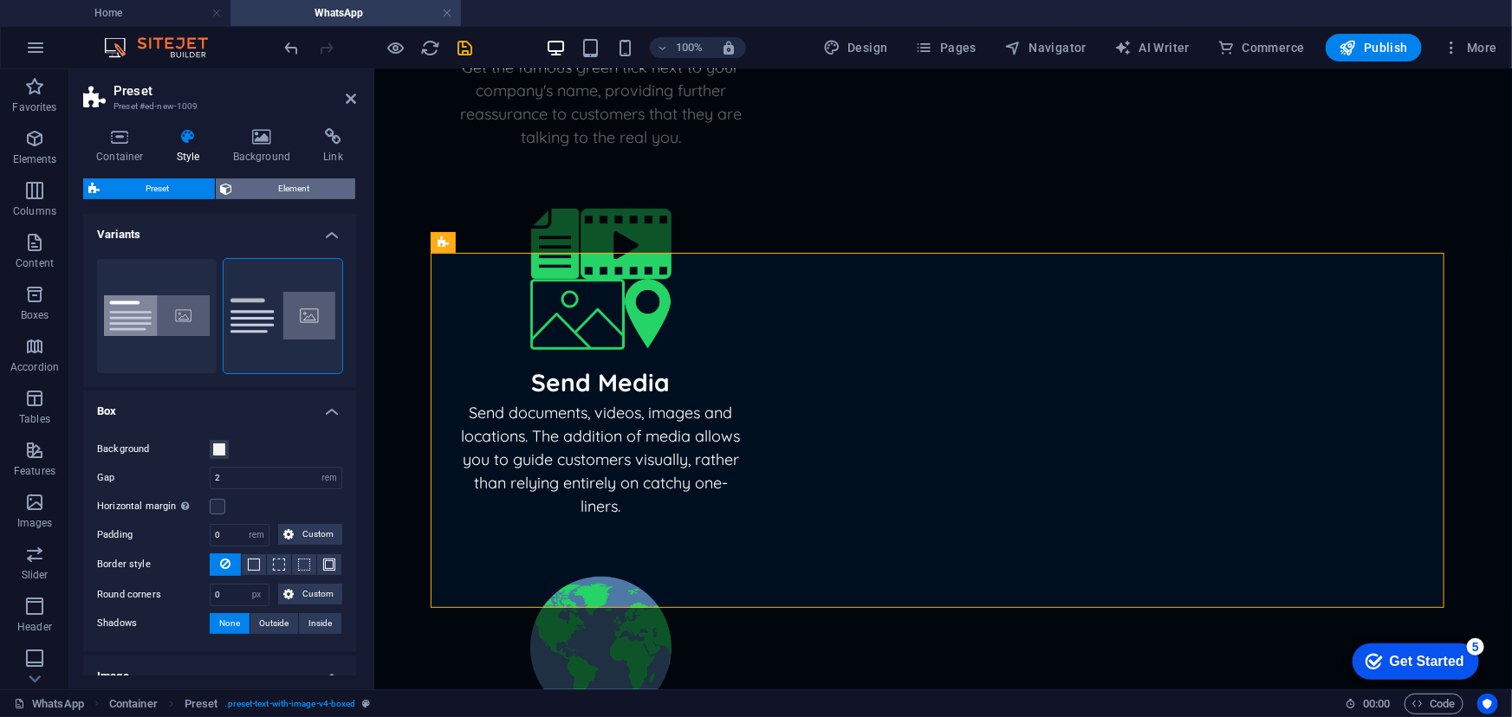
click at [253, 183] on span "Element" at bounding box center [294, 188] width 113 height 21
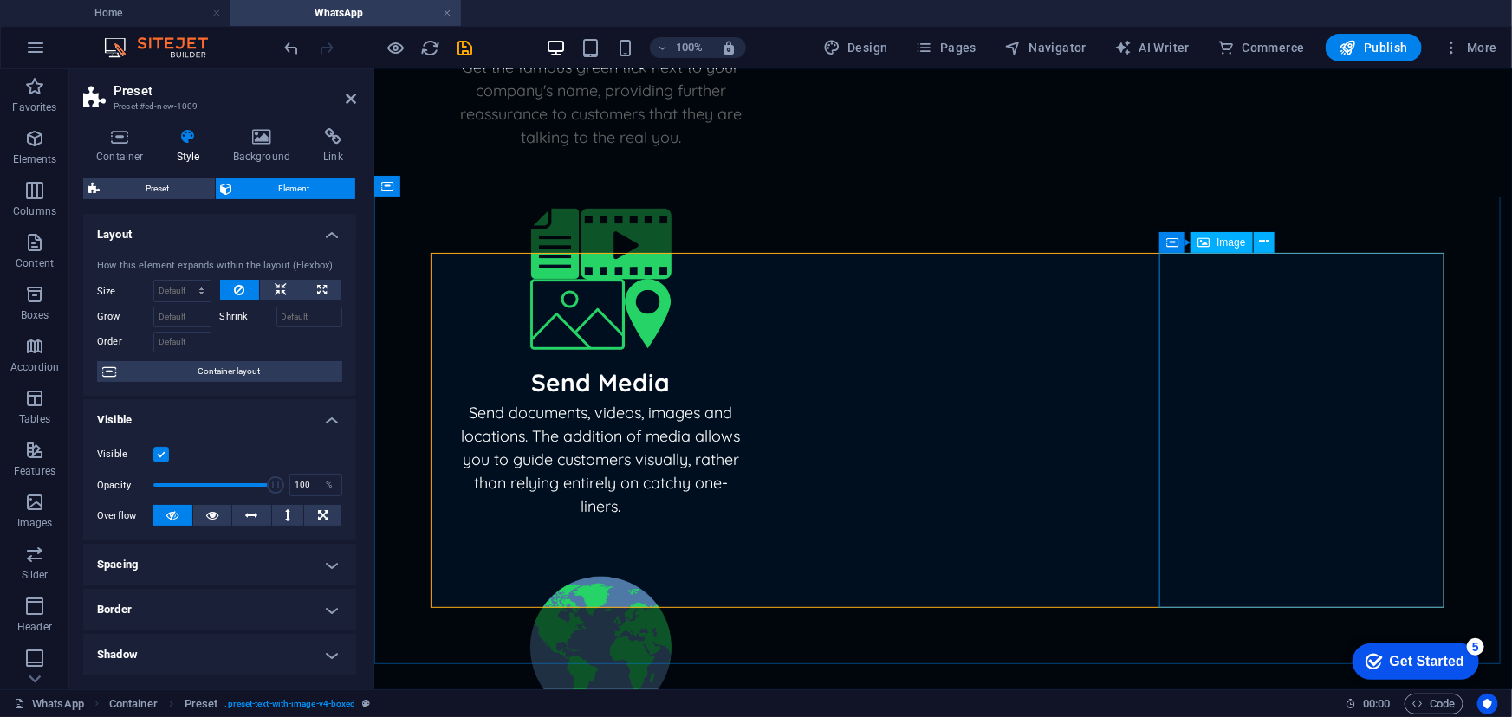
select select "%"
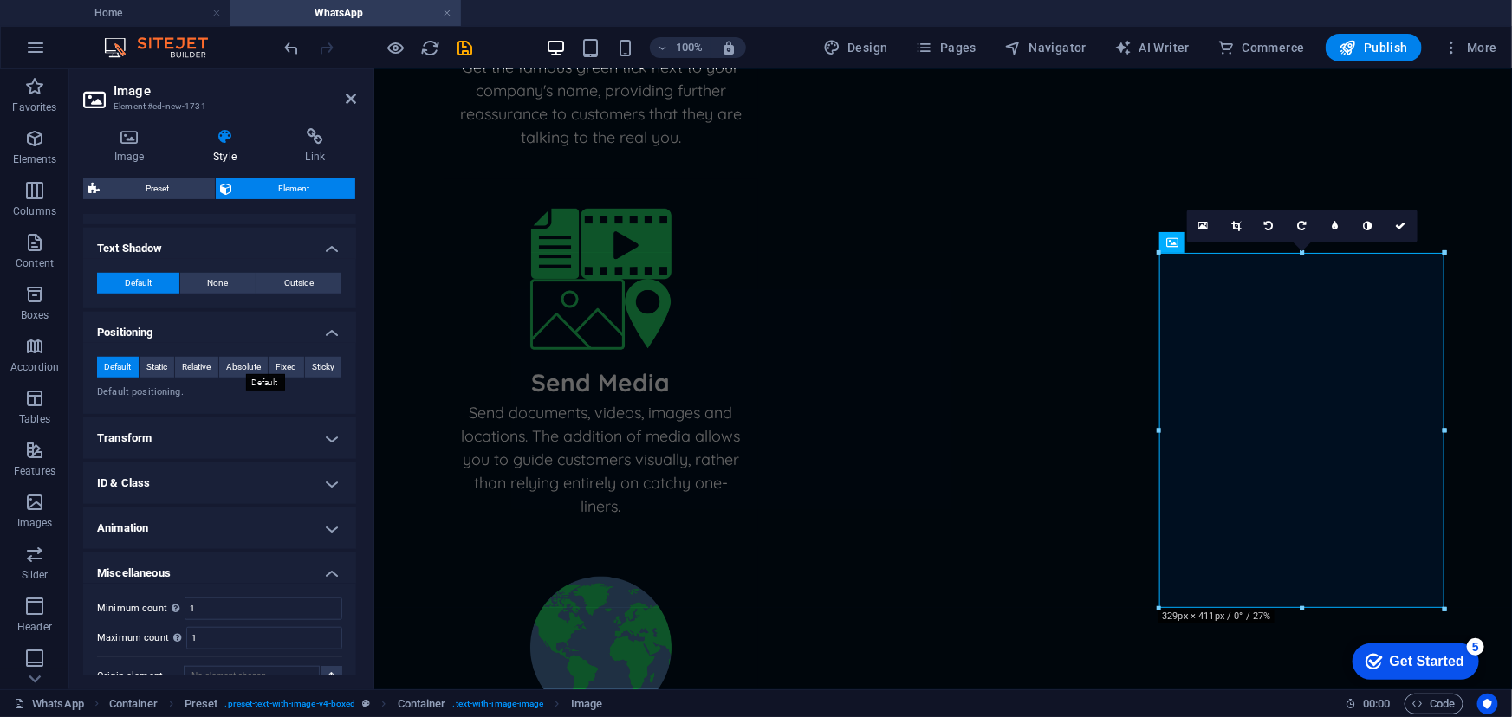
scroll to position [653, 0]
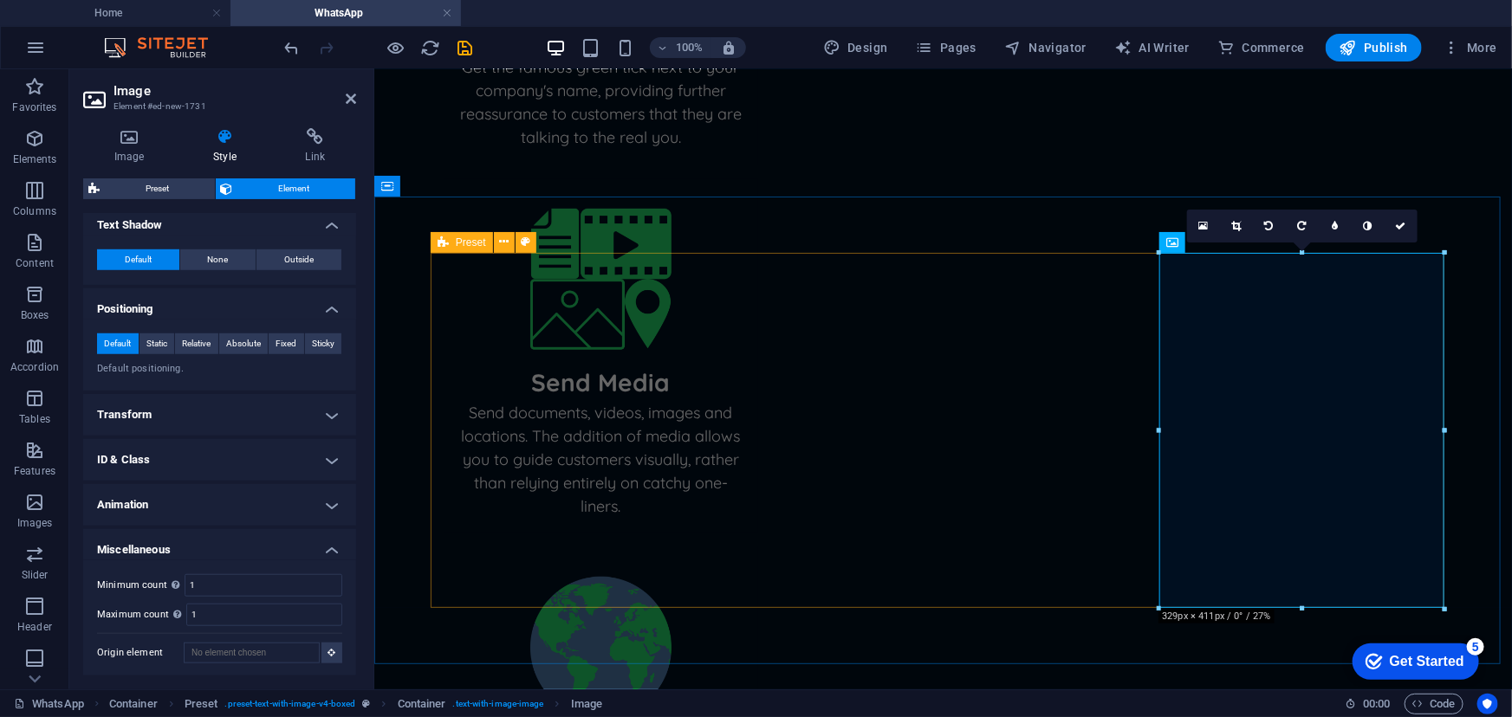
click at [444, 240] on icon at bounding box center [442, 242] width 11 height 21
select select "rem"
select select "px"
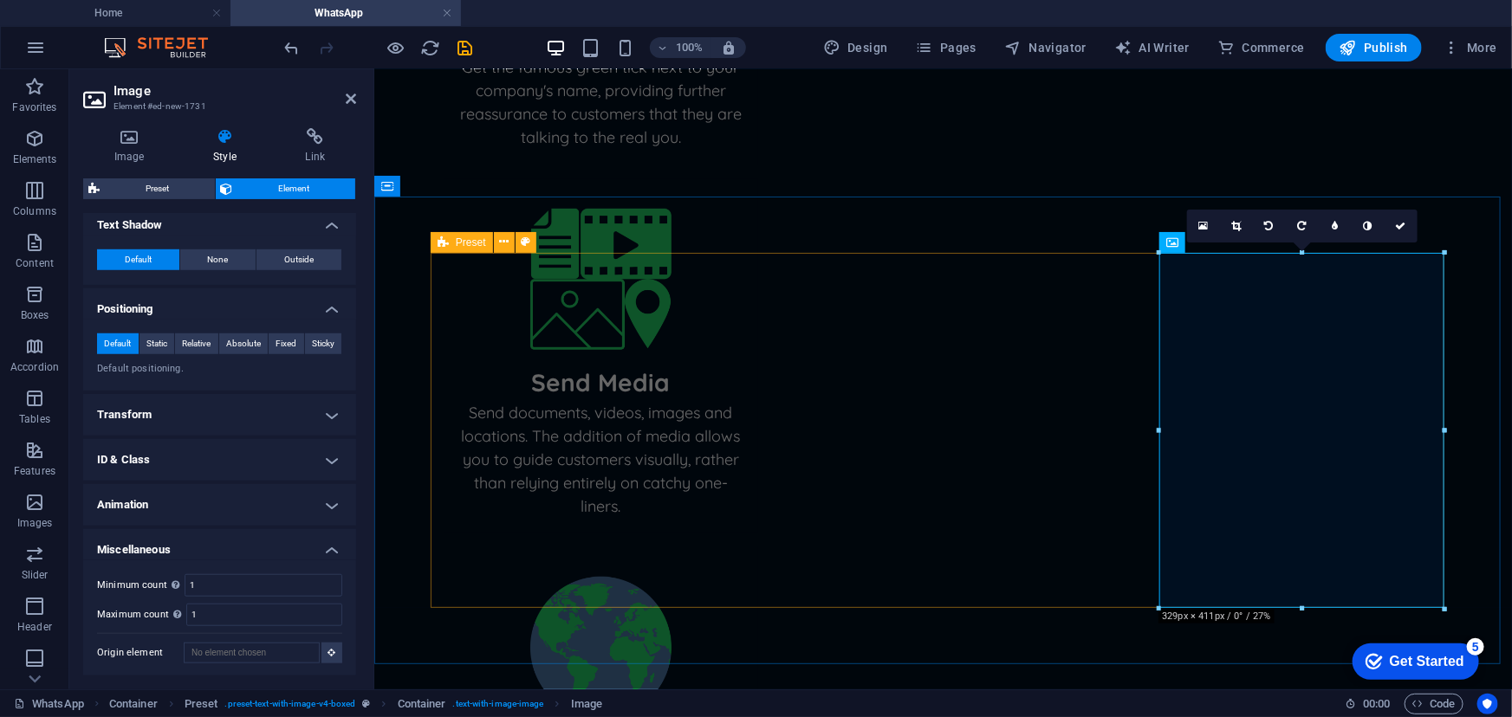
select select "%"
select select "px"
select select "preset-text-with-image-v4-boxed"
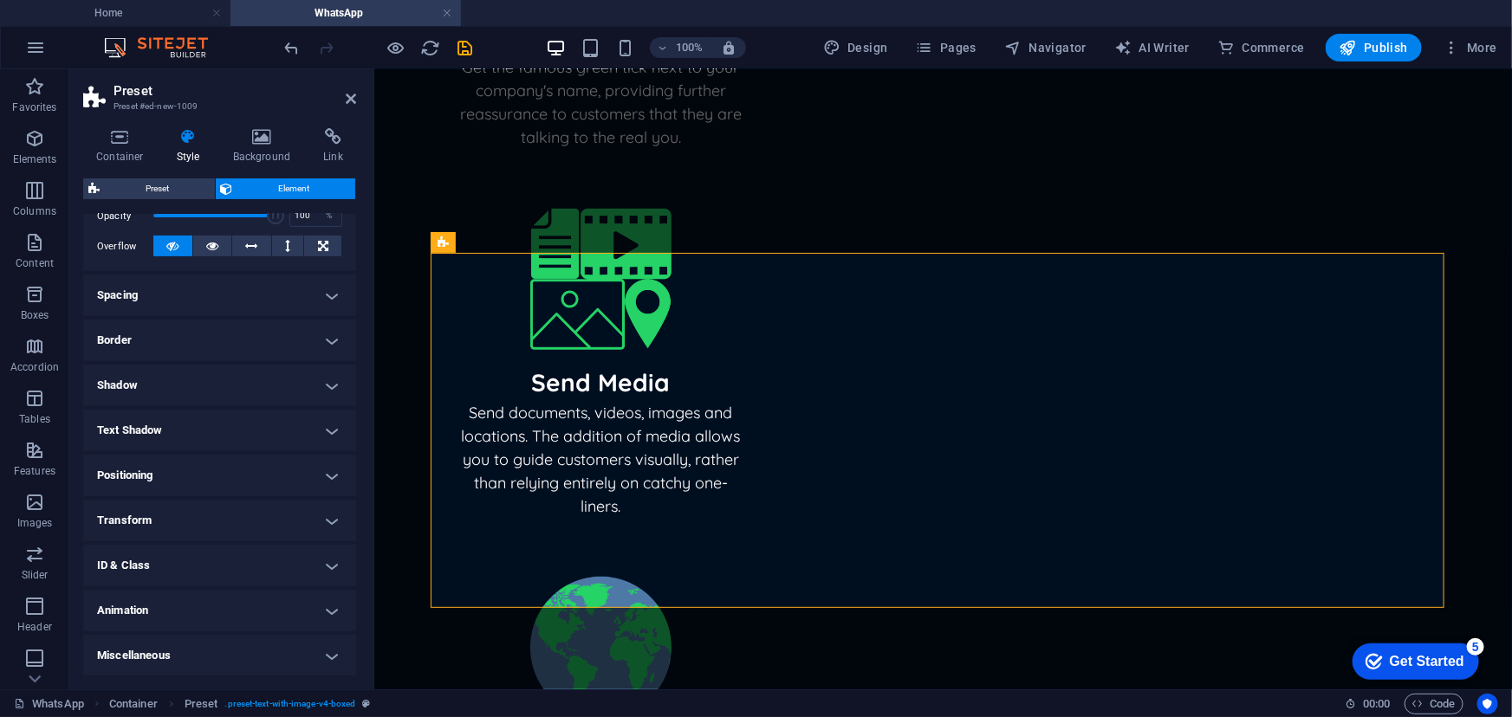
scroll to position [0, 0]
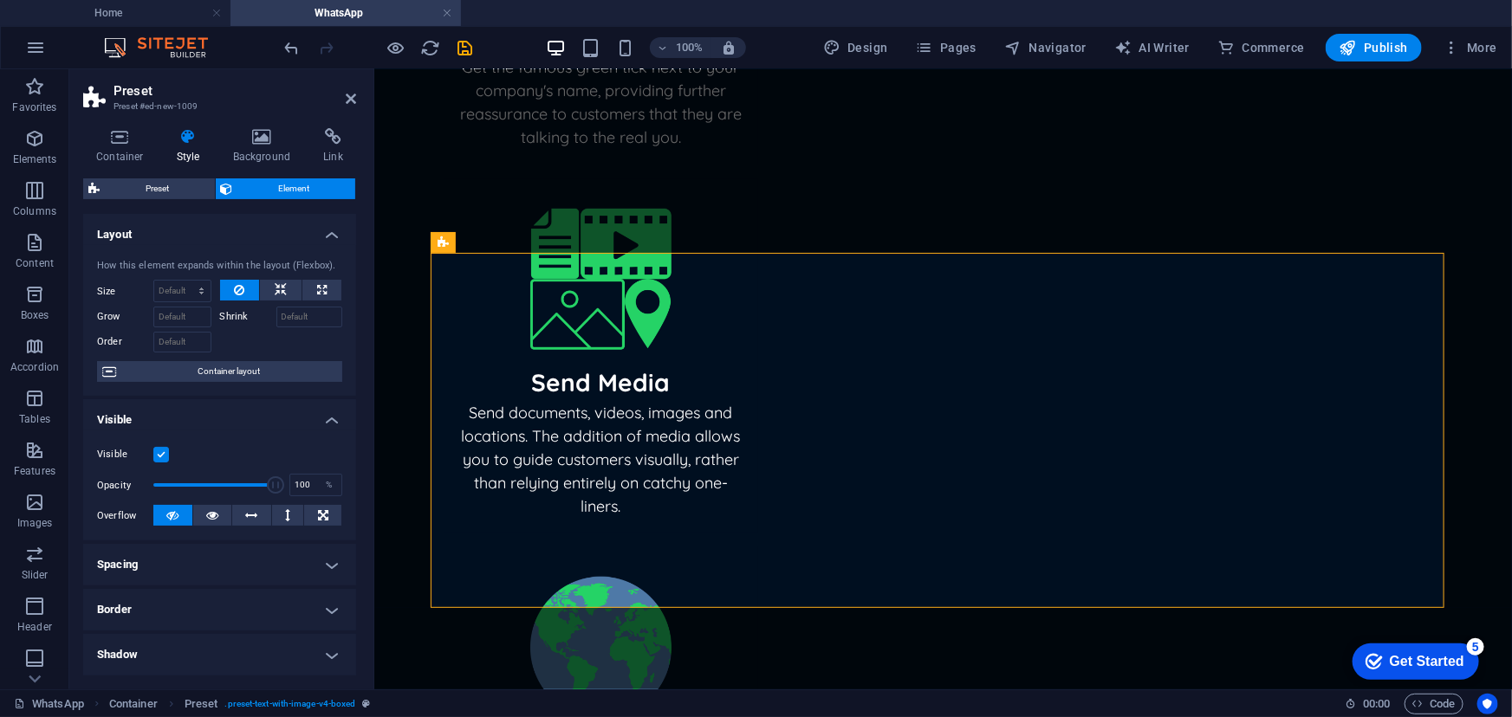
click at [166, 176] on div "Container Style Background Link Size Height Default px rem % vh vw Min. height …" at bounding box center [219, 402] width 273 height 548
click at [159, 186] on span "Preset" at bounding box center [157, 188] width 105 height 21
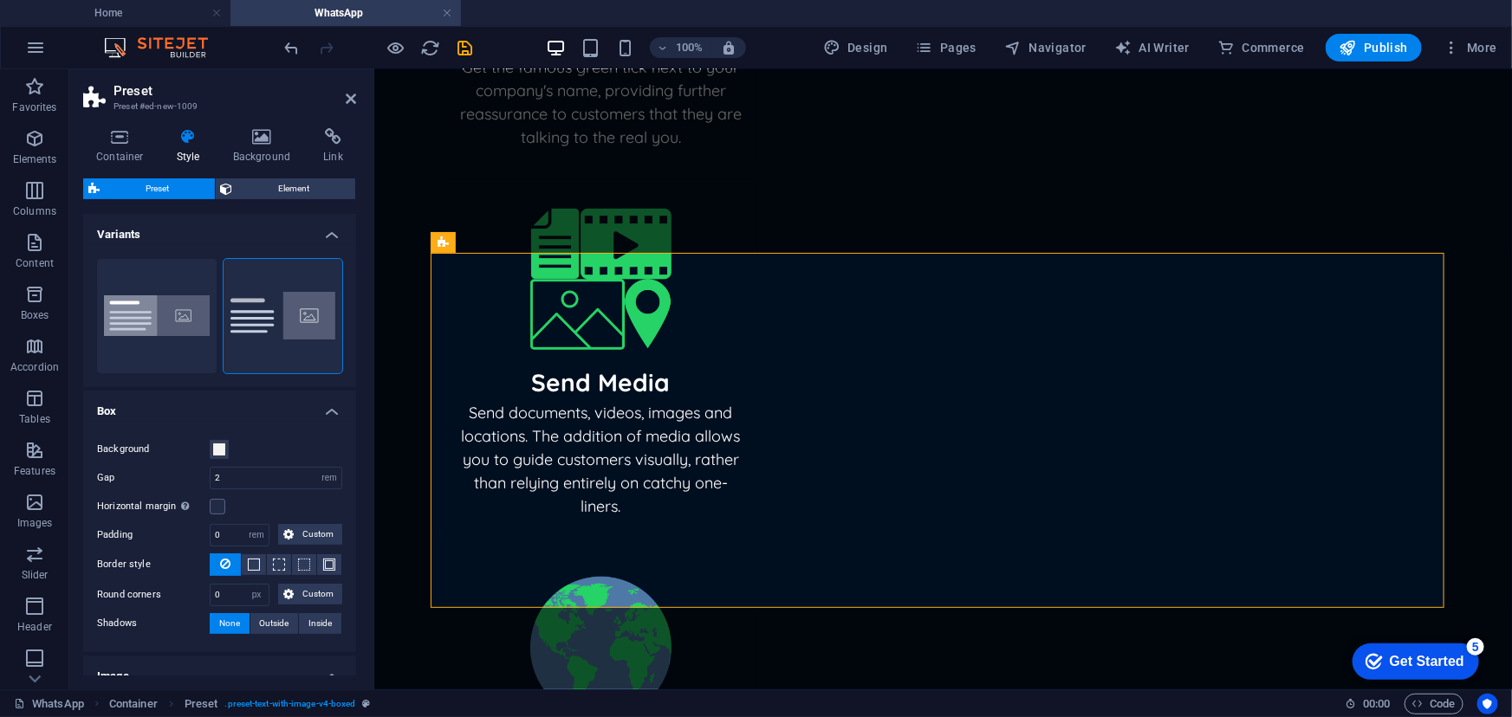
scroll to position [224, 0]
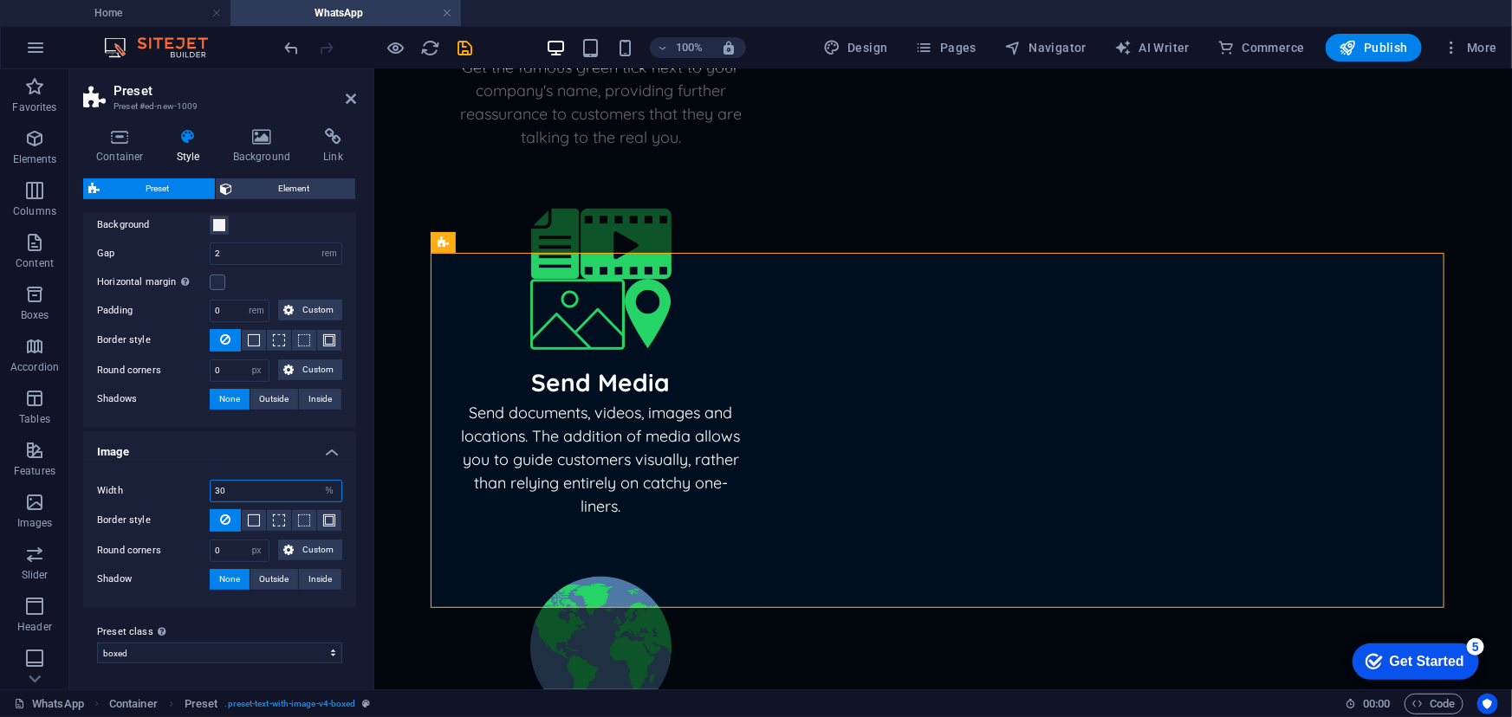
drag, startPoint x: 267, startPoint y: 484, endPoint x: 204, endPoint y: 478, distance: 63.5
click at [204, 480] on div "Width 30 rem px % vh vw" at bounding box center [219, 491] width 245 height 23
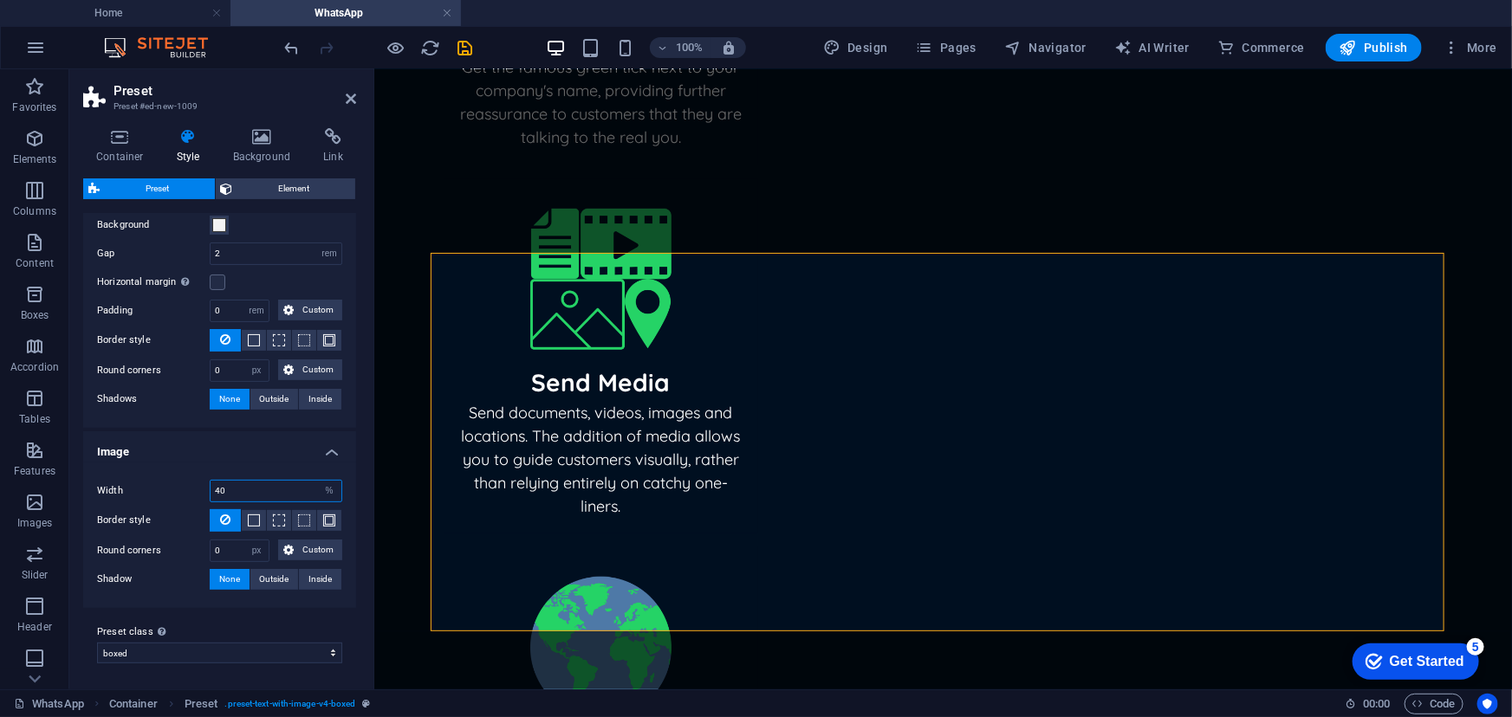
drag, startPoint x: 258, startPoint y: 483, endPoint x: 130, endPoint y: 486, distance: 128.2
click at [130, 486] on div "Width 40 rem px % vh vw" at bounding box center [219, 491] width 245 height 23
type input "50"
click at [343, 97] on h2 "Preset" at bounding box center [234, 91] width 243 height 16
click at [353, 96] on icon at bounding box center [351, 99] width 10 height 14
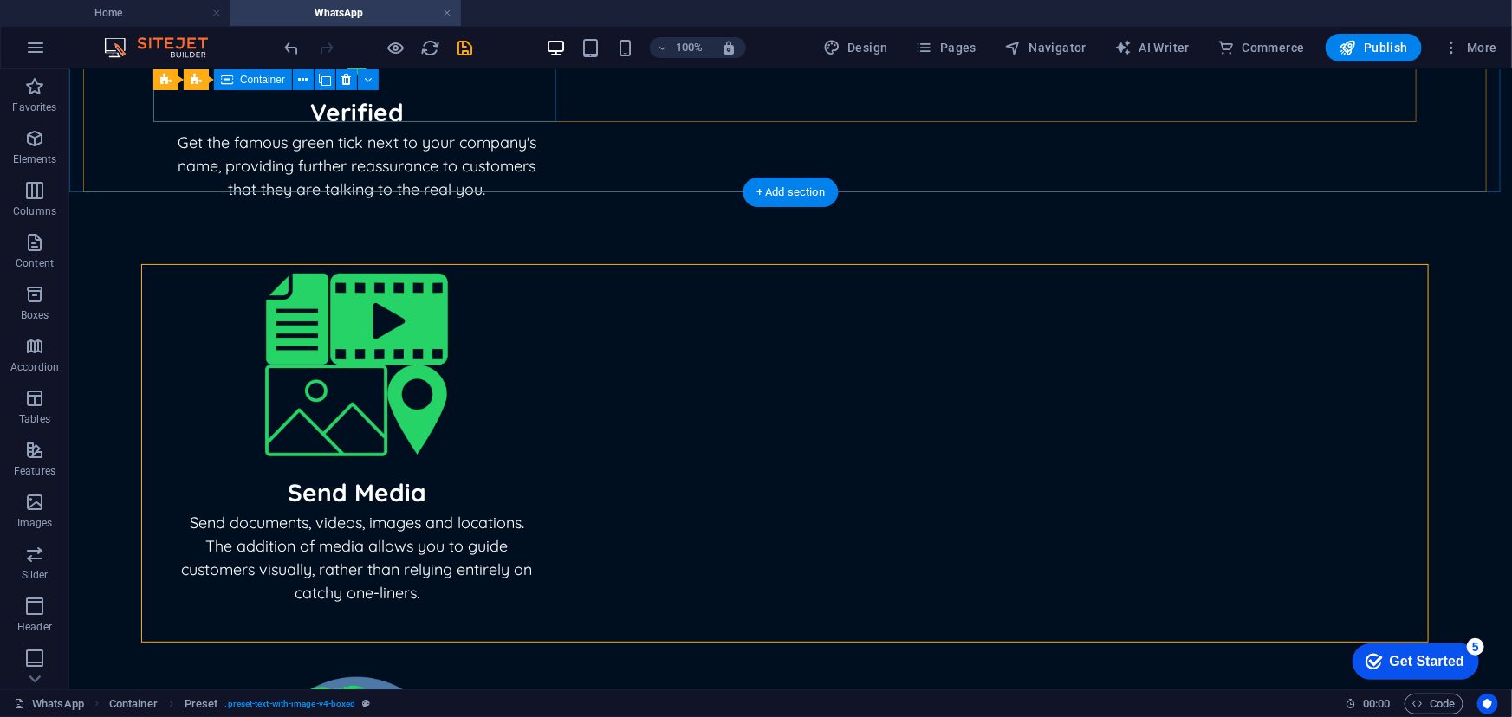
scroll to position [562, 0]
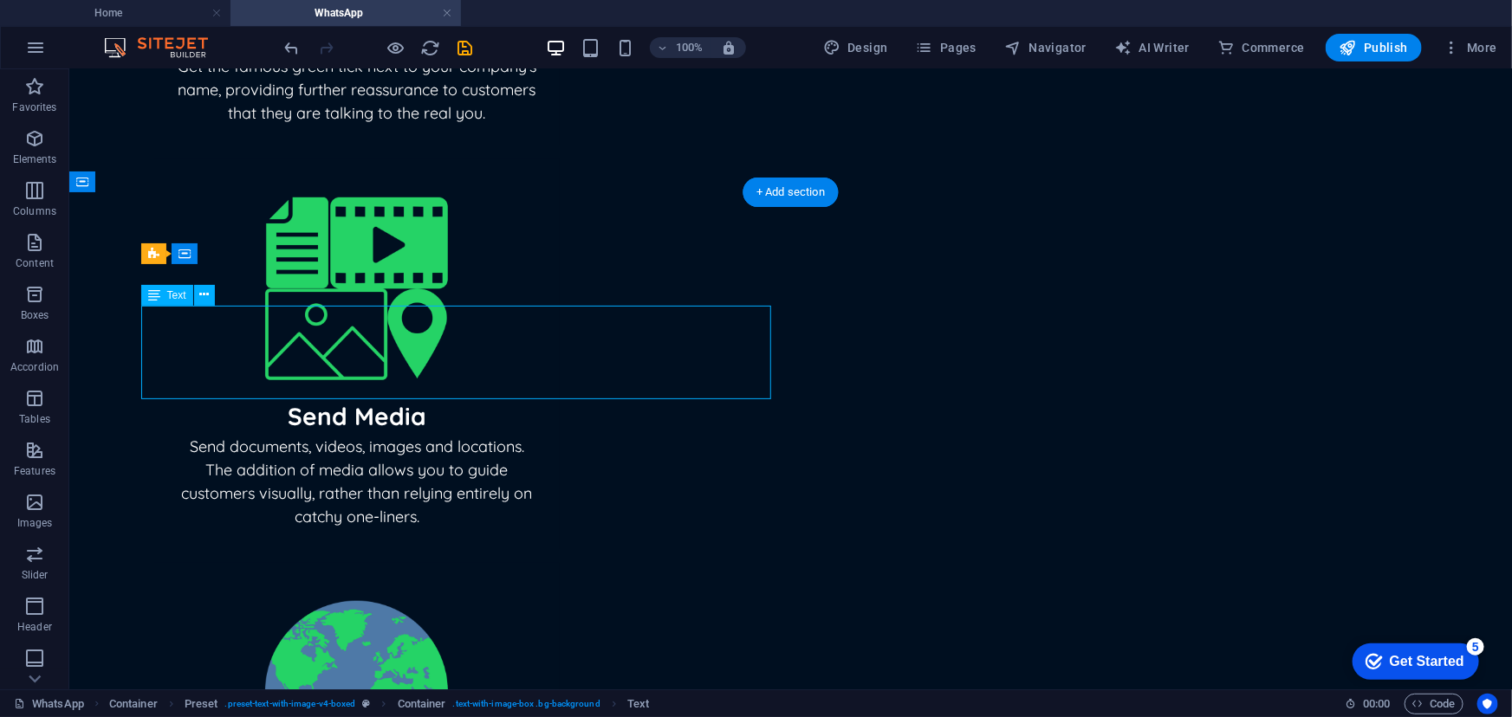
scroll to position [486, 0]
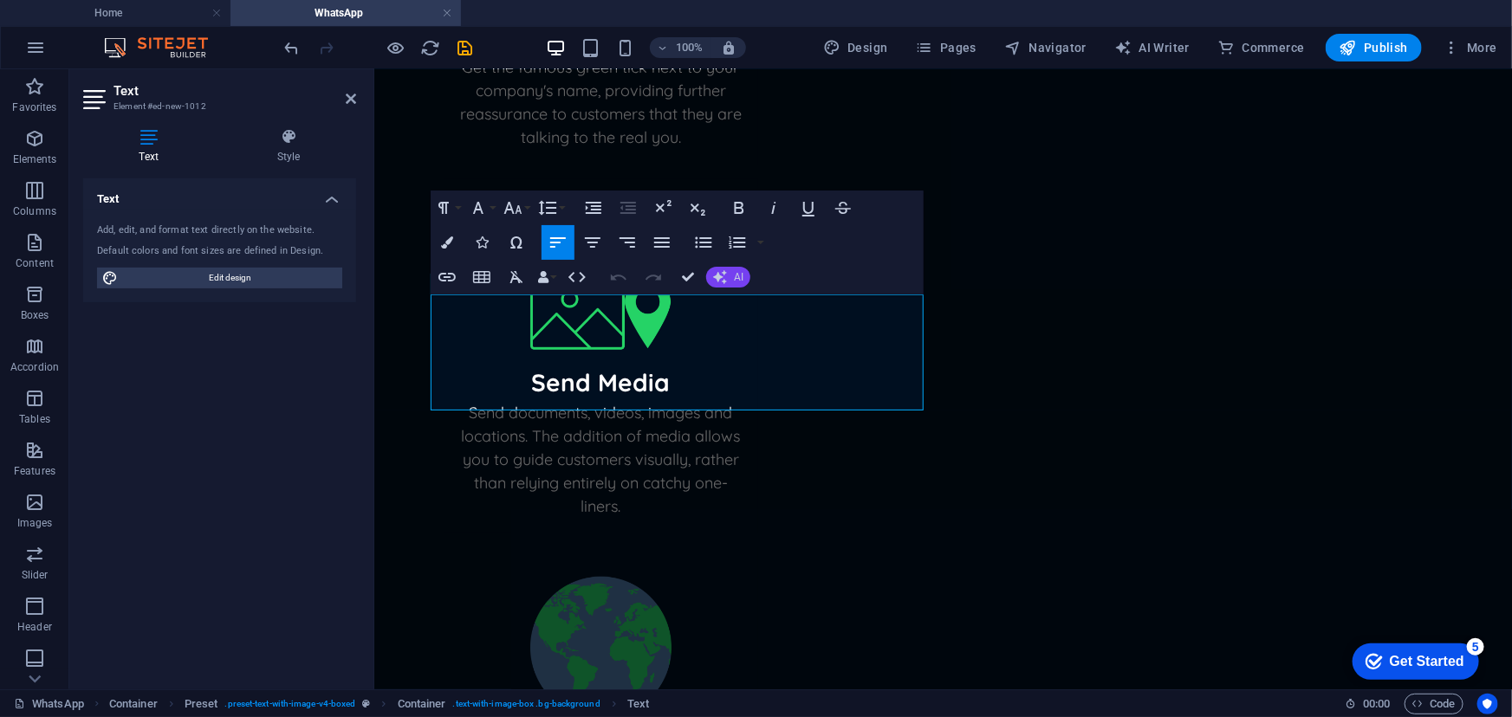
click at [721, 274] on icon "button" at bounding box center [720, 277] width 14 height 14
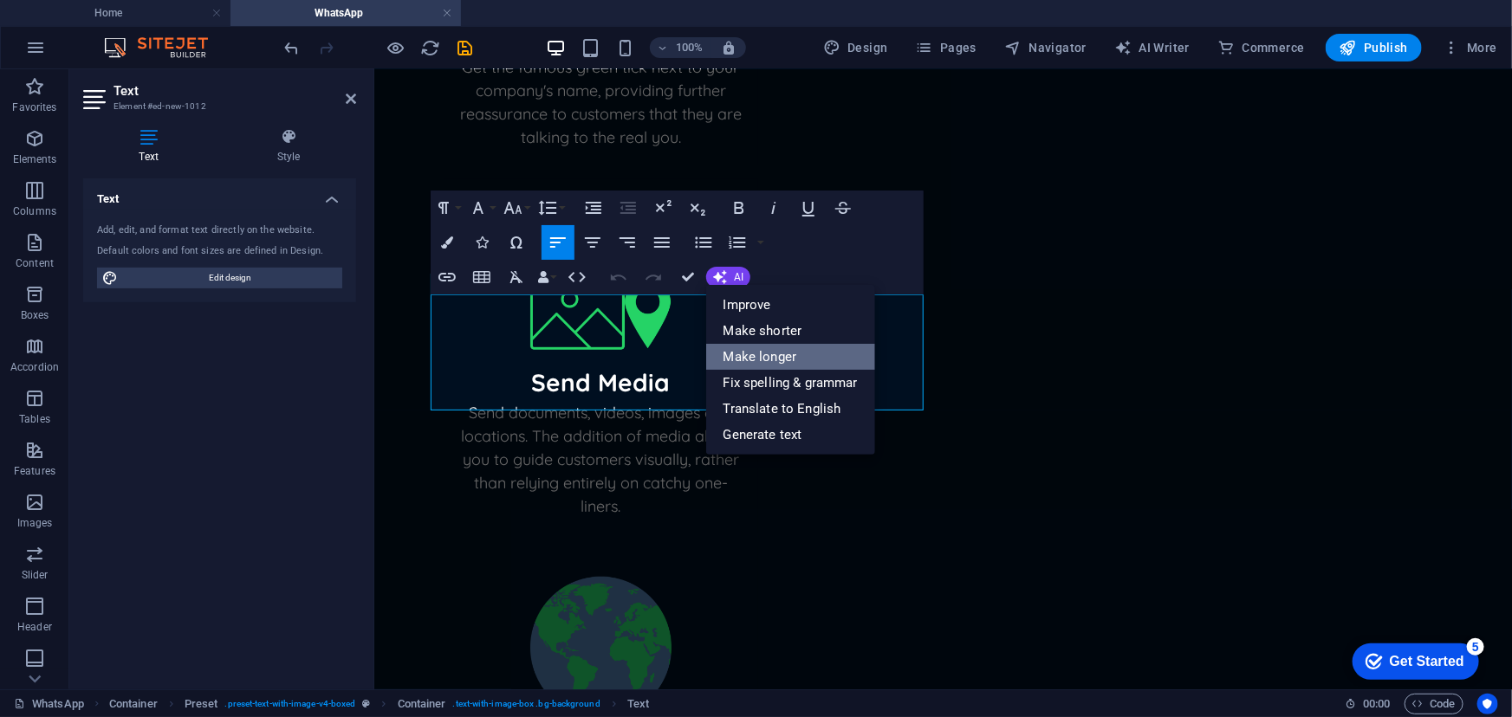
click at [790, 360] on link "Make longer" at bounding box center [790, 357] width 169 height 26
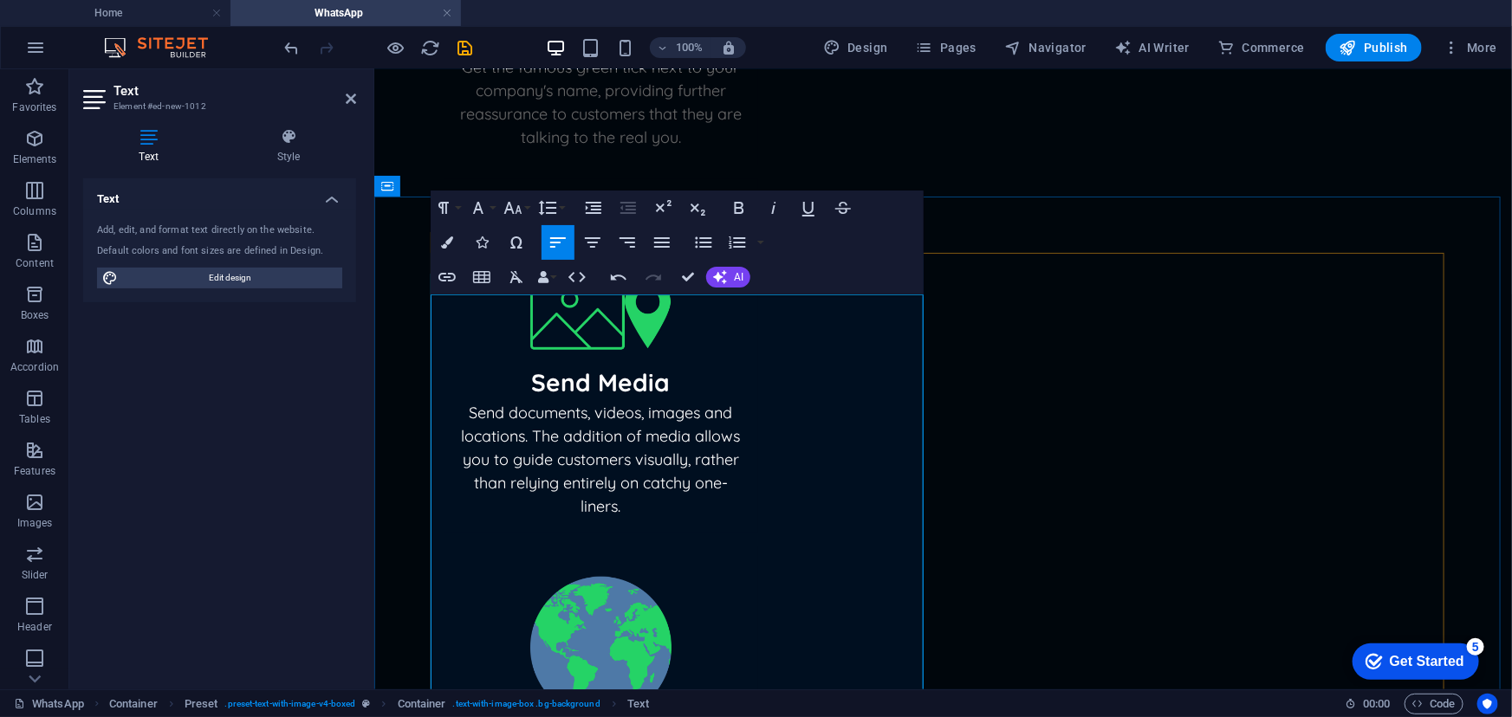
scroll to position [644, 0]
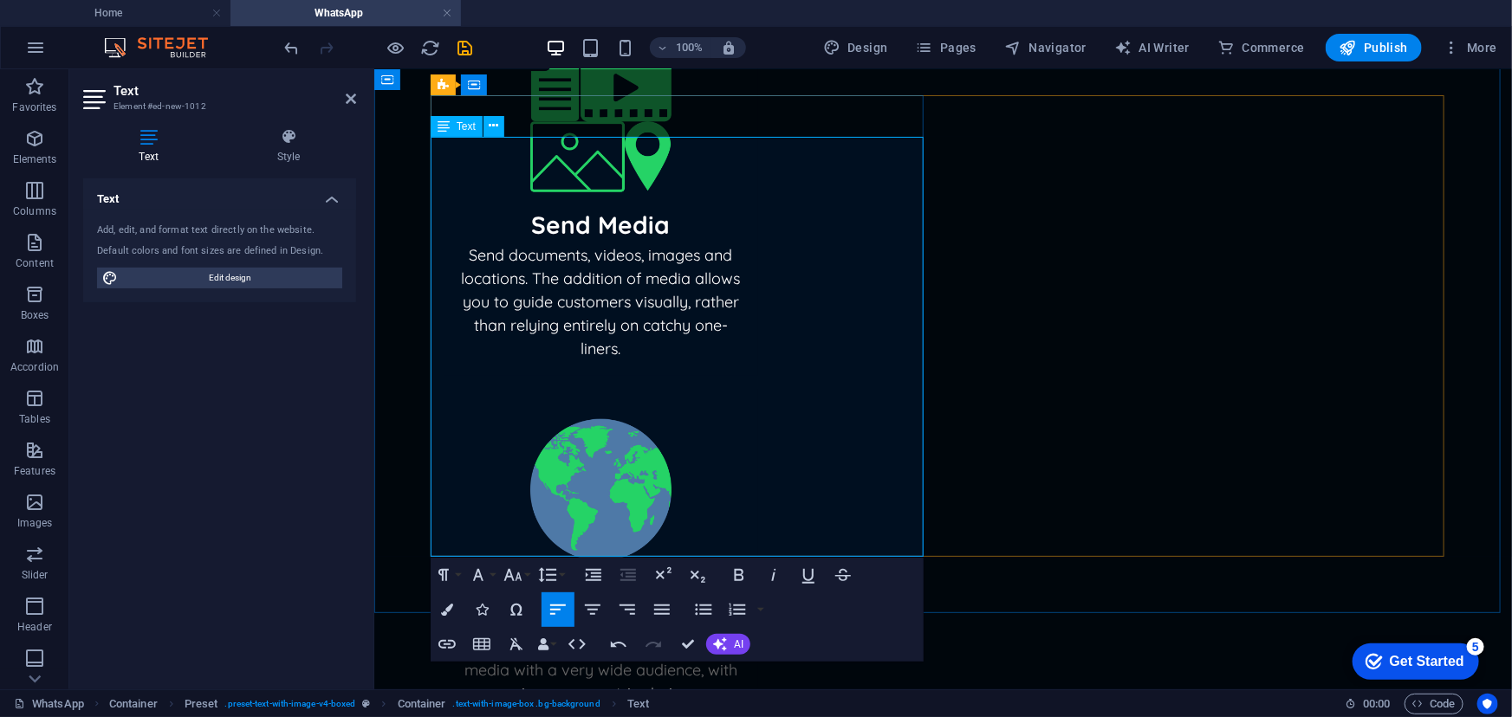
drag, startPoint x: 604, startPoint y: 293, endPoint x: 726, endPoint y: 265, distance: 125.3
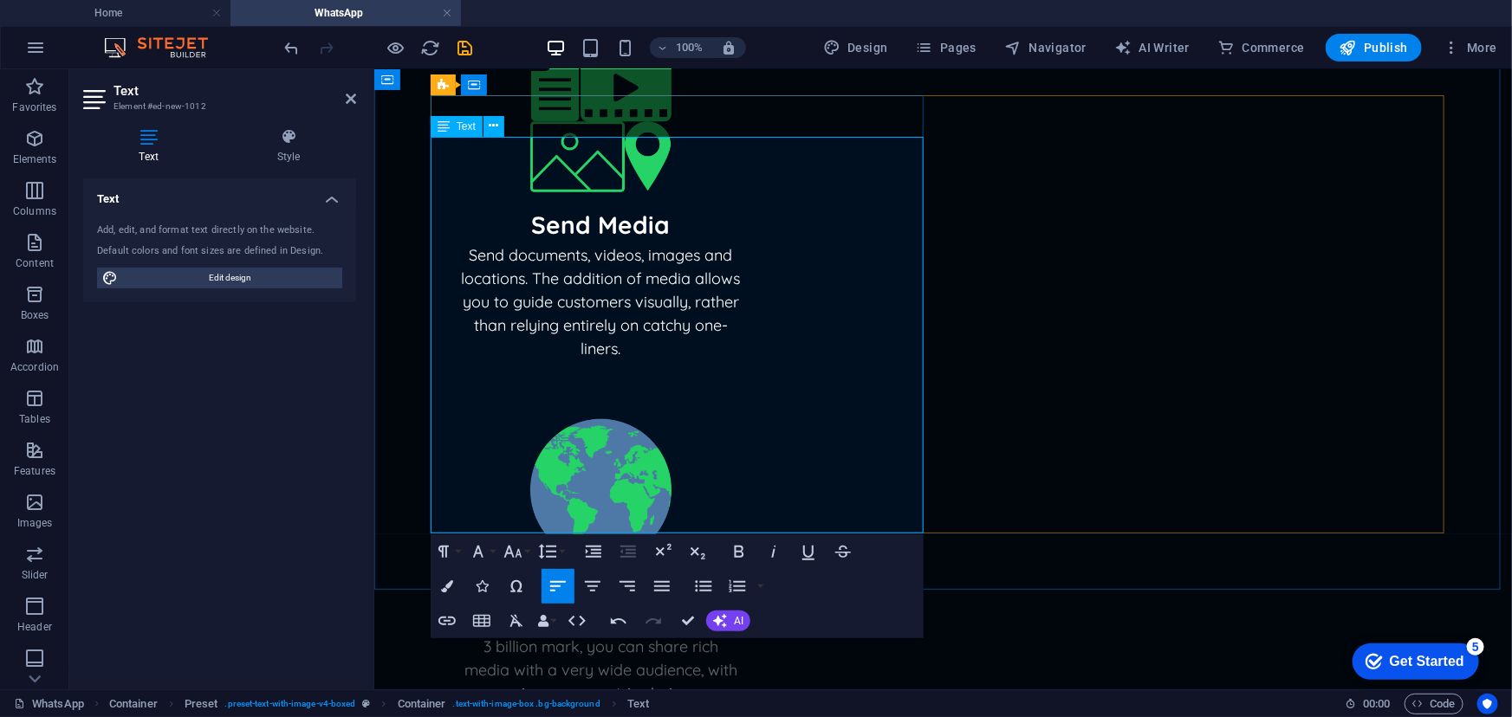
drag, startPoint x: 597, startPoint y: 263, endPoint x: 464, endPoint y: 257, distance: 132.7
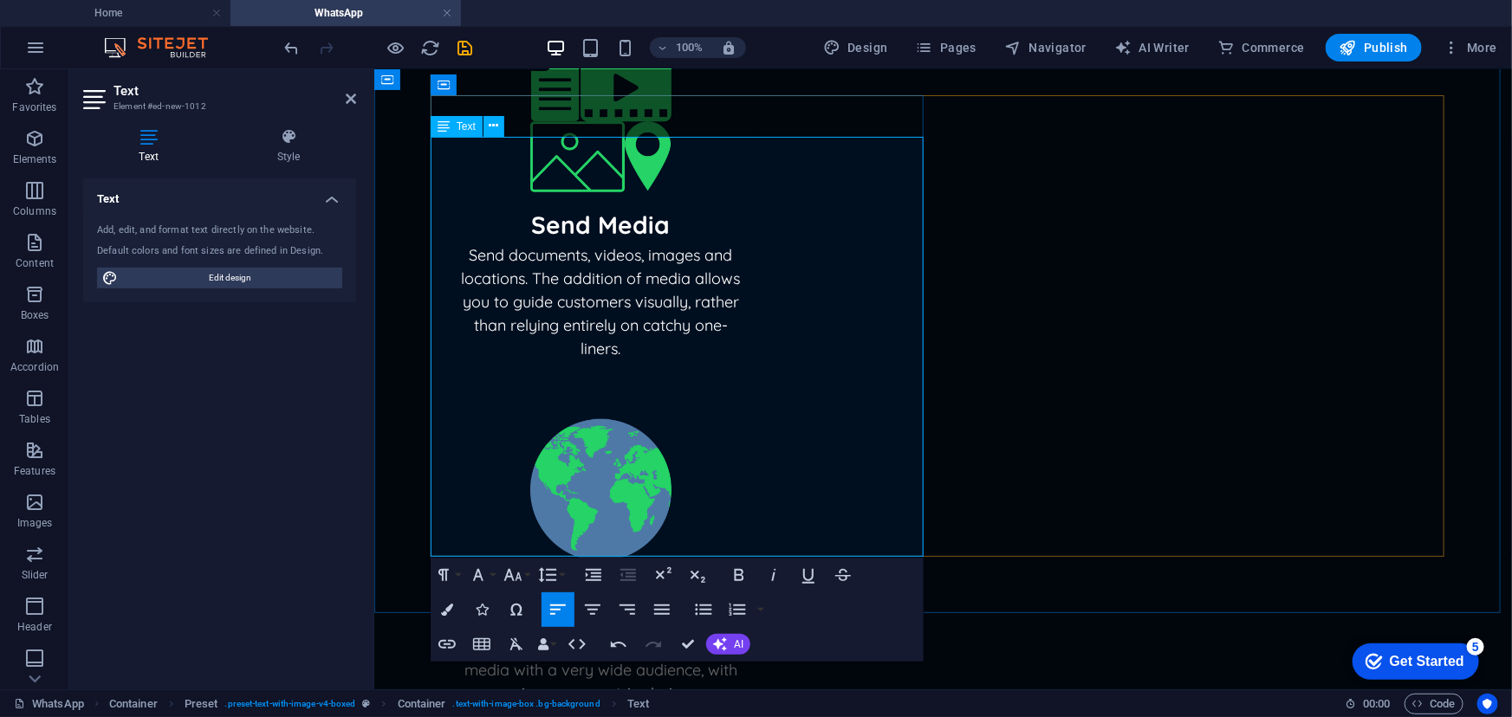
drag, startPoint x: 528, startPoint y: 429, endPoint x: 432, endPoint y: 432, distance: 96.2
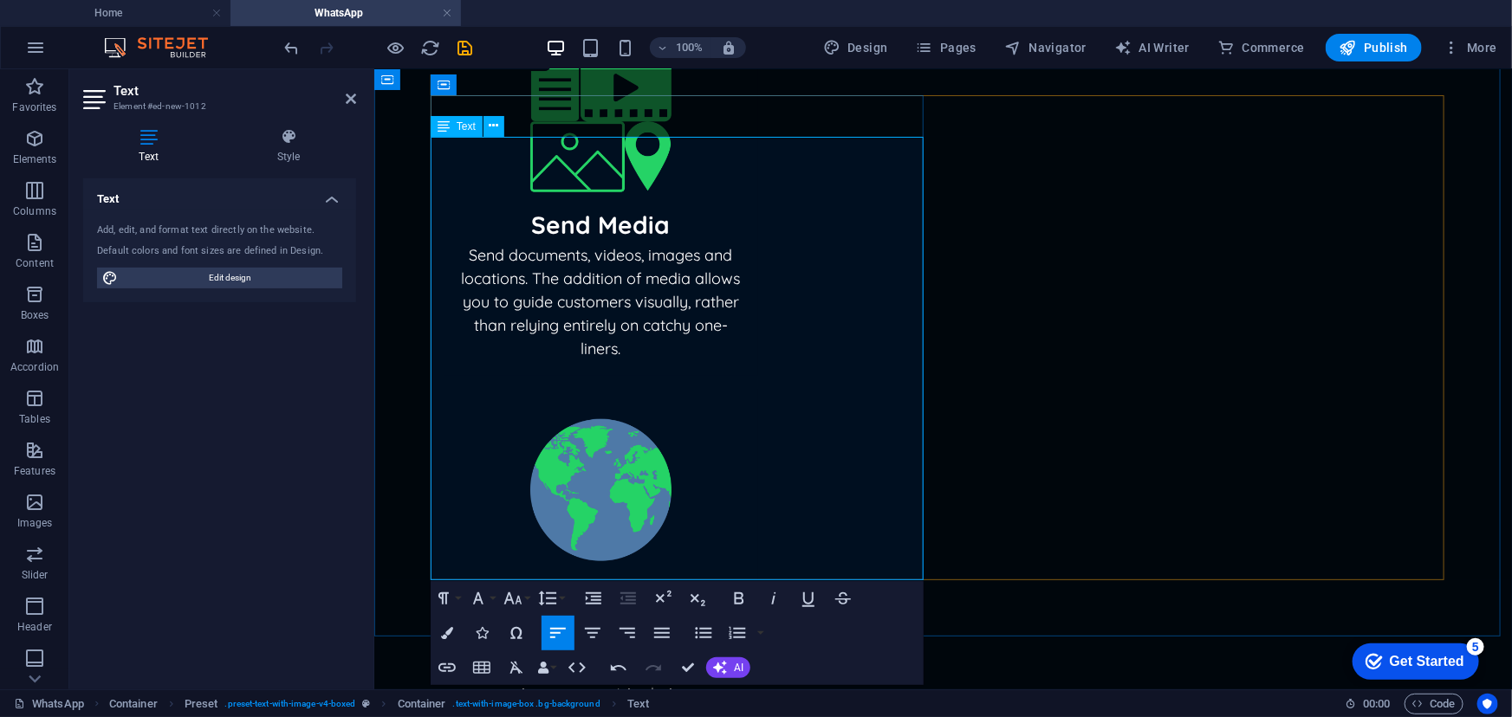
drag, startPoint x: 838, startPoint y: 561, endPoint x: 520, endPoint y: 549, distance: 318.2
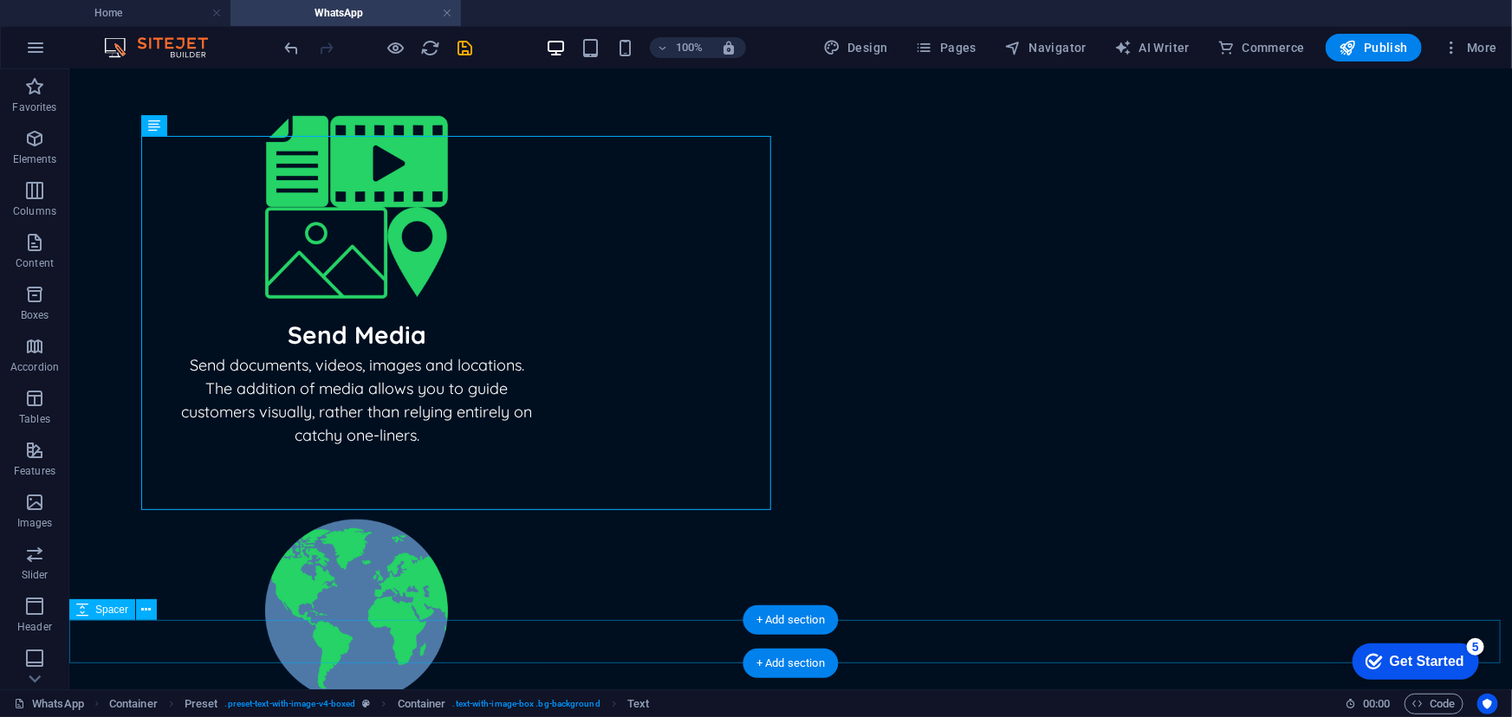
scroll to position [731, 0]
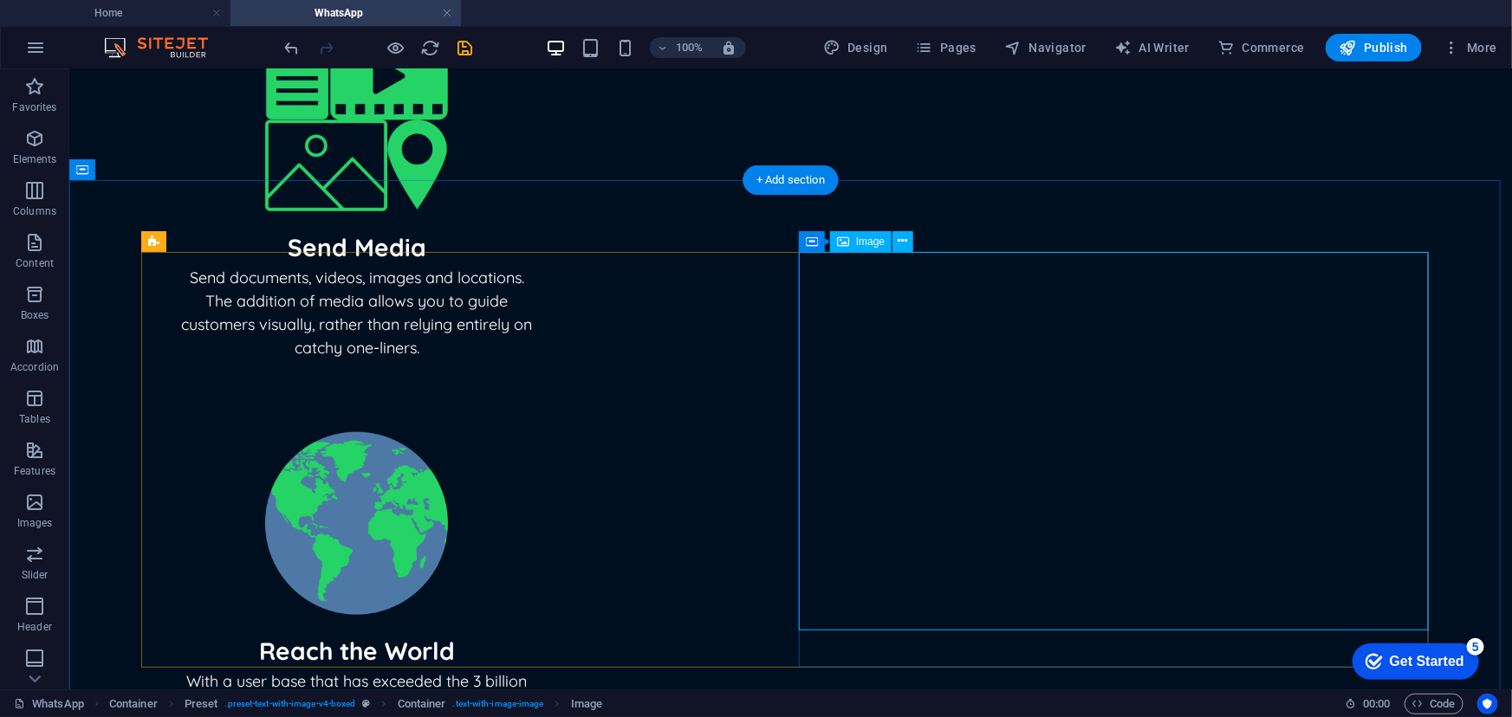
scroll to position [573, 0]
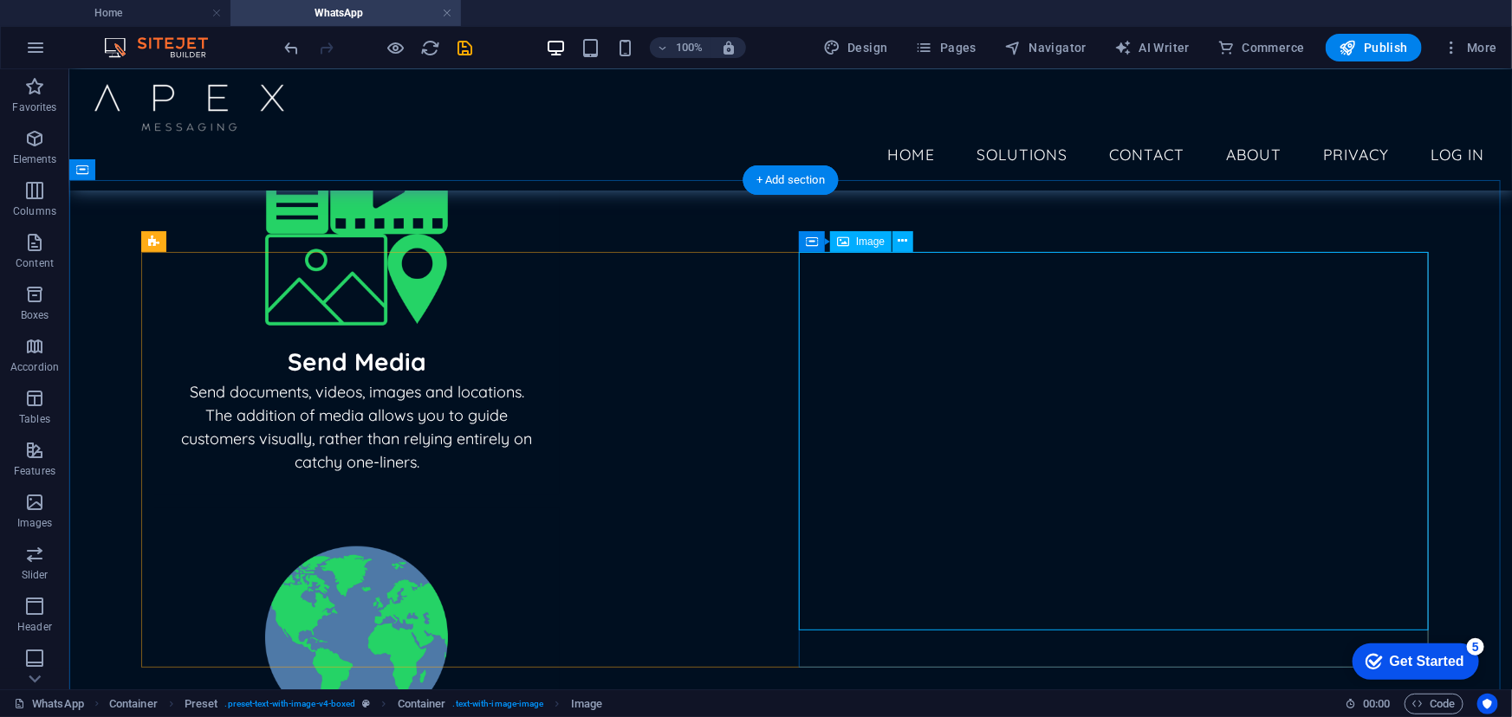
select select "%"
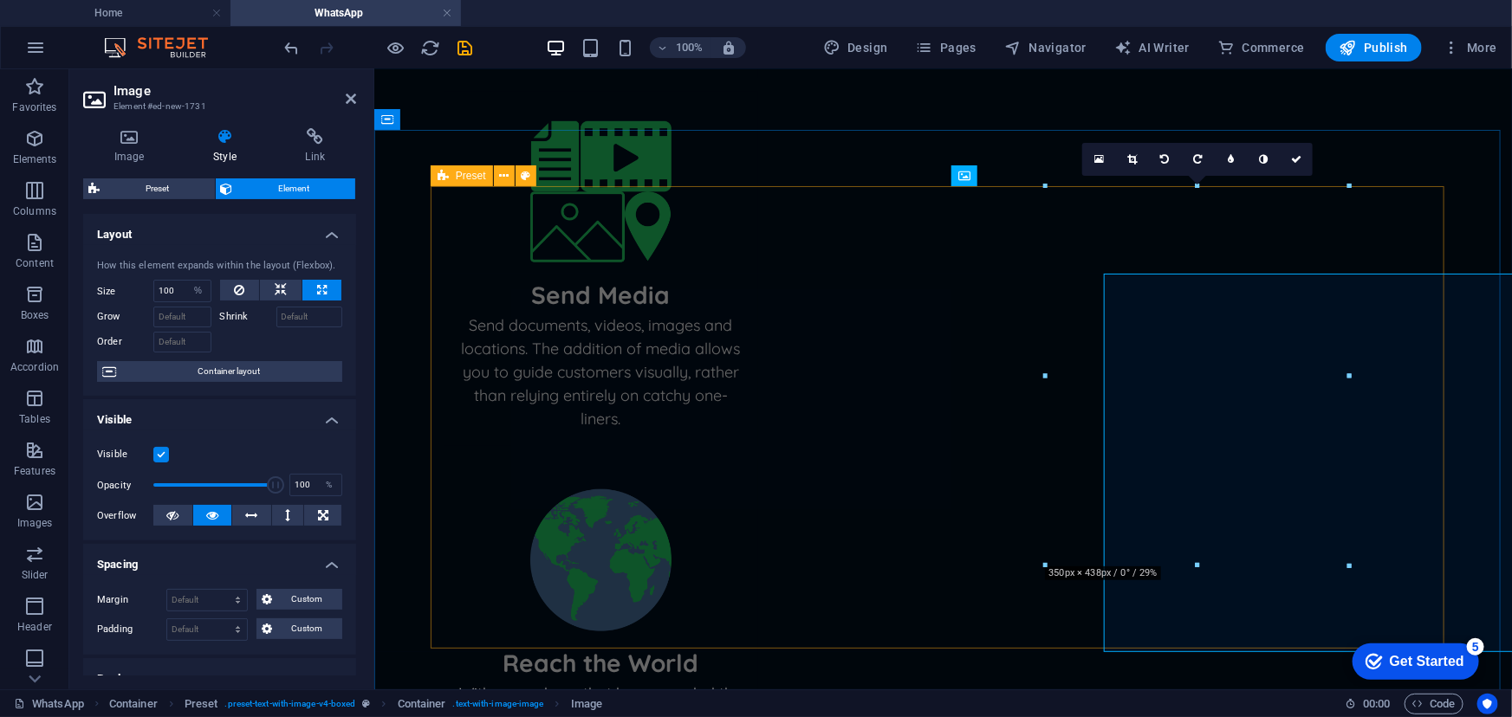
scroll to position [553, 0]
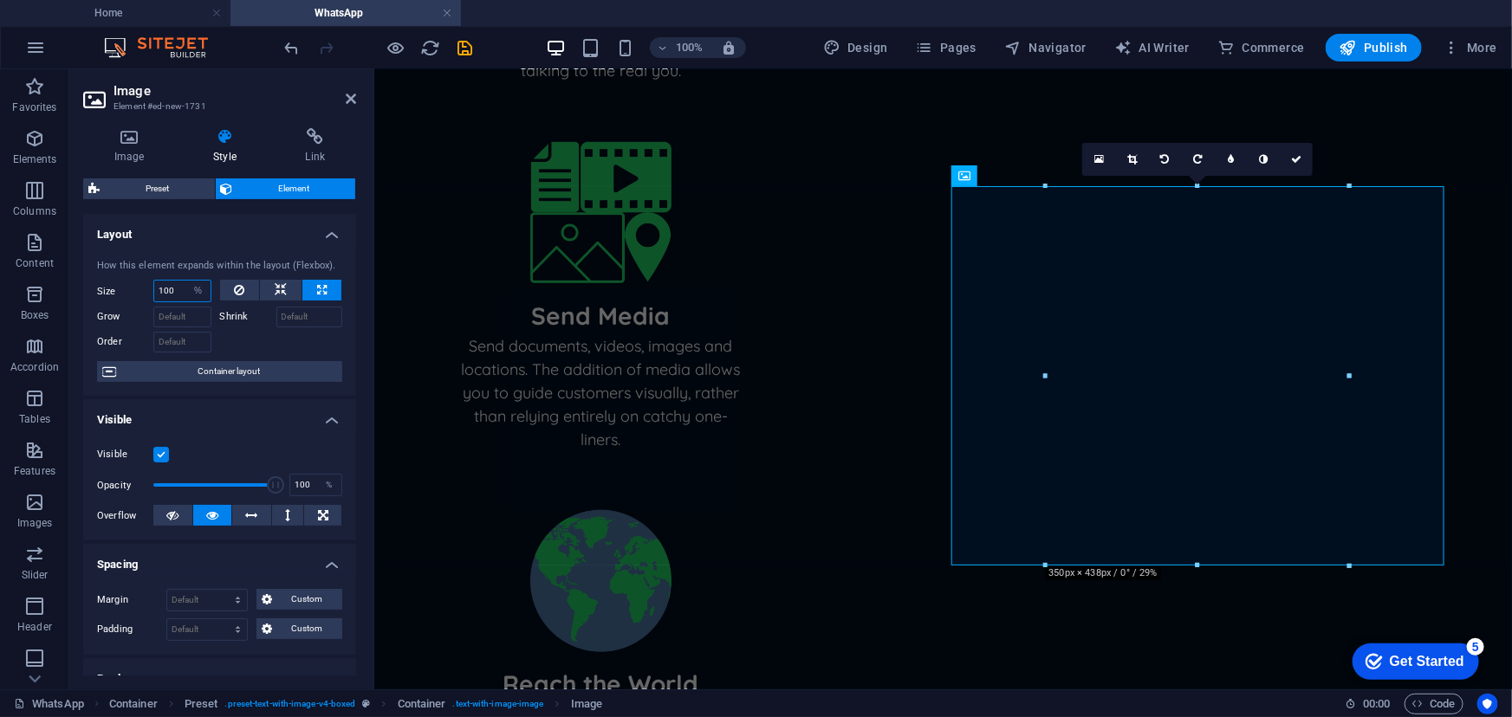
click at [173, 287] on input "100" at bounding box center [182, 291] width 56 height 21
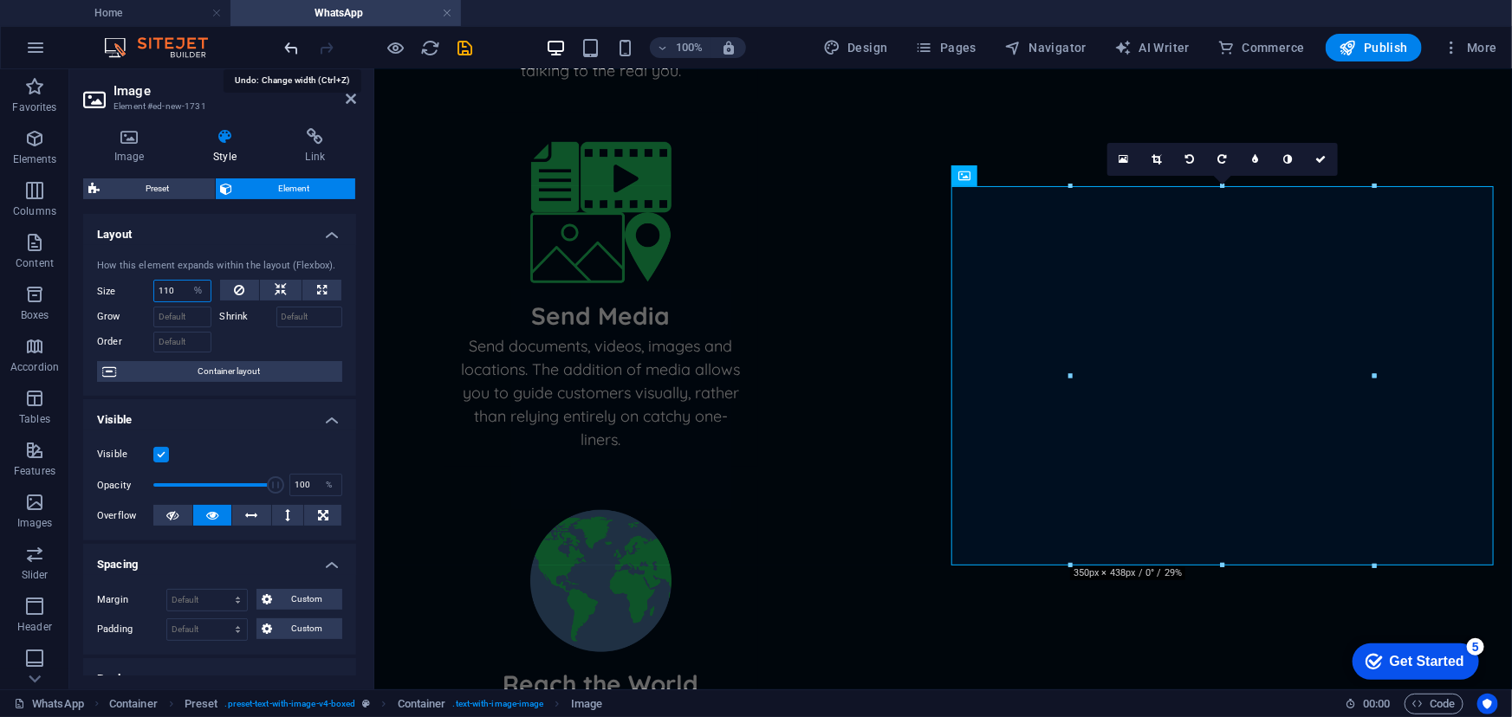
type input "110"
click at [288, 48] on icon "undo" at bounding box center [292, 48] width 20 height 20
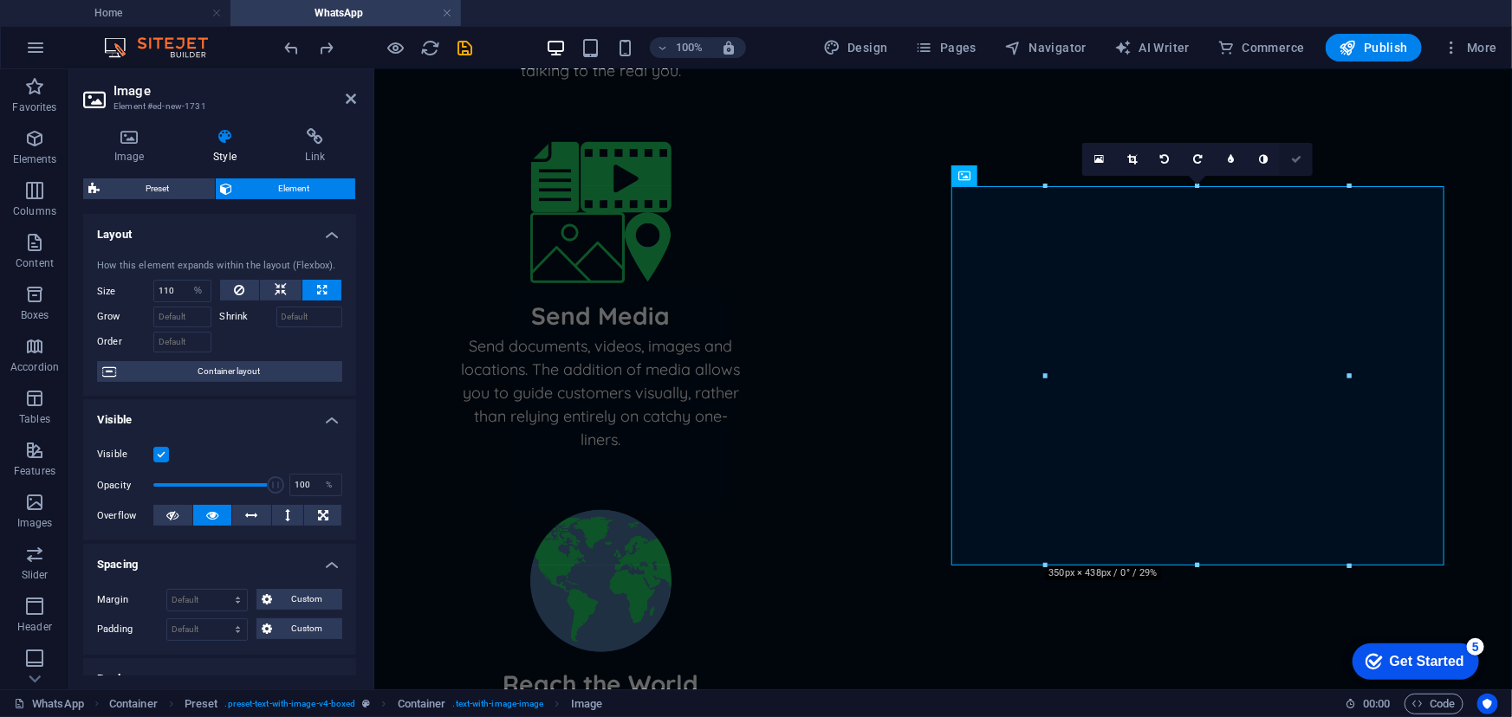
click at [1293, 158] on icon at bounding box center [1296, 159] width 10 height 10
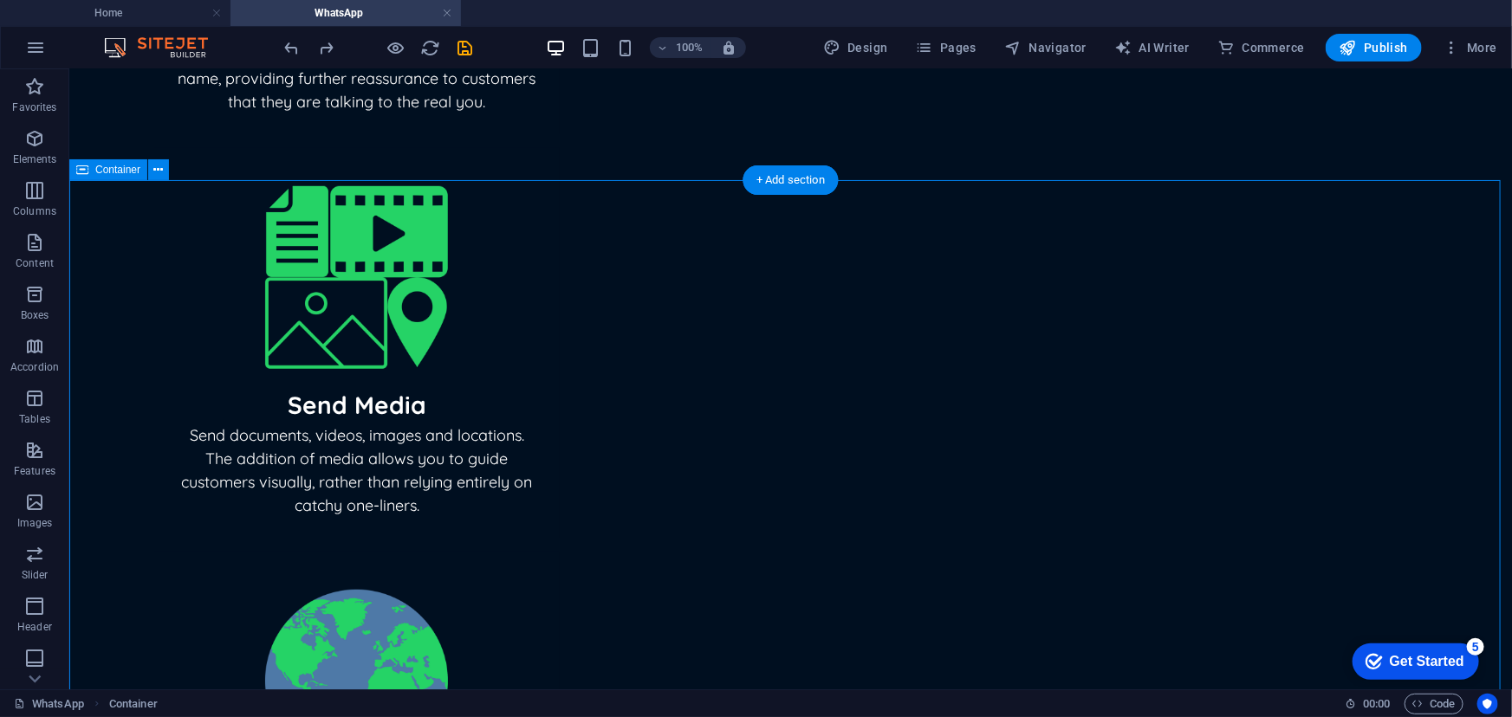
scroll to position [731, 0]
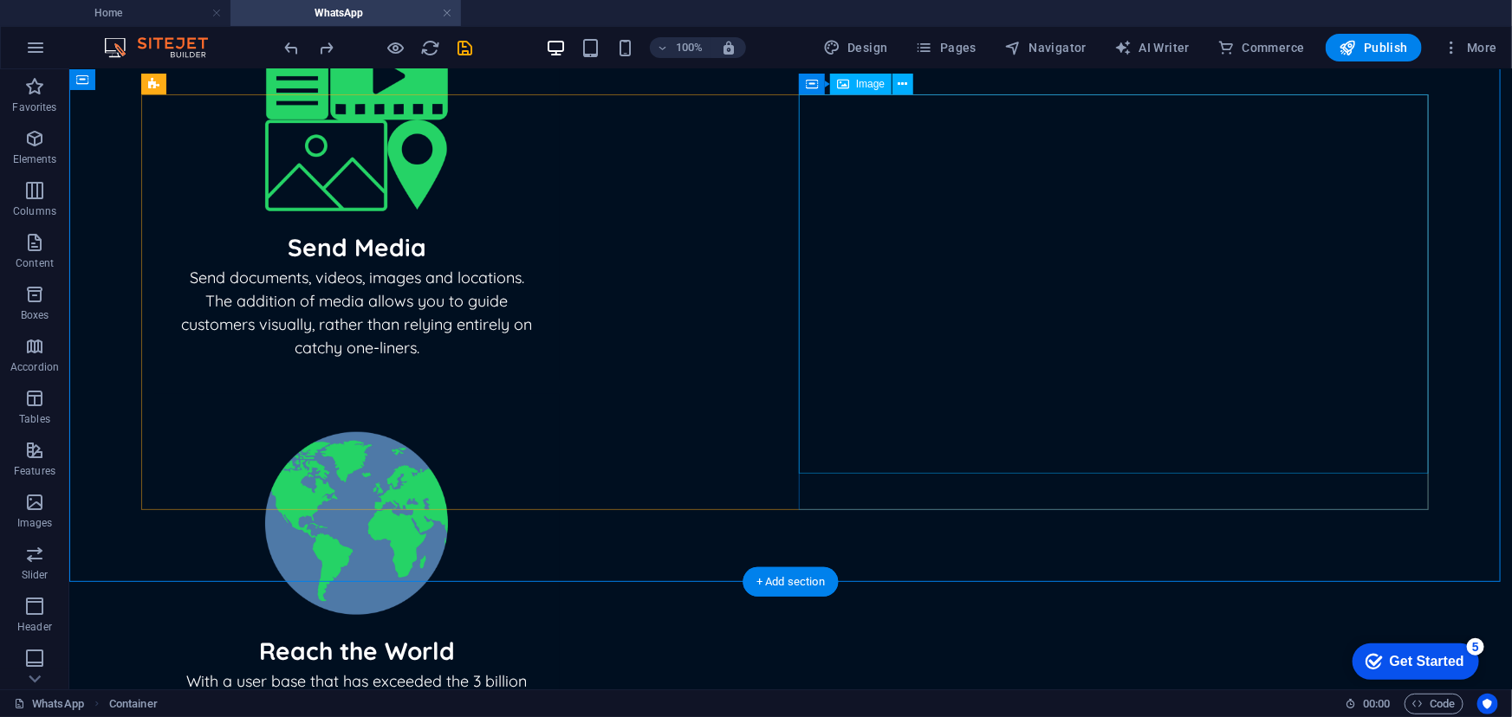
click at [865, 90] on div "Image" at bounding box center [861, 84] width 62 height 21
click at [904, 81] on icon at bounding box center [903, 84] width 10 height 18
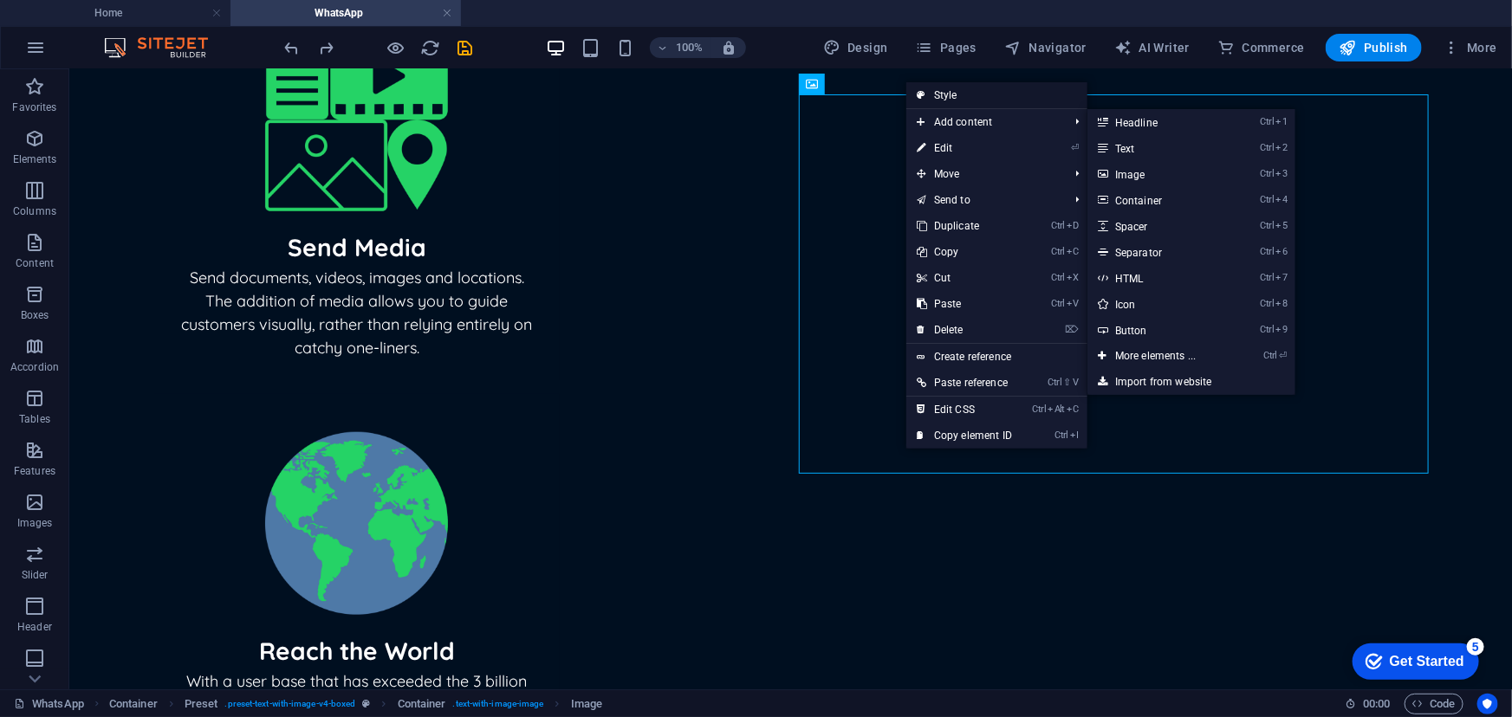
click at [962, 95] on link "Style" at bounding box center [996, 95] width 181 height 26
select select "rem"
select select "px"
select select "%"
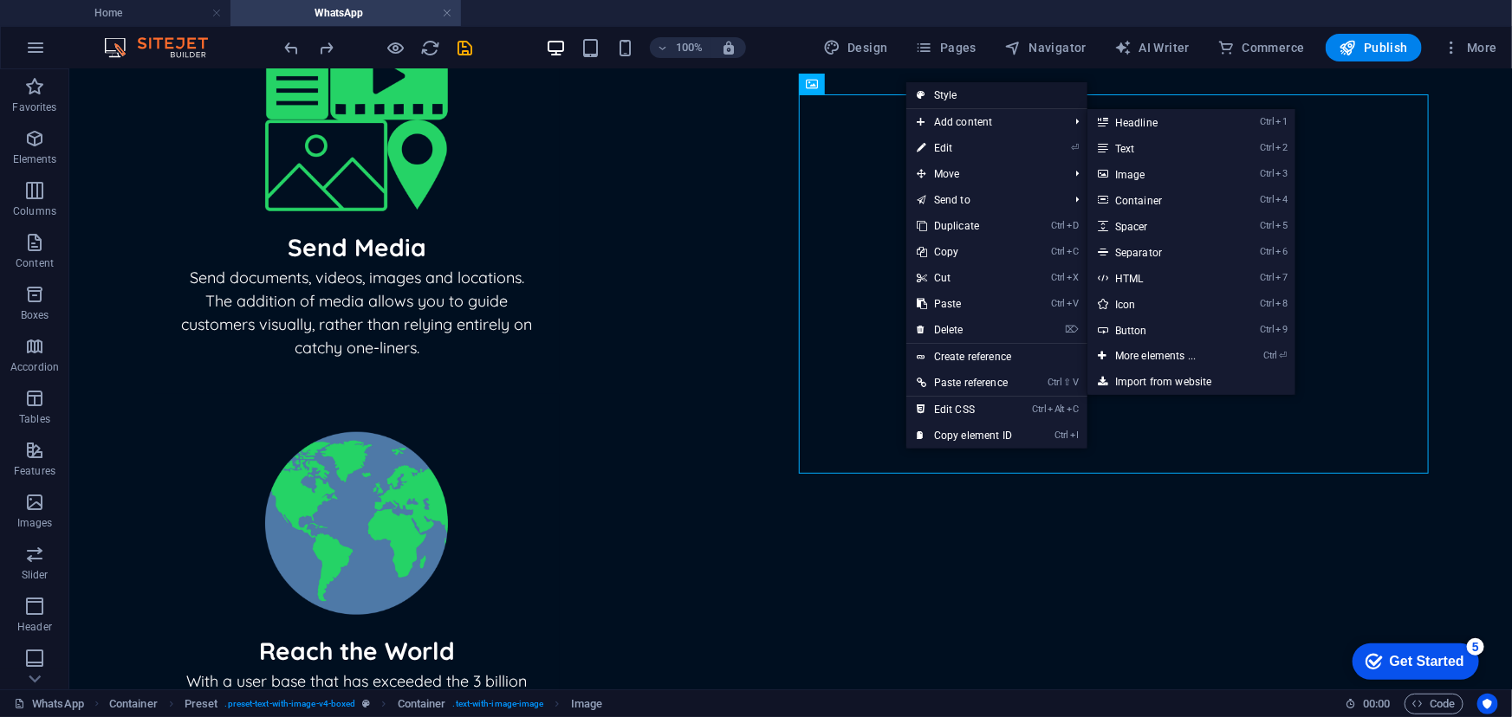
select select "px"
select select "preset-text-with-image-v4-boxed"
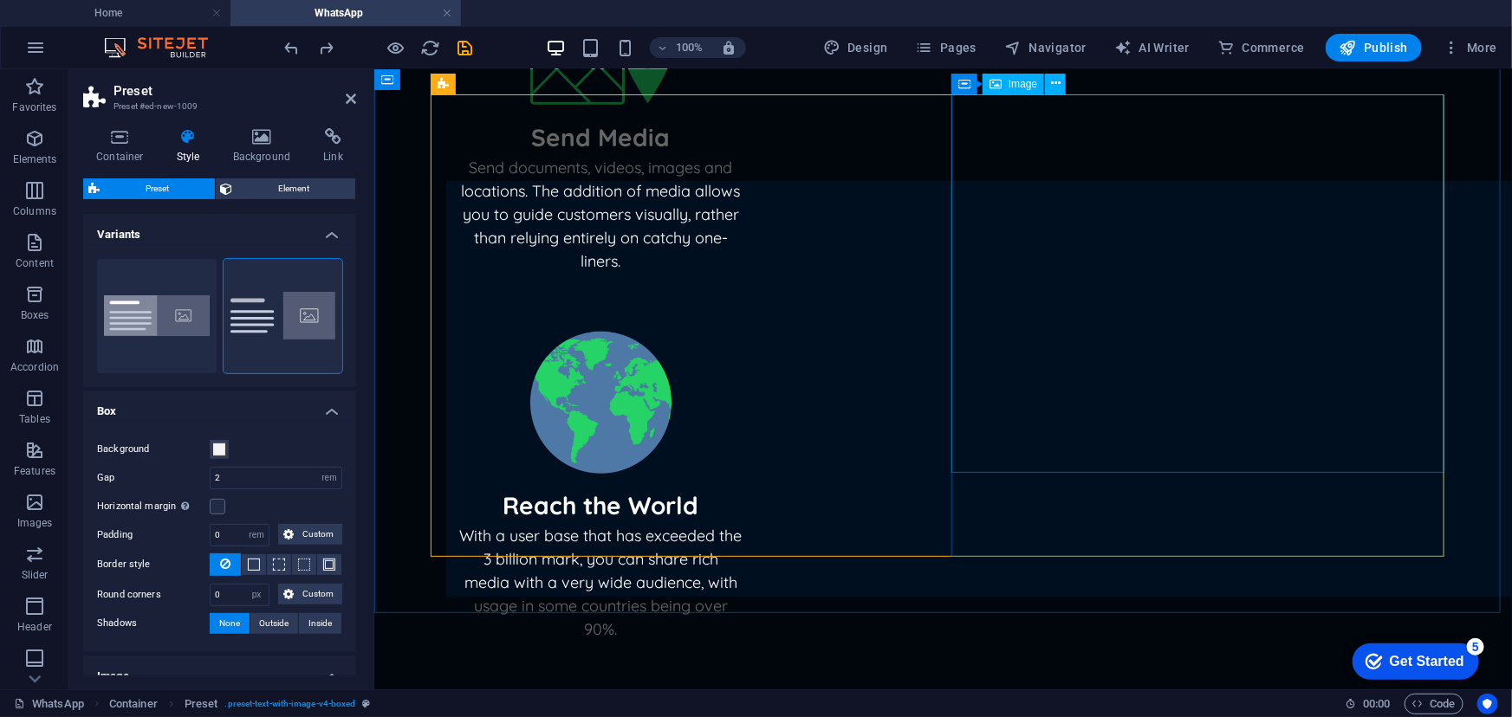
scroll to position [645, 0]
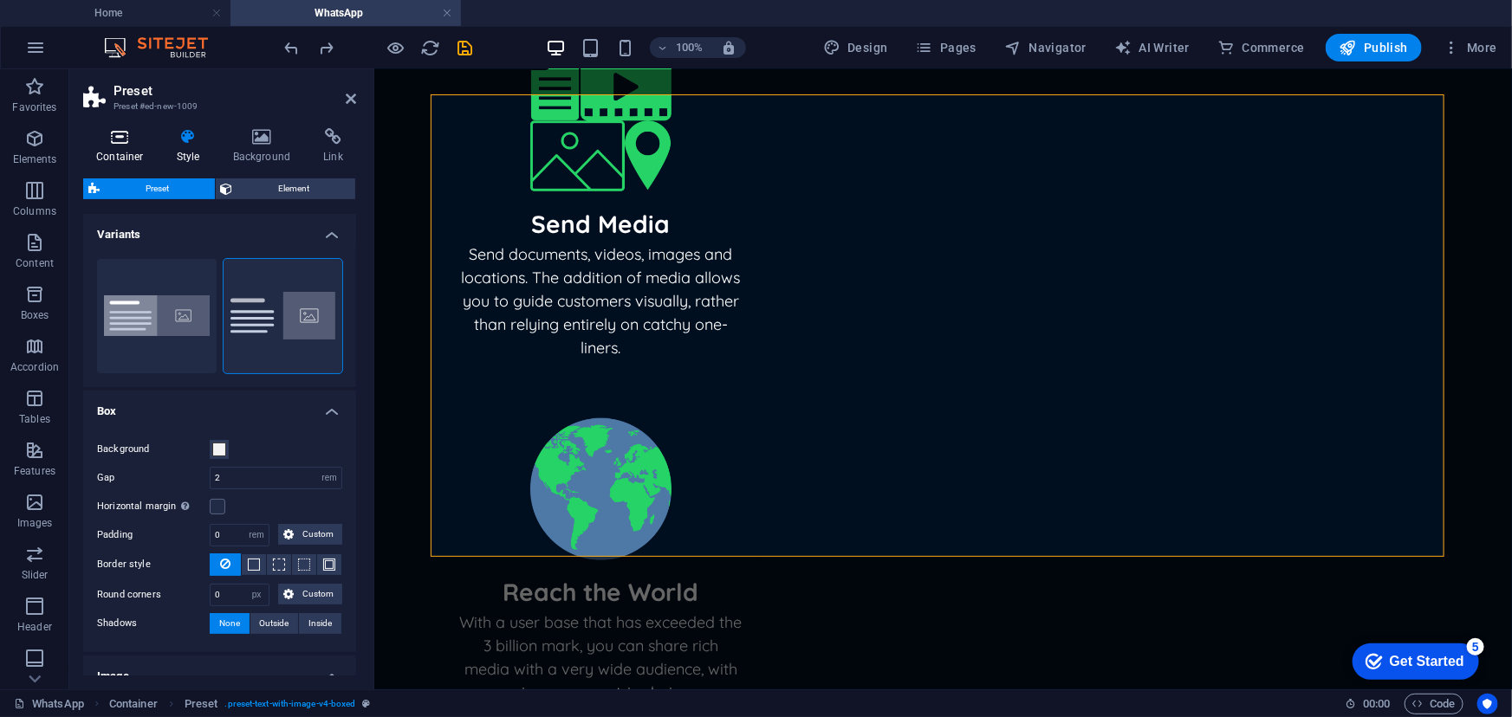
click at [126, 139] on icon at bounding box center [120, 136] width 74 height 17
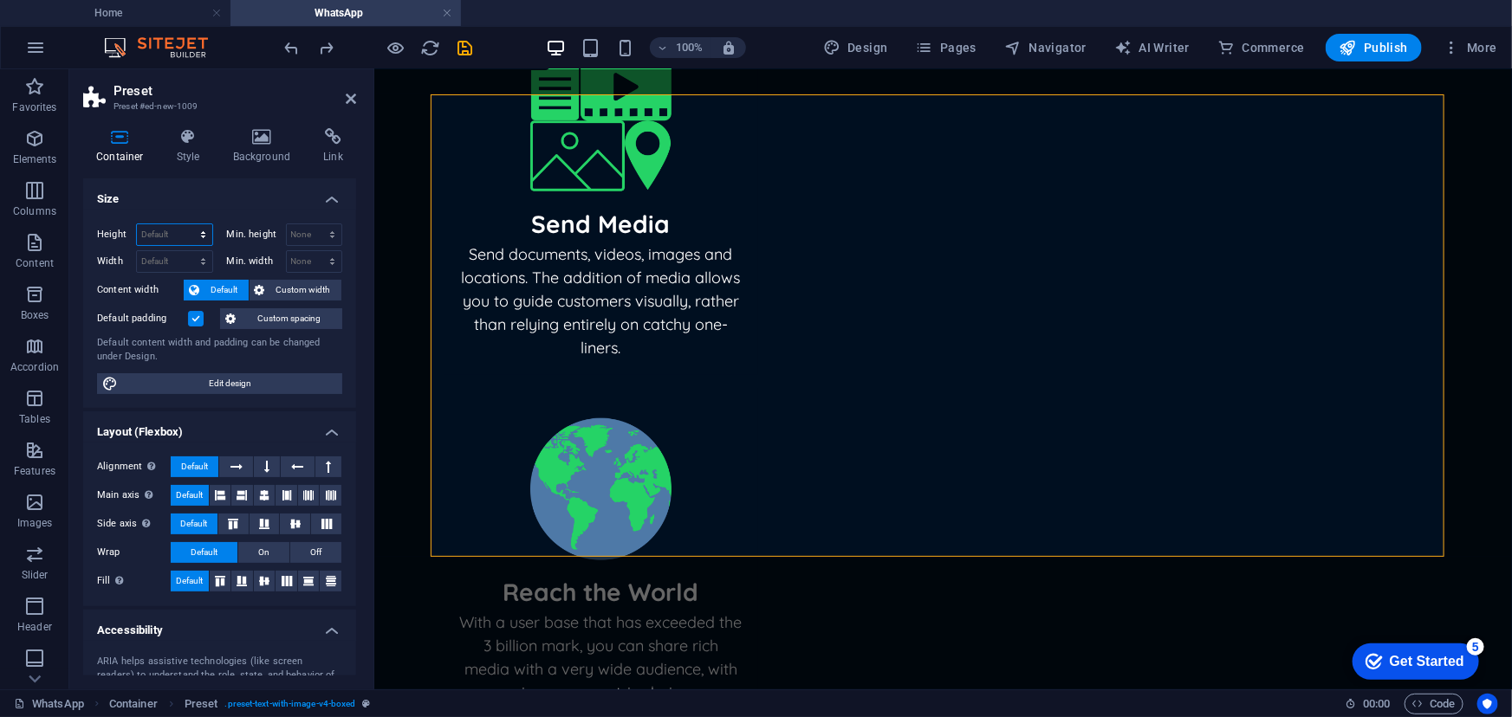
click at [201, 230] on select "Default px rem % vh vw" at bounding box center [174, 234] width 75 height 21
select select "%"
click at [185, 224] on select "Default px rem % vh vw" at bounding box center [174, 234] width 75 height 21
click at [181, 236] on input "number" at bounding box center [174, 234] width 75 height 21
drag, startPoint x: 181, startPoint y: 236, endPoint x: 133, endPoint y: 234, distance: 48.5
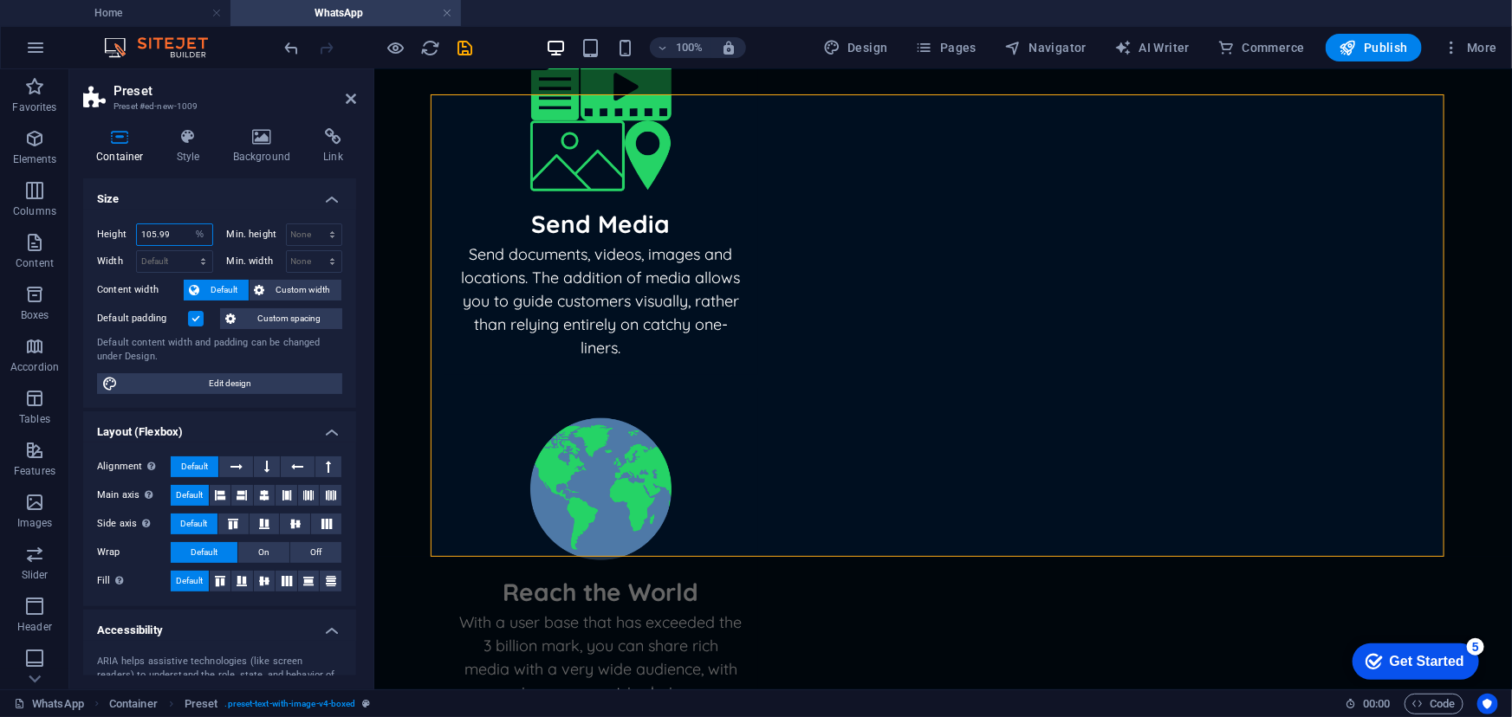
click at [133, 234] on div "Height Default px rem % vh vw" at bounding box center [155, 235] width 116 height 23
drag, startPoint x: 166, startPoint y: 230, endPoint x: 119, endPoint y: 226, distance: 47.8
click at [119, 226] on div "Height 100 Default px rem % vh vw" at bounding box center [155, 235] width 116 height 23
type input "200"
drag, startPoint x: 160, startPoint y: 239, endPoint x: 109, endPoint y: 230, distance: 52.0
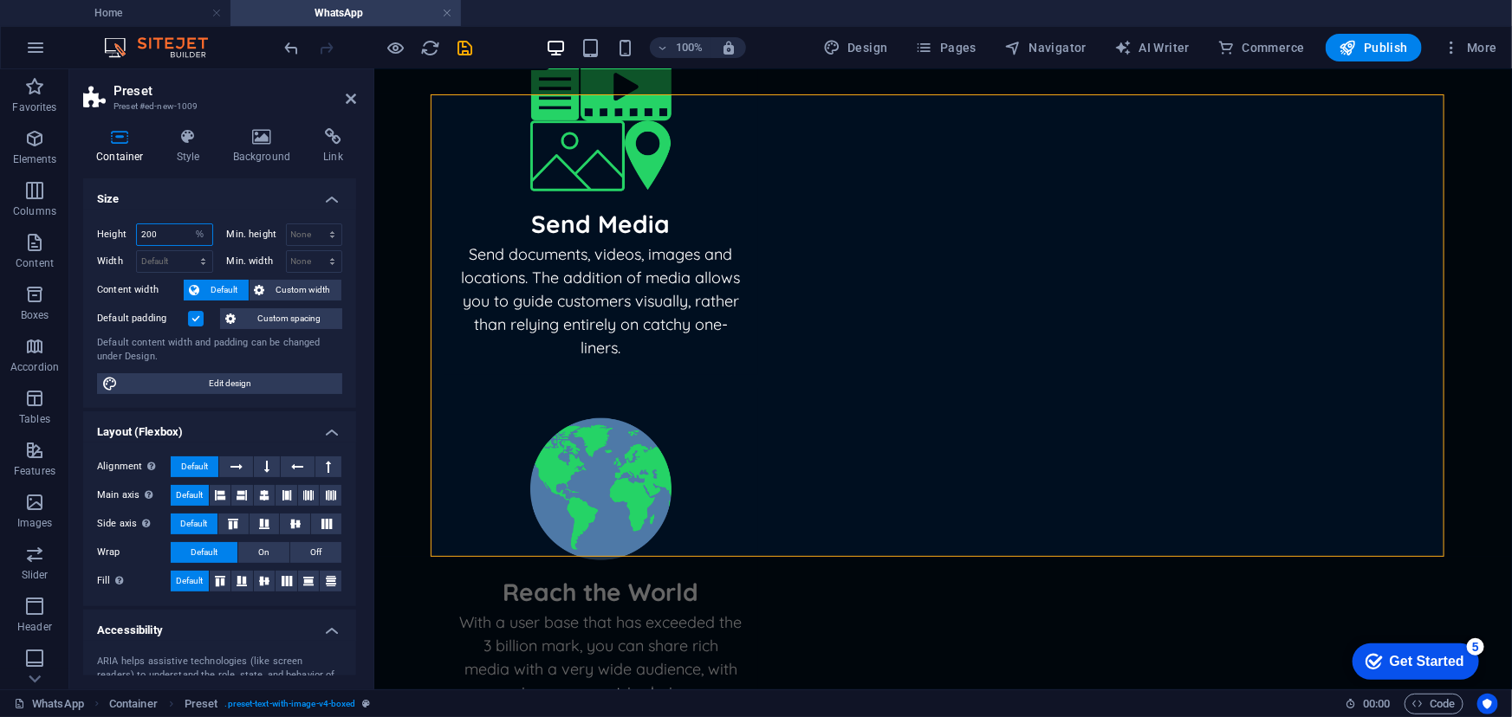
click at [109, 230] on div "Height 200 Default px rem % vh vw" at bounding box center [155, 235] width 116 height 23
click at [203, 231] on select "Default px rem % vh vw" at bounding box center [200, 234] width 24 height 21
click at [188, 224] on select "Default px rem % vh vw" at bounding box center [200, 234] width 24 height 21
select select "DISABLED_OPTION_VALUE"
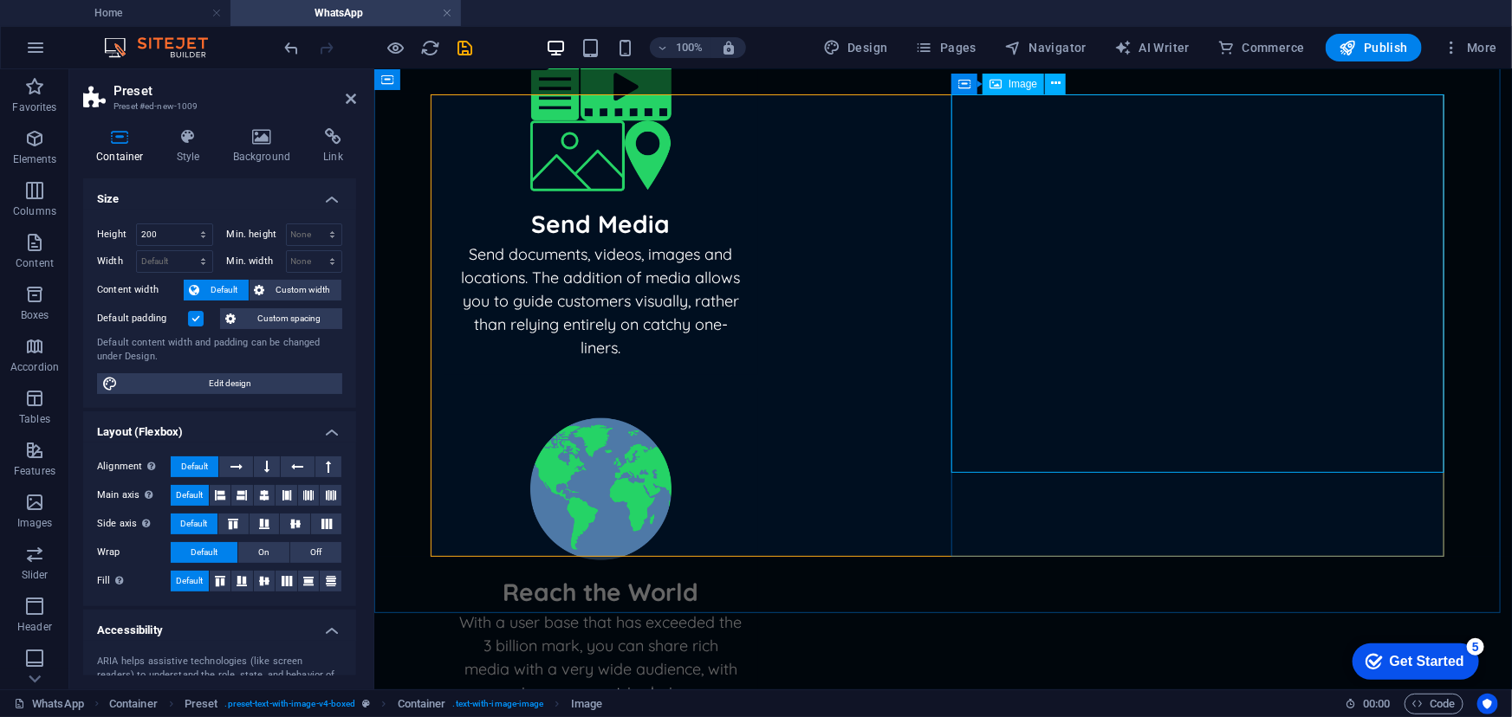
click at [1005, 79] on div "Image" at bounding box center [1013, 84] width 62 height 21
click at [1022, 87] on span "Image" at bounding box center [1022, 84] width 29 height 10
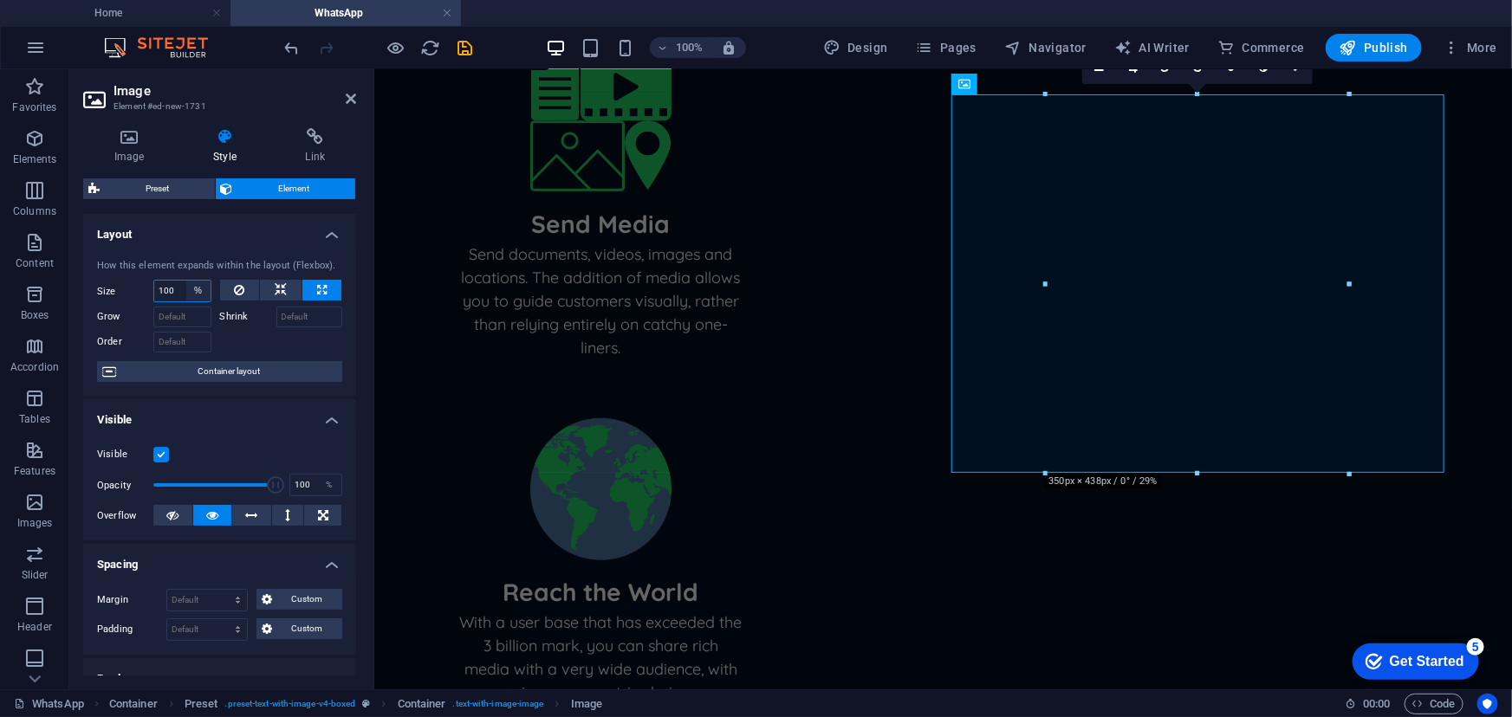
click at [197, 287] on select "Default auto px % 1/1 1/2 1/3 1/4 1/5 1/6 1/7 1/8 1/9 1/10" at bounding box center [198, 291] width 24 height 21
click at [186, 281] on select "Default auto px % 1/1 1/2 1/3 1/4 1/5 1/6 1/7 1/8 1/9 1/10" at bounding box center [198, 291] width 24 height 21
select select "DISABLED_OPTION_VALUE"
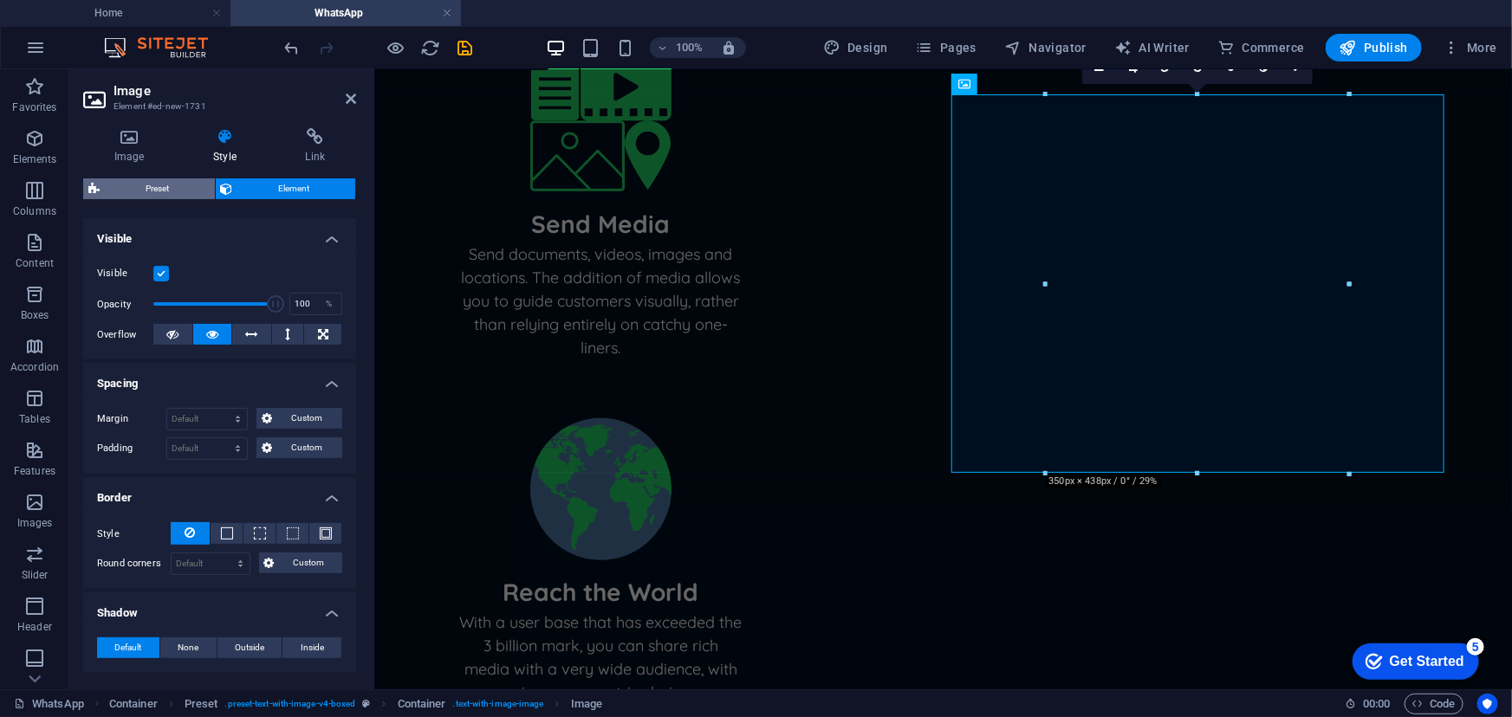
scroll to position [0, 0]
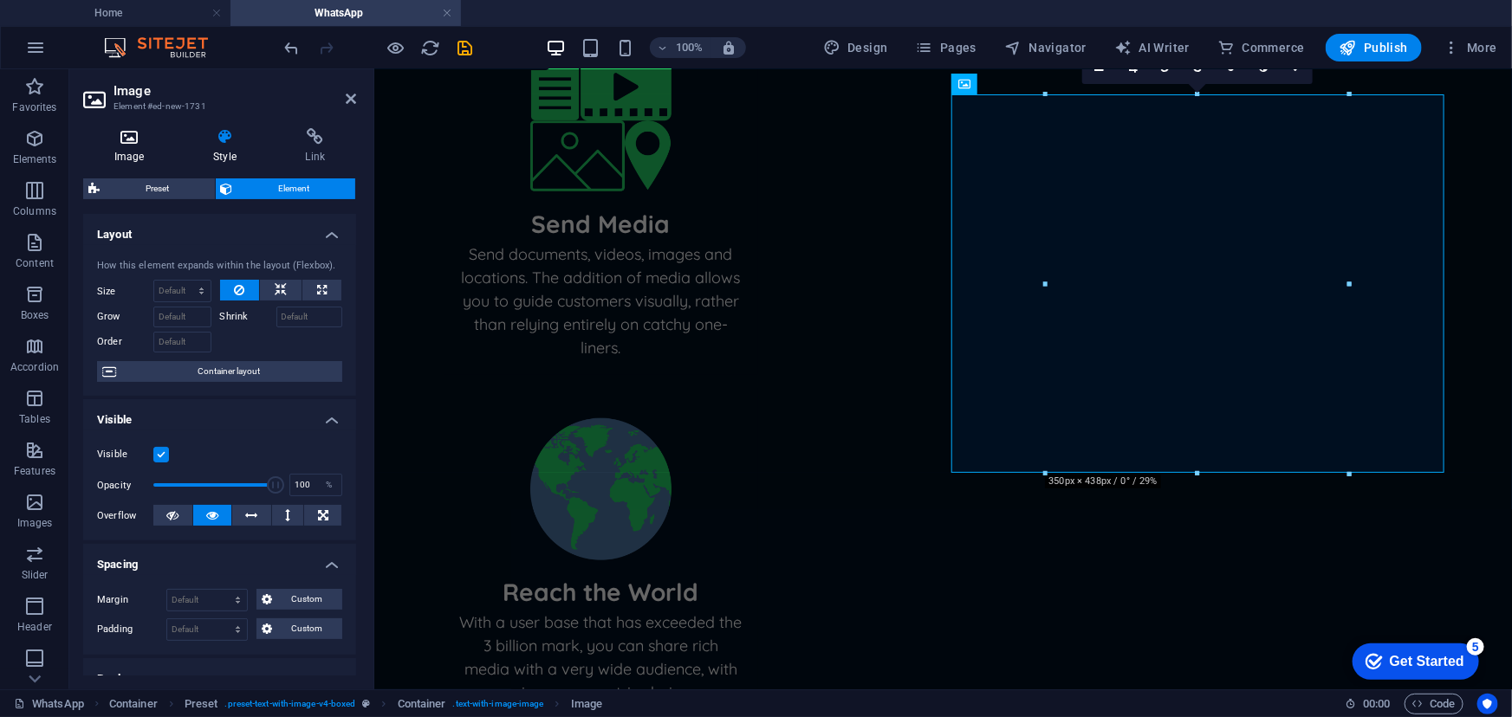
click at [128, 138] on icon at bounding box center [129, 136] width 92 height 17
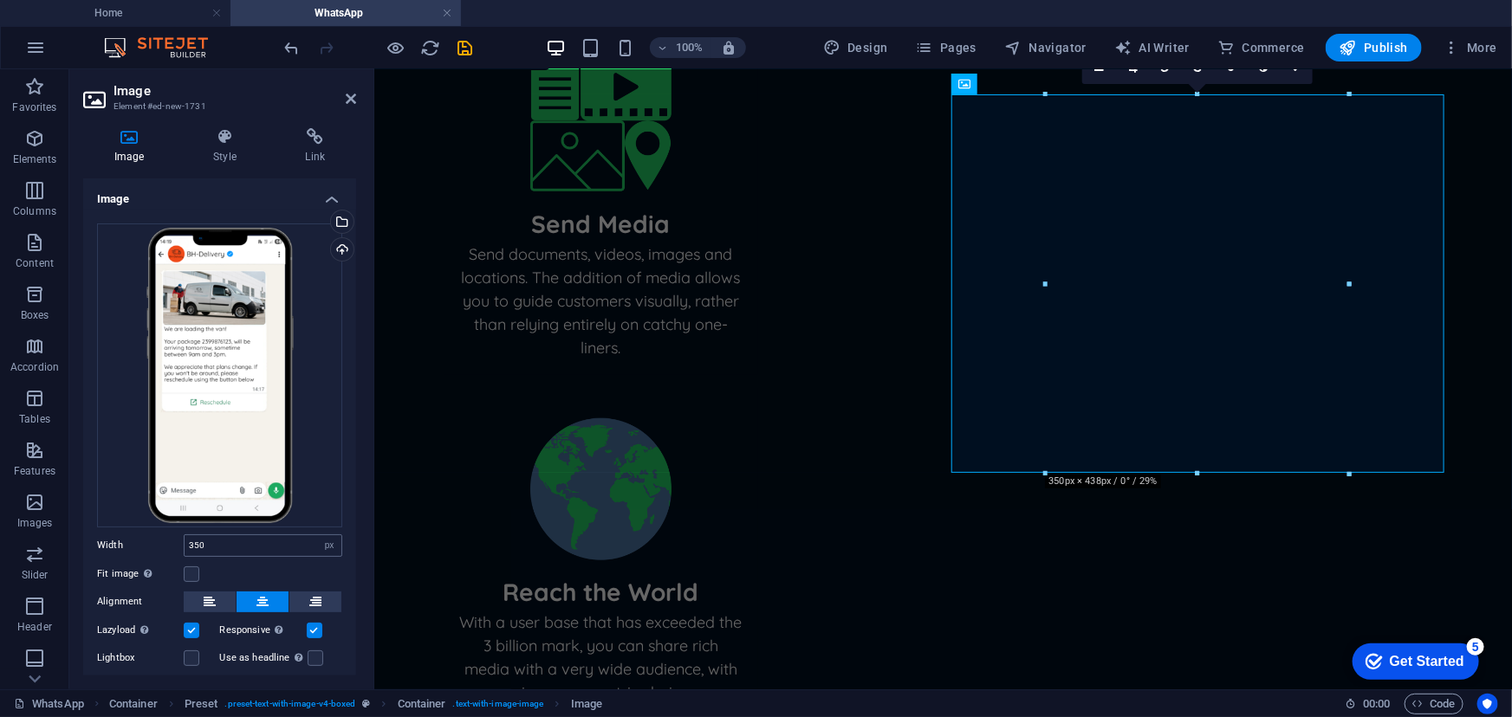
scroll to position [71, 0]
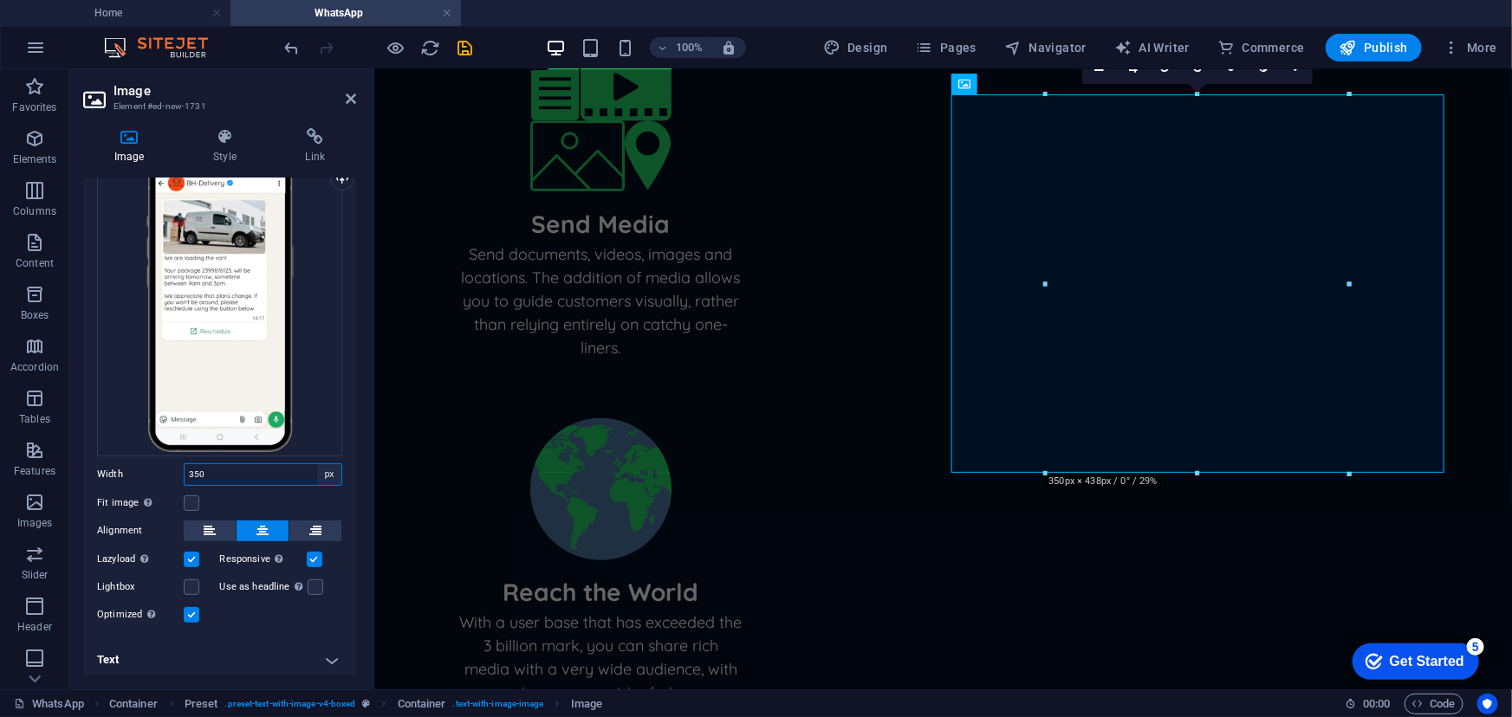
click at [327, 465] on select "Default auto px rem % em vh vw" at bounding box center [329, 474] width 24 height 21
click at [317, 464] on select "Default auto px rem % em vh vw" at bounding box center [329, 474] width 24 height 21
select select "DISABLED_OPTION_VALUE"
click at [333, 658] on h4 "Text" at bounding box center [219, 660] width 273 height 42
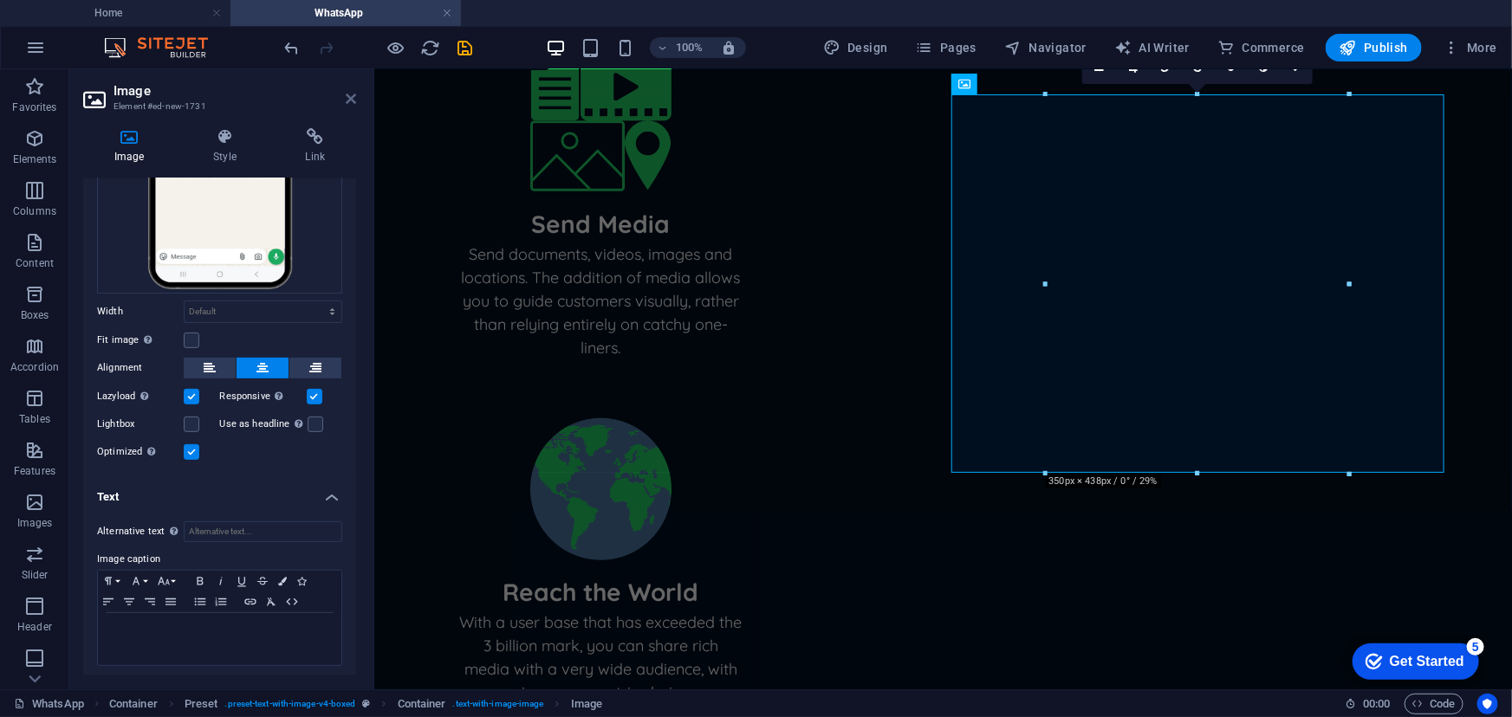
click at [346, 100] on icon at bounding box center [351, 99] width 10 height 14
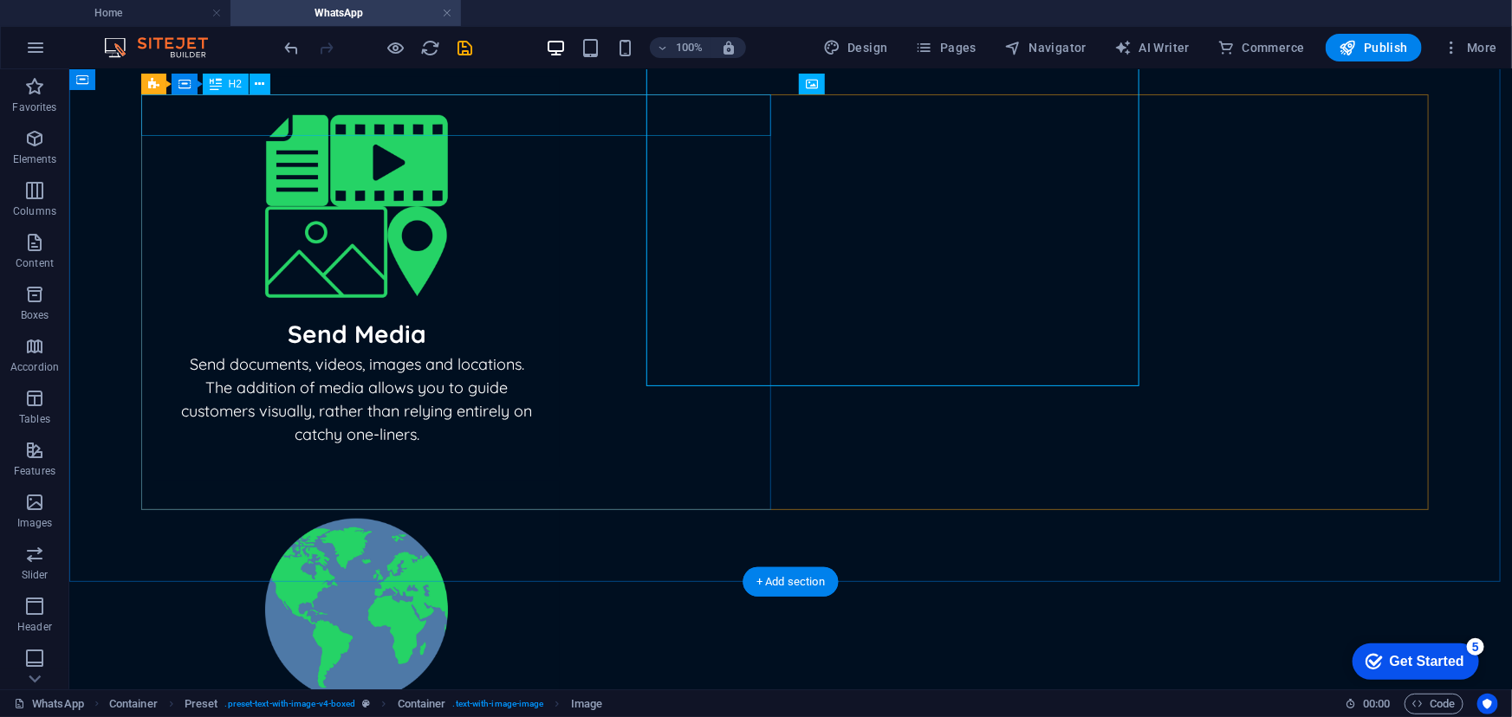
scroll to position [731, 0]
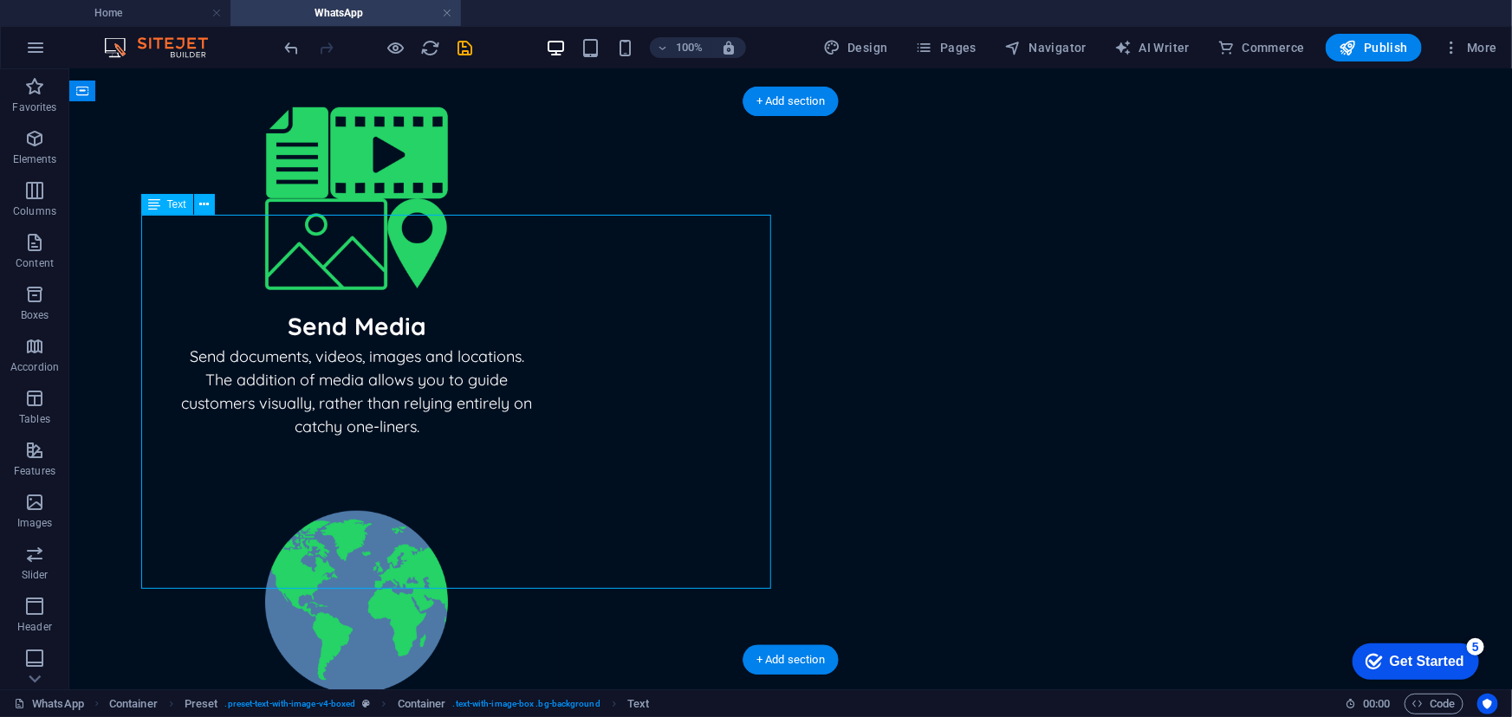
scroll to position [646, 0]
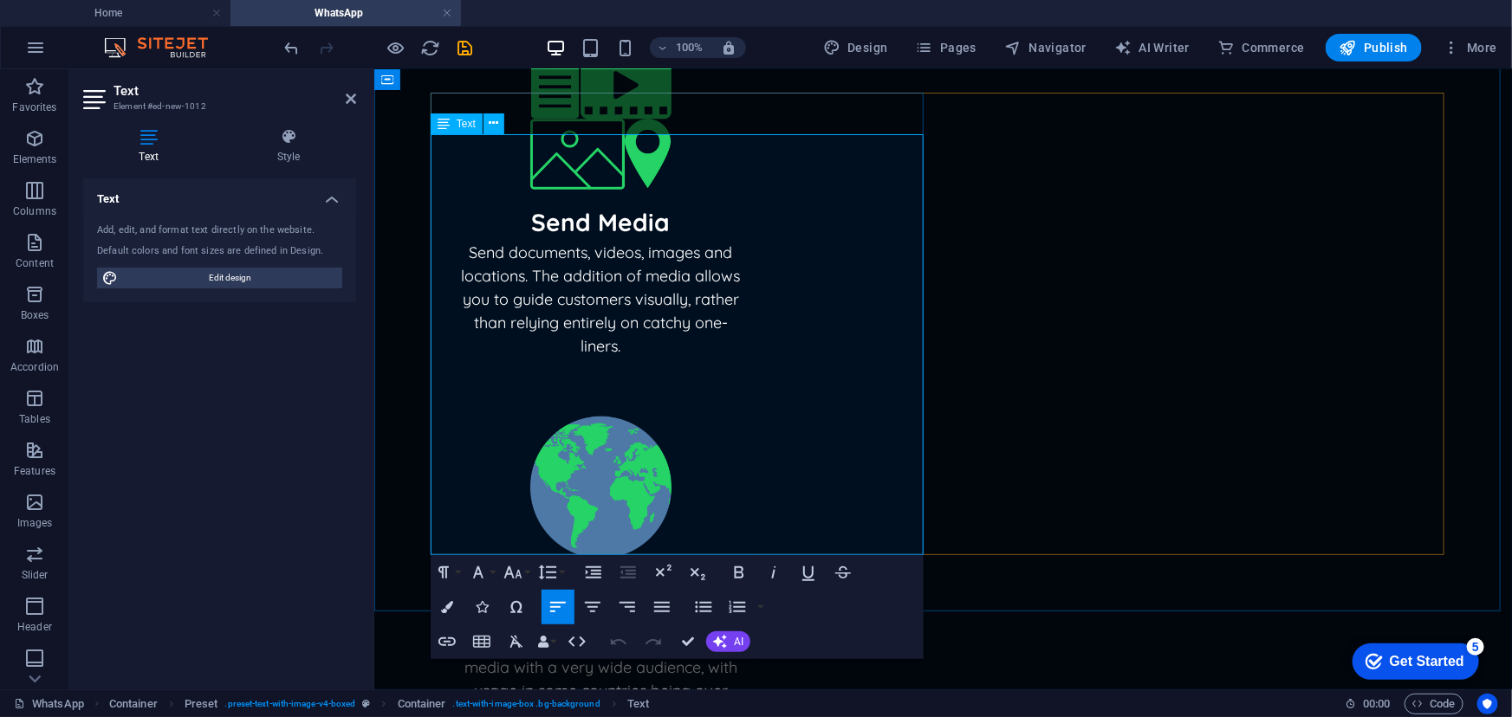
drag, startPoint x: 882, startPoint y: 216, endPoint x: 677, endPoint y: 176, distance: 208.3
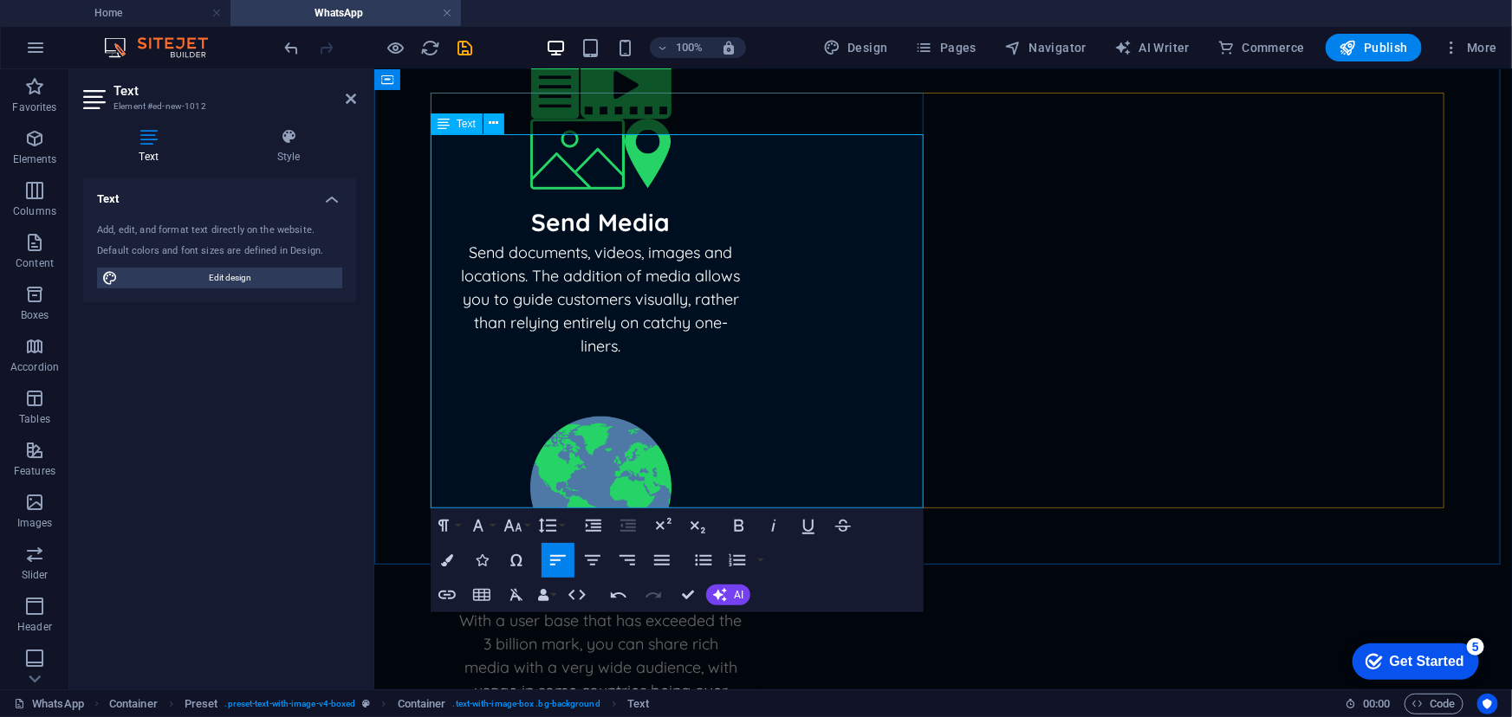
drag, startPoint x: 793, startPoint y: 431, endPoint x: 434, endPoint y: 211, distance: 420.3
click at [735, 590] on span "AI" at bounding box center [739, 595] width 10 height 10
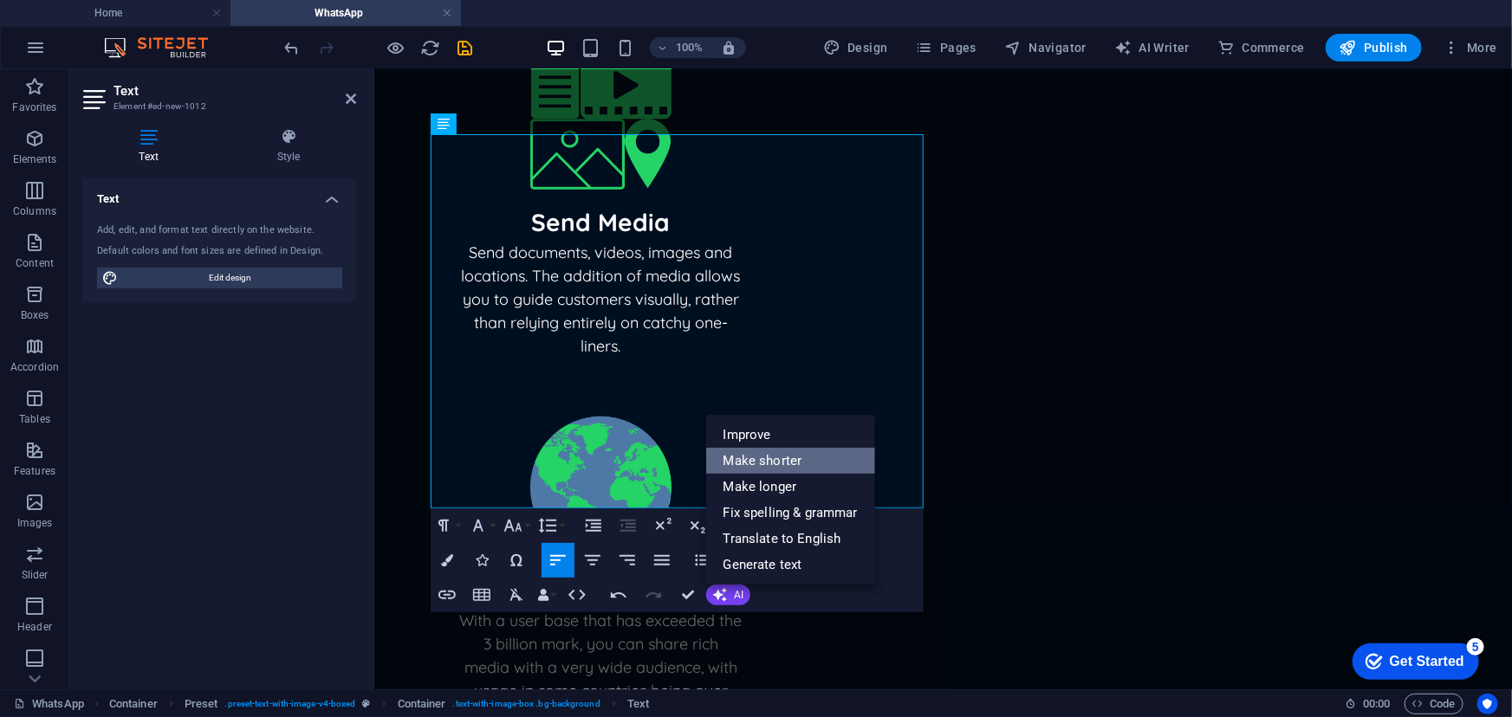
click at [798, 463] on link "Make shorter" at bounding box center [790, 461] width 169 height 26
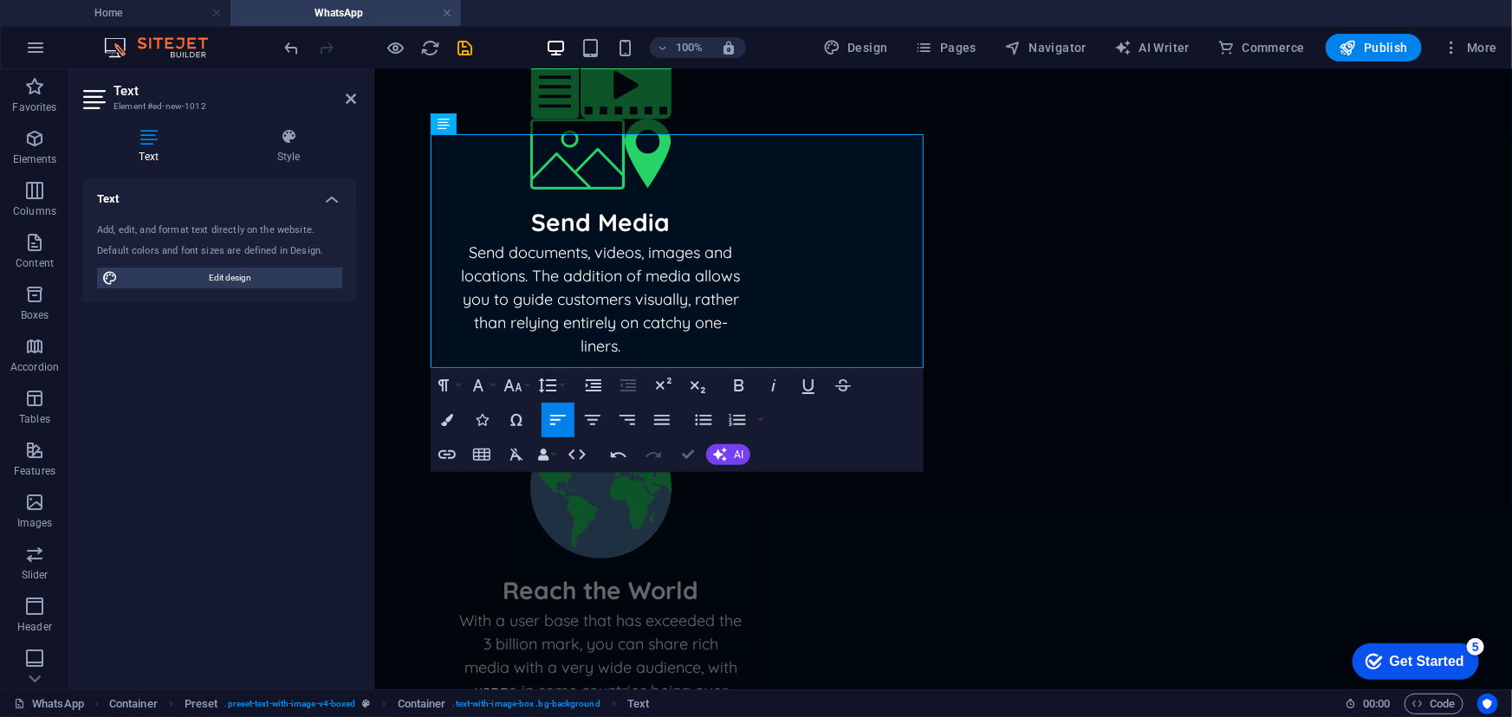
scroll to position [734, 0]
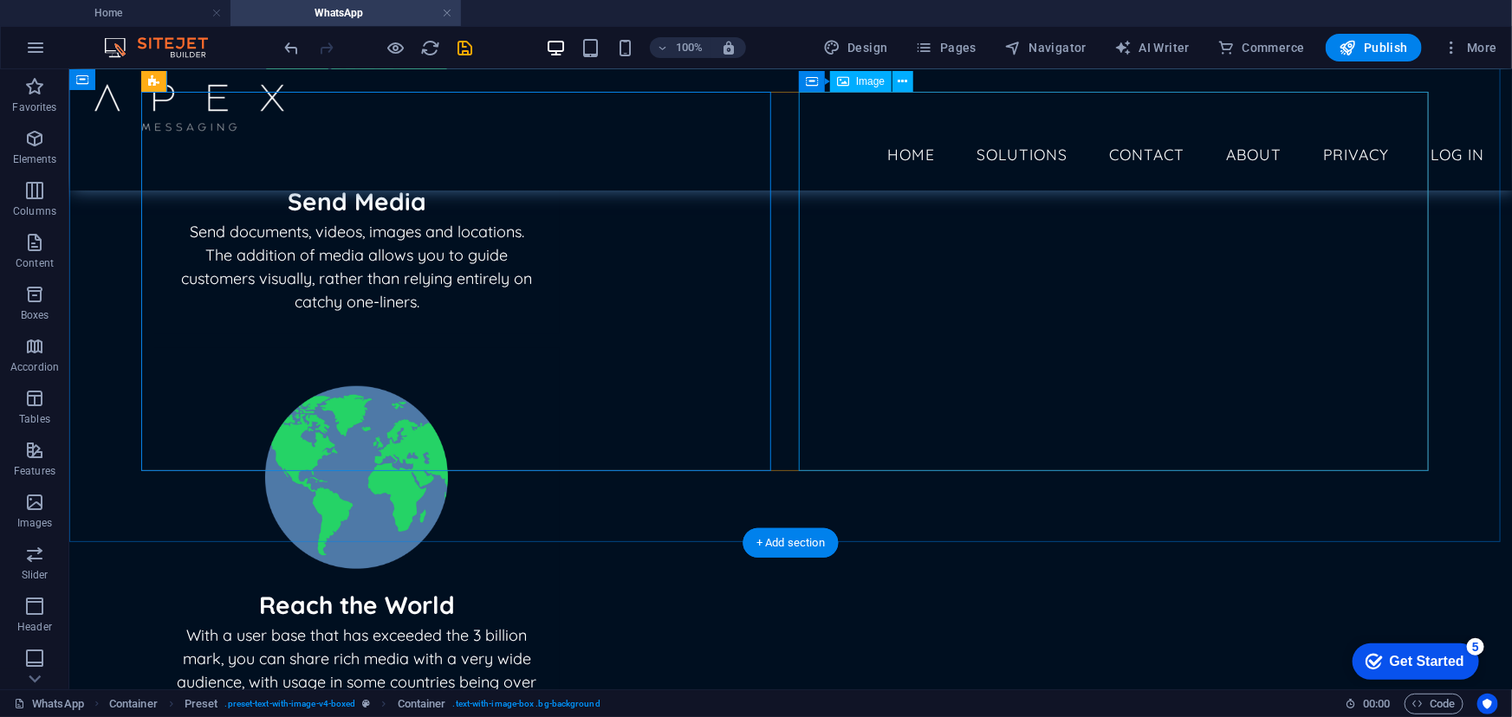
scroll to position [655, 0]
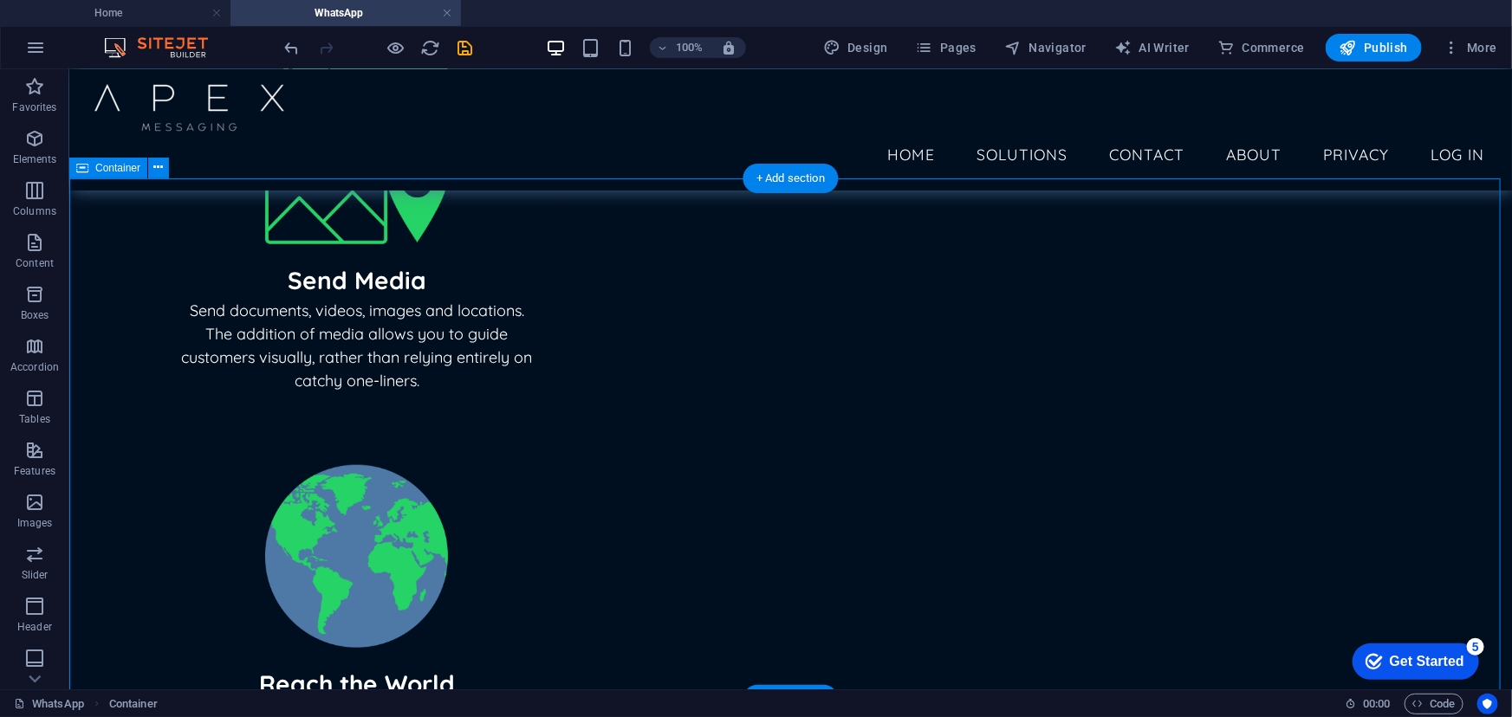
scroll to position [576, 0]
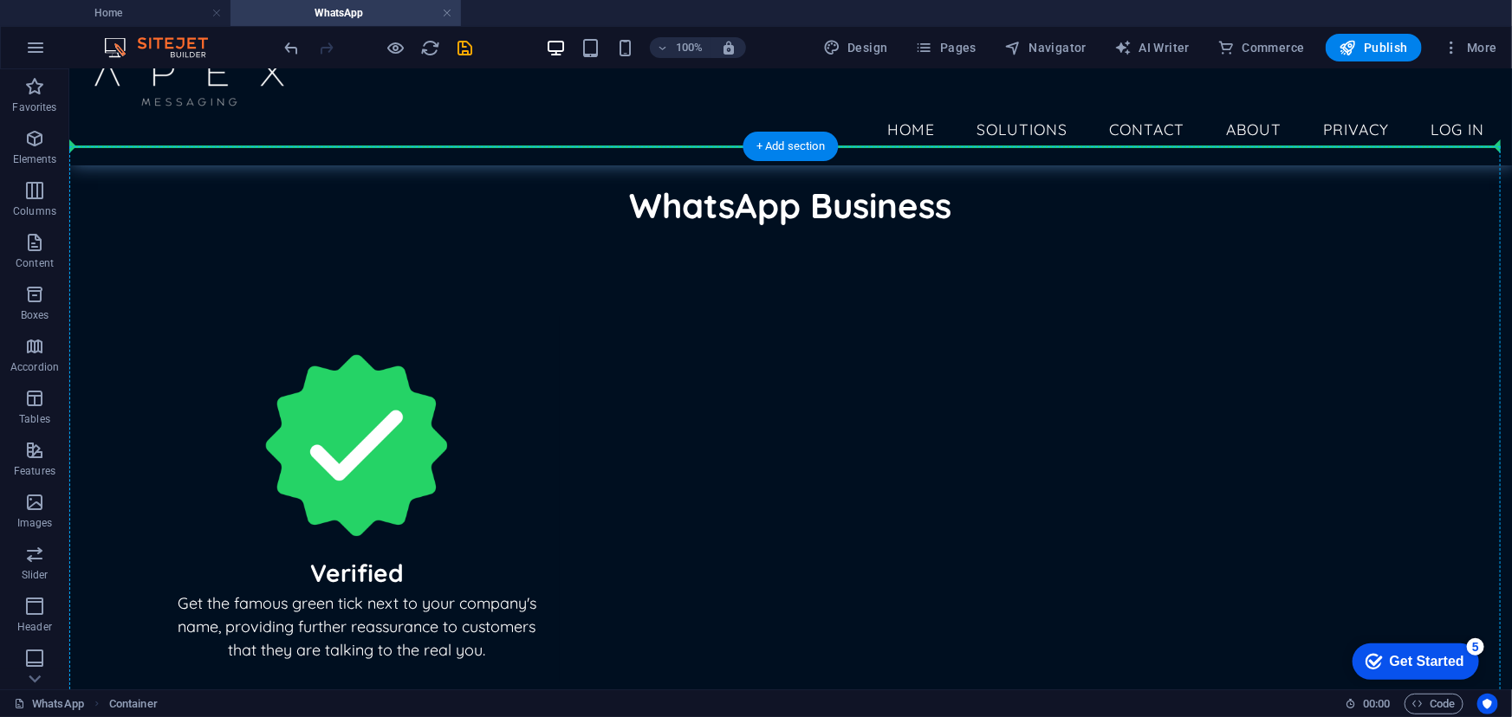
scroll to position [0, 0]
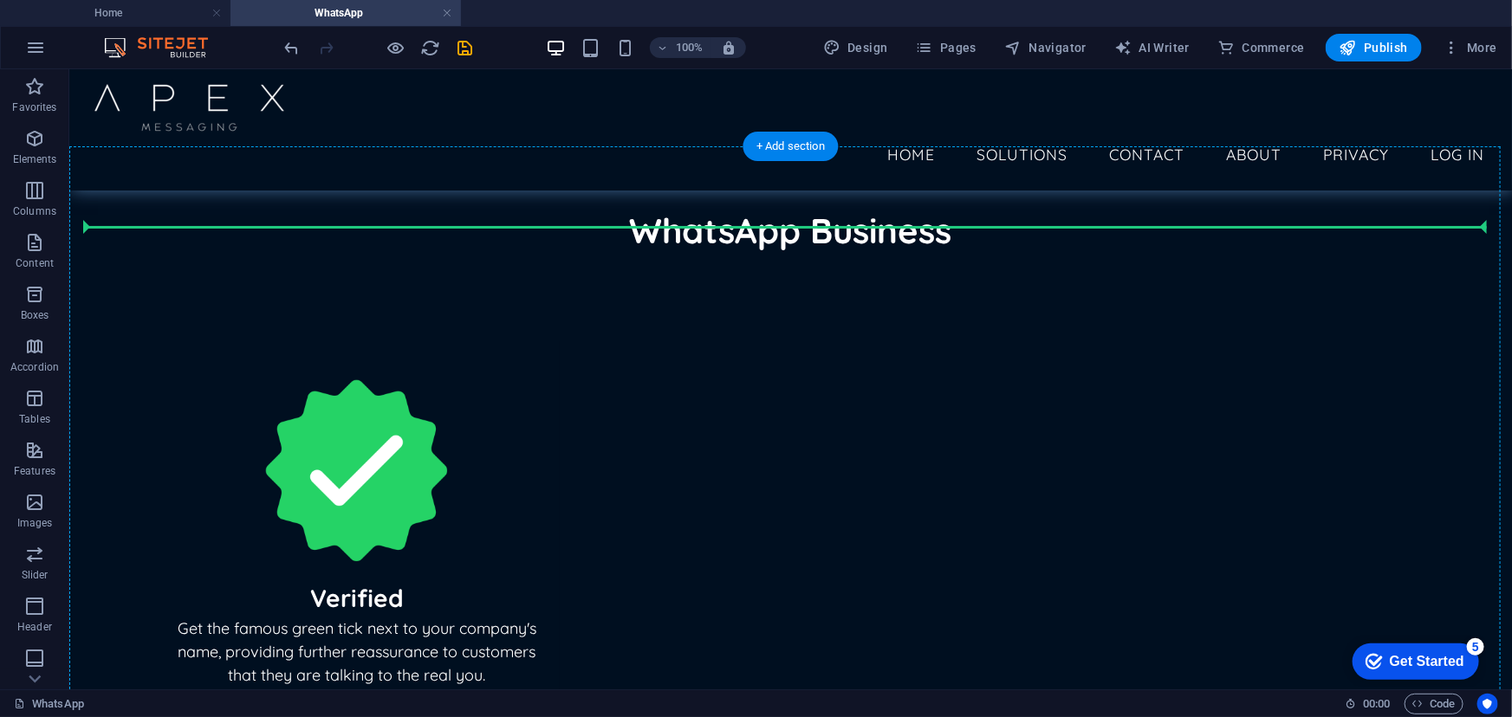
drag, startPoint x: 944, startPoint y: 378, endPoint x: 884, endPoint y: 223, distance: 166.5
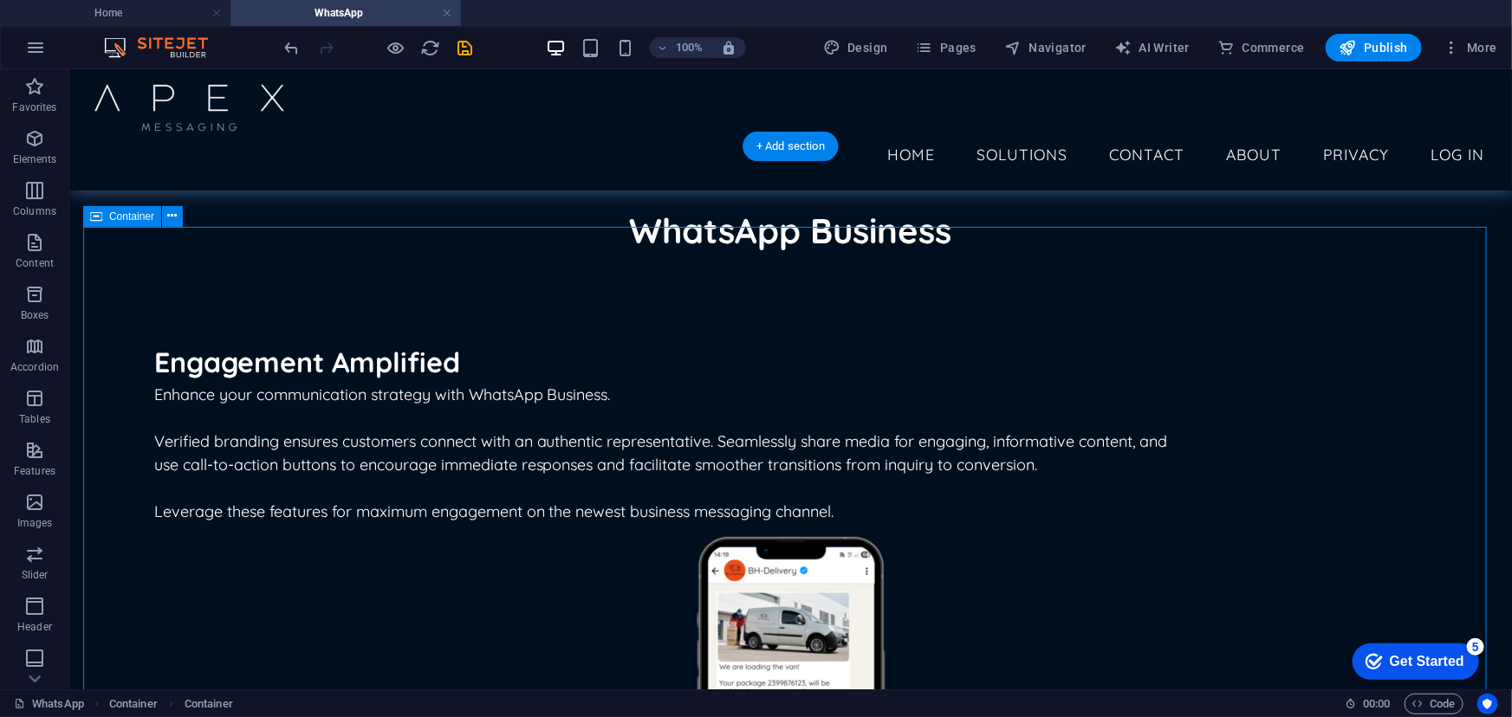
click at [1389, 269] on div "Engagement Amplified Enhance your communication strategy with WhatsApp Business…" at bounding box center [789, 627] width 1415 height 716
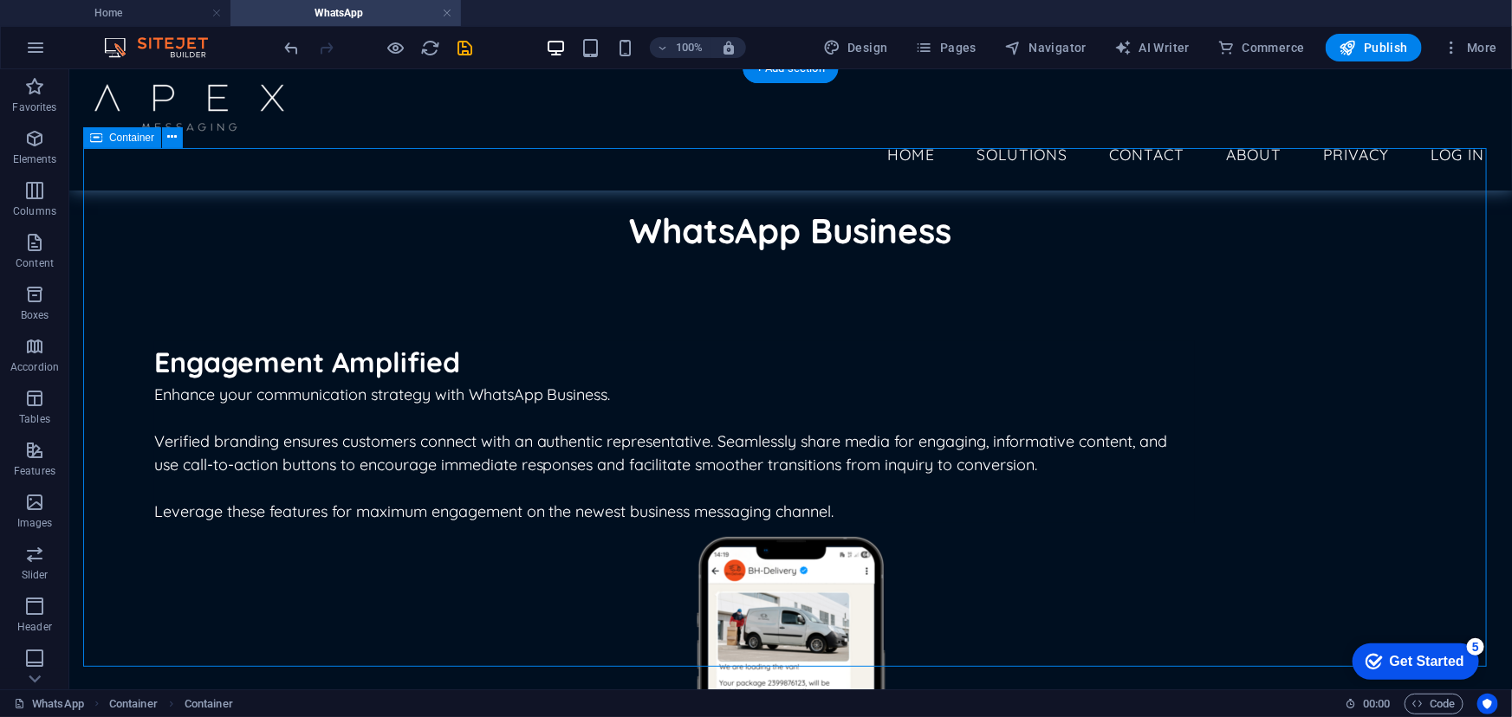
scroll to position [78, 0]
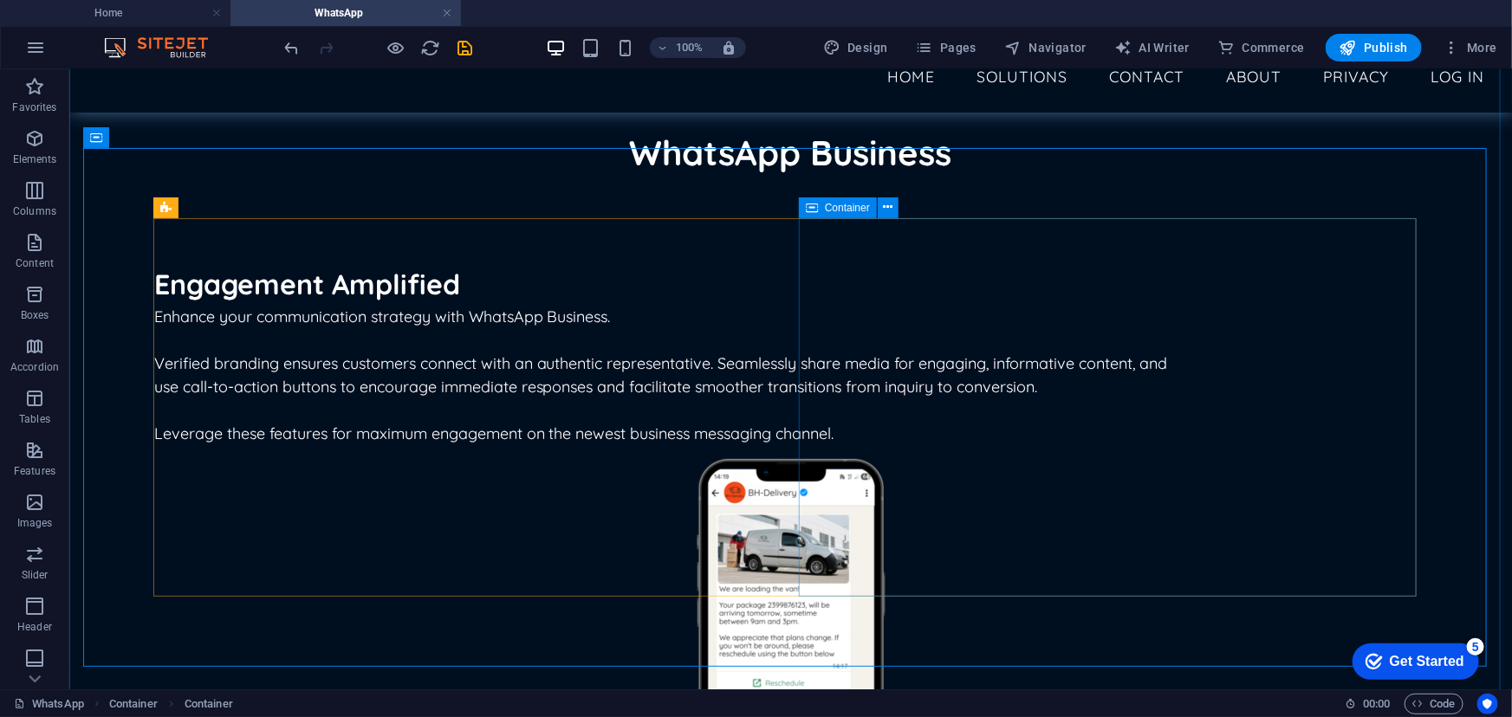
click at [820, 204] on div "Container" at bounding box center [838, 208] width 78 height 21
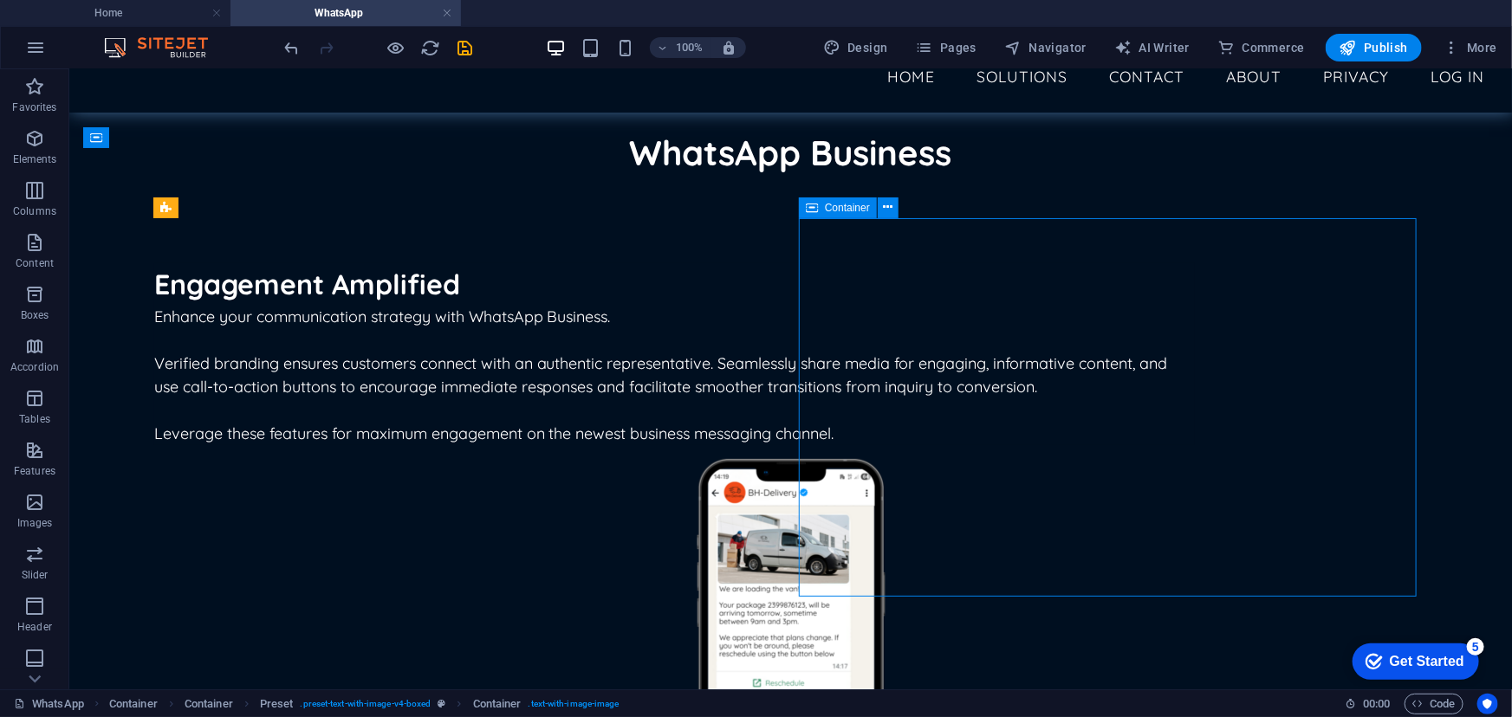
click at [820, 204] on div "Container" at bounding box center [838, 208] width 78 height 21
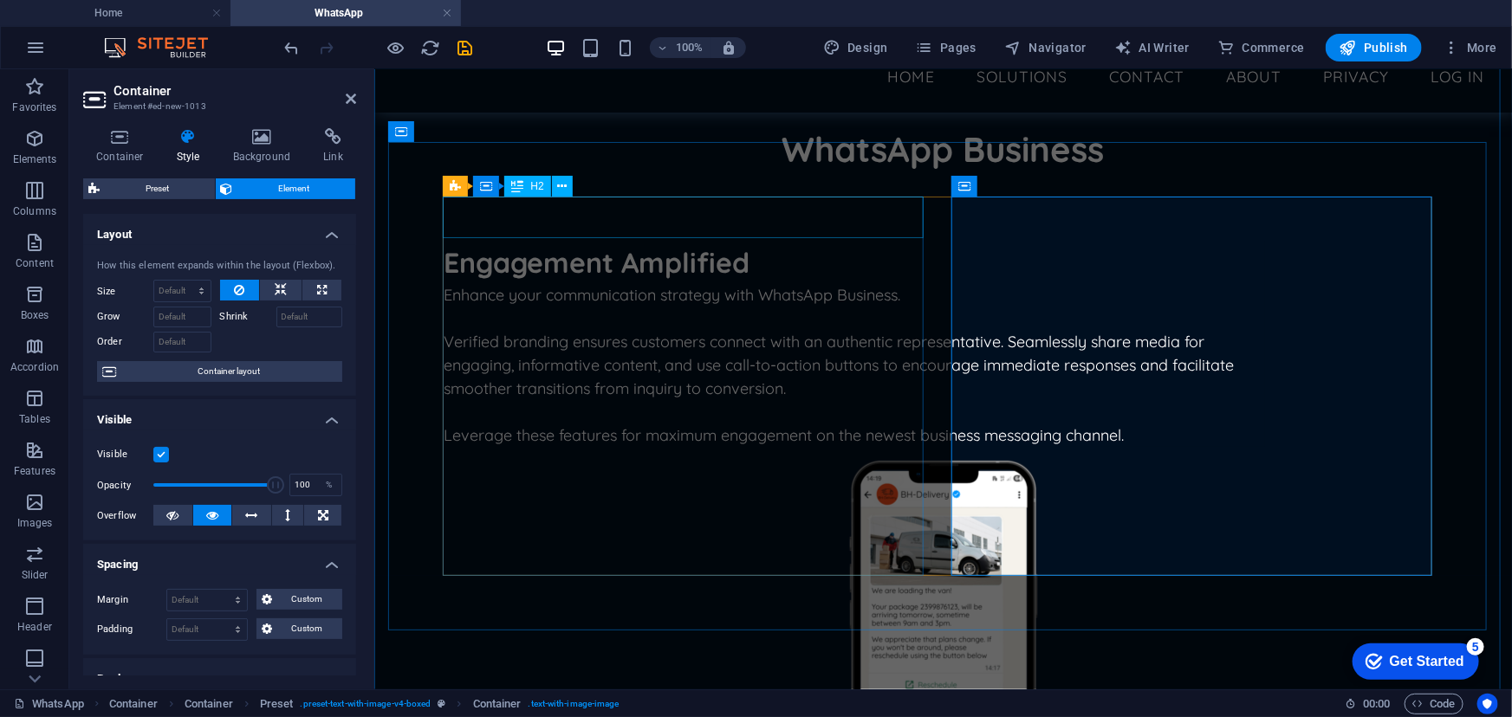
click at [838, 185] on div "Engagement Amplified Enhance your communication strategy with WhatsApp Business…" at bounding box center [942, 540] width 1110 height 710
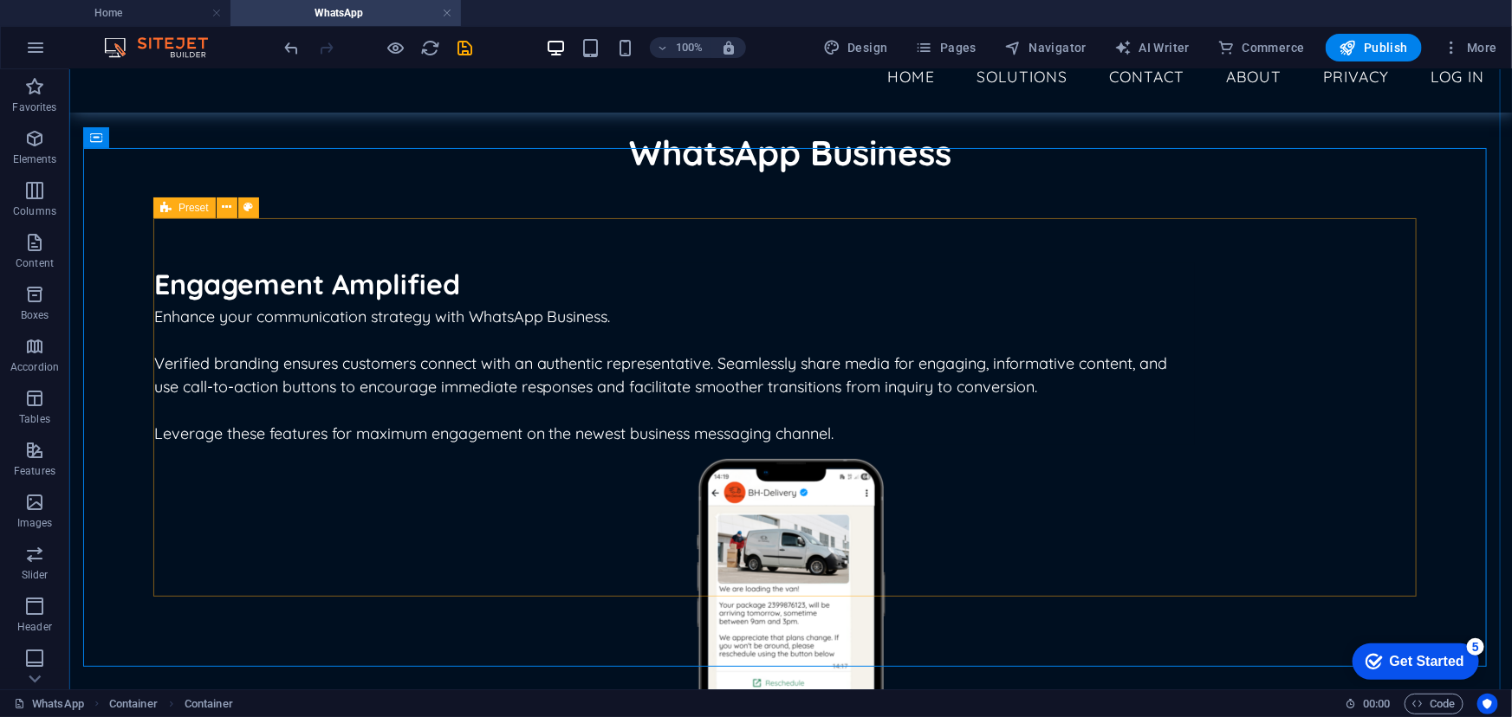
click at [170, 202] on icon at bounding box center [165, 208] width 11 height 21
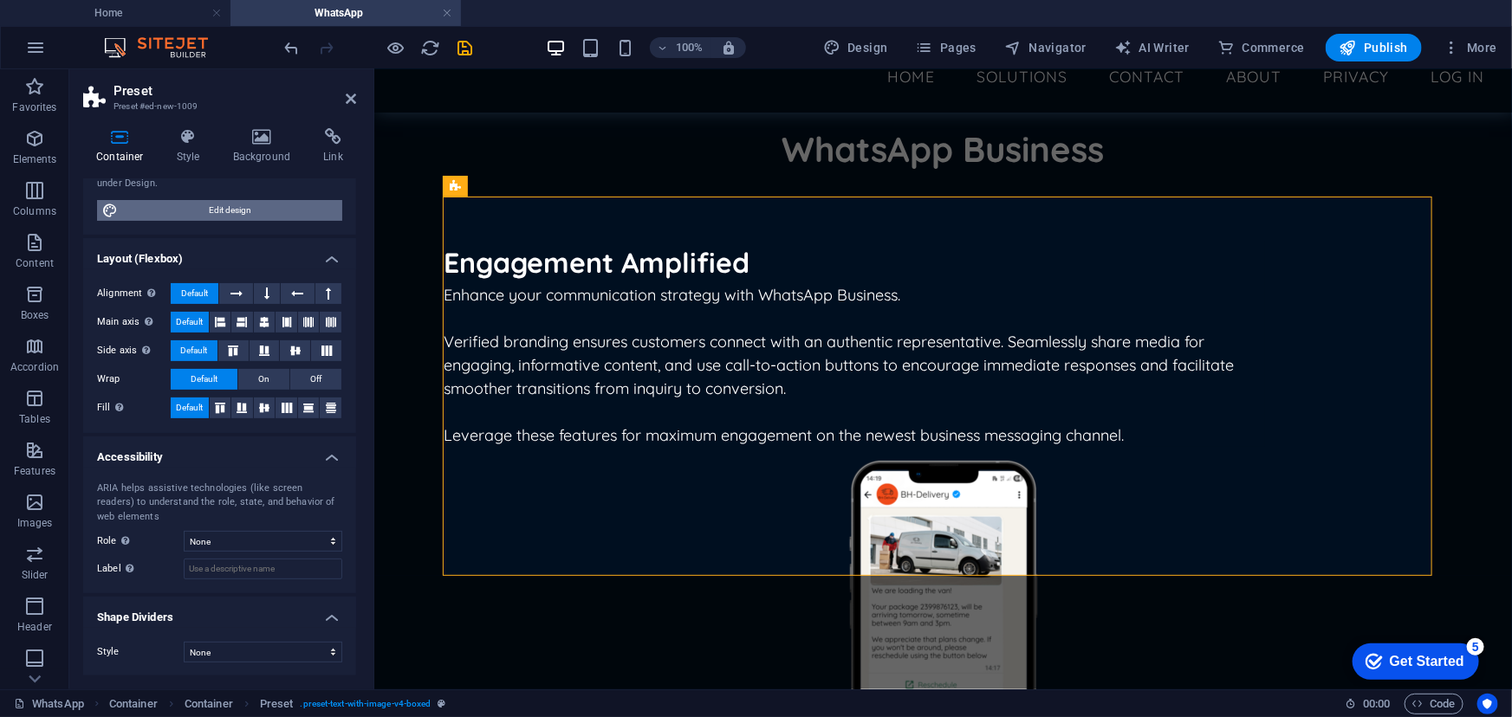
scroll to position [0, 0]
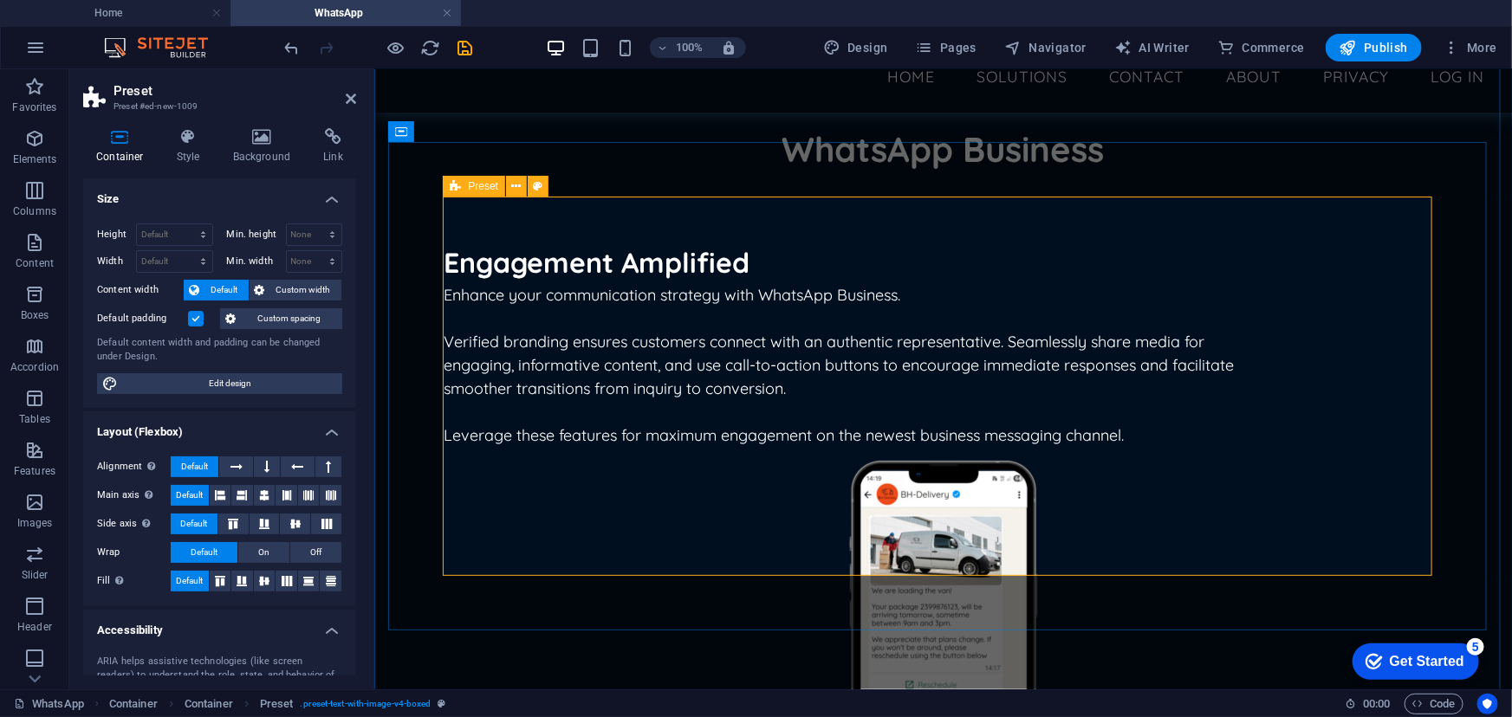
click at [466, 191] on div "Preset" at bounding box center [474, 186] width 62 height 21
click at [512, 192] on icon at bounding box center [517, 187] width 10 height 18
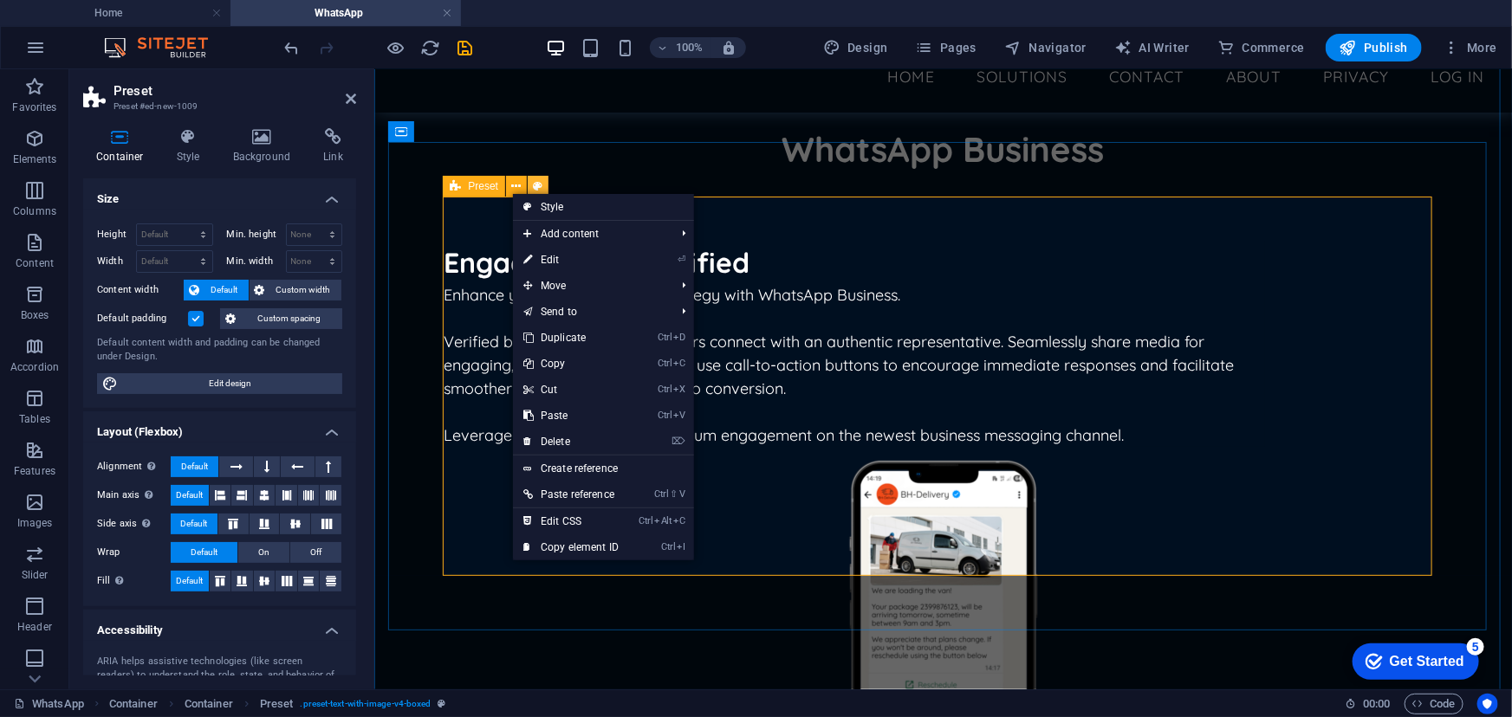
click at [537, 181] on icon at bounding box center [539, 187] width 10 height 18
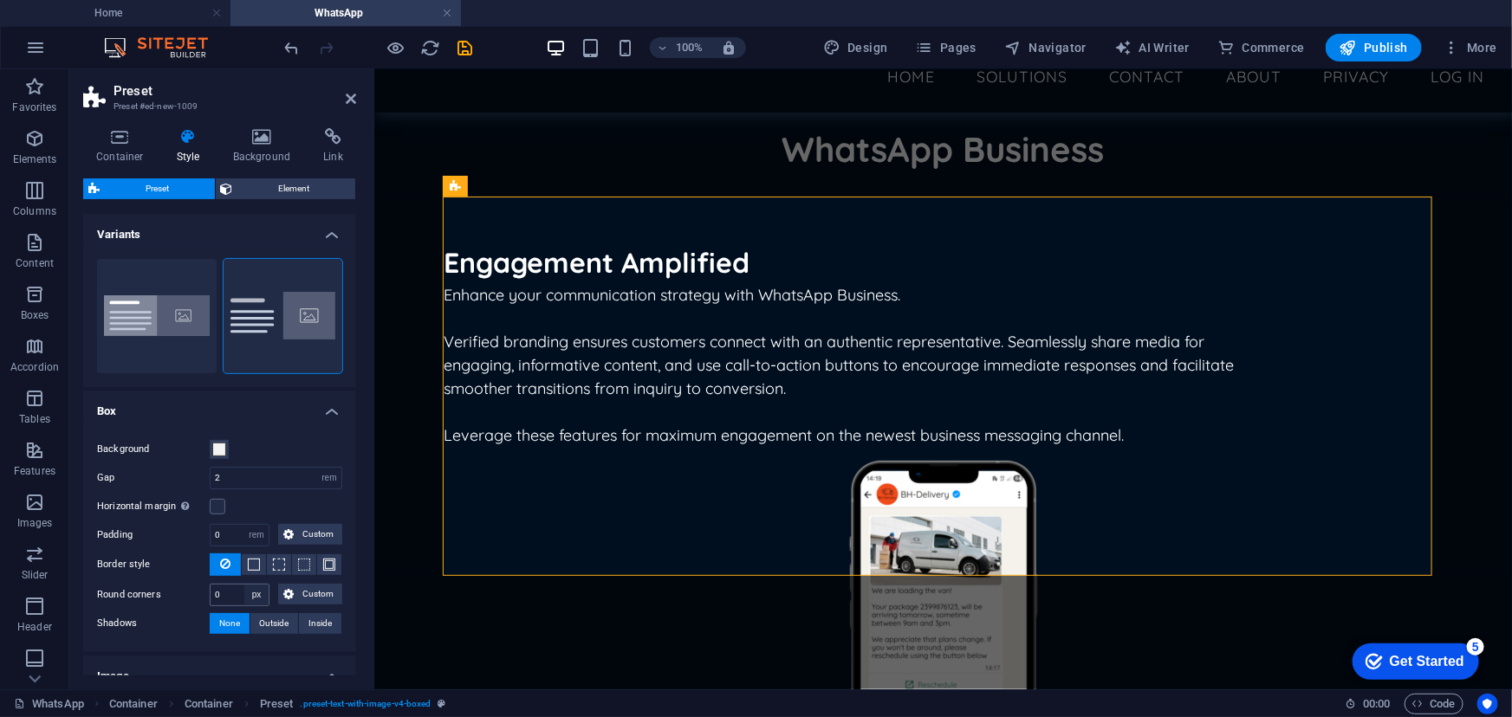
scroll to position [224, 0]
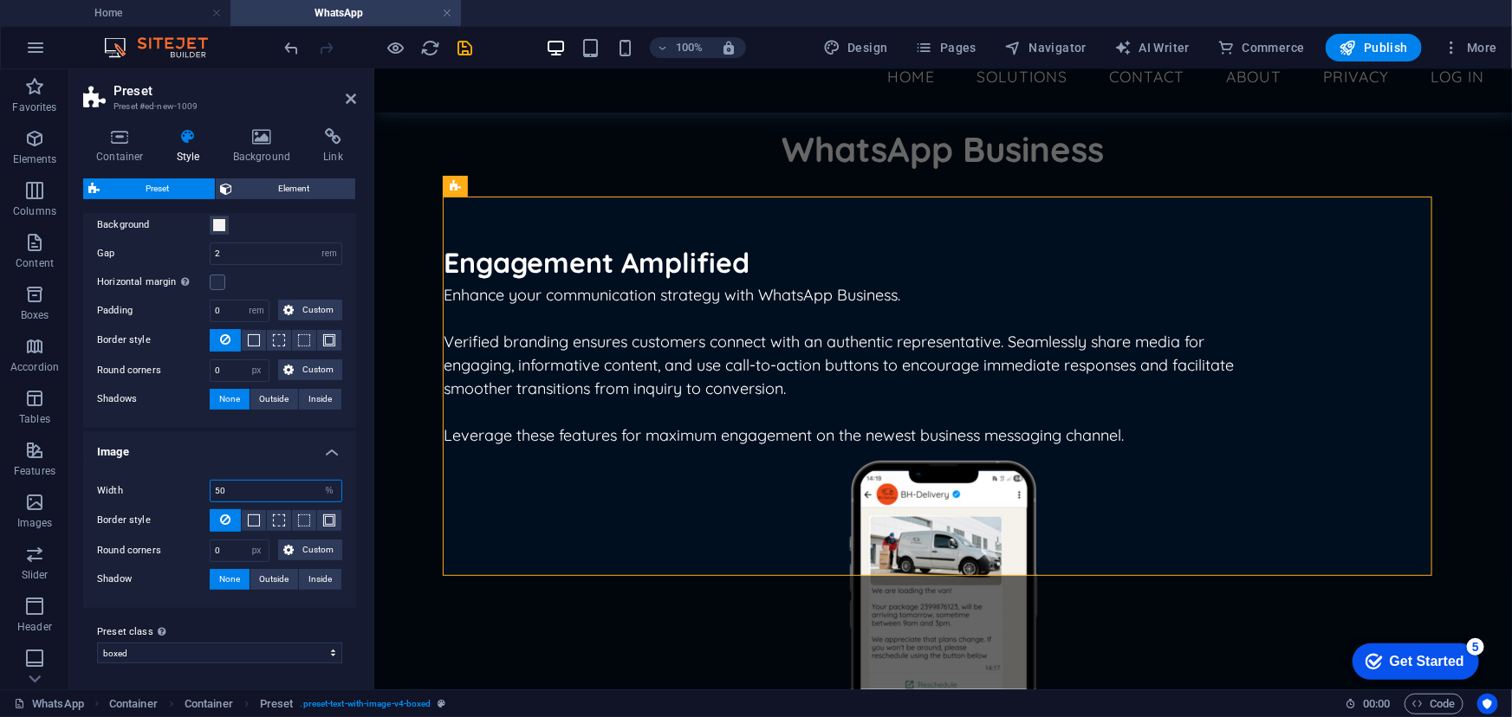
drag, startPoint x: 235, startPoint y: 483, endPoint x: 195, endPoint y: 493, distance: 41.0
click at [195, 493] on div "Width 50 rem px % vh vw" at bounding box center [219, 491] width 245 height 23
drag, startPoint x: 250, startPoint y: 485, endPoint x: 195, endPoint y: 476, distance: 56.3
click at [195, 476] on div "Width 40 rem px % vh vw Border style Border width 1 px rem vh vw Custom Custom …" at bounding box center [220, 536] width 280 height 146
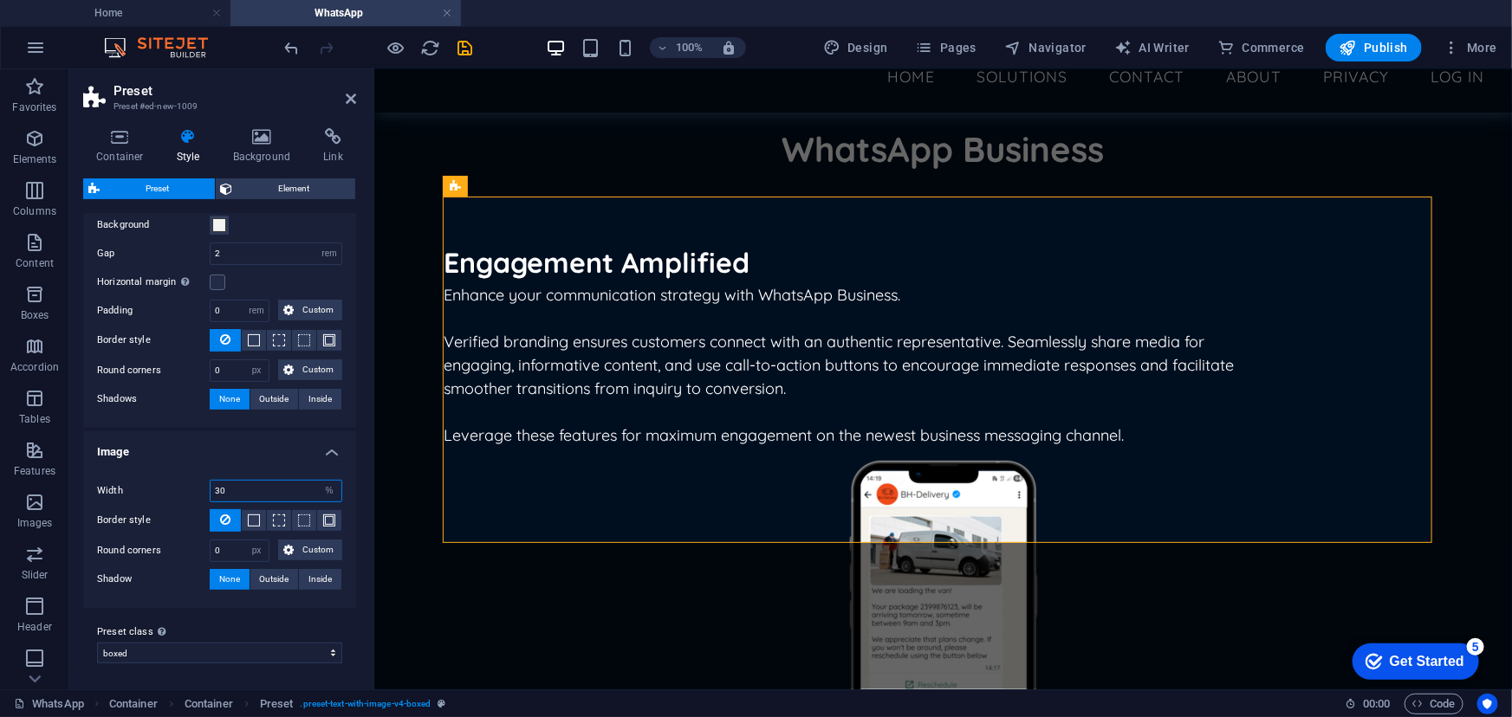
drag, startPoint x: 241, startPoint y: 487, endPoint x: 182, endPoint y: 489, distance: 58.9
click at [182, 489] on div "Width 30 rem px % vh vw" at bounding box center [219, 491] width 245 height 23
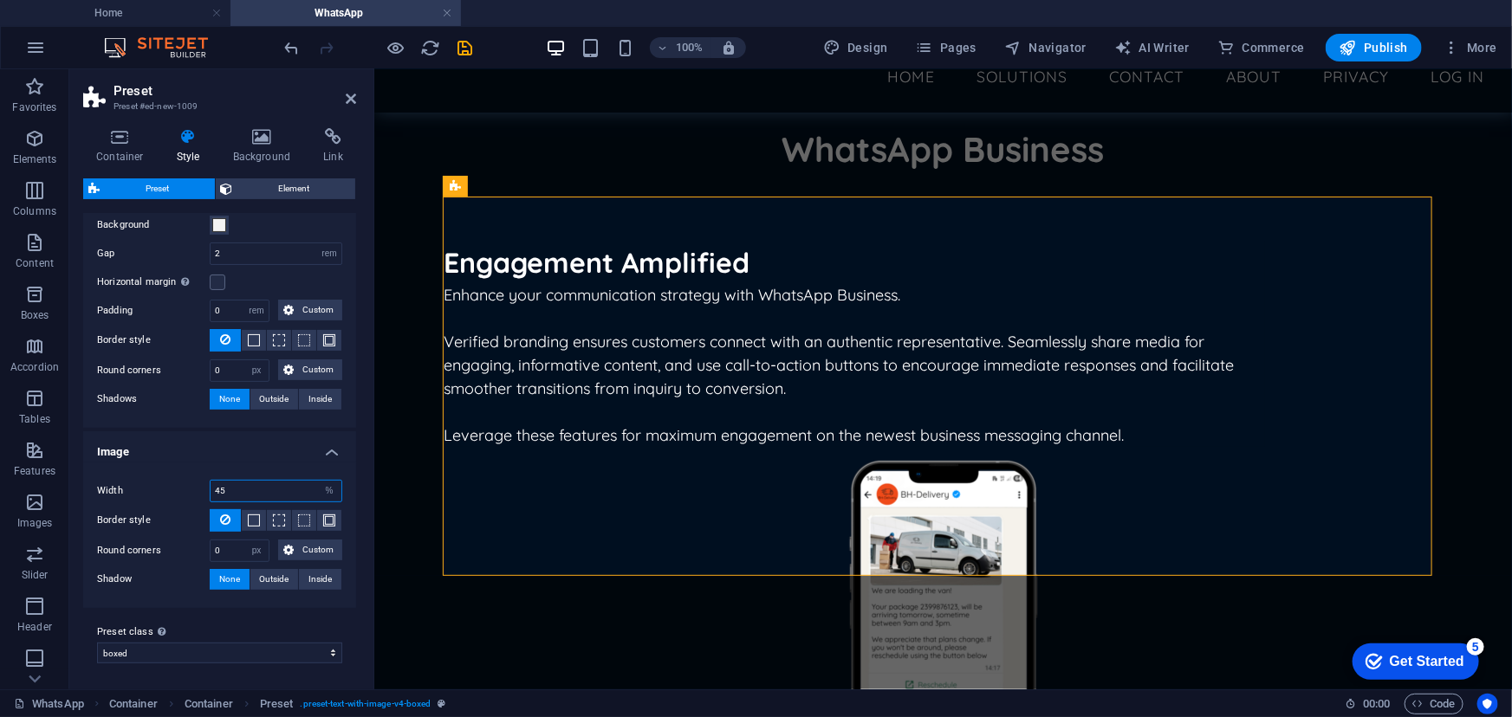
click at [237, 485] on input "45" at bounding box center [276, 491] width 131 height 21
type input "40"
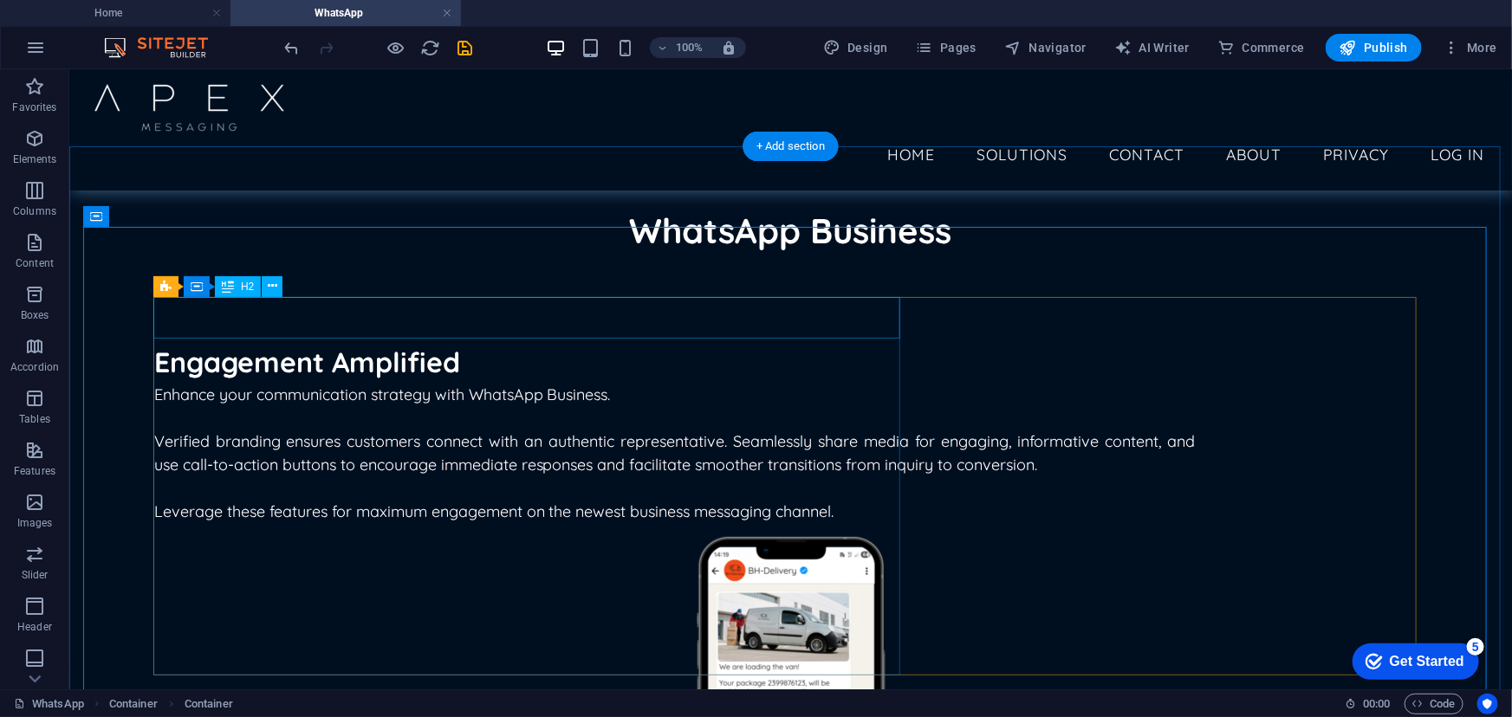
click at [336, 340] on div "Engagement Amplified" at bounding box center [673, 361] width 1040 height 42
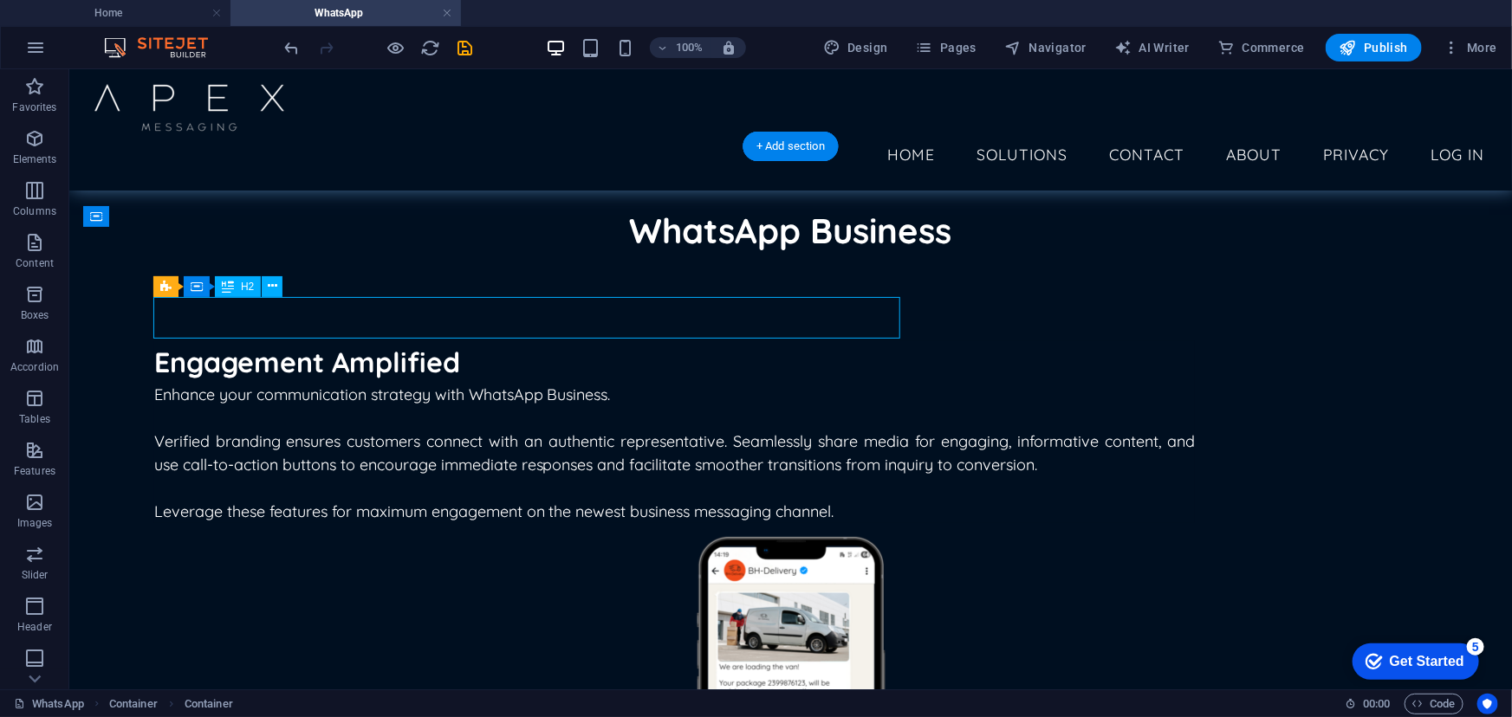
click at [336, 340] on div "Engagement Amplified" at bounding box center [673, 361] width 1040 height 42
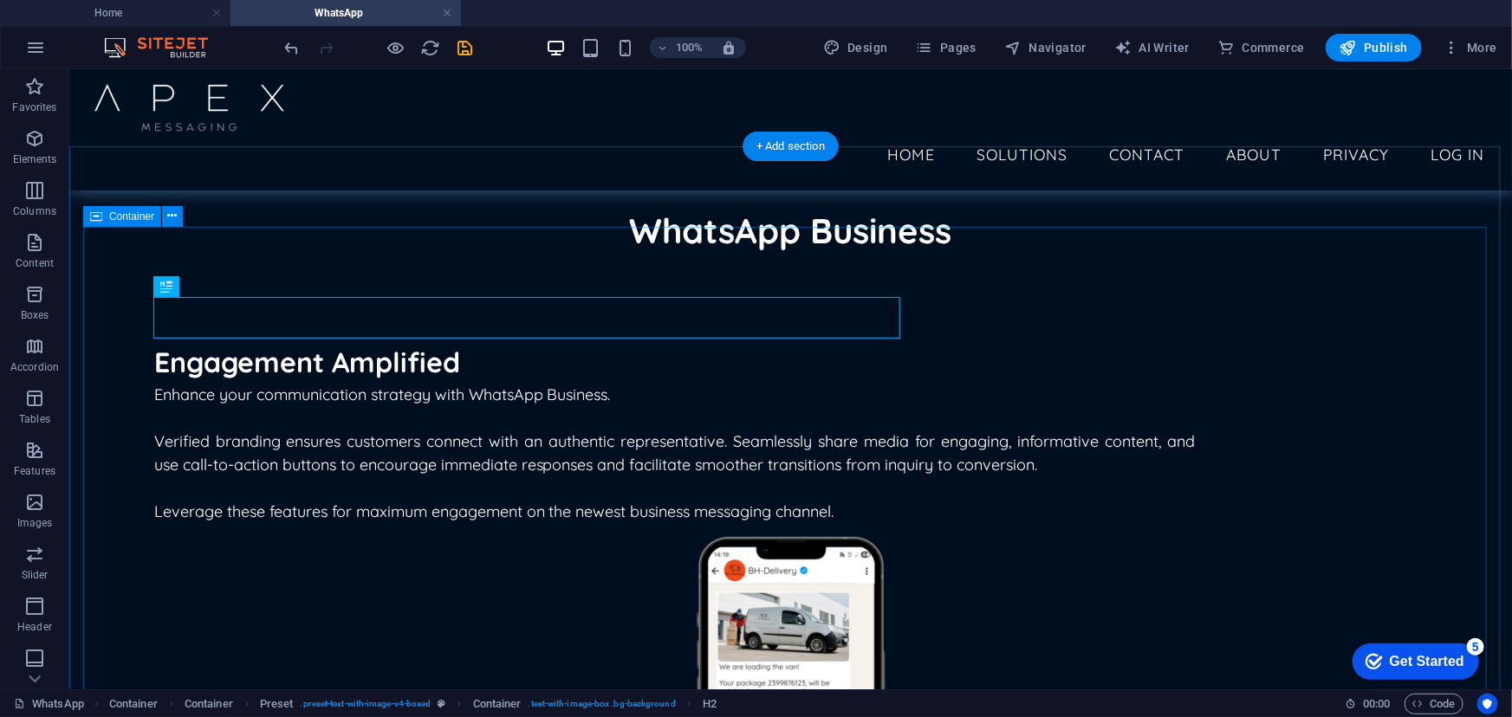
click at [1113, 269] on div "Engagement Amplified Enhance your communication strategy with WhatsApp Business…" at bounding box center [789, 627] width 1415 height 716
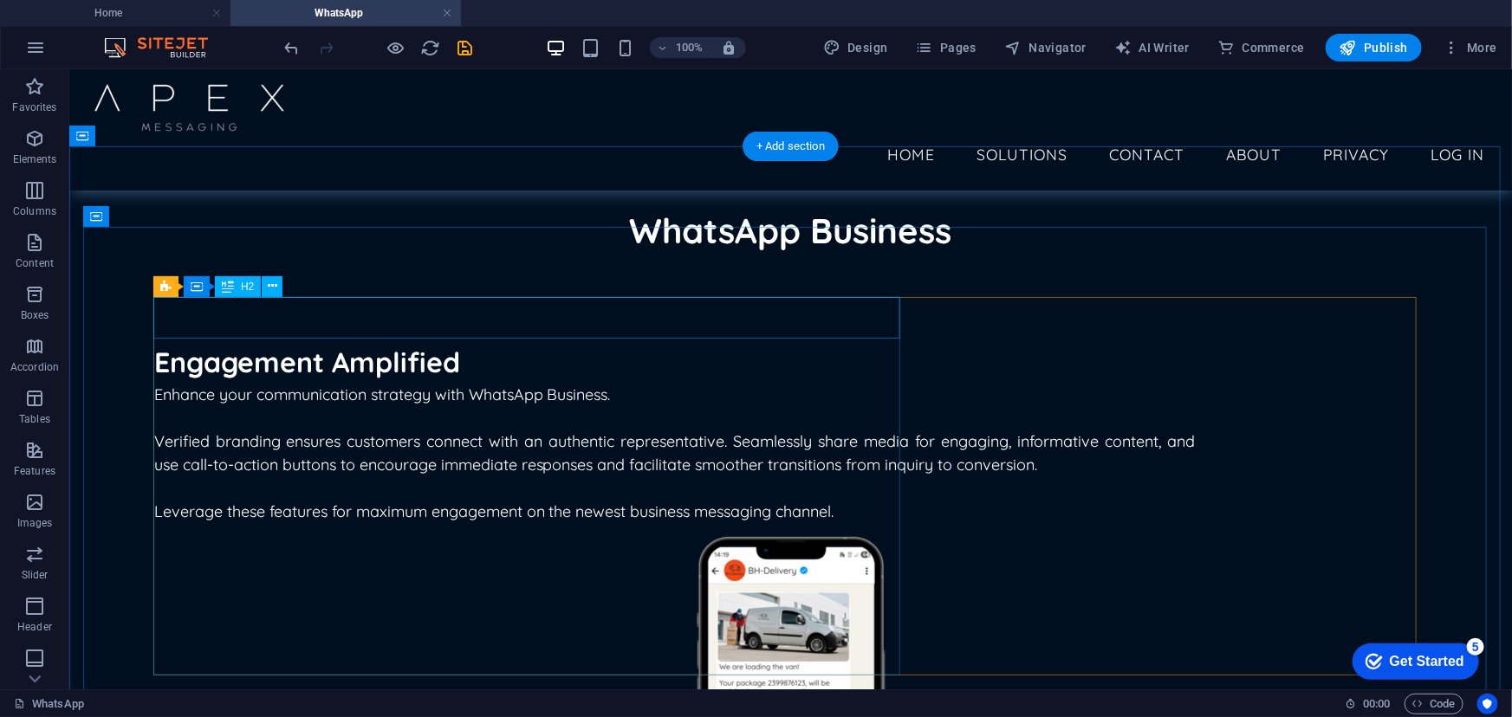
click at [481, 340] on div "Engagement Amplified" at bounding box center [673, 361] width 1040 height 42
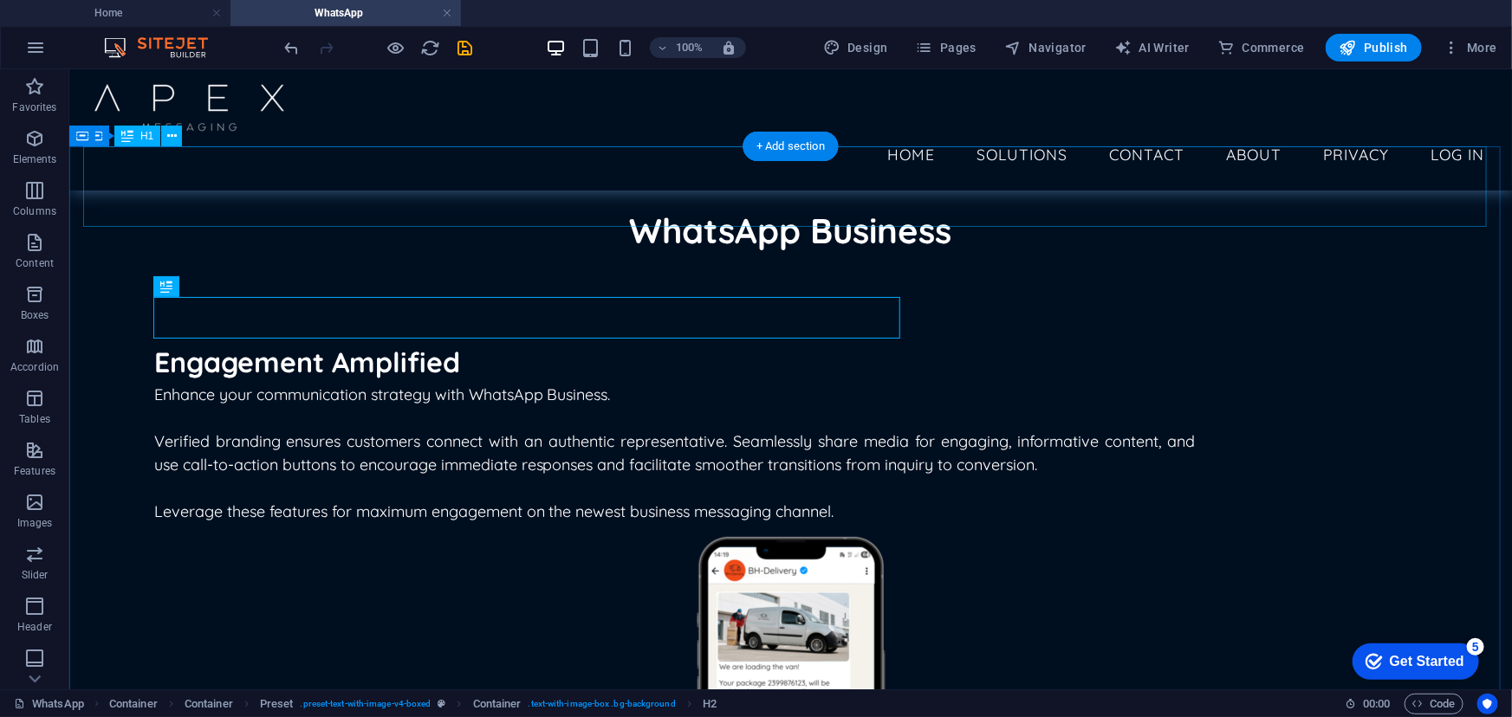
click at [1034, 190] on div "WhatsApp Business" at bounding box center [789, 230] width 1415 height 81
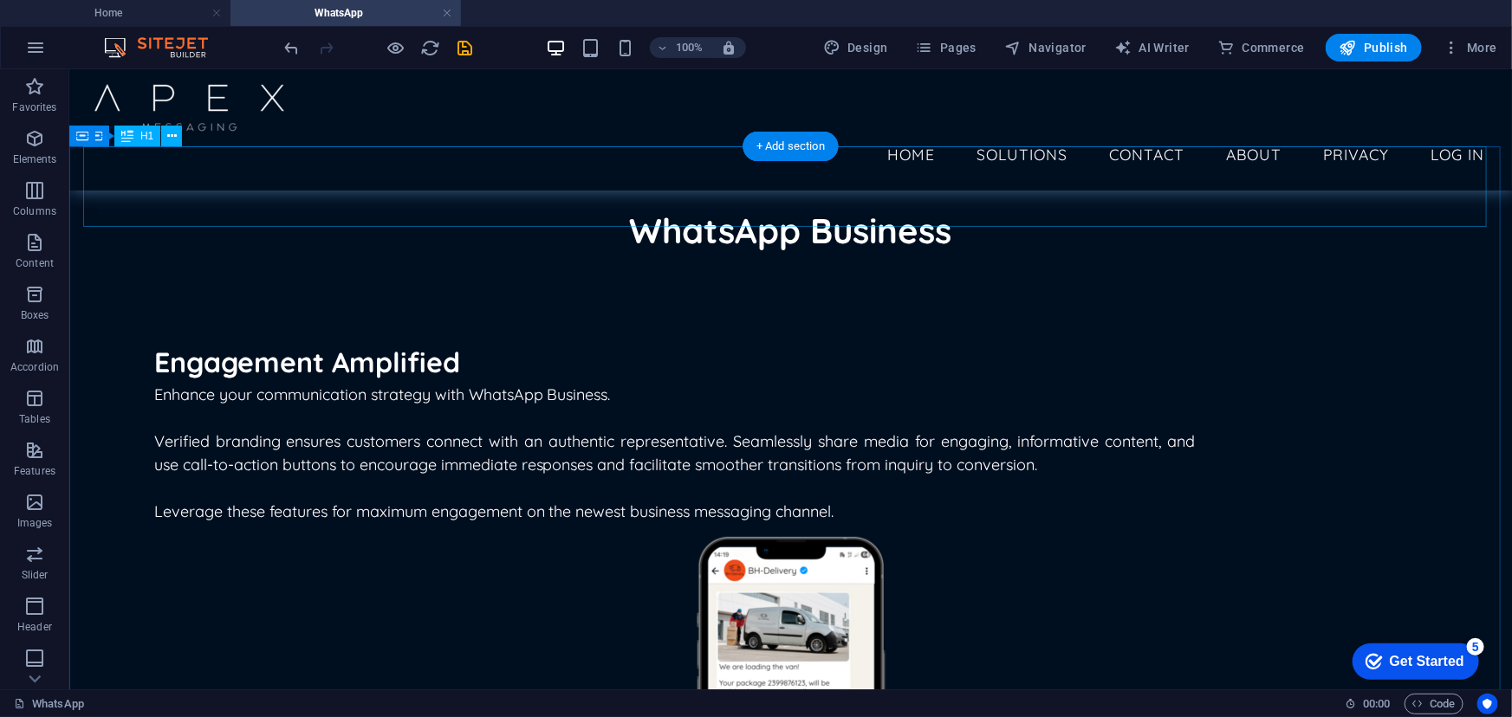
click at [1023, 190] on div "WhatsApp Business" at bounding box center [789, 230] width 1415 height 81
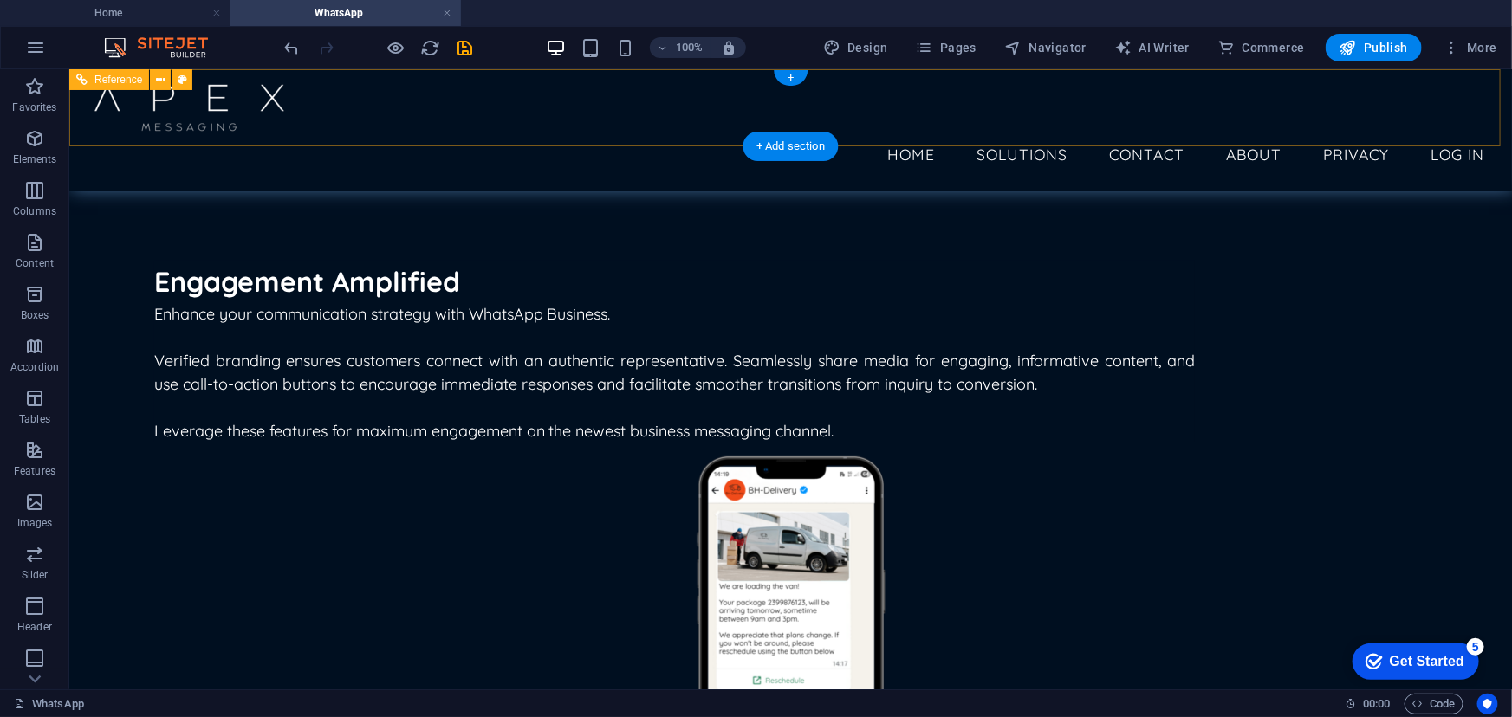
click at [585, 133] on nav "Home Solutions SMS WhatsApp Aggregation Enterprise CPaaS Services OTP Contact A…" at bounding box center [789, 154] width 1415 height 43
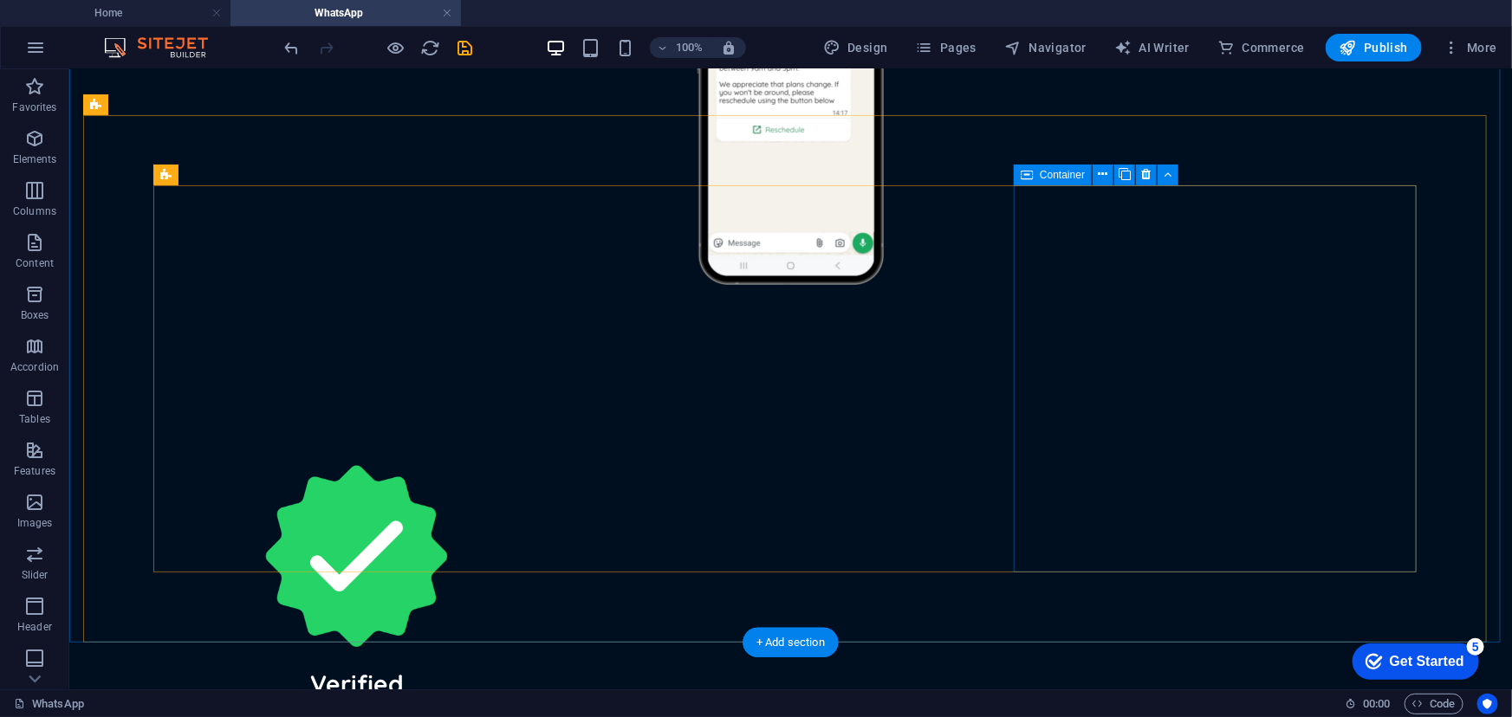
scroll to position [762, 0]
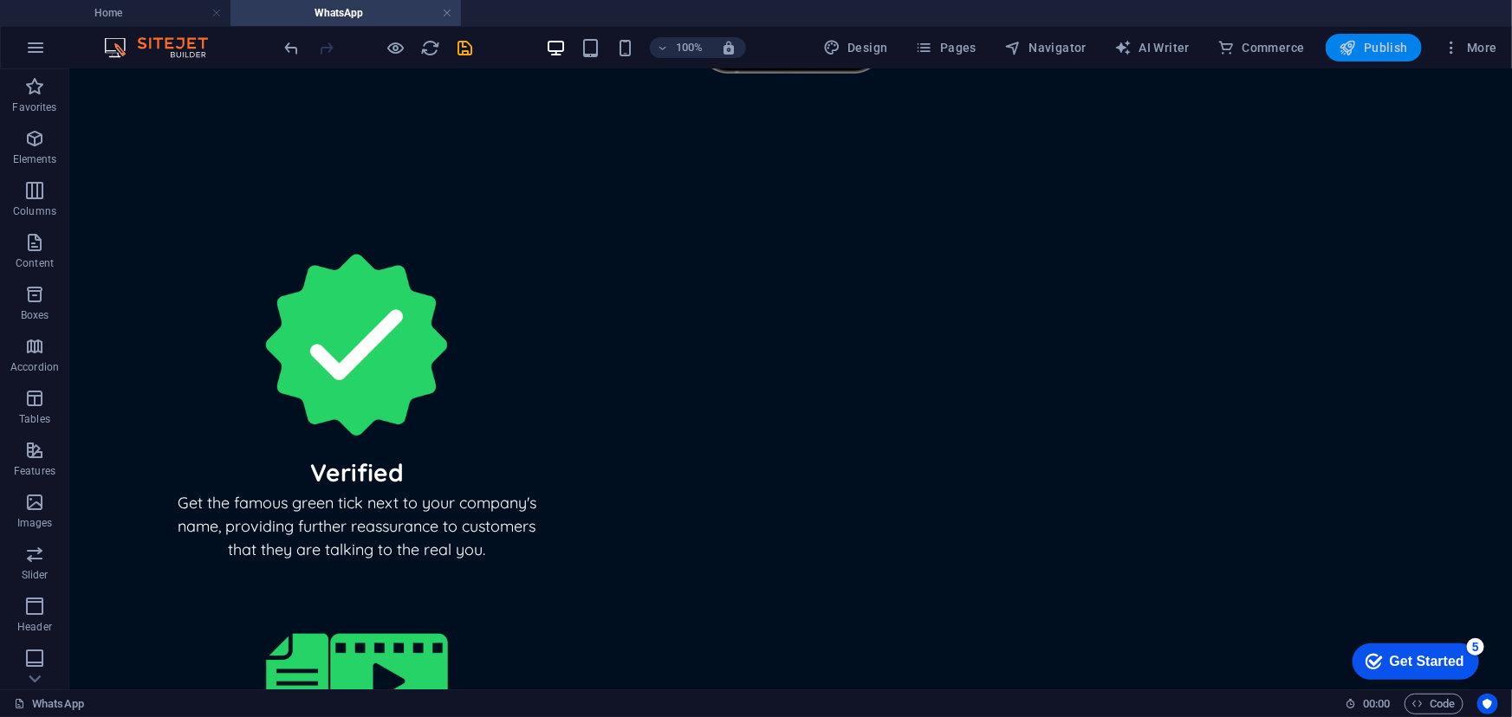
click at [1351, 55] on icon "button" at bounding box center [1347, 47] width 17 height 17
